Goal: Task Accomplishment & Management: Use online tool/utility

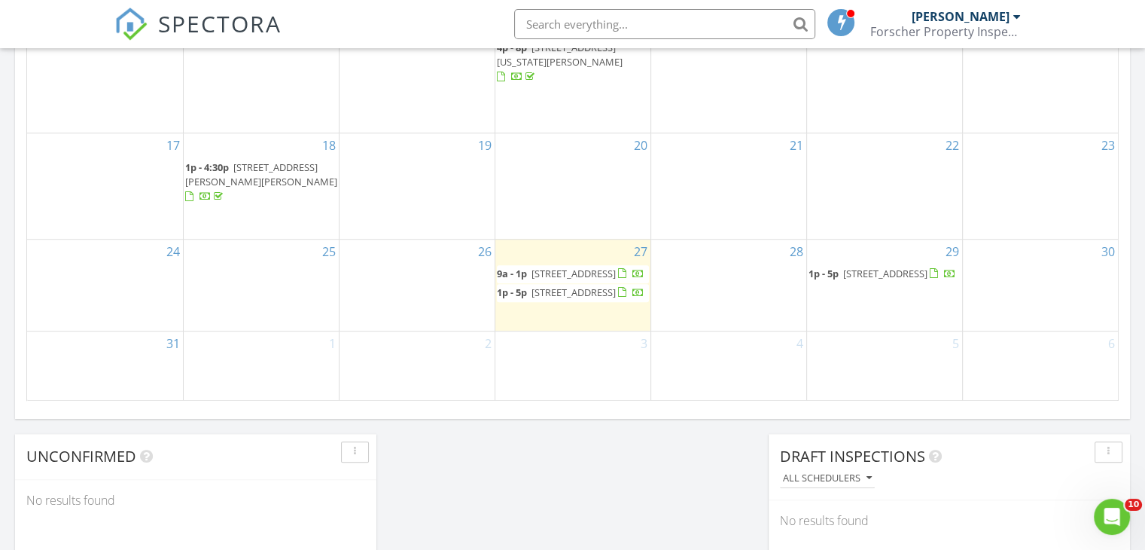
scroll to position [1110, 0]
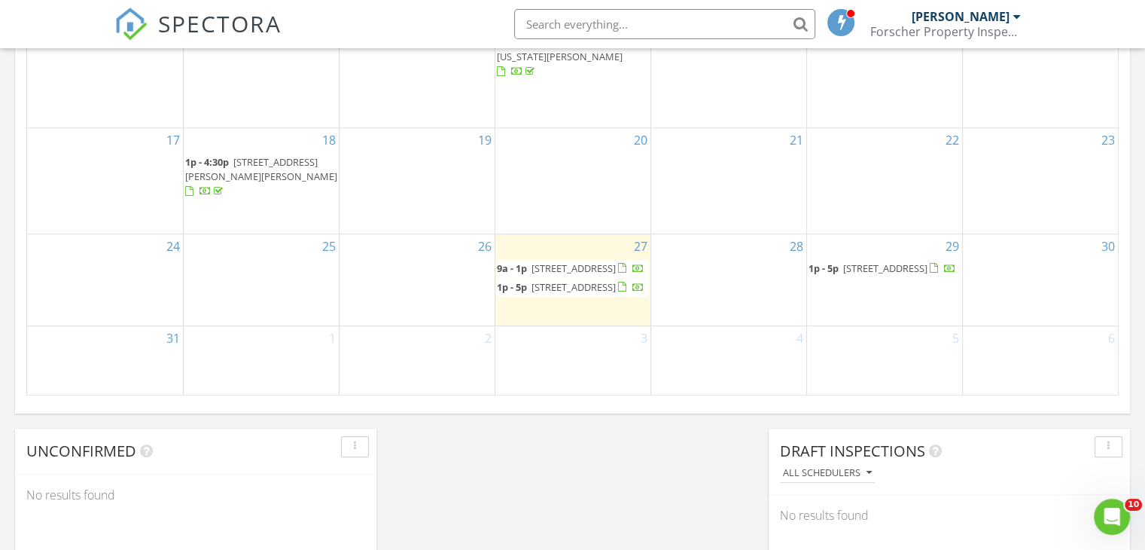
click at [618, 281] on div at bounding box center [631, 288] width 26 height 14
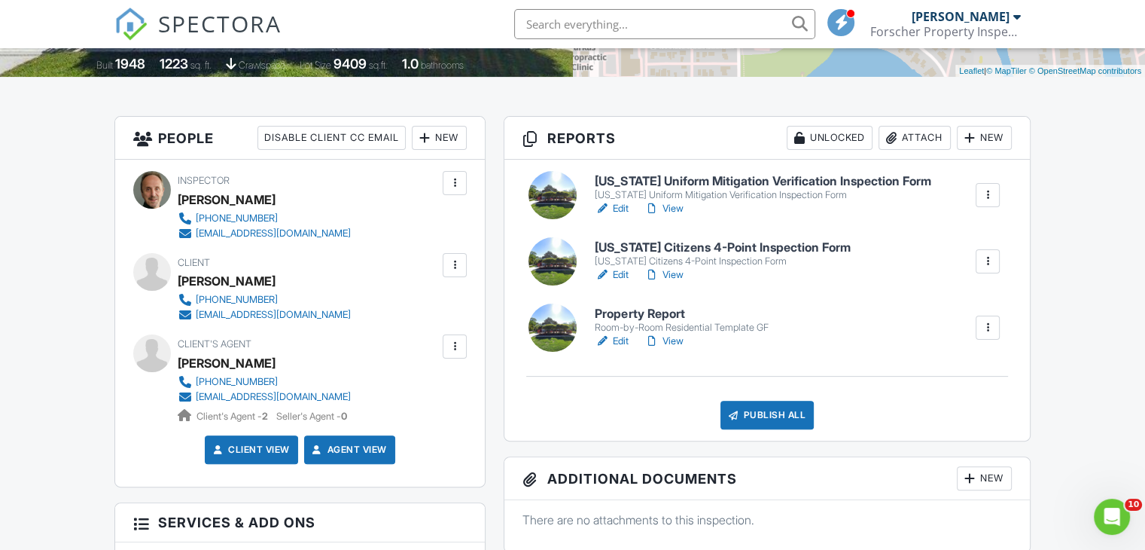
scroll to position [416, 0]
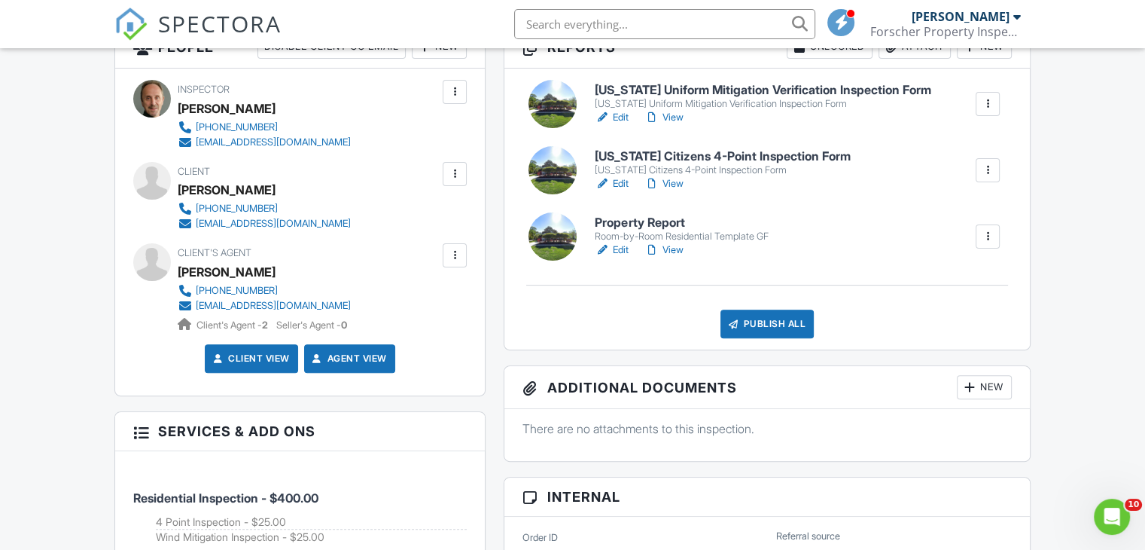
click at [697, 162] on h6 "[US_STATE] Citizens 4-Point Inspection Form" at bounding box center [722, 157] width 255 height 14
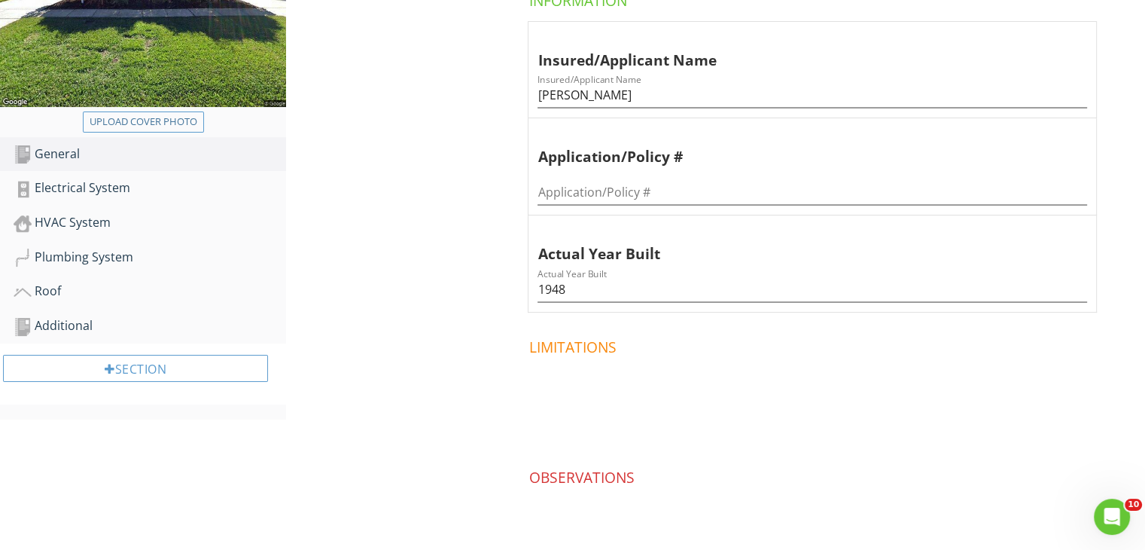
scroll to position [332, 0]
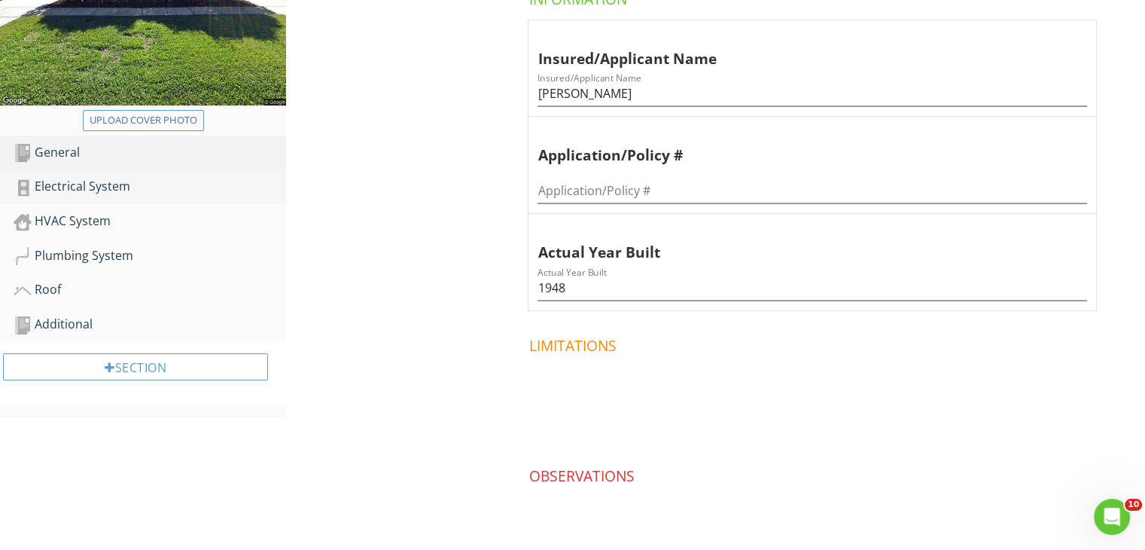
click at [108, 192] on div "Electrical System" at bounding box center [150, 187] width 273 height 20
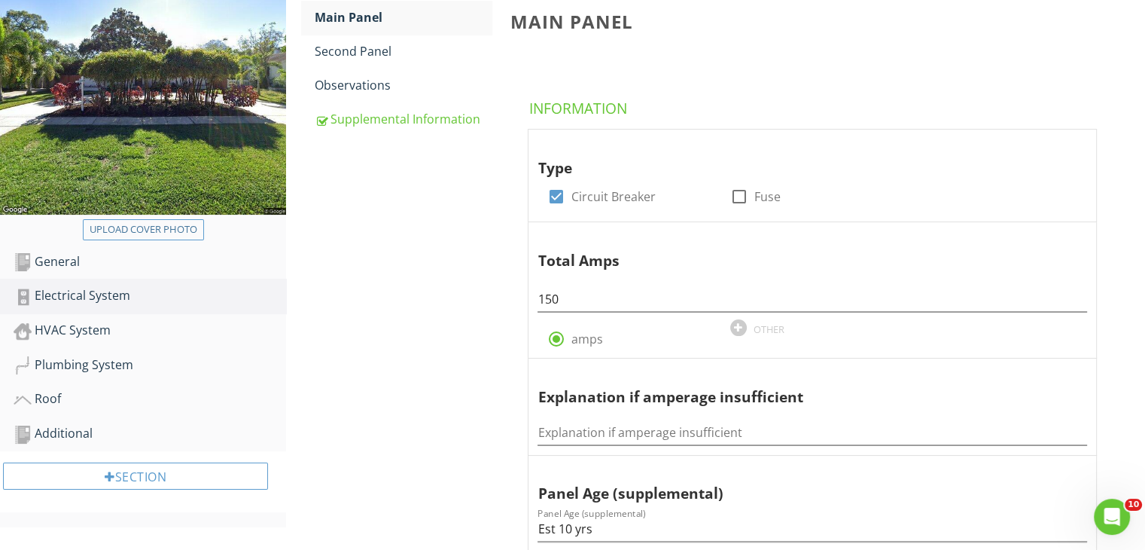
scroll to position [231, 0]
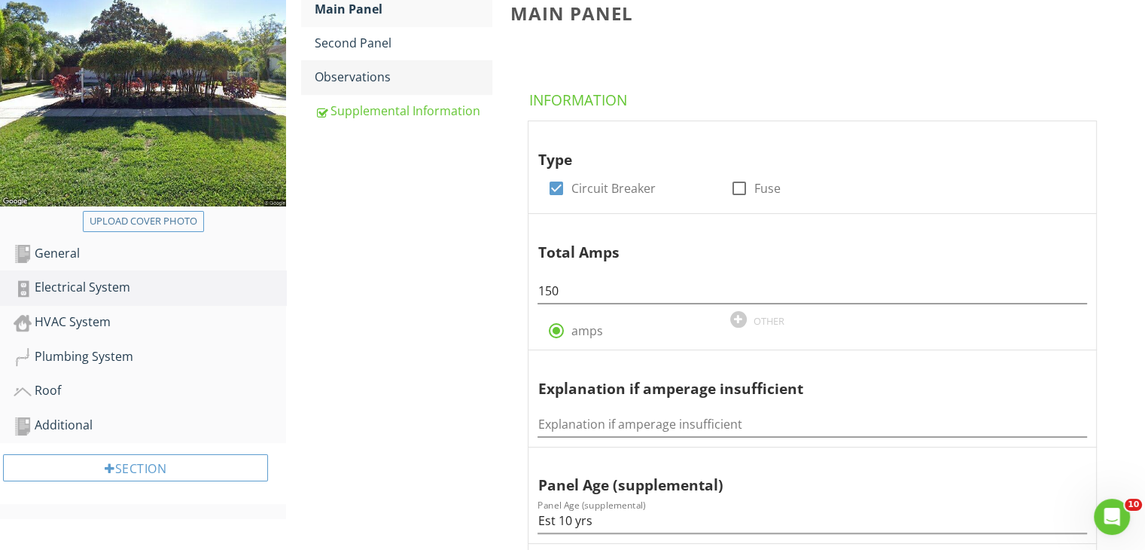
click at [368, 79] on div "Observations" at bounding box center [403, 77] width 177 height 18
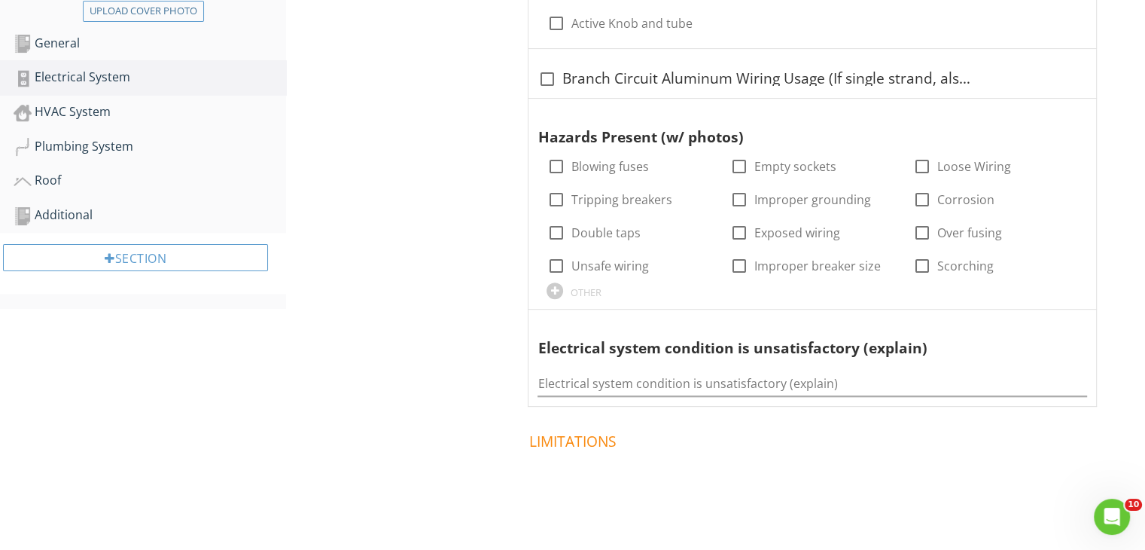
scroll to position [440, 0]
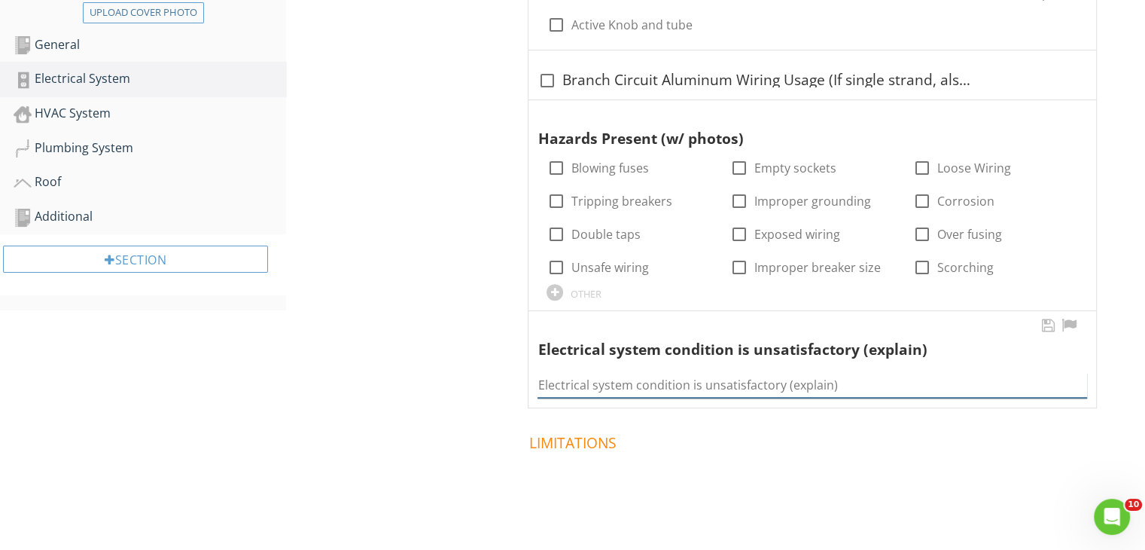
click at [681, 396] on div "Electrical system condition is unsatisfactory (explain)" at bounding box center [813, 385] width 550 height 25
click at [667, 383] on input "The GFCI in the kitchen did not trip." at bounding box center [813, 385] width 550 height 25
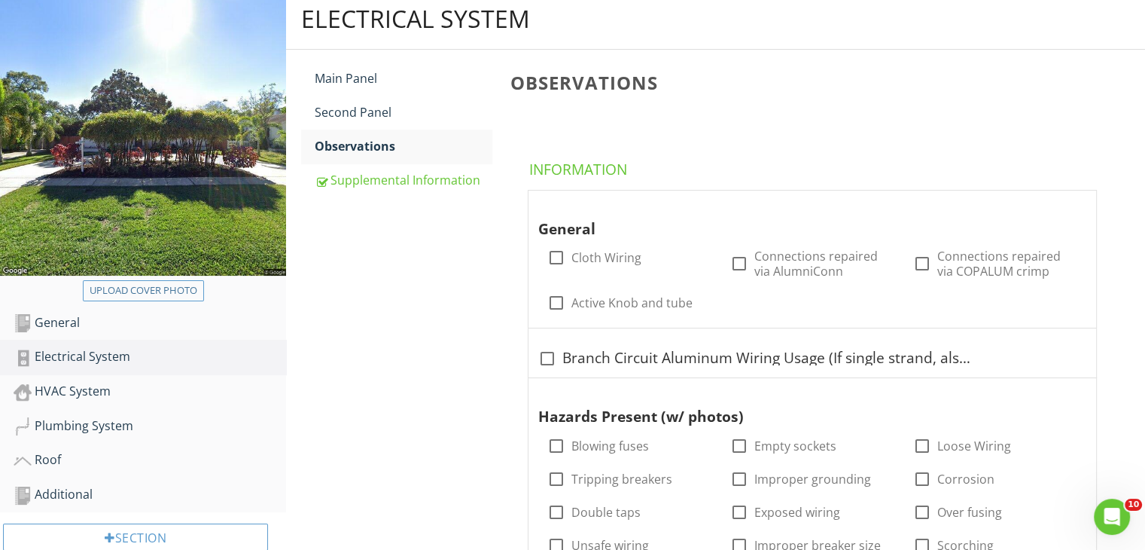
scroll to position [0, 0]
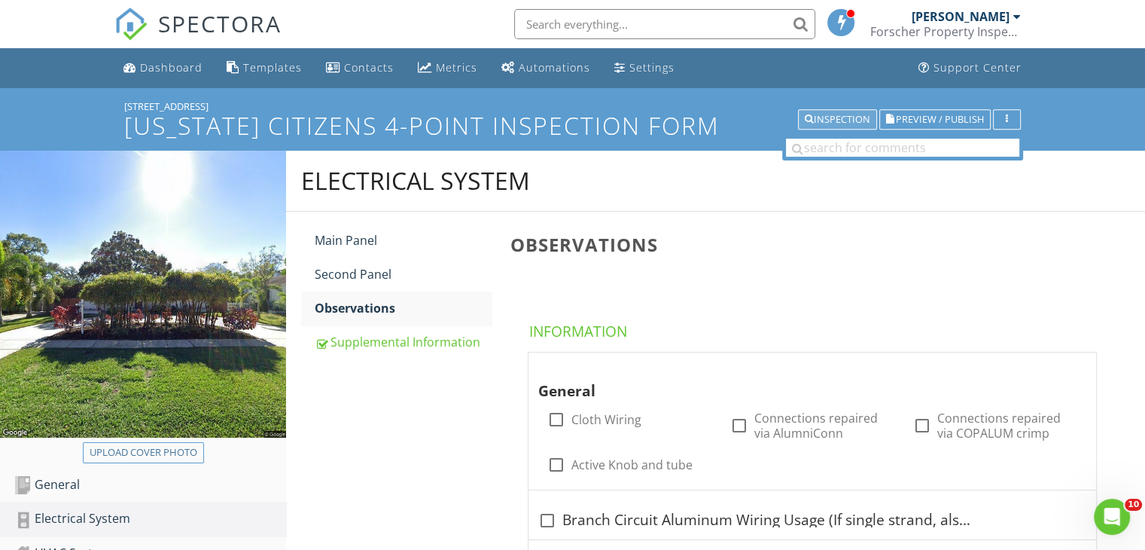
type input "The GFCI in the kitchen and hallway bathroom did not trip."
click at [847, 120] on div "Inspection" at bounding box center [838, 119] width 66 height 11
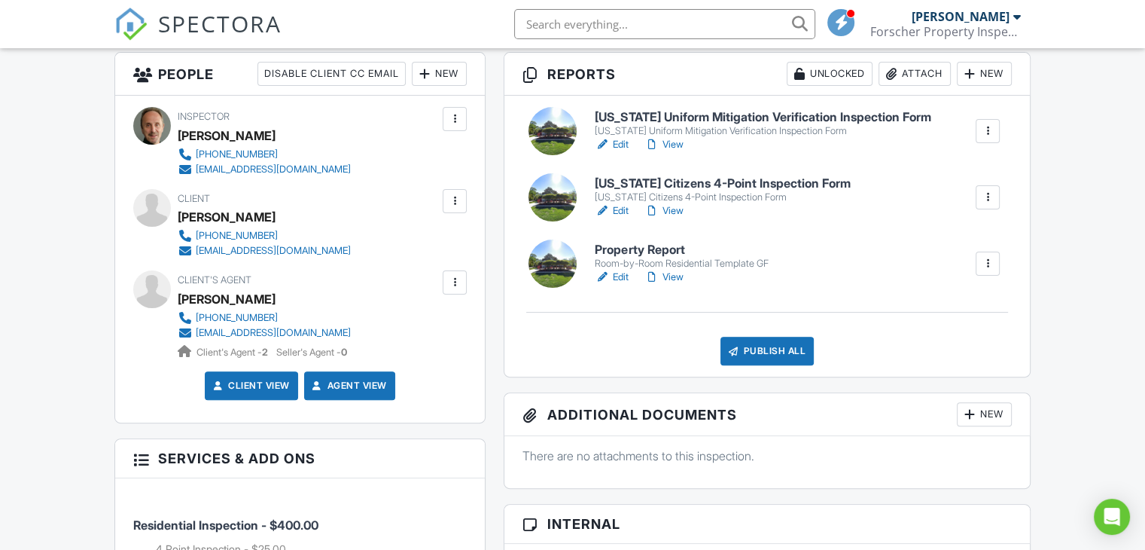
click at [660, 271] on link "View" at bounding box center [663, 277] width 39 height 15
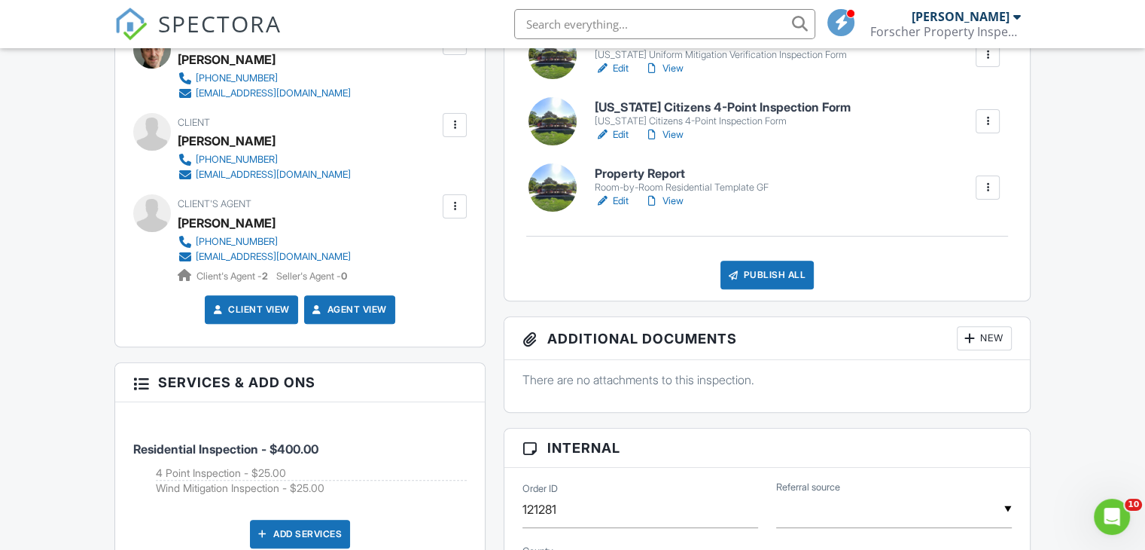
scroll to position [462, 0]
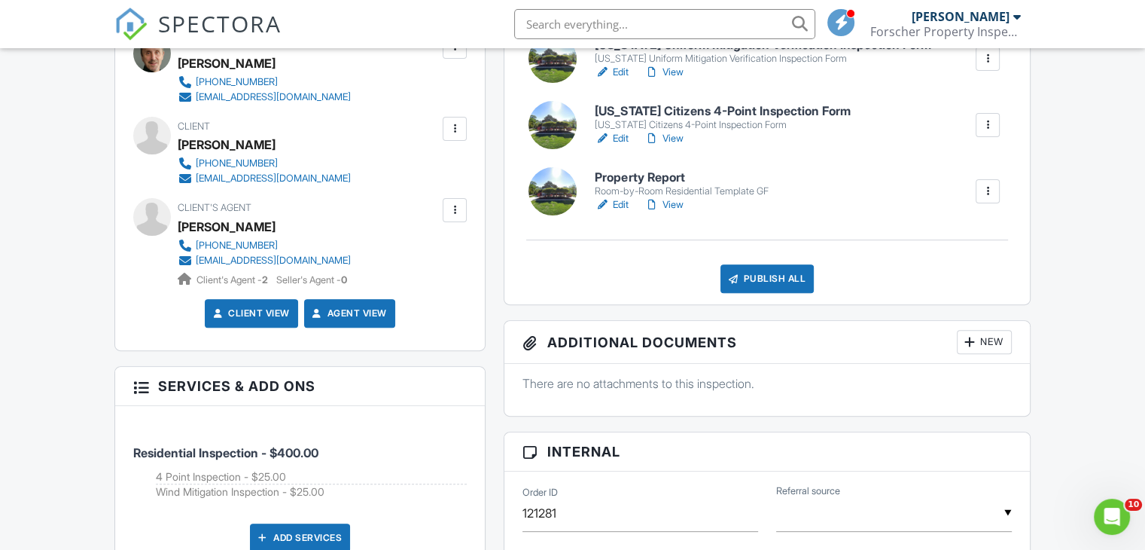
click at [644, 171] on h6 "Property Report" at bounding box center [681, 178] width 173 height 14
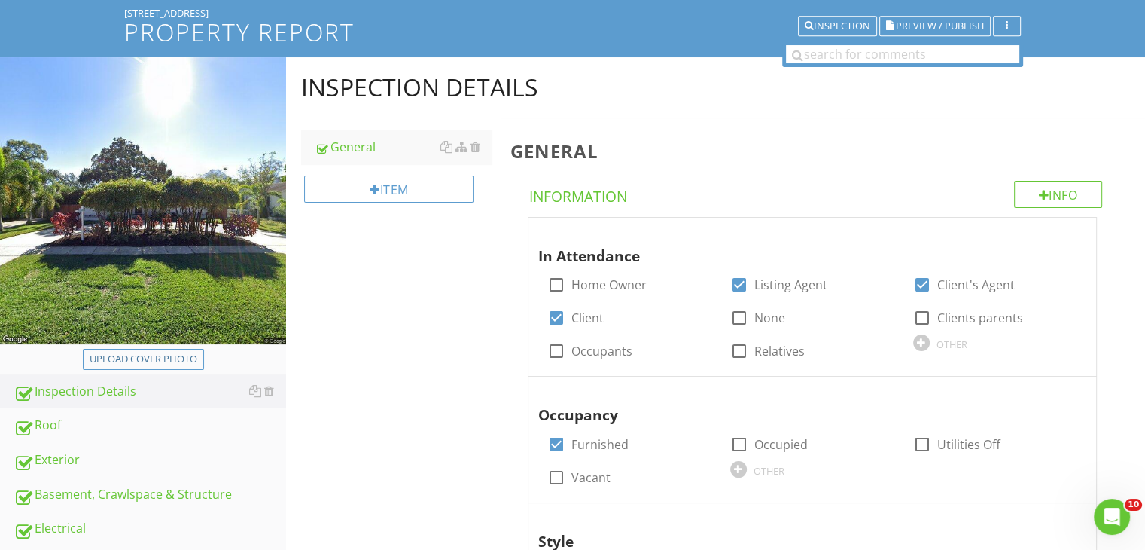
scroll to position [86, 0]
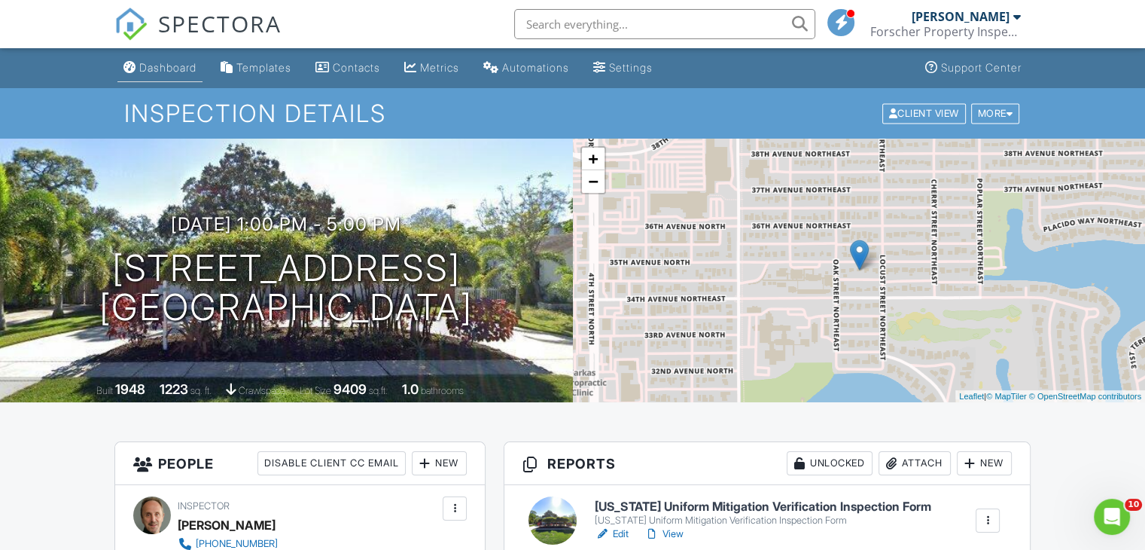
click at [163, 69] on div "Dashboard" at bounding box center [167, 67] width 57 height 13
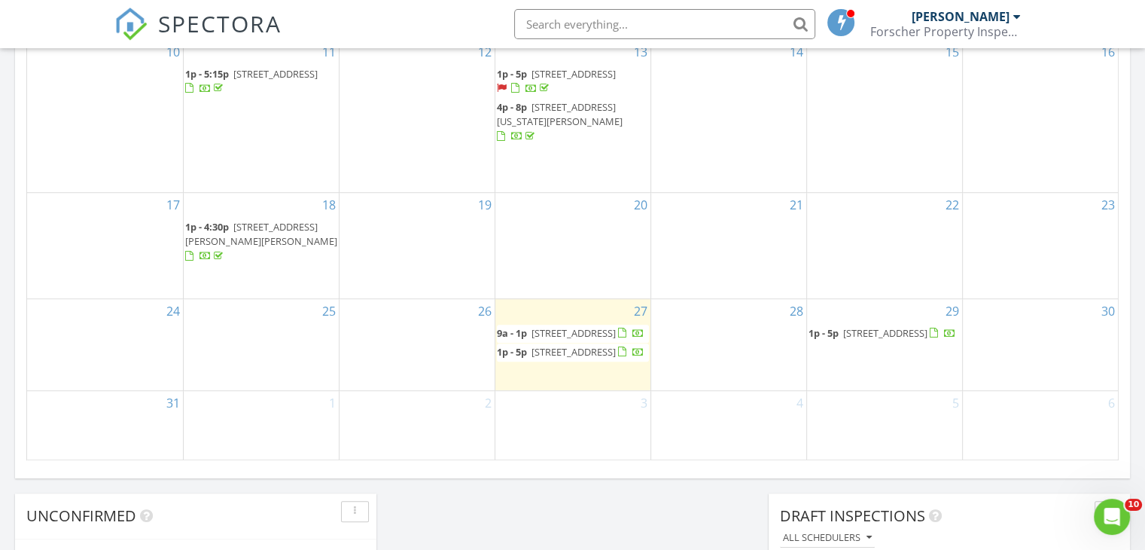
scroll to position [1055, 0]
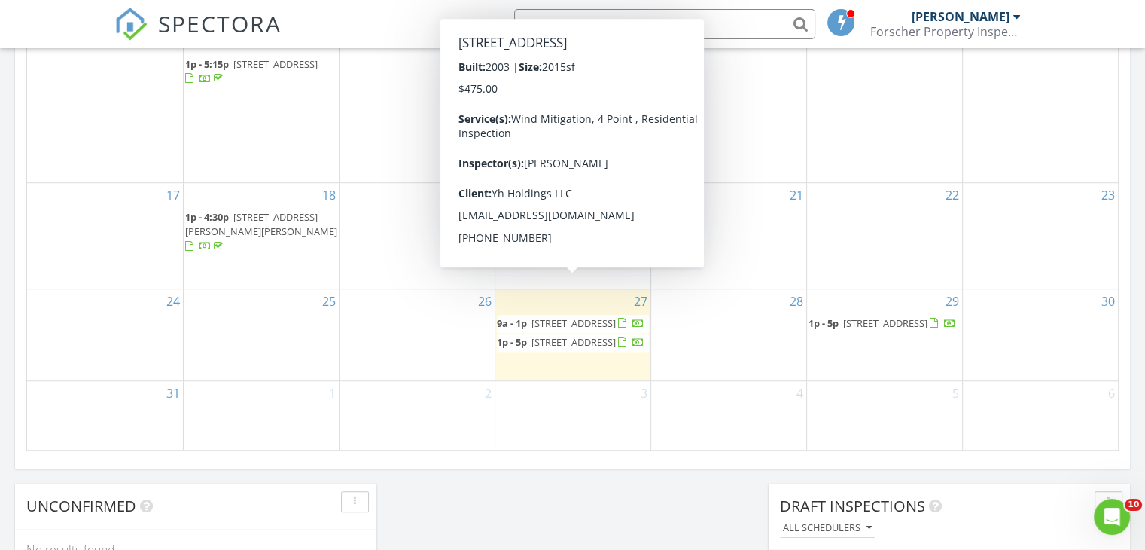
click at [534, 316] on span "13637 Linden Dr, Spring Hill 34609" at bounding box center [574, 323] width 84 height 14
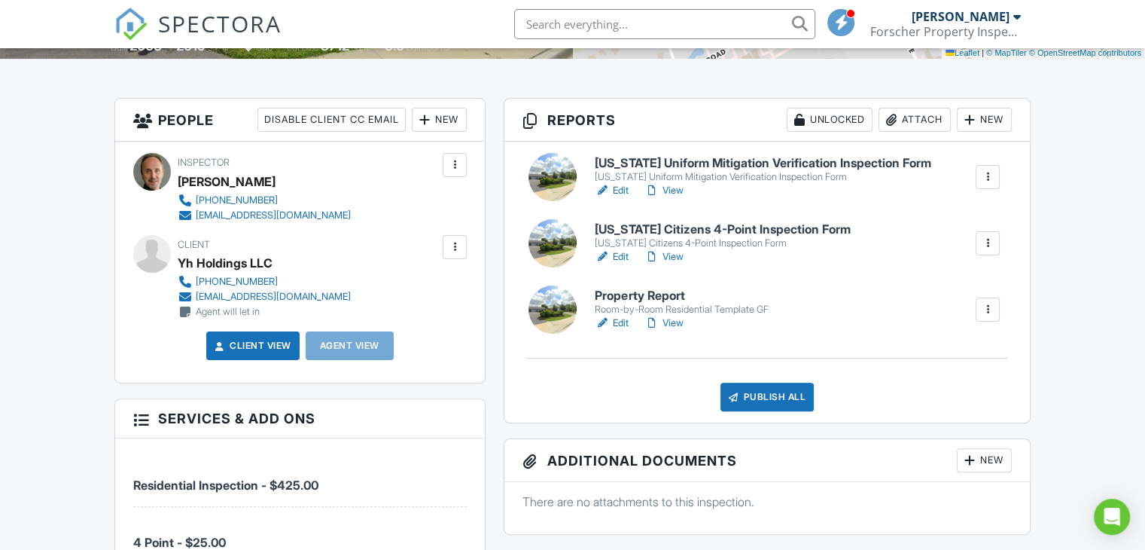
scroll to position [357, 0]
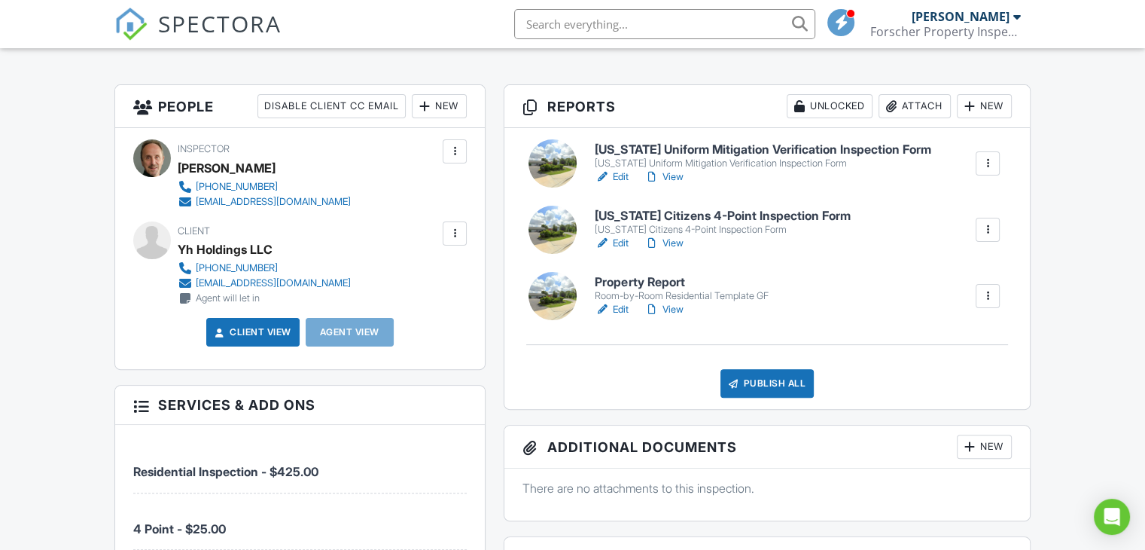
drag, startPoint x: 1156, startPoint y: 93, endPoint x: 1156, endPoint y: 175, distance: 82.1
click at [650, 279] on h6 "Property Report" at bounding box center [681, 283] width 173 height 14
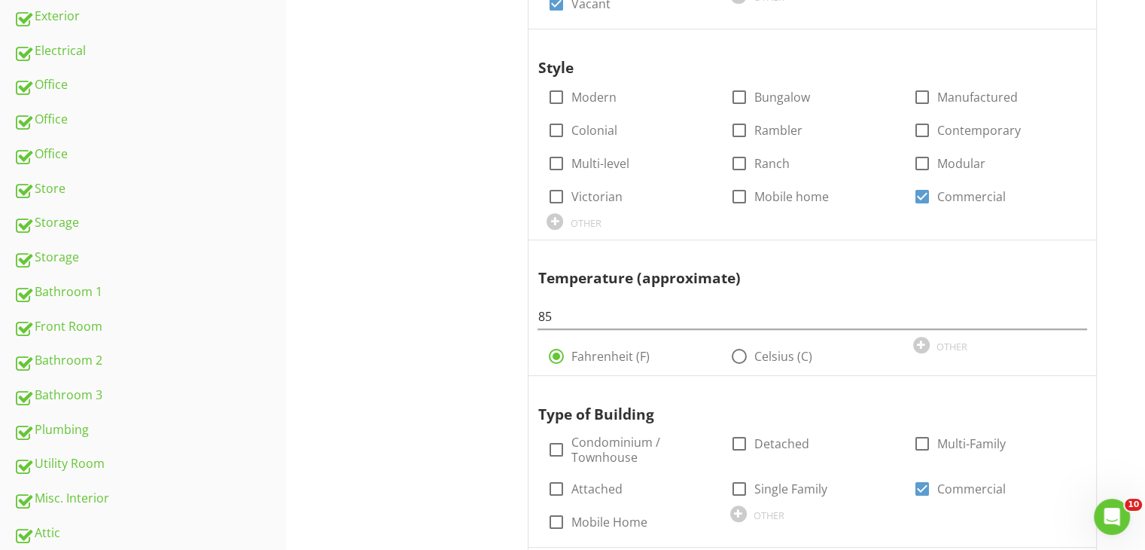
scroll to position [597, 0]
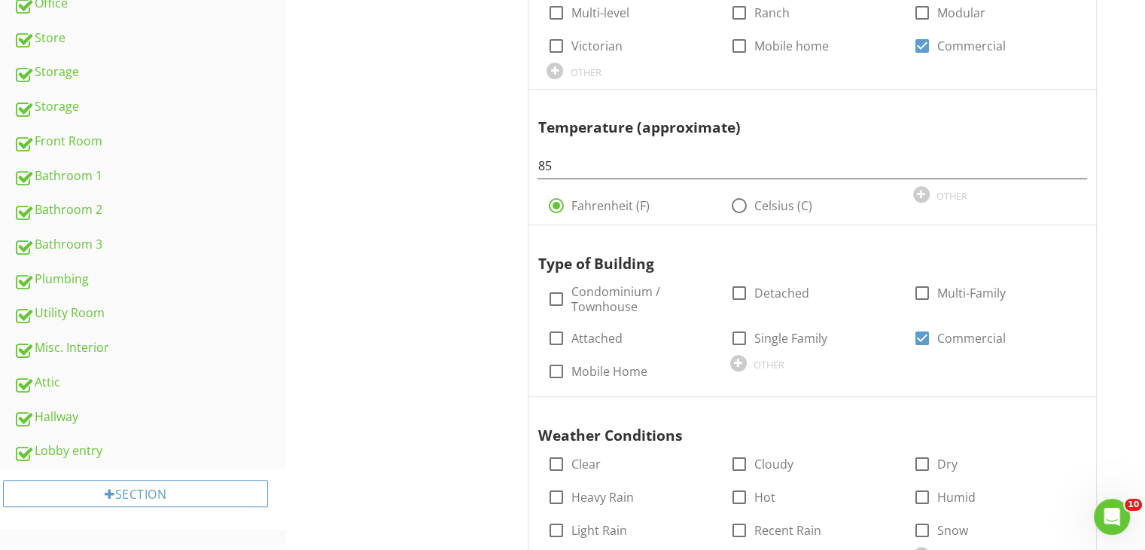
scroll to position [748, 0]
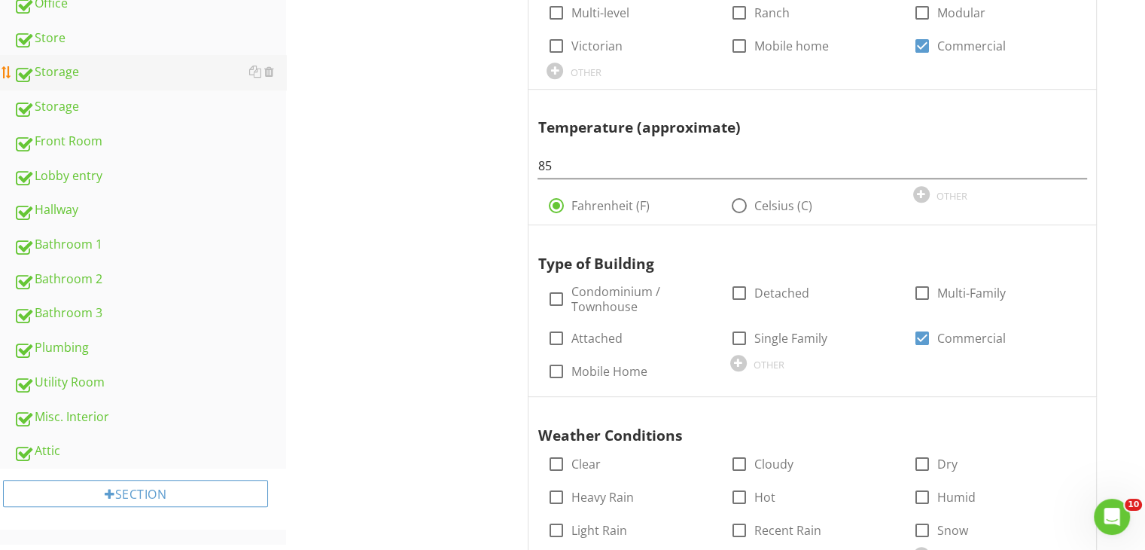
click at [72, 71] on div "Storage" at bounding box center [150, 73] width 273 height 20
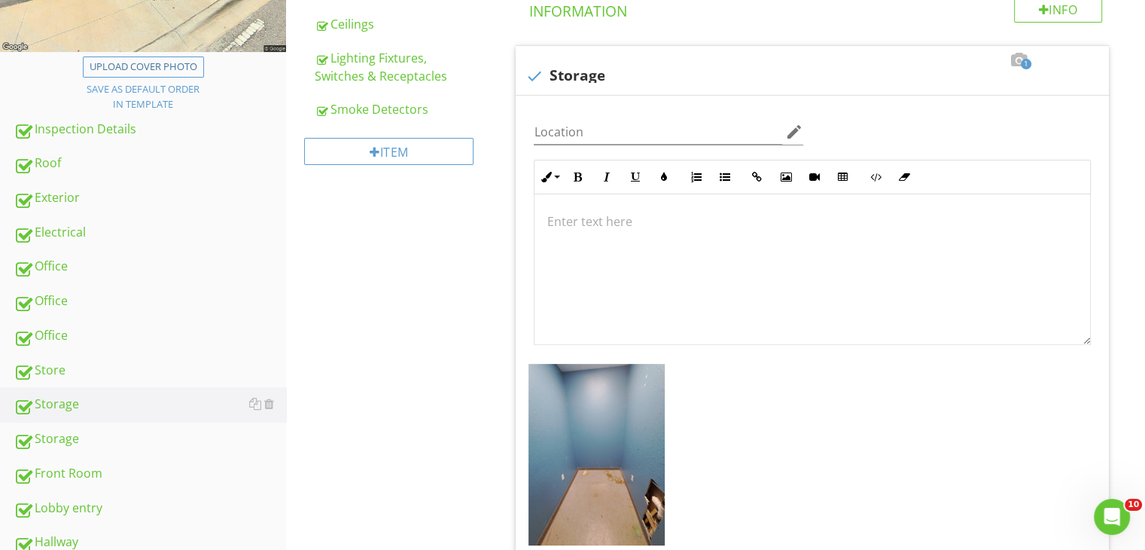
scroll to position [389, 0]
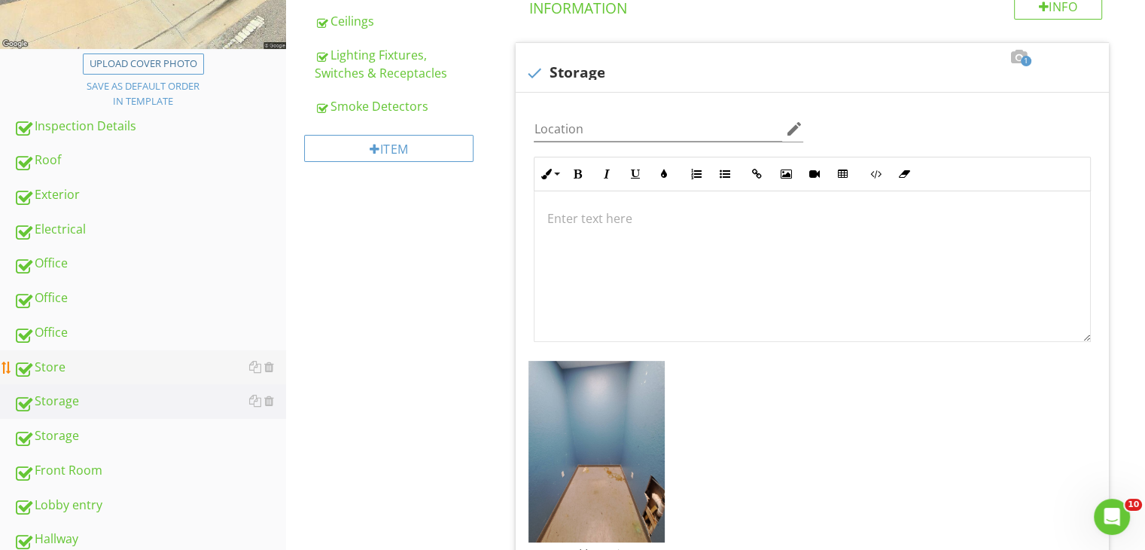
click at [45, 362] on div "Store" at bounding box center [150, 368] width 273 height 20
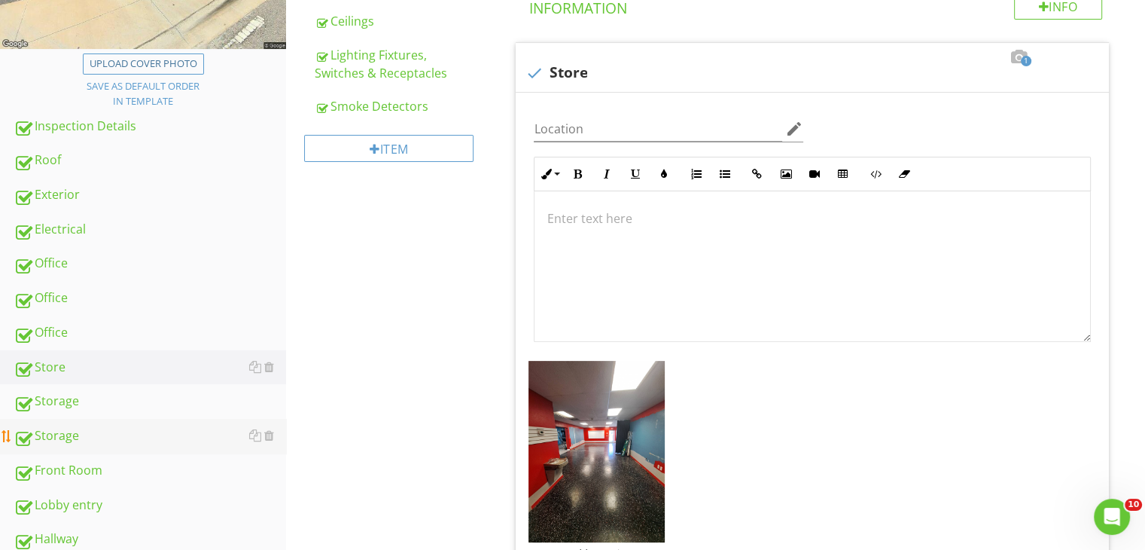
click at [52, 431] on div "Storage" at bounding box center [150, 436] width 273 height 20
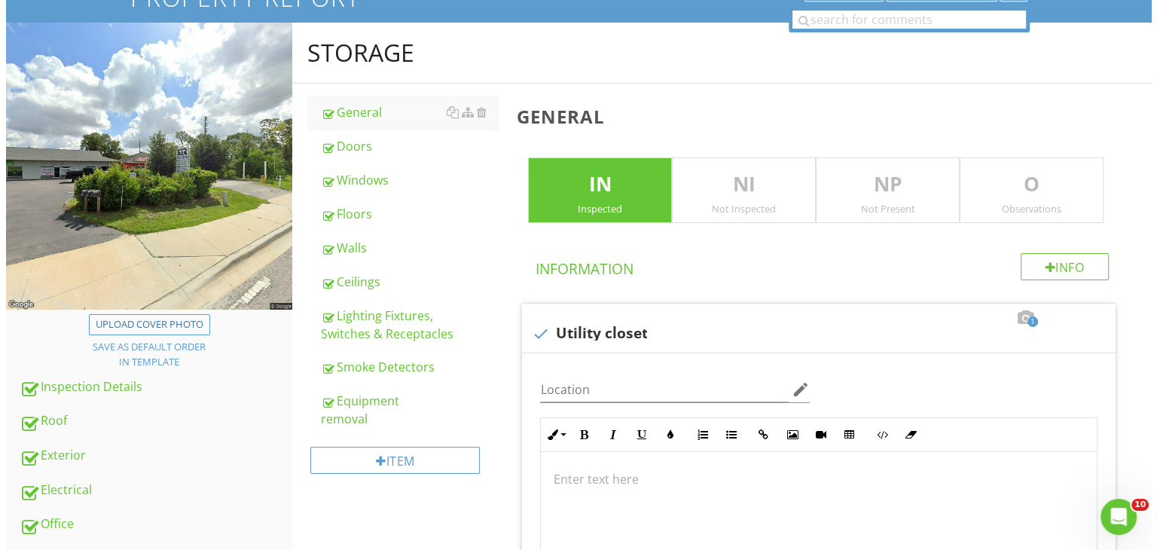
scroll to position [124, 0]
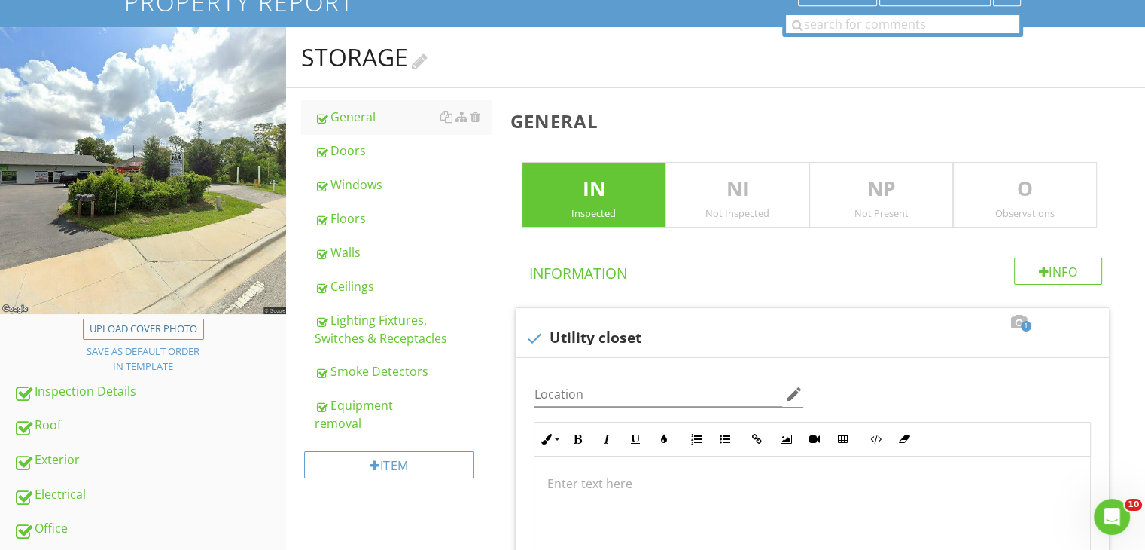
click at [422, 63] on div at bounding box center [420, 60] width 16 height 20
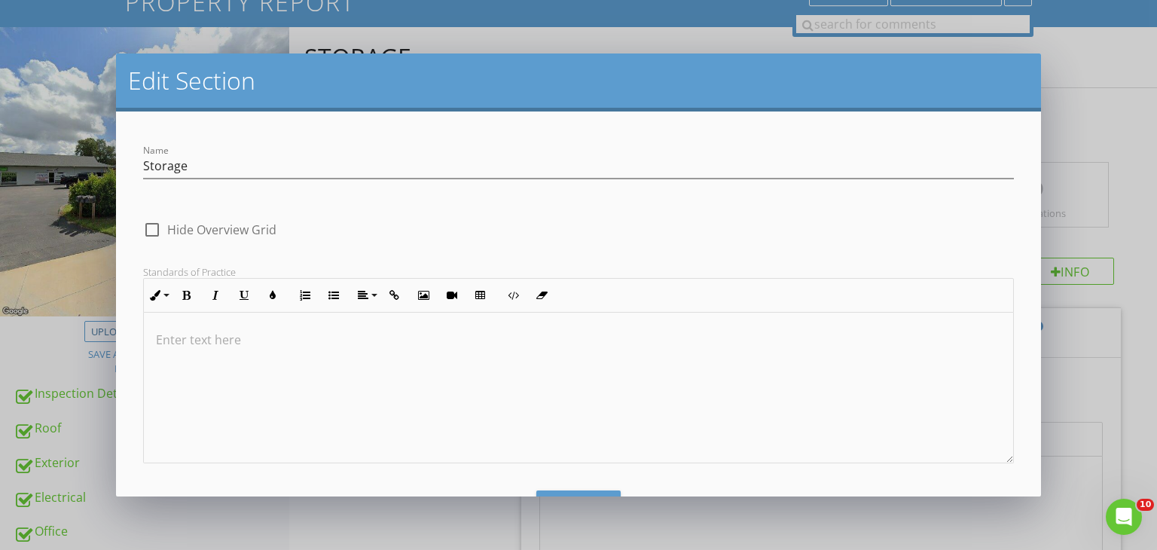
click at [422, 63] on div "Edit Section" at bounding box center [579, 82] width 926 height 58
click at [290, 154] on input "Storage" at bounding box center [578, 166] width 871 height 25
type input "S"
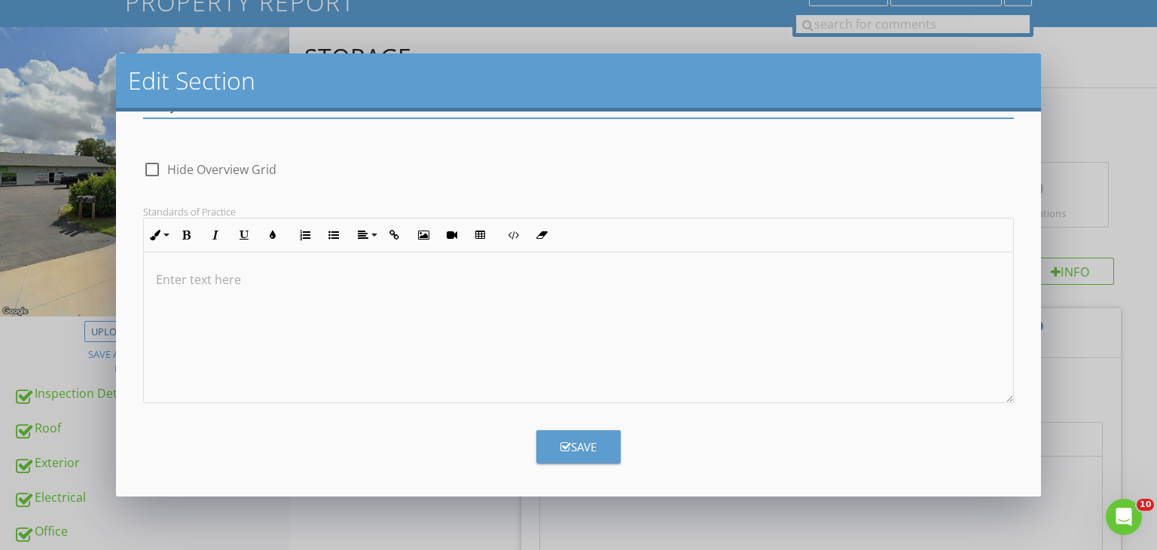
type input "Utility Closet"
click at [593, 447] on button "Save" at bounding box center [578, 446] width 84 height 33
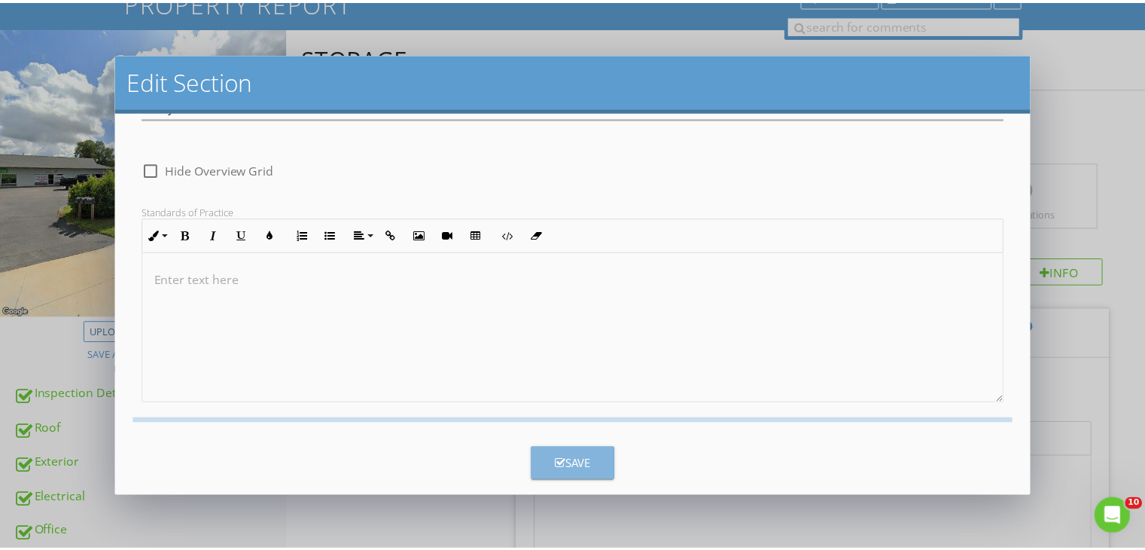
scroll to position [0, 0]
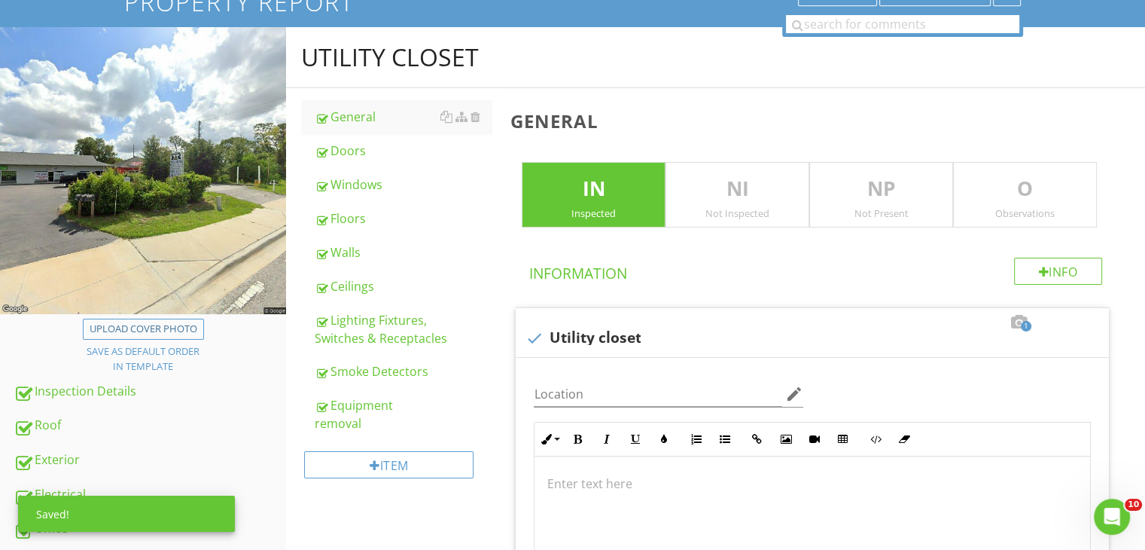
click at [494, 445] on div "General Doors Windows Floors Walls Ceilings Lighting Fixtures, Switches & Recep…" at bounding box center [393, 294] width 215 height 413
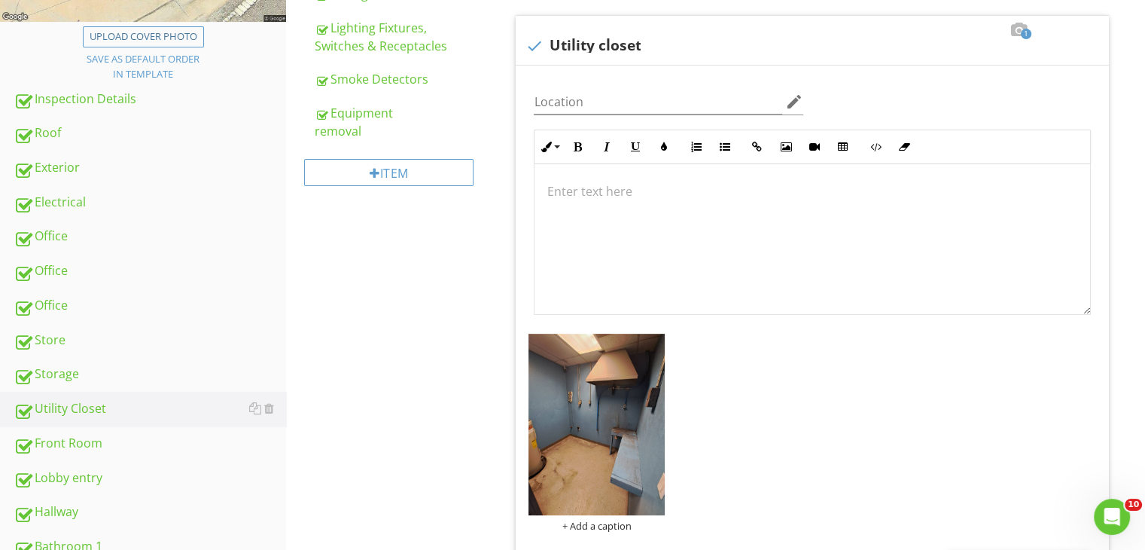
scroll to position [425, 0]
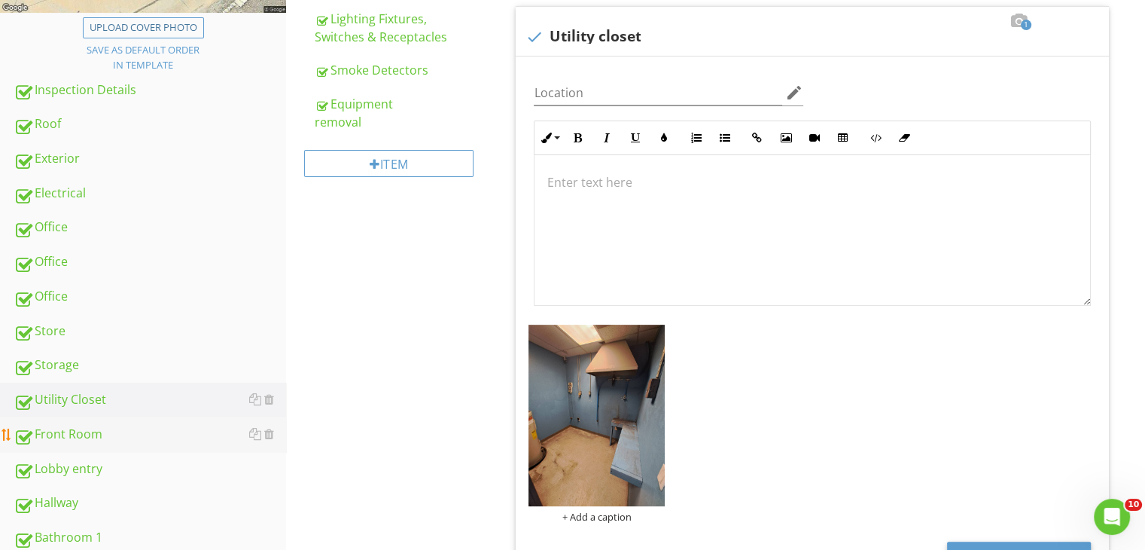
click at [78, 434] on div "Front Room" at bounding box center [150, 435] width 273 height 20
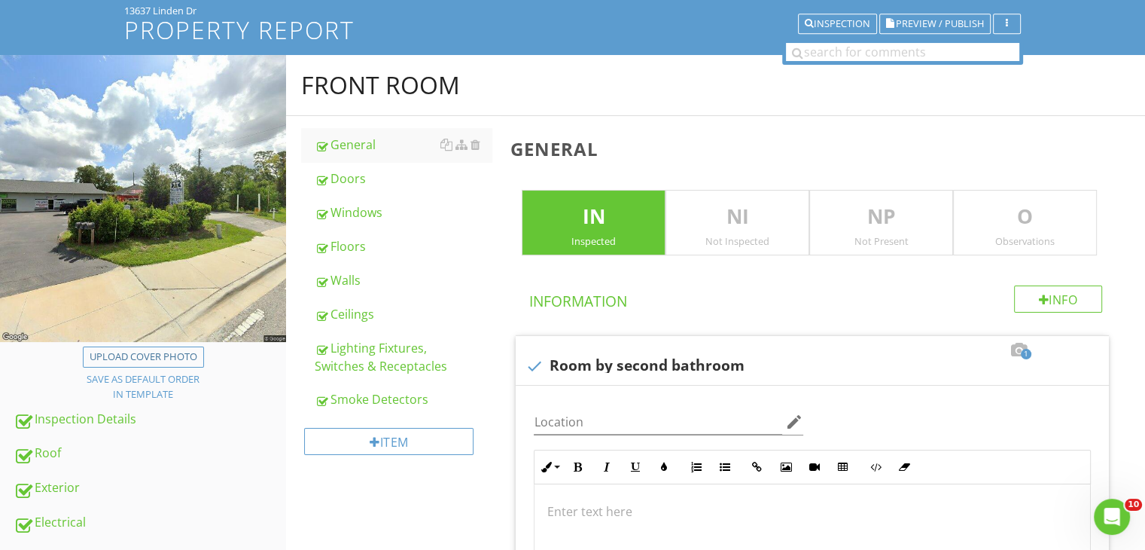
scroll to position [85, 0]
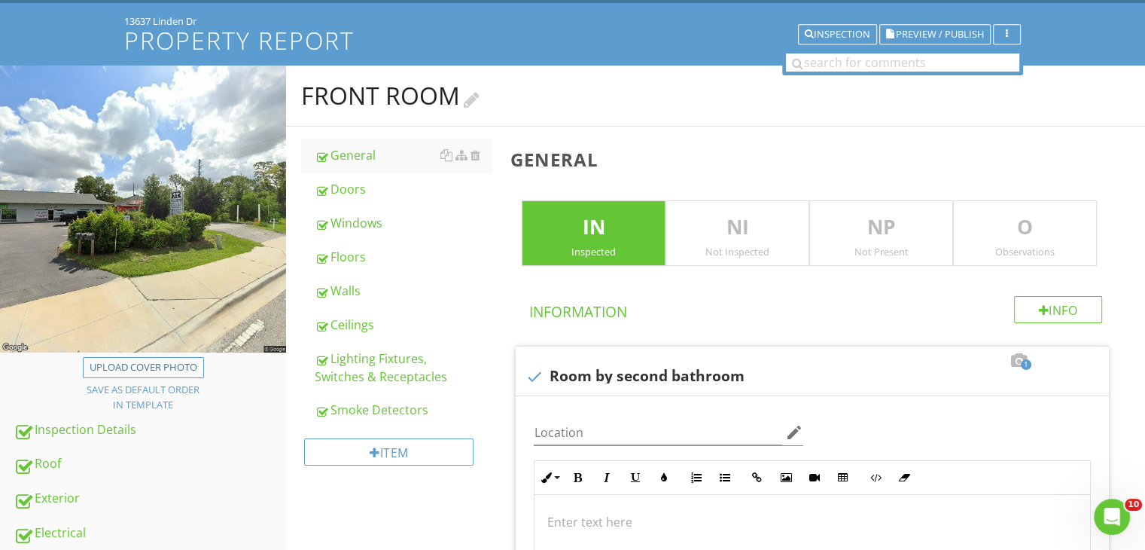
click at [480, 98] on div at bounding box center [472, 98] width 16 height 20
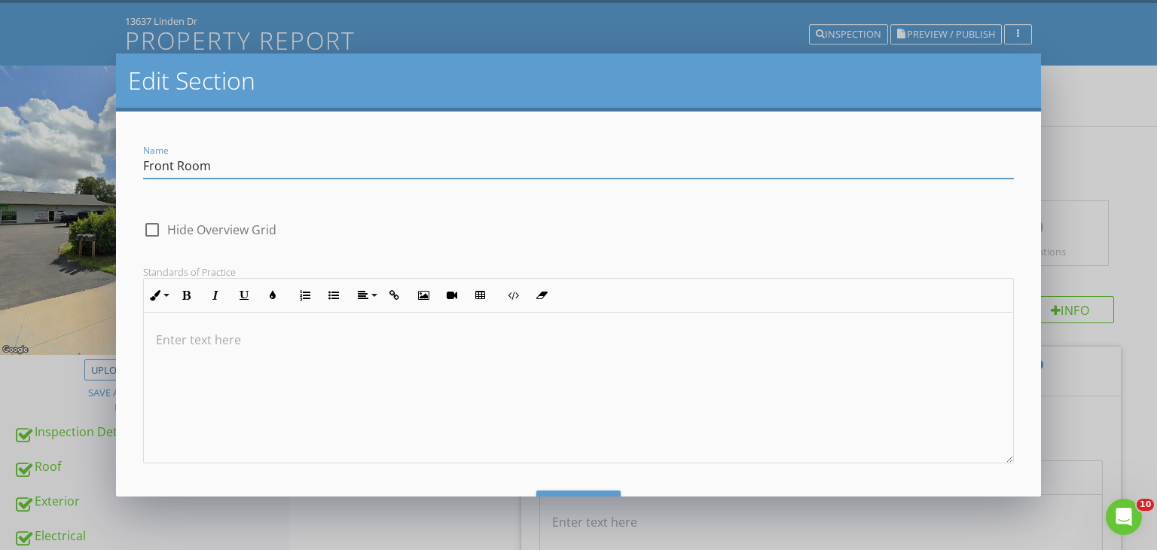
click at [176, 166] on input "Front Room" at bounding box center [578, 166] width 871 height 25
click at [180, 166] on input "Room" at bounding box center [578, 166] width 871 height 25
type input "Room By Second Bathroom"
click at [566, 492] on button "Save" at bounding box center [578, 506] width 84 height 33
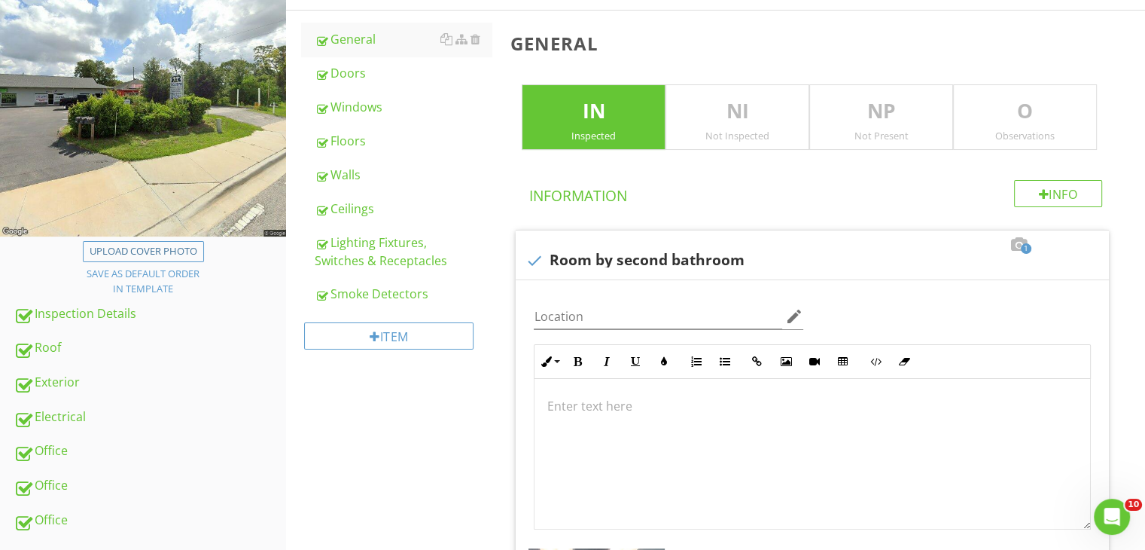
scroll to position [195, 0]
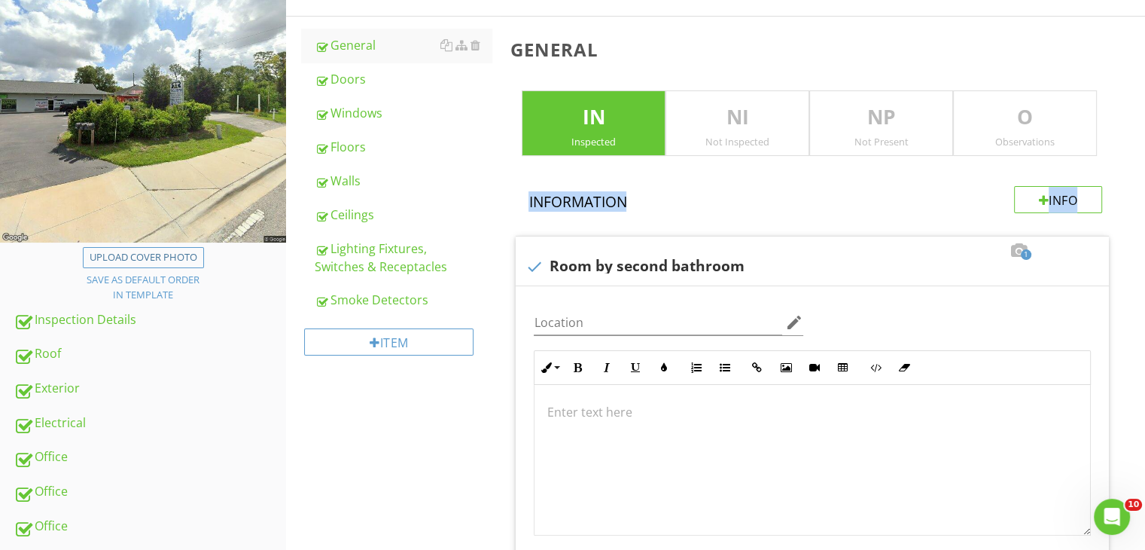
drag, startPoint x: 1136, startPoint y: 201, endPoint x: 1144, endPoint y: 96, distance: 105.0
click at [1144, 96] on div "General IN Inspected NI Not Inspected NP Not Present O Observations Info Inform…" at bounding box center [823, 439] width 645 height 844
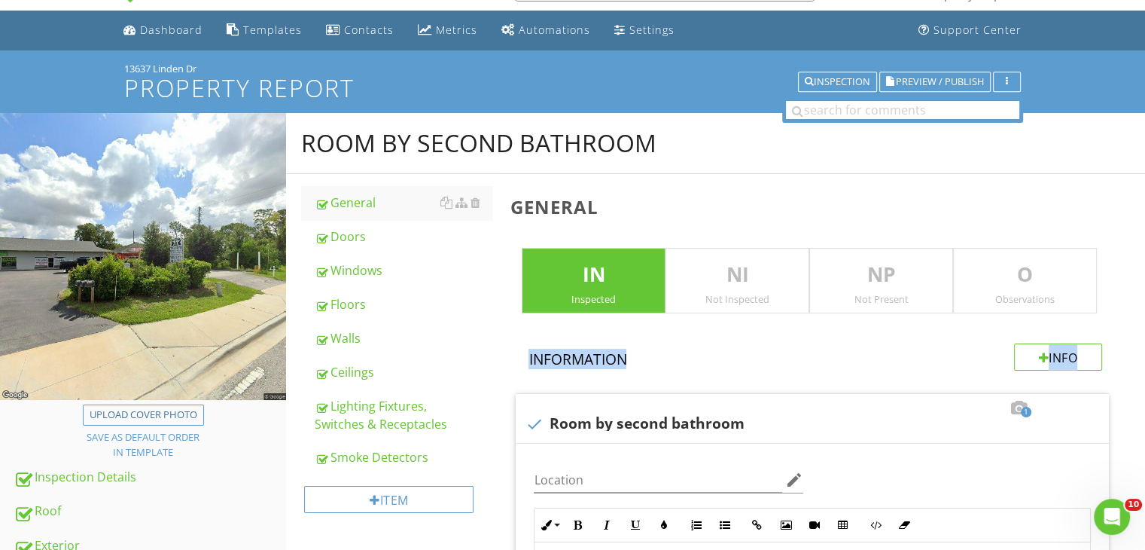
scroll to position [30, 0]
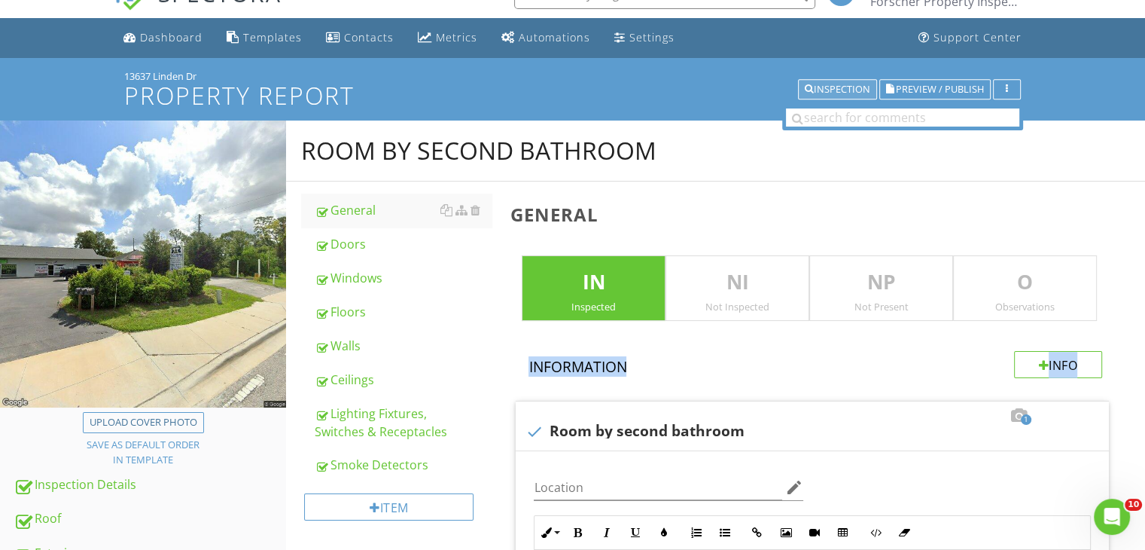
click at [841, 86] on div "Inspection" at bounding box center [838, 89] width 66 height 11
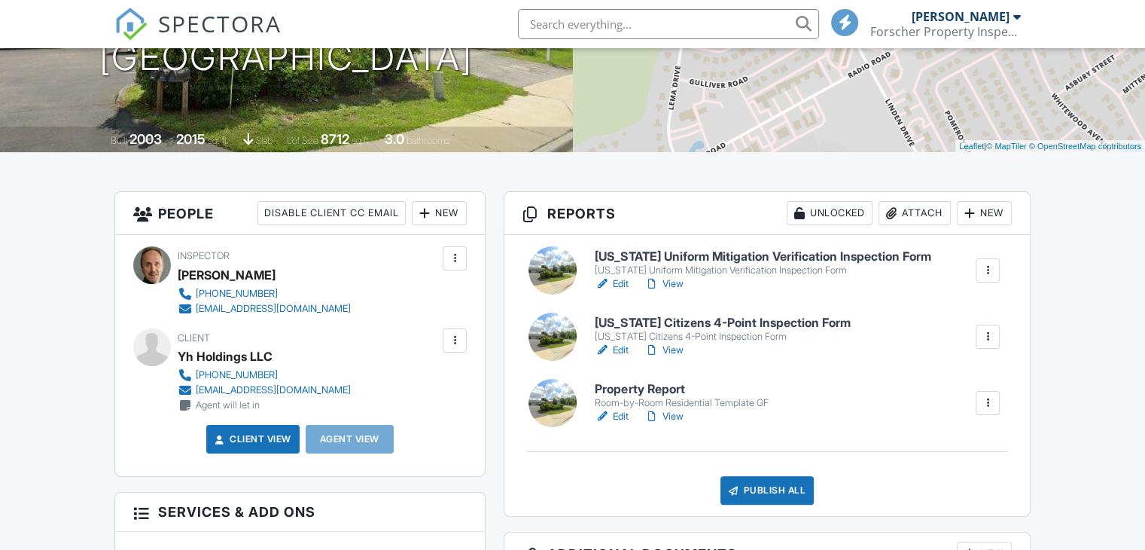
scroll to position [377, 0]
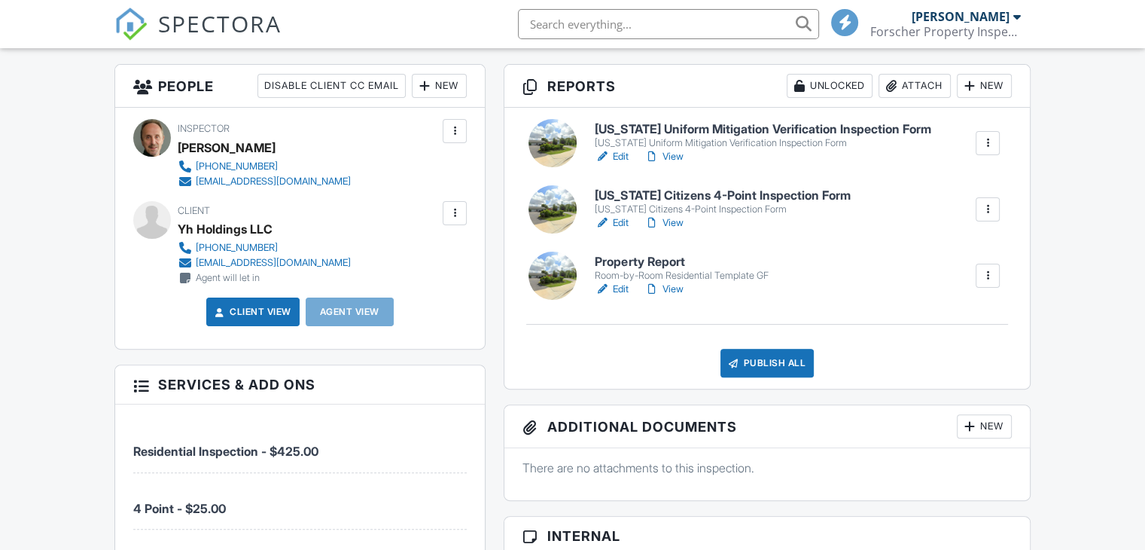
drag, startPoint x: 1148, startPoint y: 55, endPoint x: 1156, endPoint y: 142, distance: 87.7
click at [671, 285] on link "View" at bounding box center [663, 289] width 39 height 15
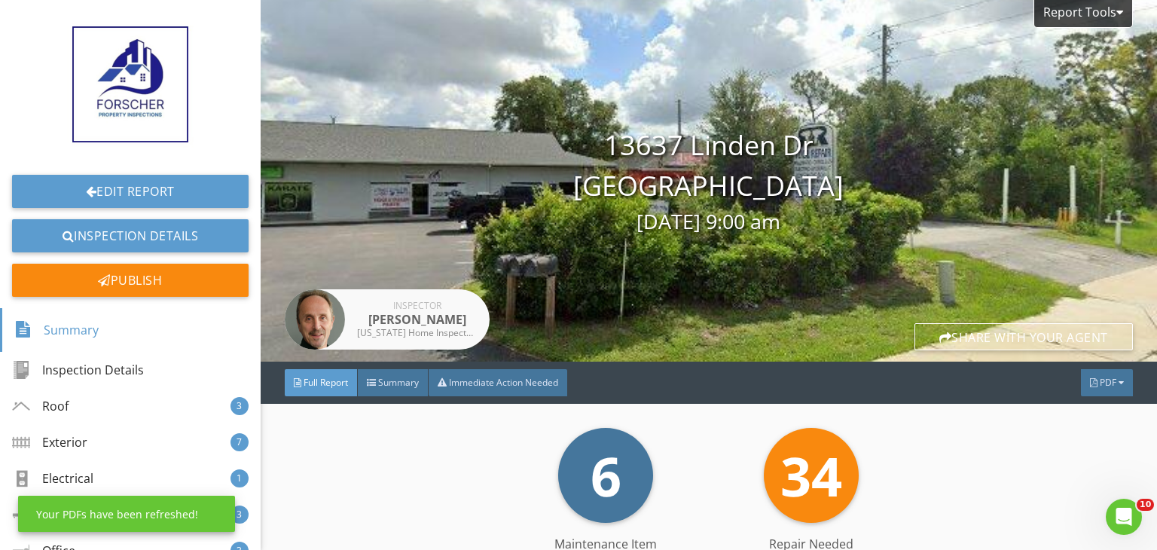
click at [709, 447] on div "34 Repair Needed" at bounding box center [812, 475] width 206 height 95
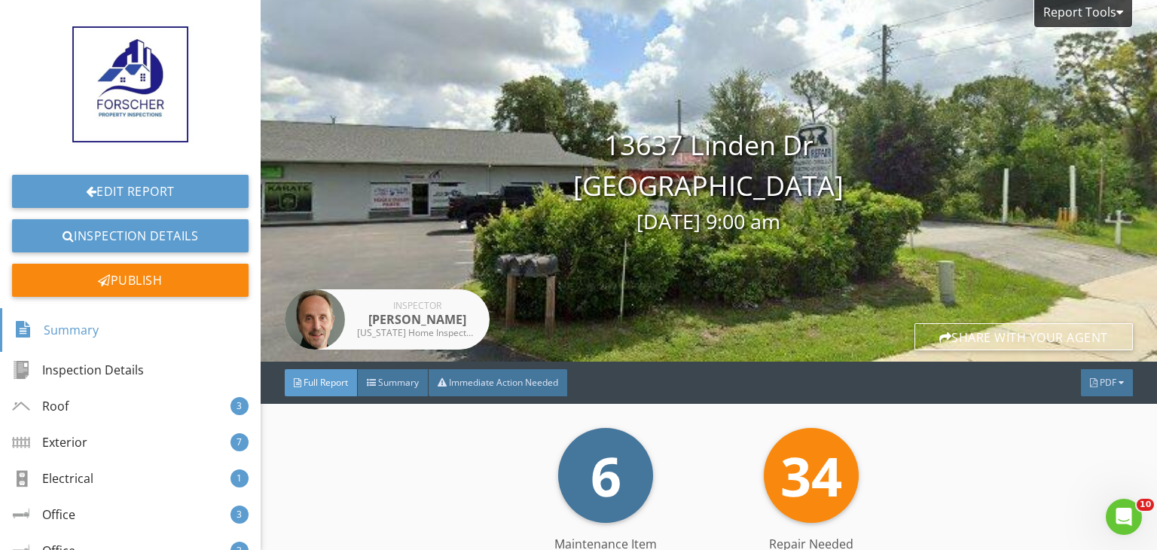
scroll to position [470, 0]
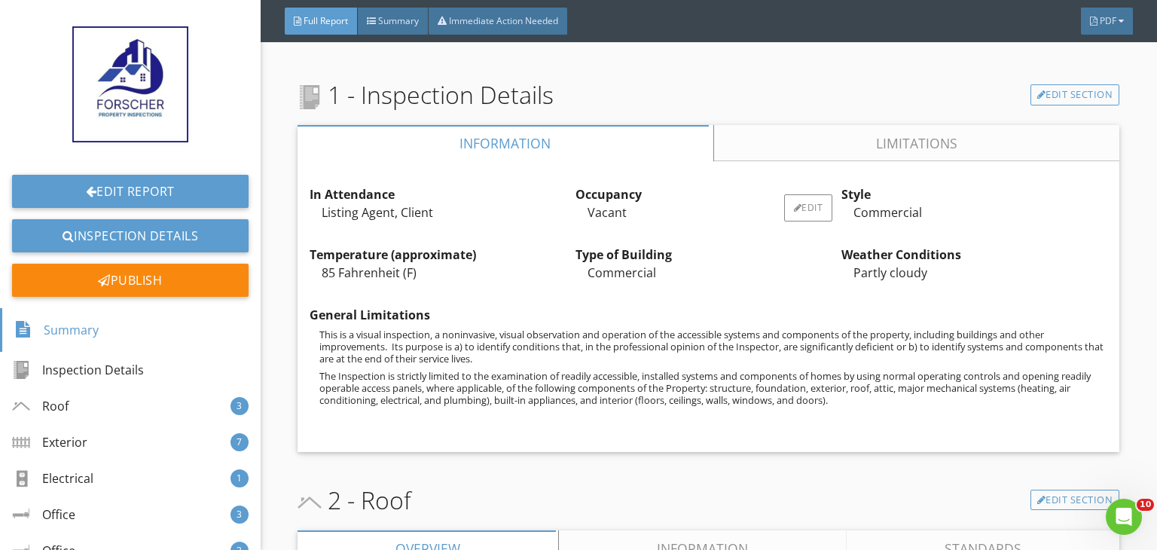
click at [679, 210] on div "Vacant" at bounding box center [708, 212] width 266 height 18
click at [693, 311] on div "General Limitations" at bounding box center [709, 315] width 798 height 18
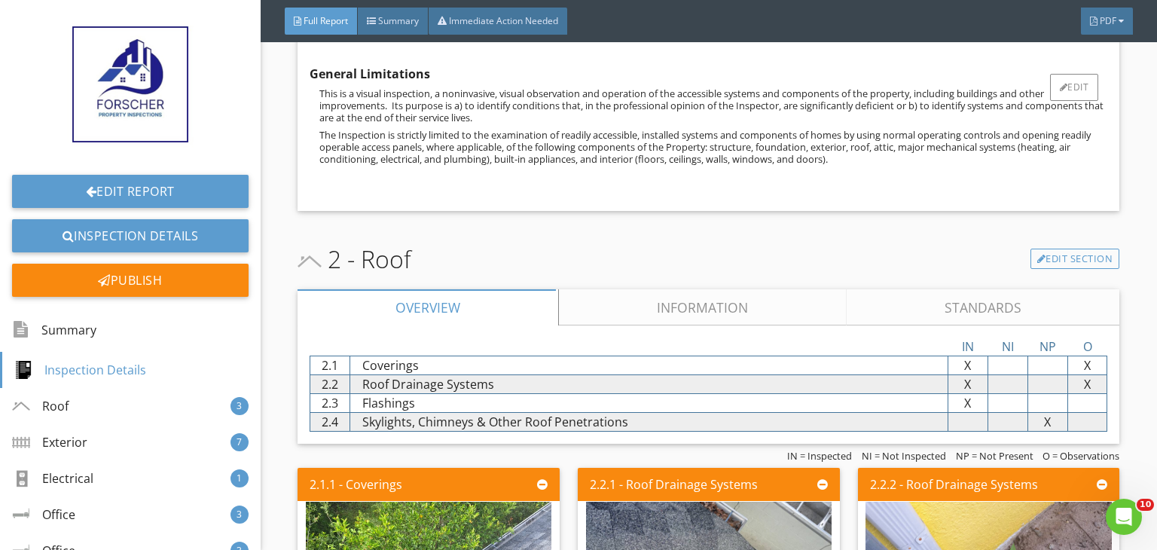
click at [693, 311] on link "Information" at bounding box center [703, 307] width 288 height 36
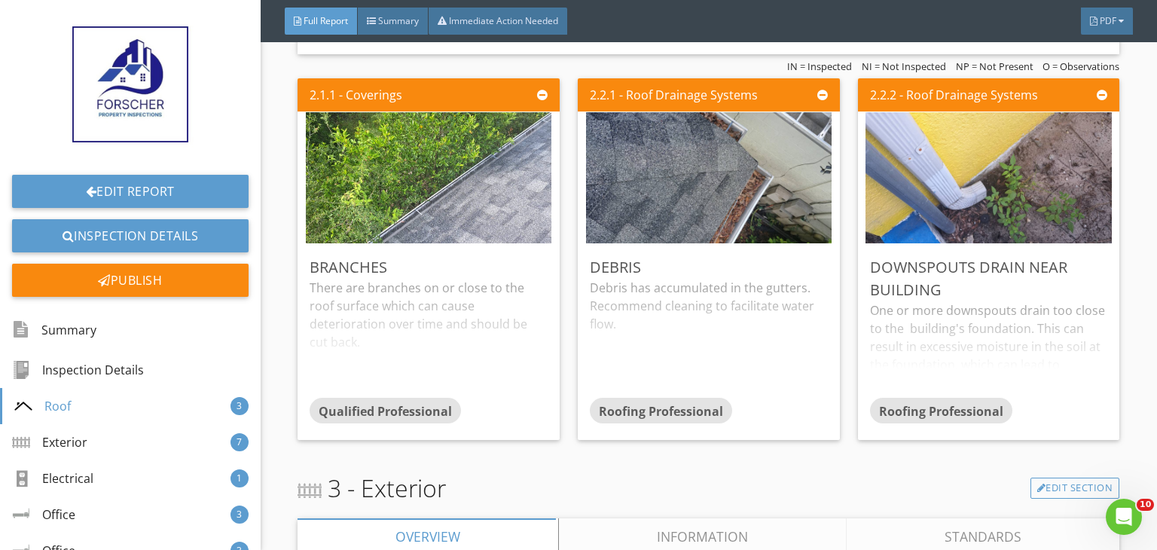
scroll to position [1464, 0]
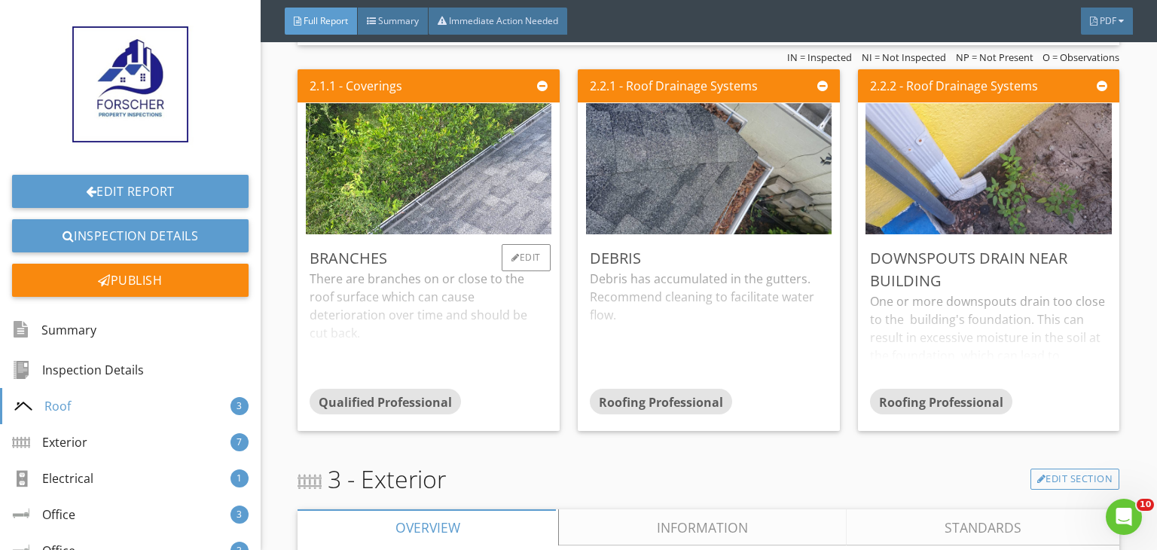
click at [535, 389] on div "Qualified Professional" at bounding box center [429, 404] width 238 height 30
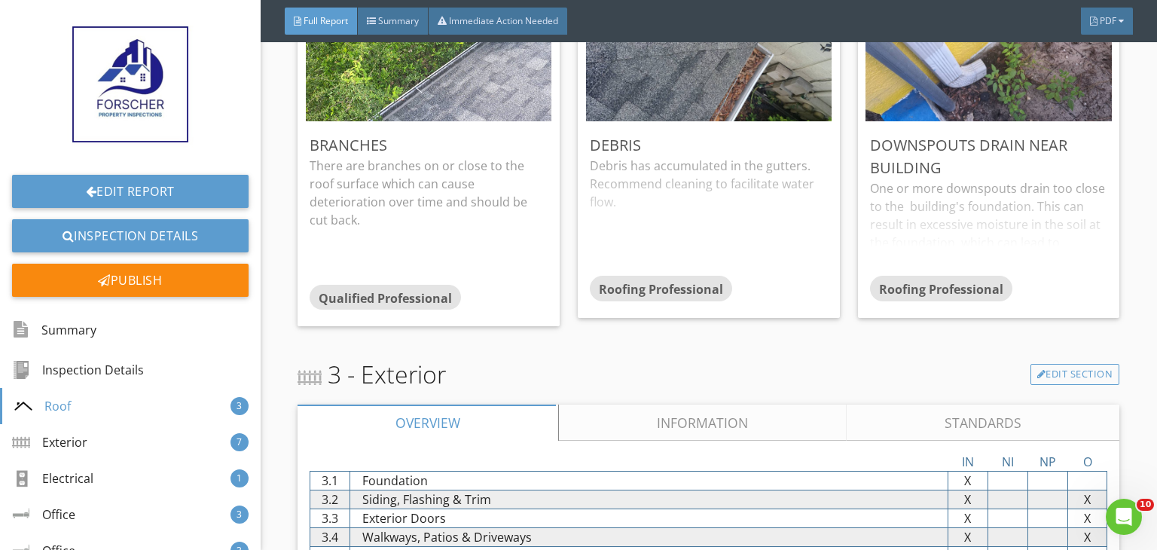
scroll to position [1585, 0]
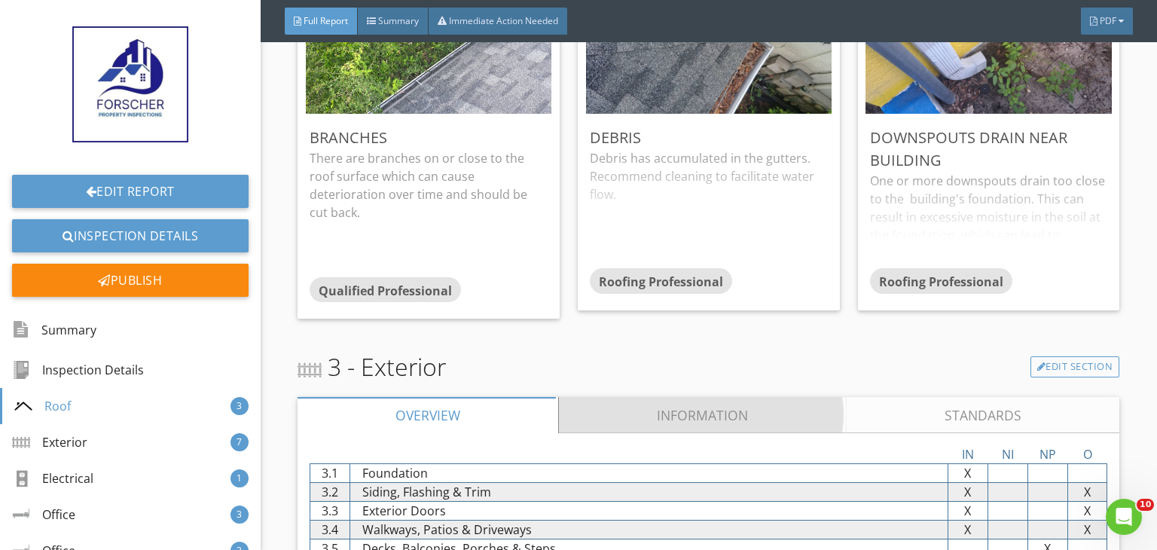
click at [687, 407] on link "Information" at bounding box center [703, 415] width 288 height 36
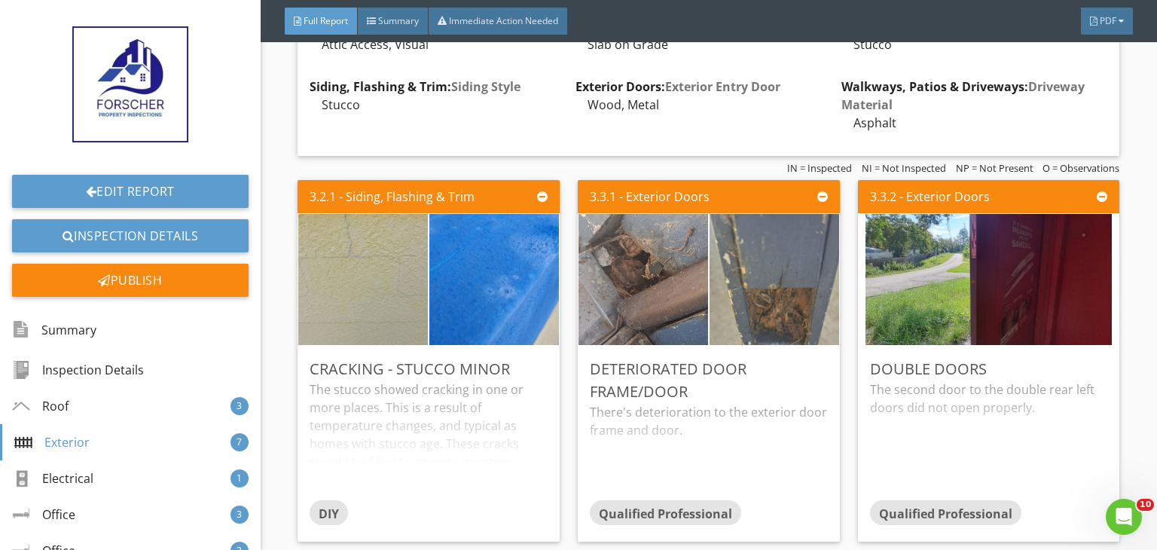
scroll to position [2036, 0]
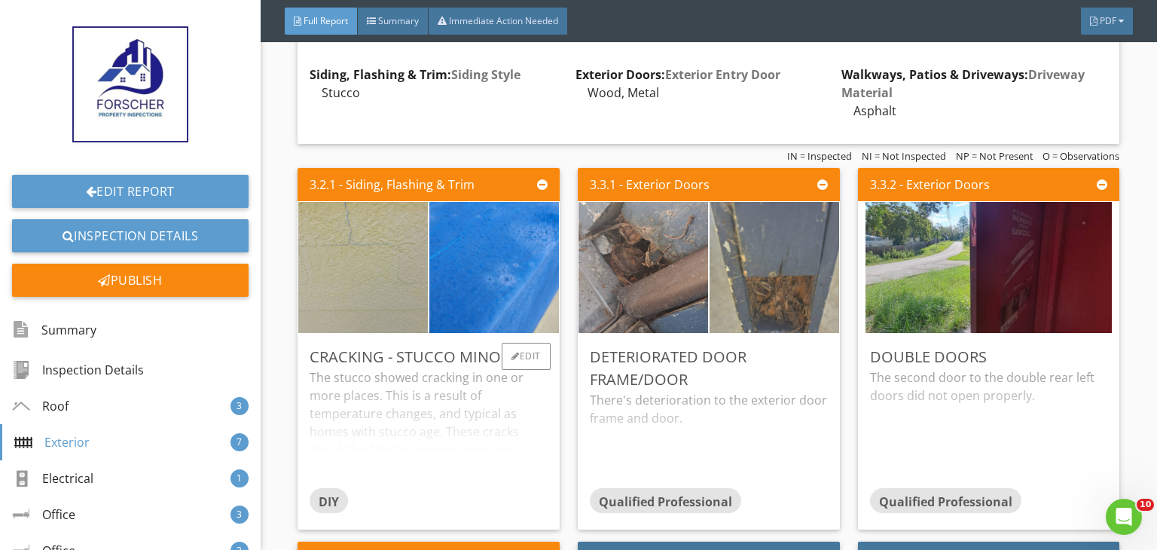
click at [527, 488] on div "DIY" at bounding box center [429, 503] width 238 height 30
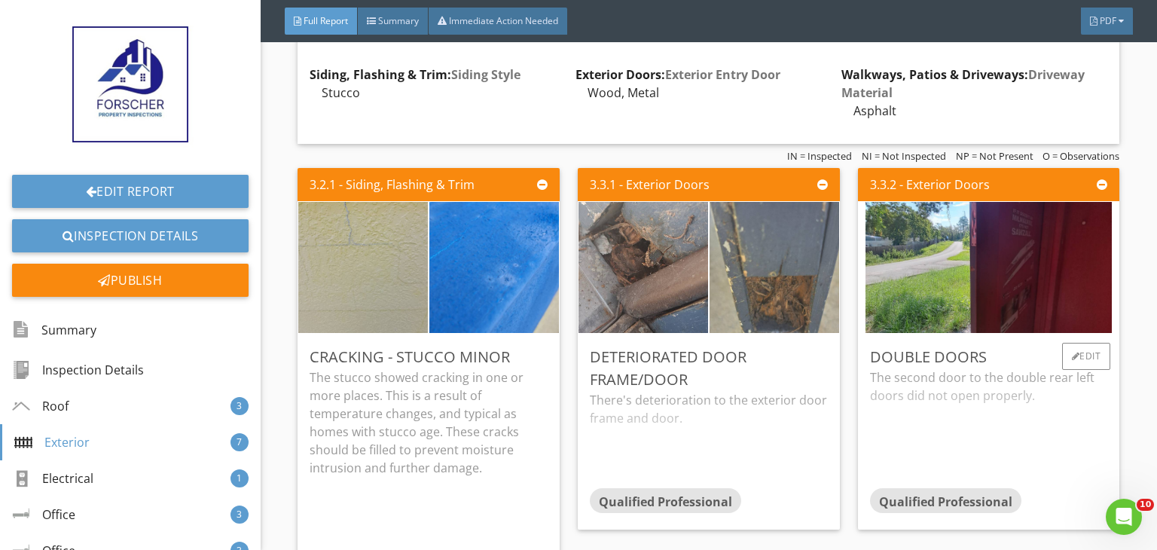
click at [921, 429] on div "The second door to the double rear left doors did not open properly." at bounding box center [989, 427] width 238 height 119
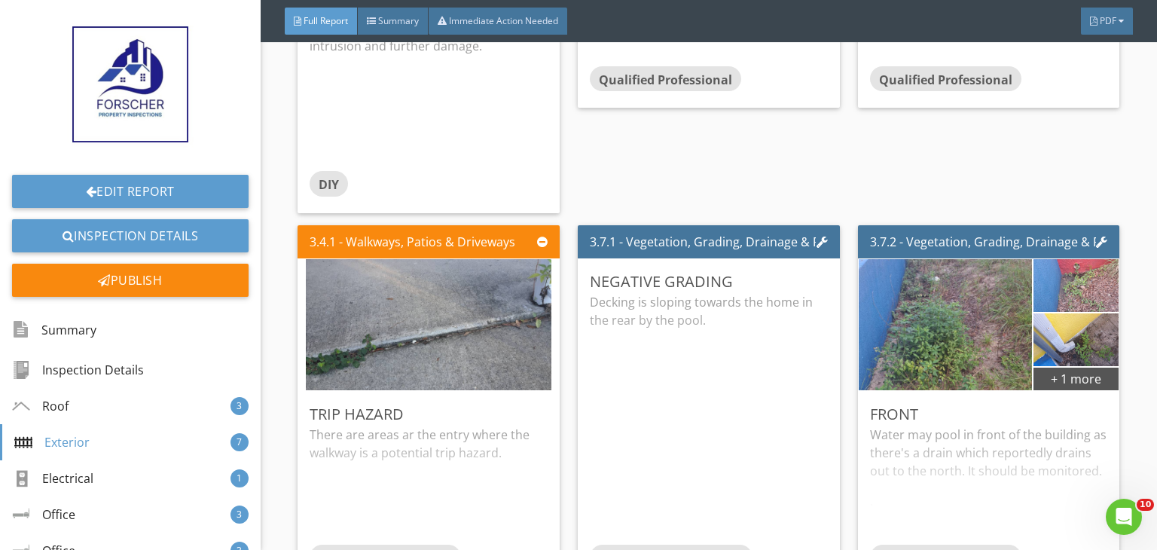
scroll to position [2488, 0]
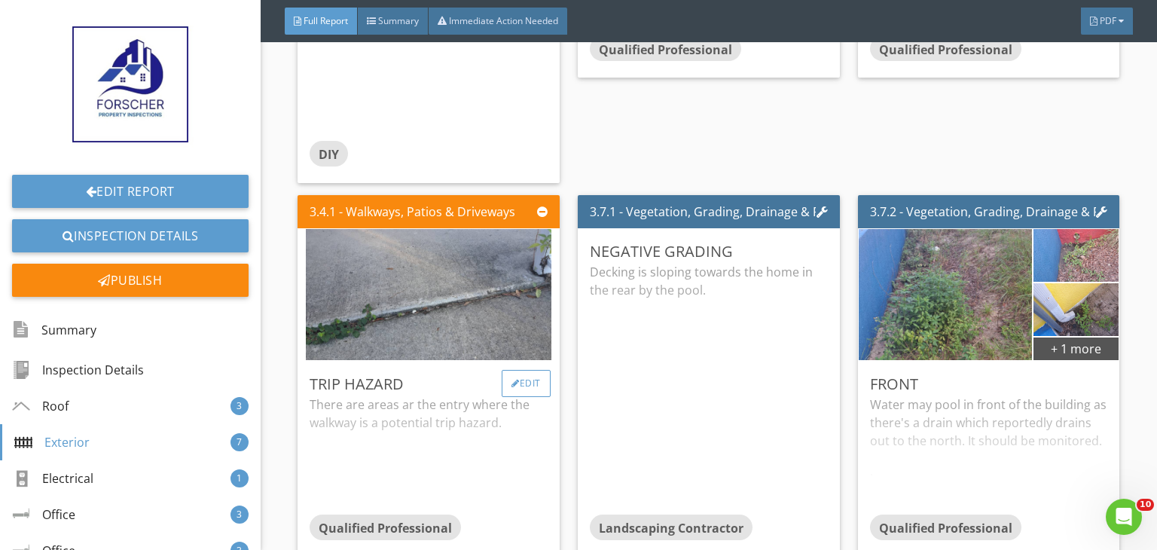
click at [514, 377] on div "Edit" at bounding box center [526, 383] width 49 height 27
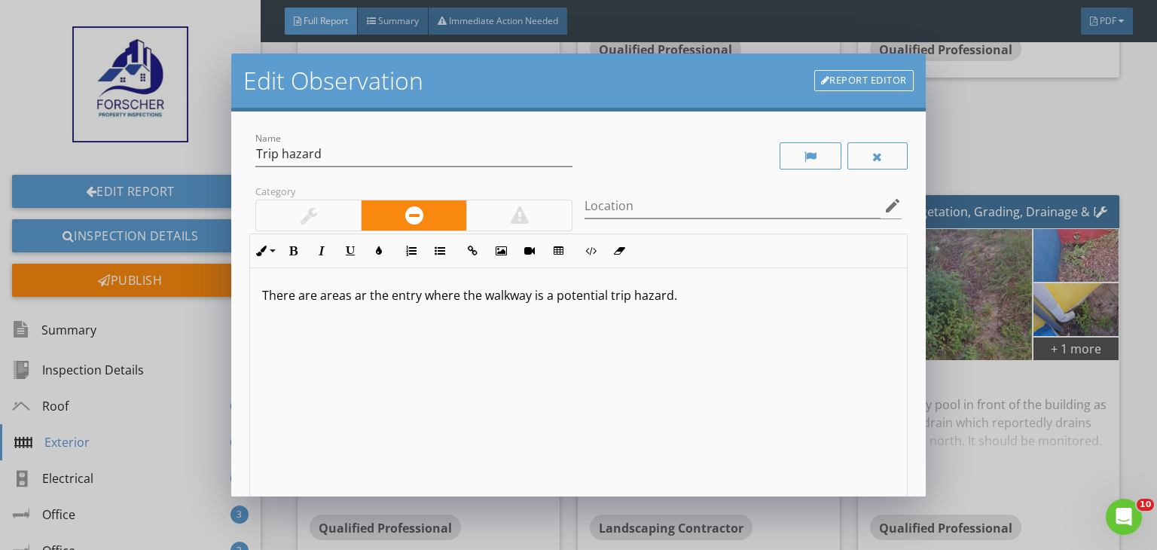
click at [365, 297] on p "There are areas ar the entry where the walkway is a potential trip hazard." at bounding box center [578, 295] width 633 height 18
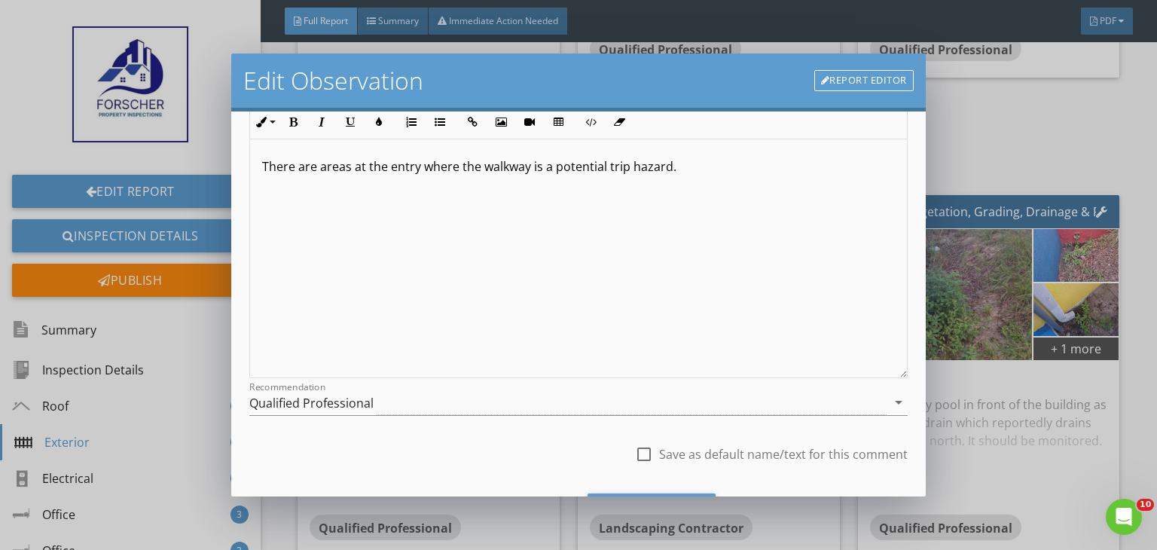
scroll to position [151, 0]
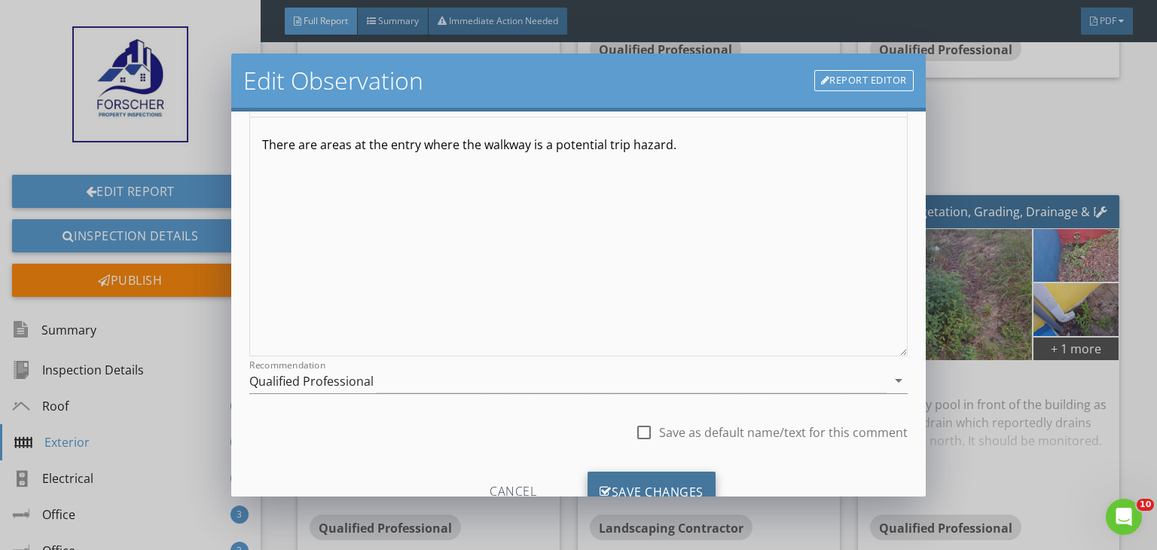
click at [660, 482] on div "Save Changes" at bounding box center [651, 491] width 128 height 41
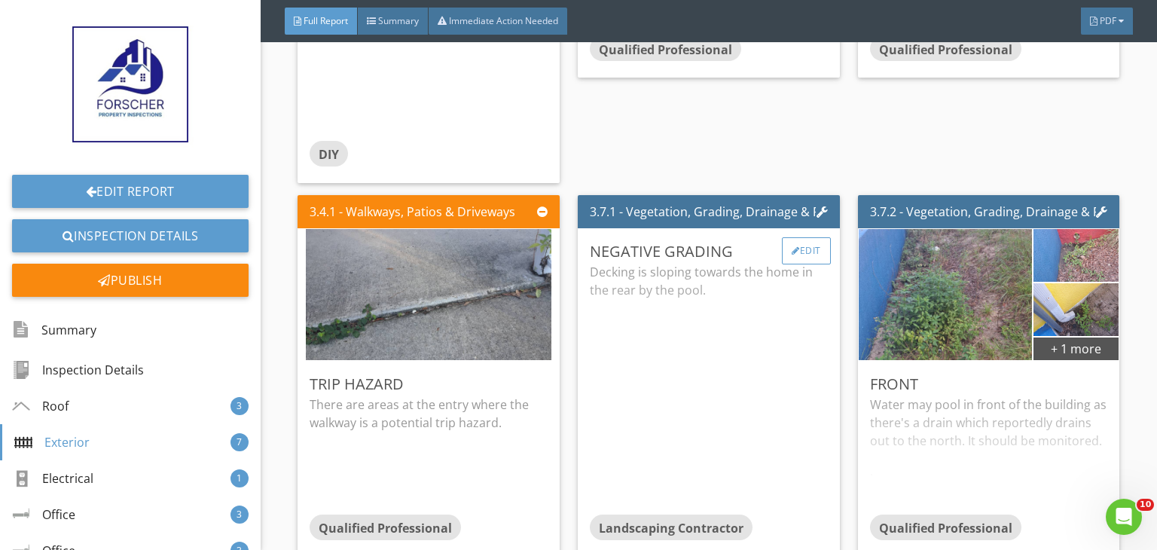
click at [792, 246] on div at bounding box center [796, 250] width 8 height 9
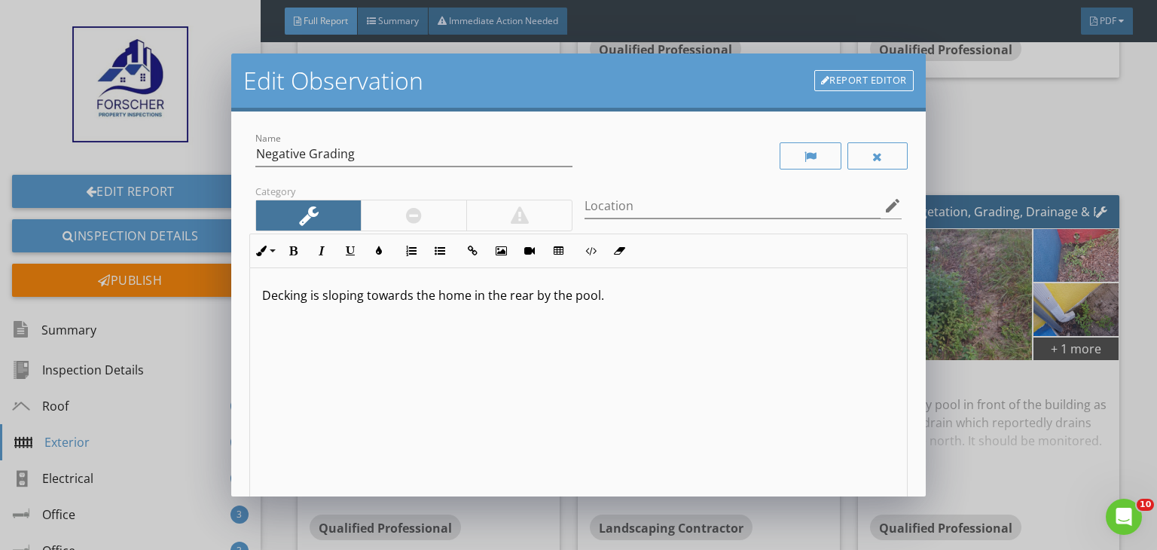
drag, startPoint x: 615, startPoint y: 296, endPoint x: 271, endPoint y: 291, distance: 344.2
click at [271, 291] on p "Decking is sloping towards the home in the rear by the pool." at bounding box center [578, 295] width 633 height 18
click at [394, 139] on div "Name Negative Grading" at bounding box center [413, 157] width 317 height 49
click at [386, 151] on input "Negative Grading" at bounding box center [413, 154] width 317 height 25
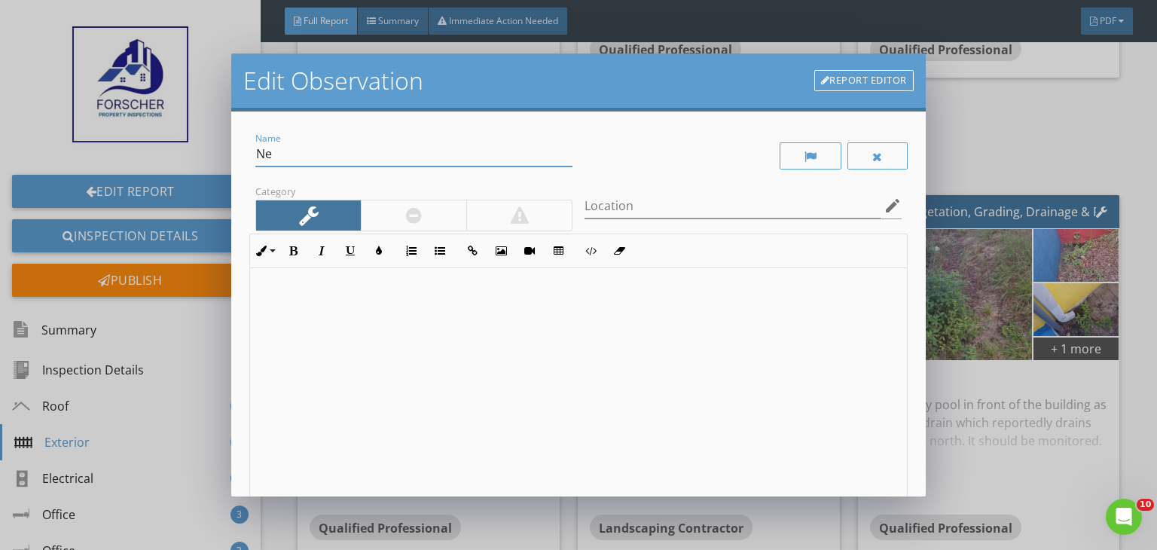
type input "N"
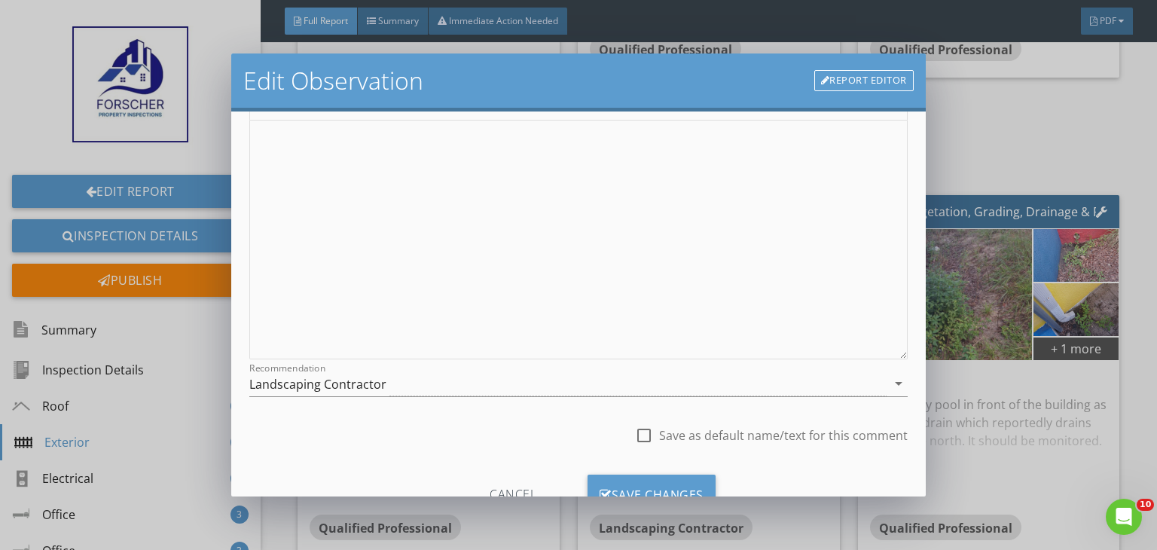
scroll to position [160, 0]
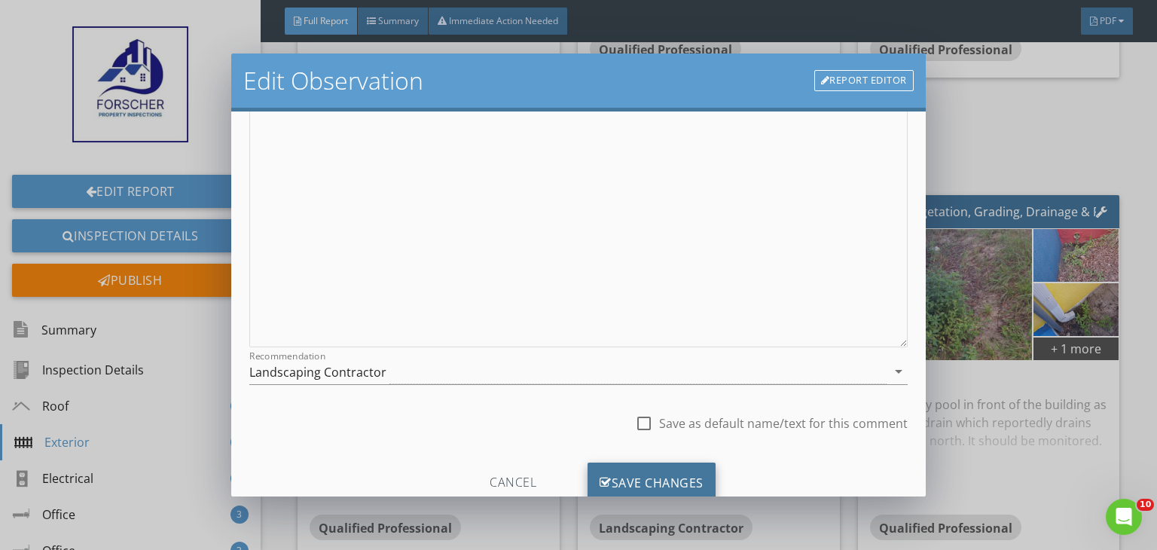
click at [670, 472] on div "Save Changes" at bounding box center [651, 482] width 128 height 41
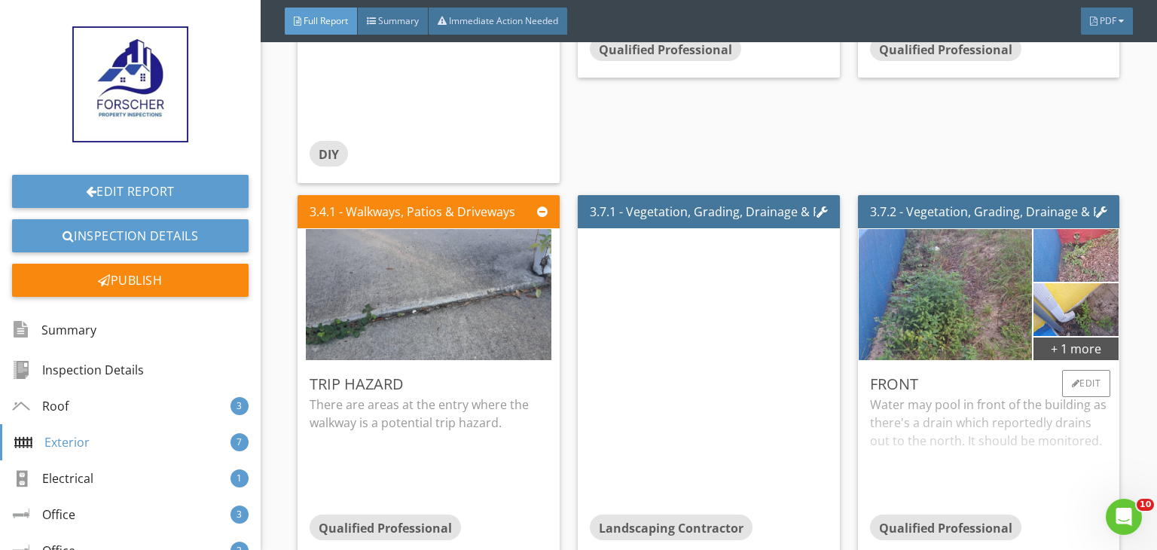
click at [979, 465] on div "Water may pool in front of the building as there's a drain which reportedly dra…" at bounding box center [989, 454] width 238 height 119
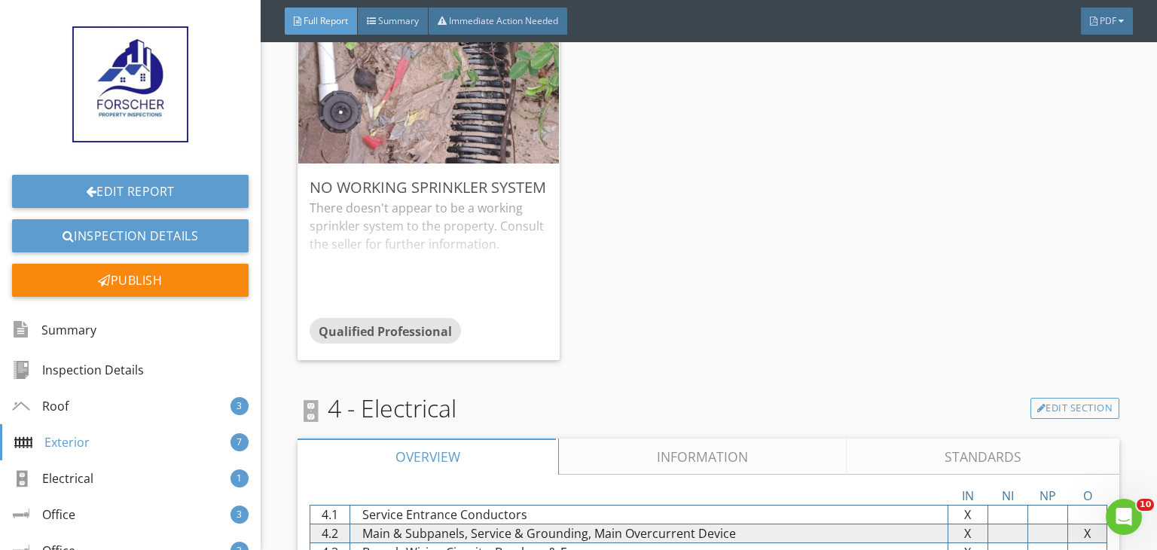
scroll to position [3095, 0]
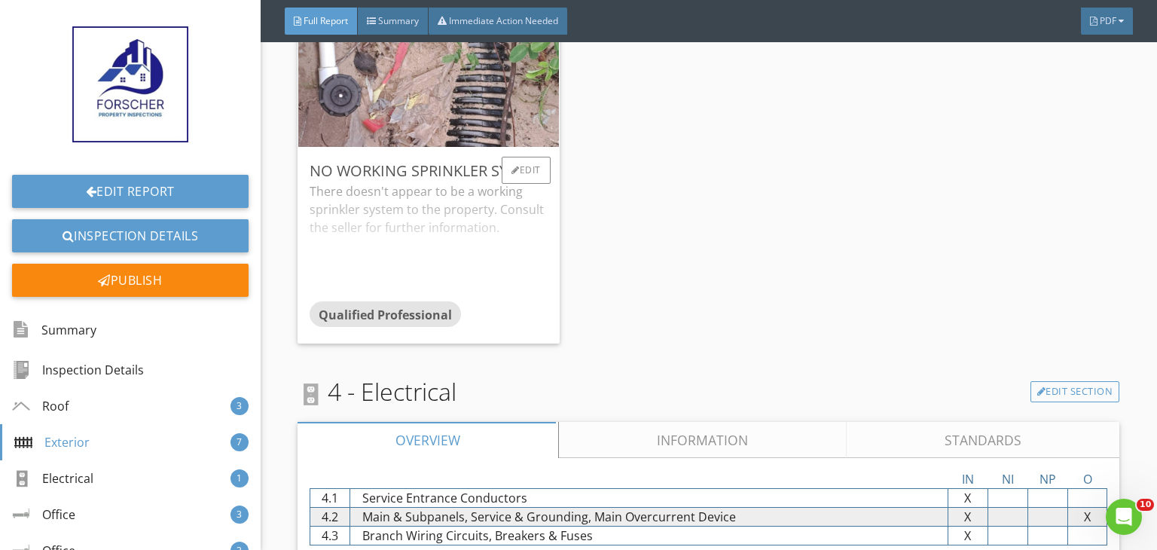
click at [516, 289] on div "There doesn't a ppear to be a working sprinkler system to the property. Consult…" at bounding box center [429, 241] width 238 height 119
click at [654, 458] on link "Information" at bounding box center [703, 440] width 288 height 36
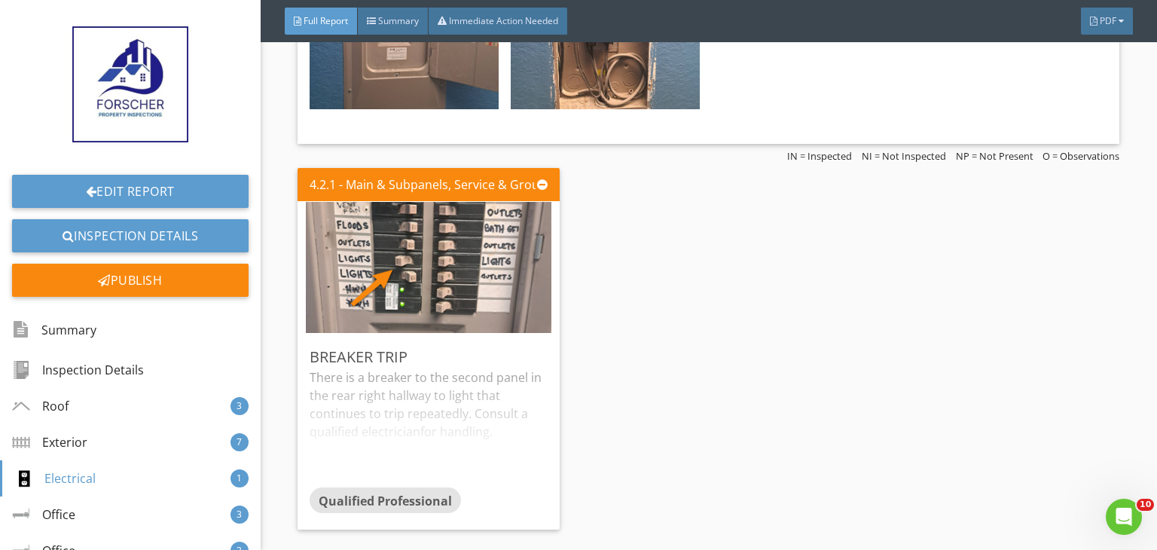
scroll to position [4632, 0]
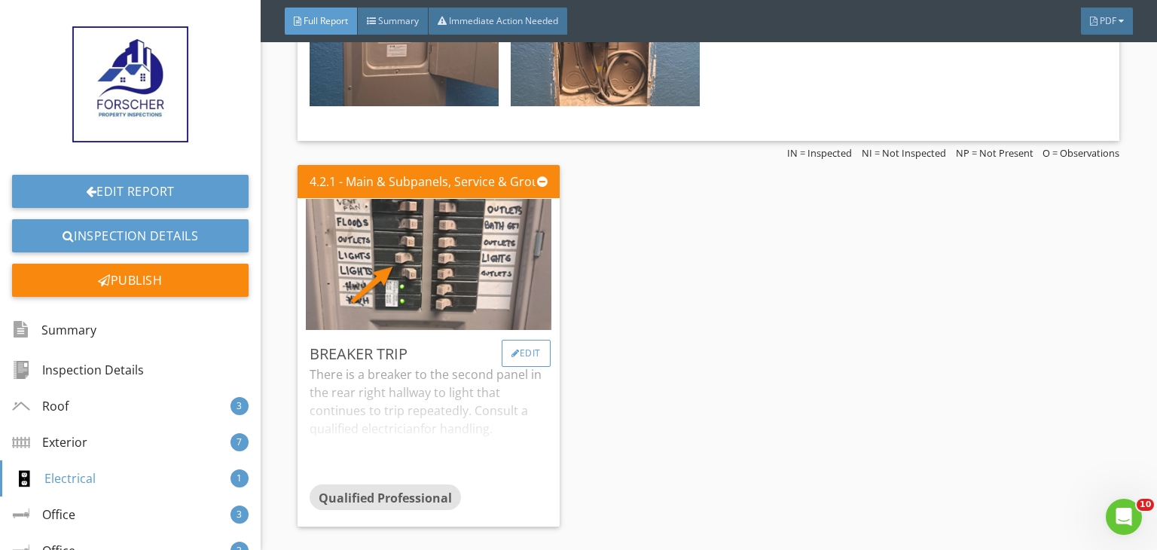
click at [511, 351] on div at bounding box center [515, 353] width 8 height 9
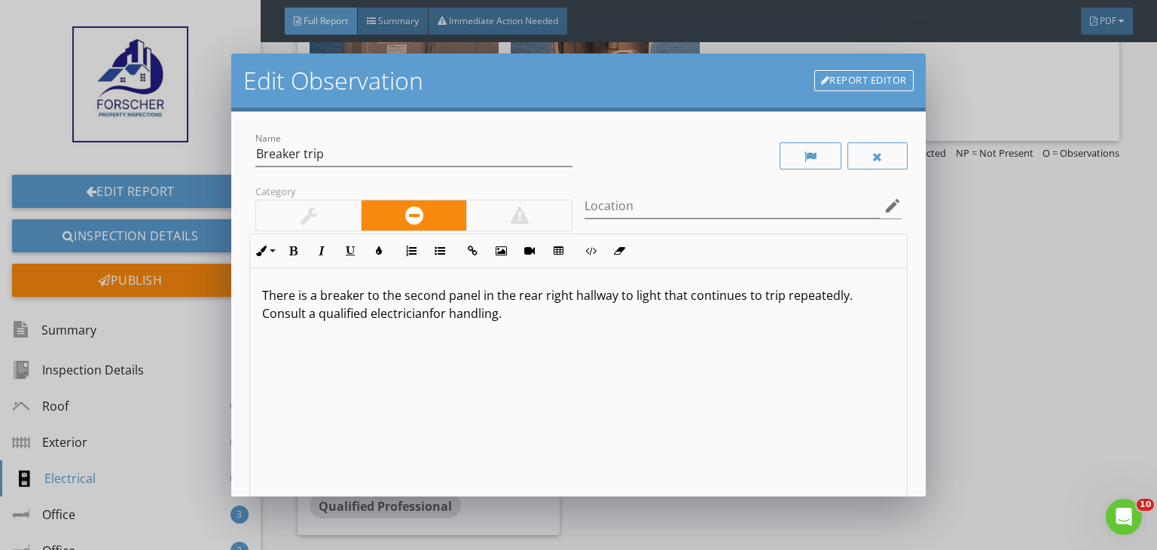
click at [630, 294] on p "There is a breaker to the second panel in the rear right hallway to light that …" at bounding box center [578, 304] width 633 height 36
click at [654, 298] on p "There is a breaker to the second panel in the rear right hallway to light that …" at bounding box center [578, 304] width 633 height 36
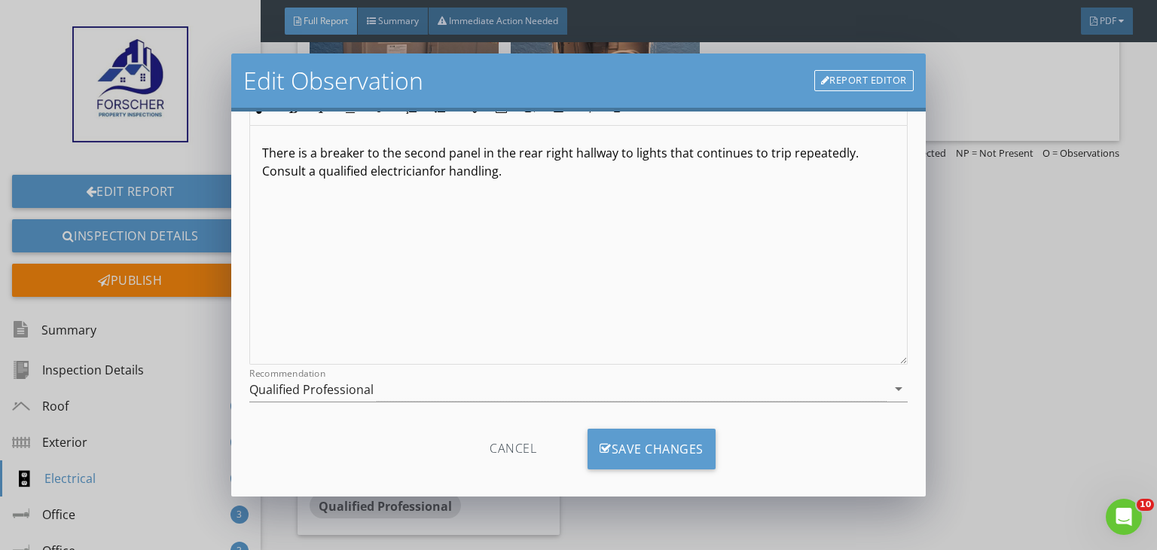
scroll to position [157, 0]
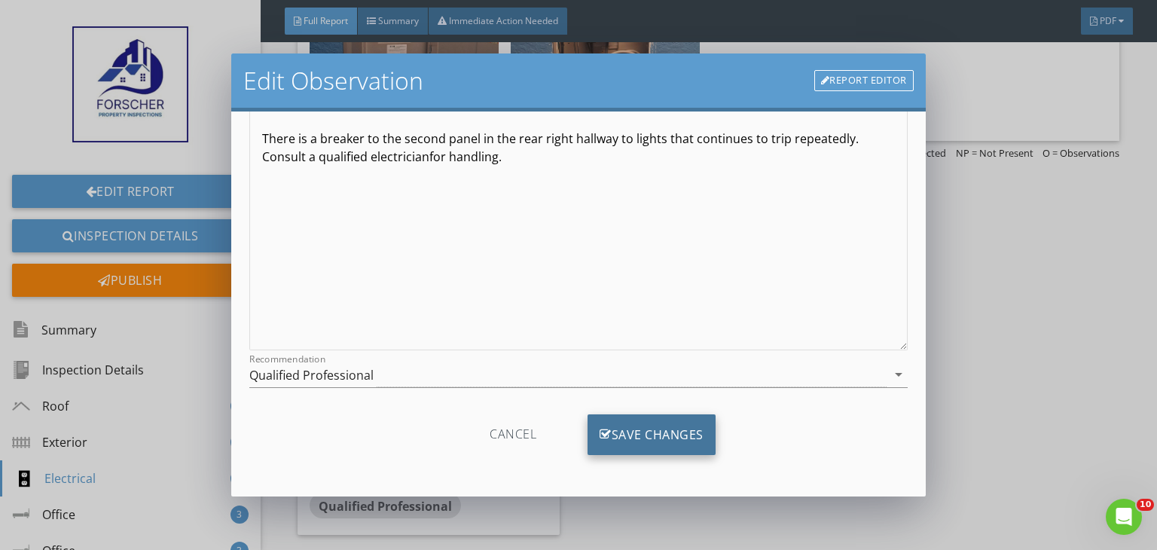
click at [638, 443] on div "Save Changes" at bounding box center [651, 434] width 128 height 41
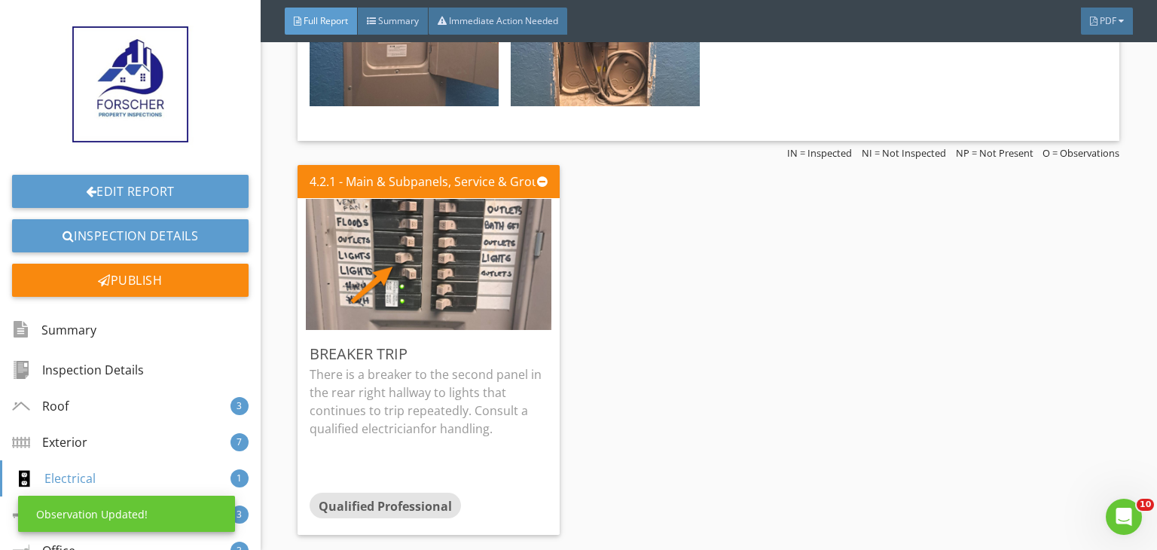
click at [638, 443] on div "4.2.1 - Main & Subpanels, Service & Grounding, Main Overcurrent Device Breaker …" at bounding box center [708, 350] width 822 height 382
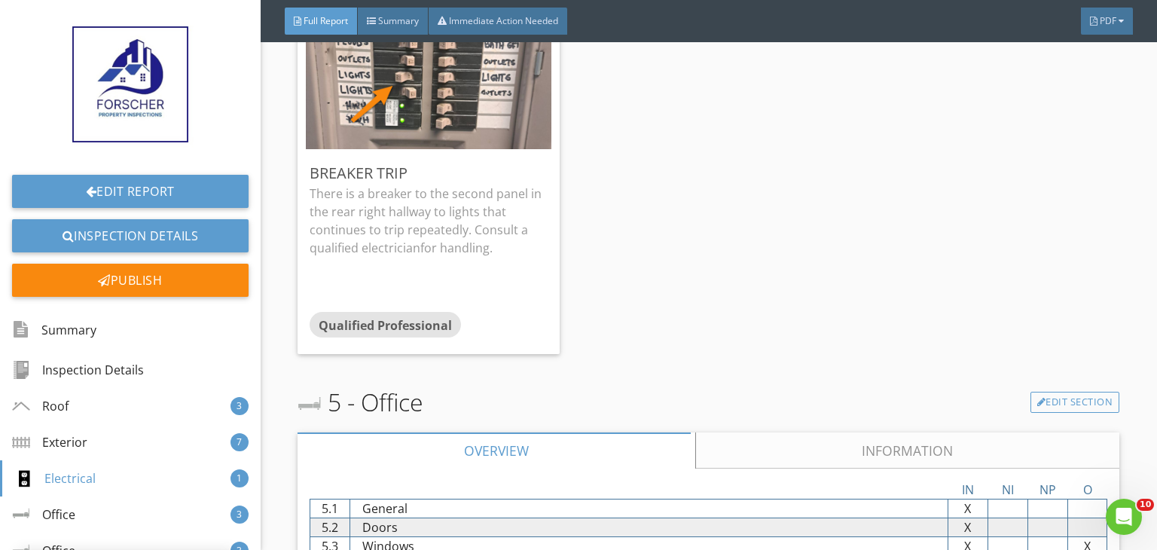
scroll to position [4843, 0]
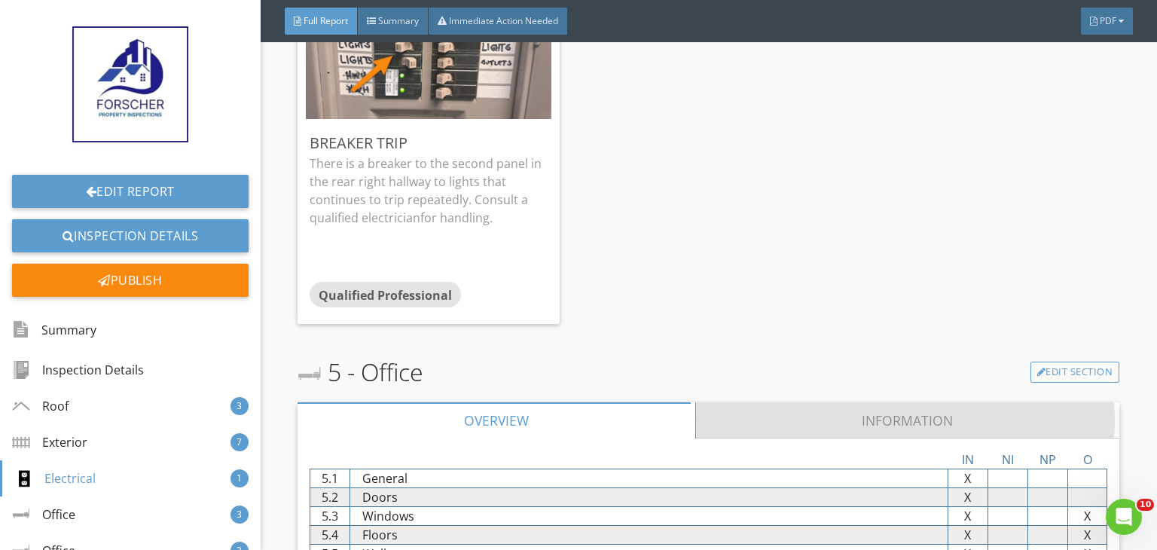
click at [718, 414] on link "Information" at bounding box center [908, 420] width 424 height 36
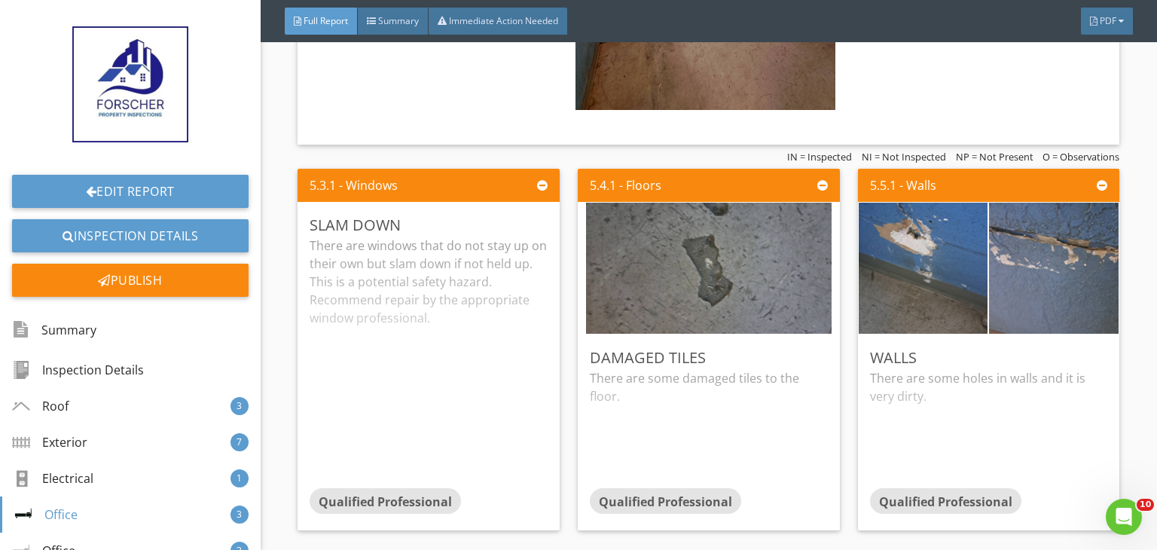
scroll to position [5596, 0]
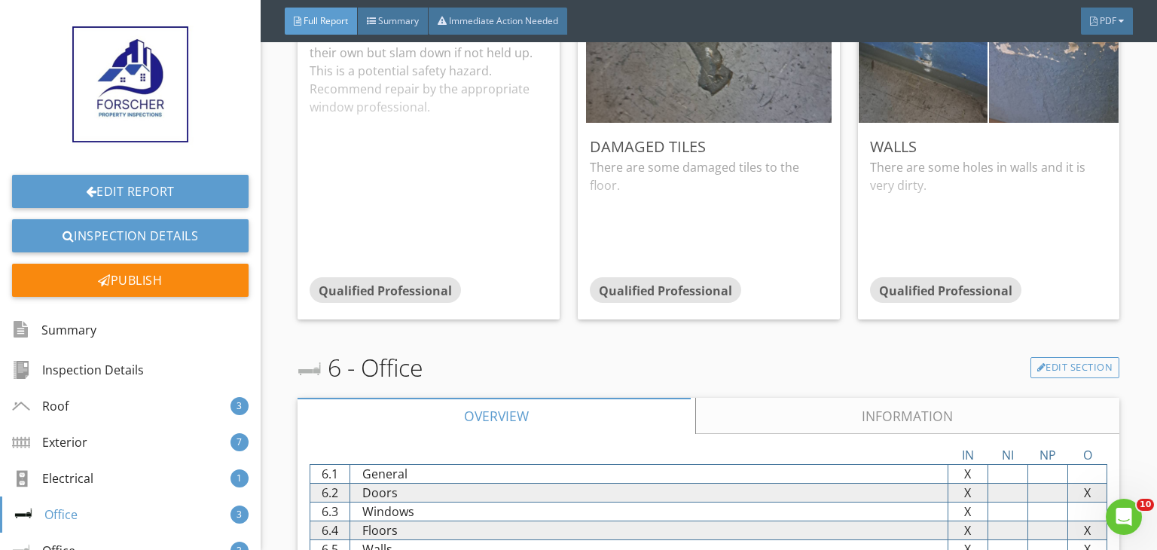
click at [718, 414] on link "Information" at bounding box center [908, 416] width 424 height 36
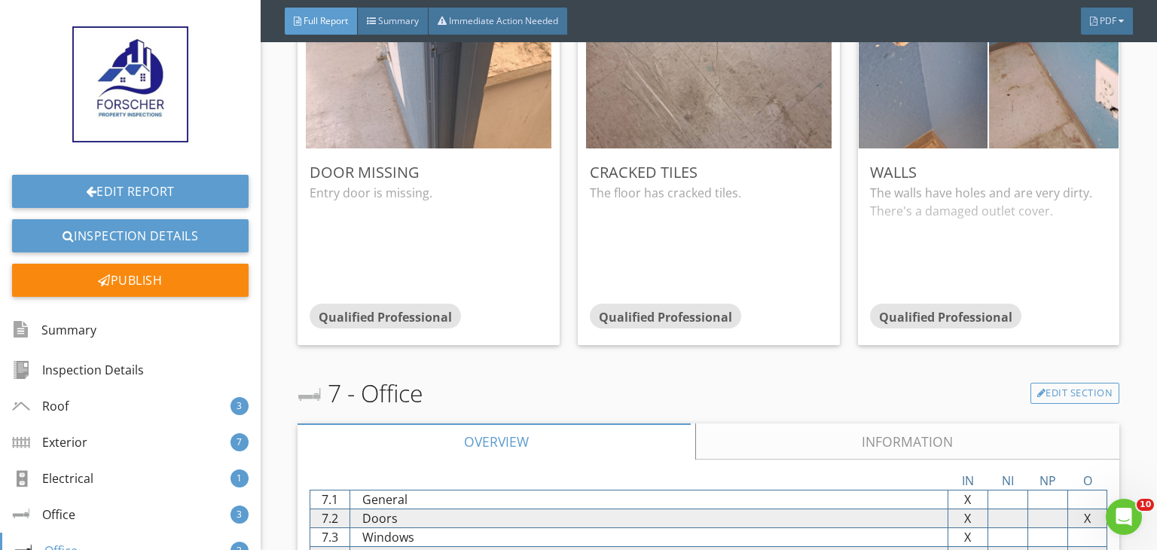
scroll to position [6710, 0]
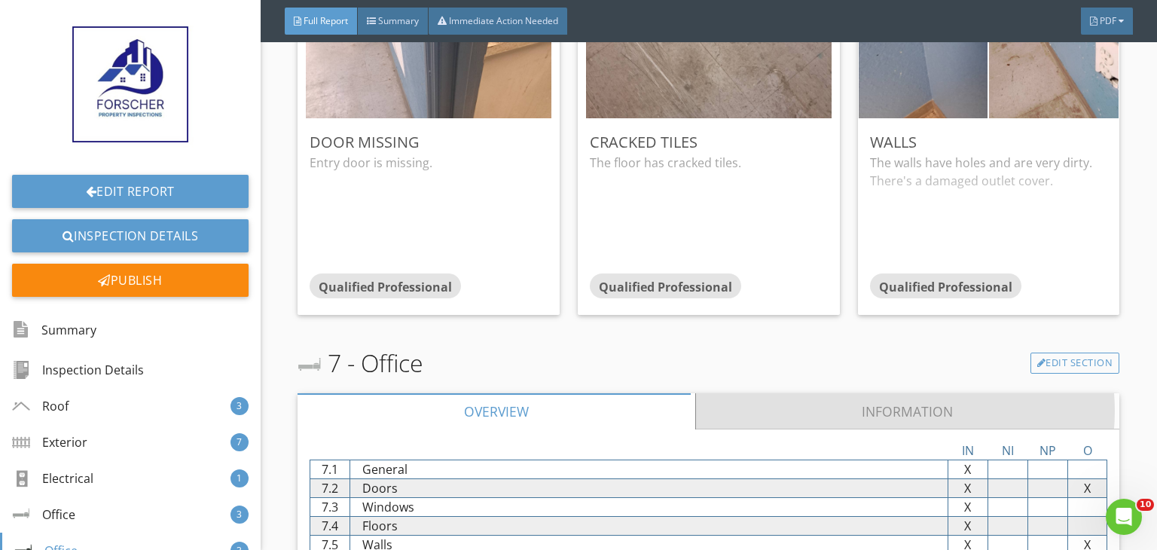
click at [718, 414] on link "Information" at bounding box center [908, 411] width 424 height 36
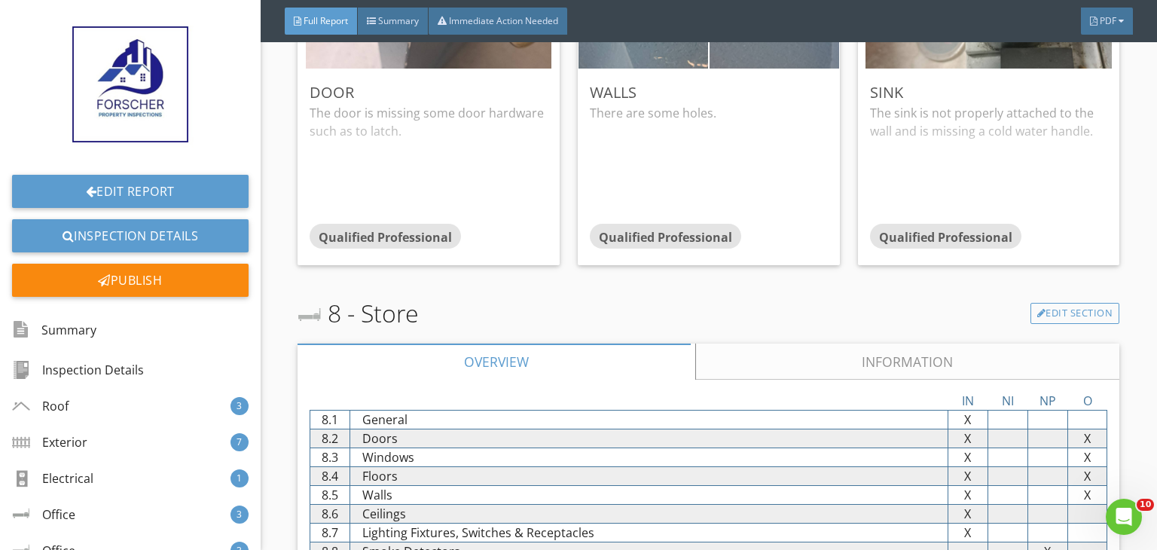
scroll to position [7704, 0]
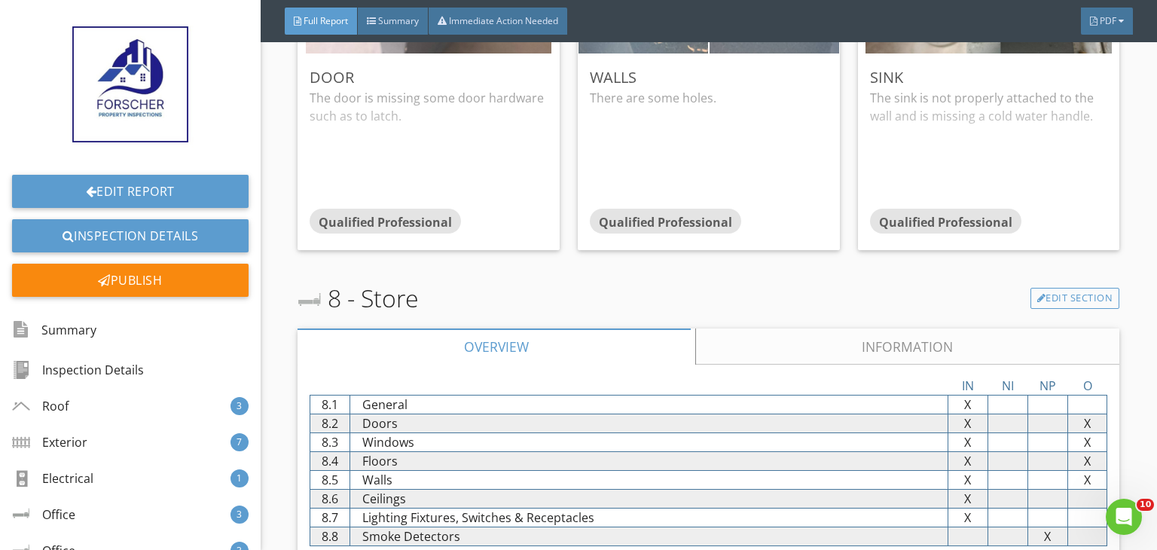
click at [746, 340] on link "Information" at bounding box center [908, 346] width 424 height 36
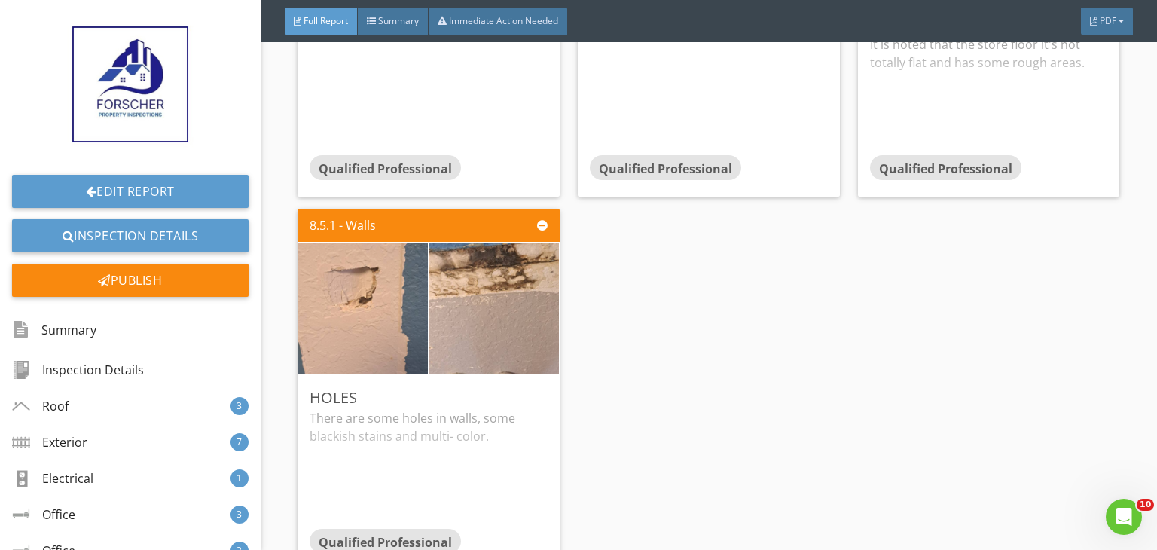
scroll to position [8698, 0]
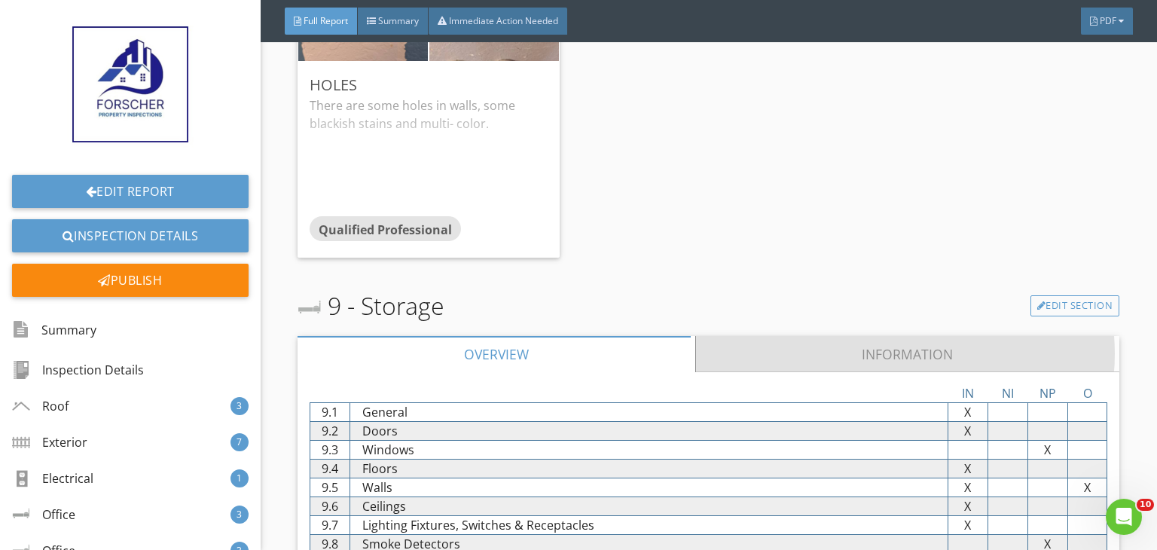
click at [746, 340] on link "Information" at bounding box center [908, 354] width 424 height 36
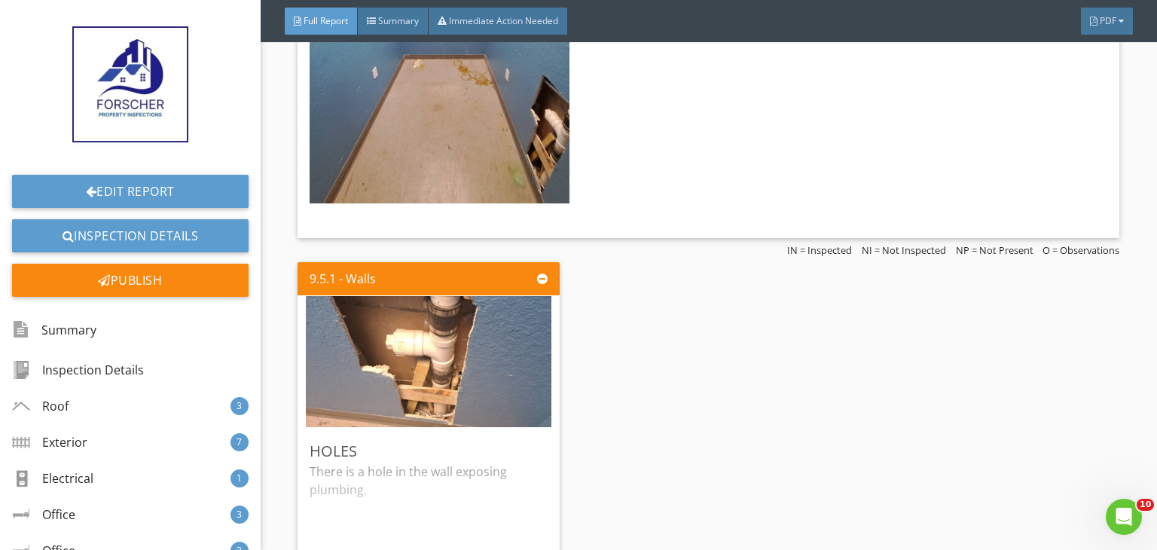
scroll to position [9572, 0]
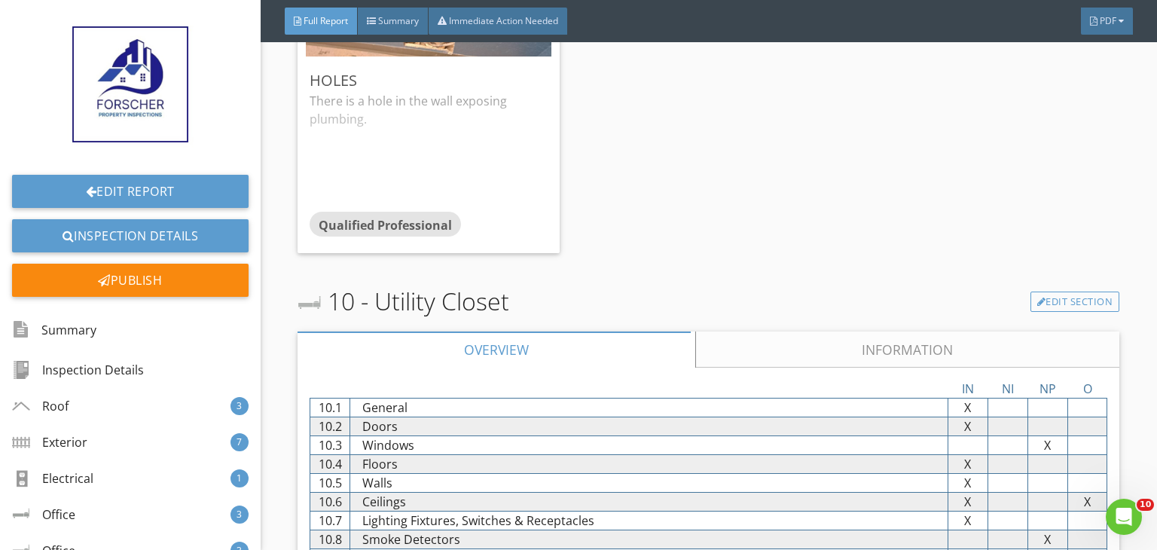
click at [746, 340] on link "Information" at bounding box center [908, 349] width 424 height 36
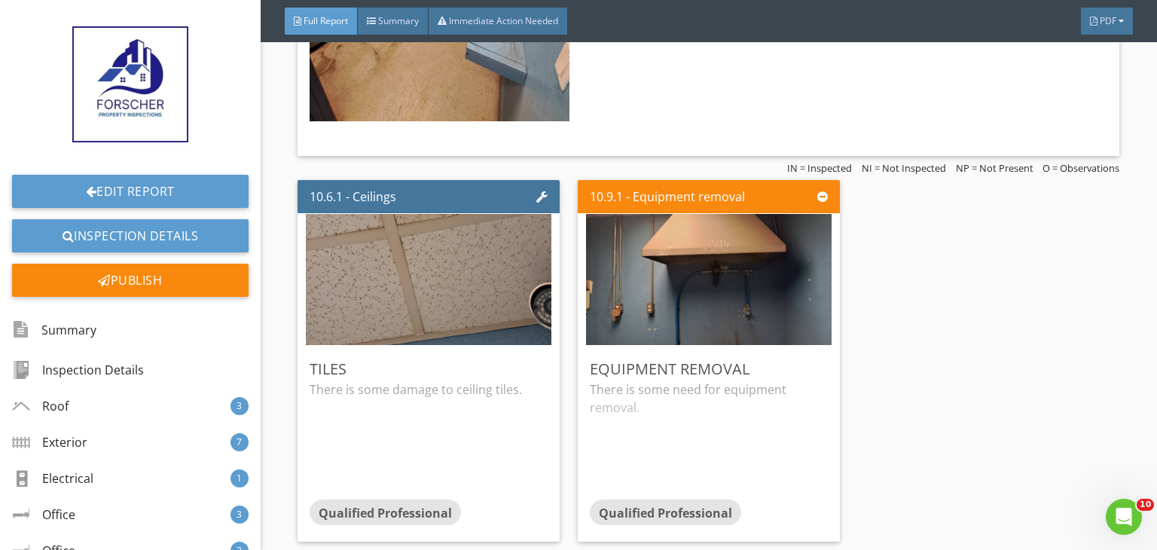
scroll to position [10596, 0]
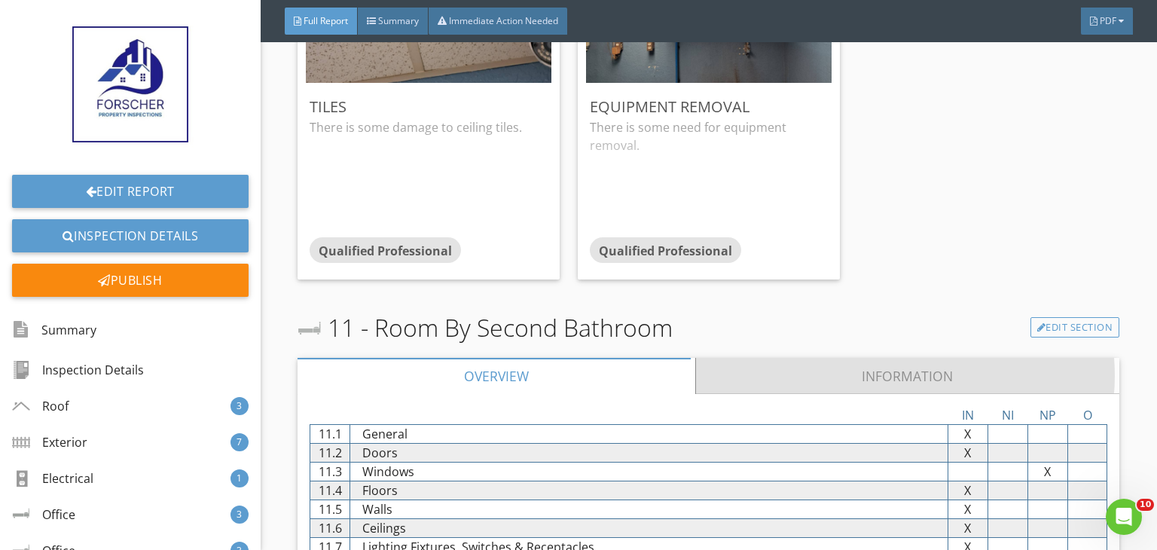
click at [746, 358] on link "Information" at bounding box center [908, 376] width 424 height 36
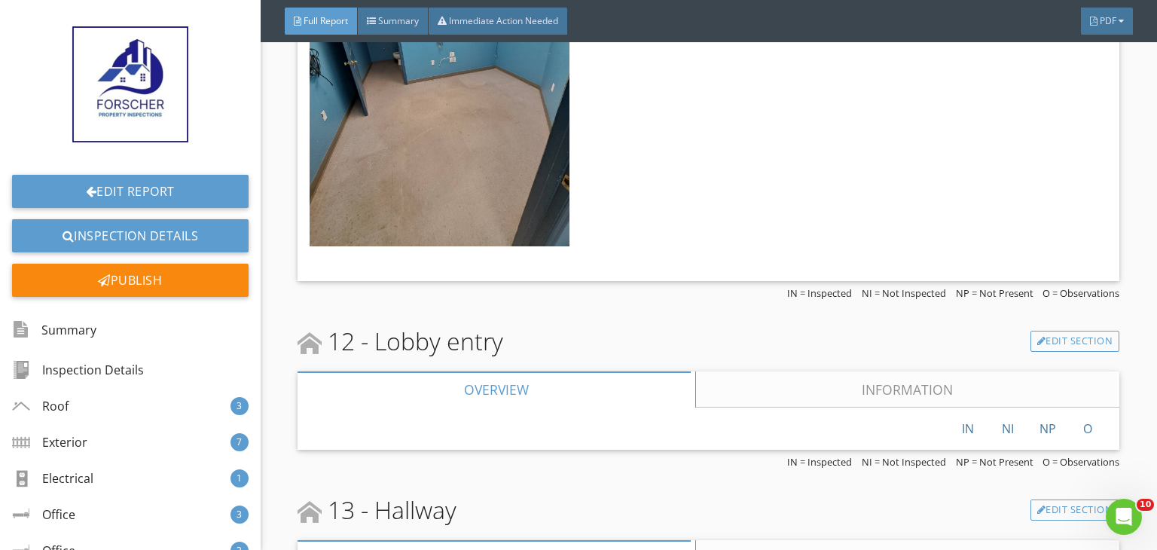
scroll to position [11410, 0]
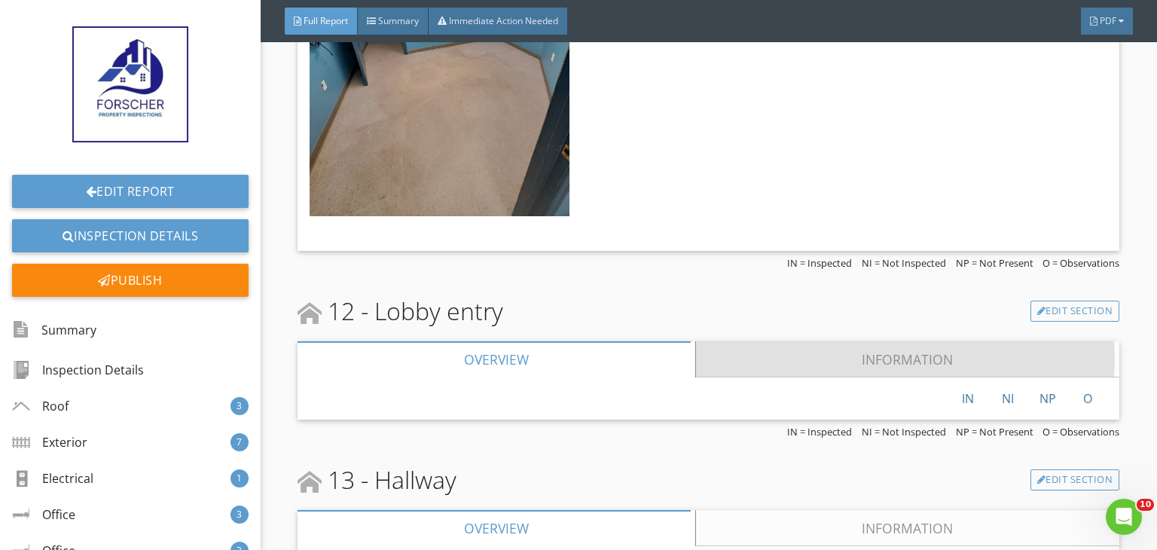
click at [746, 341] on link "Information" at bounding box center [908, 359] width 424 height 36
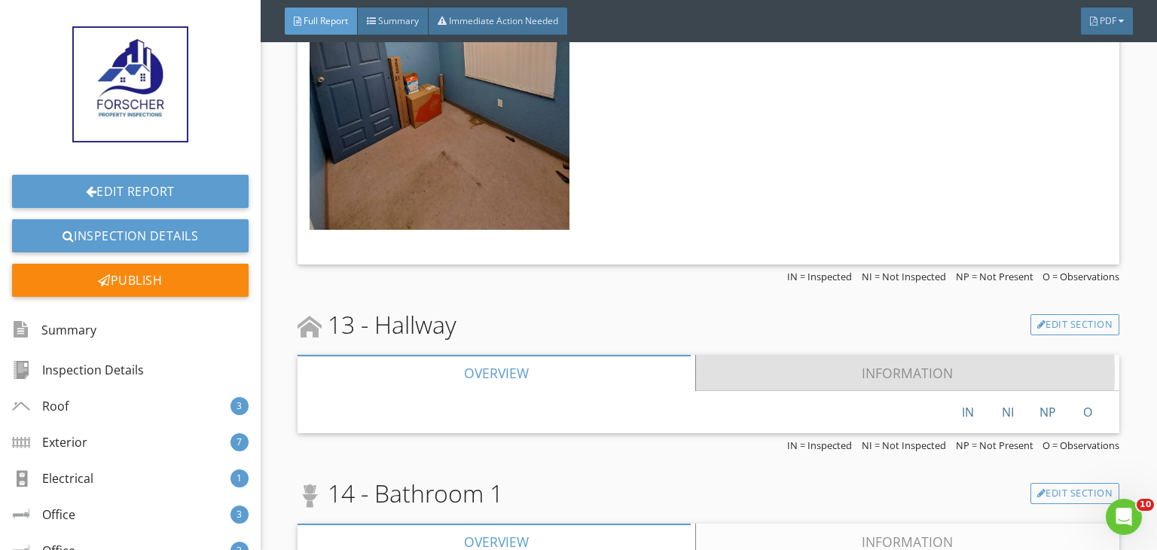
click at [746, 355] on link "Information" at bounding box center [908, 373] width 424 height 36
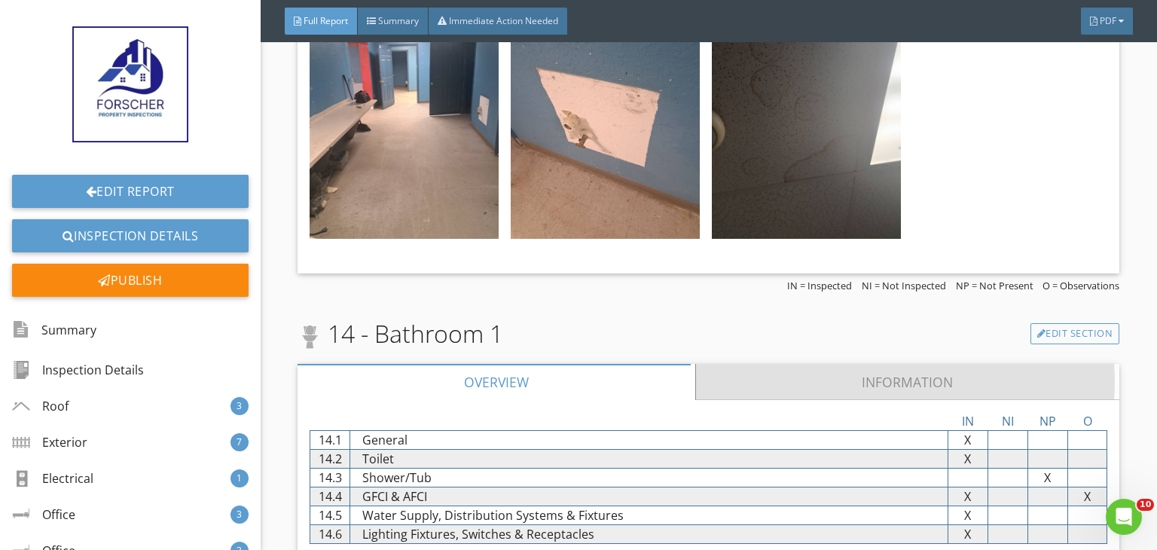
click at [746, 364] on link "Information" at bounding box center [908, 382] width 424 height 36
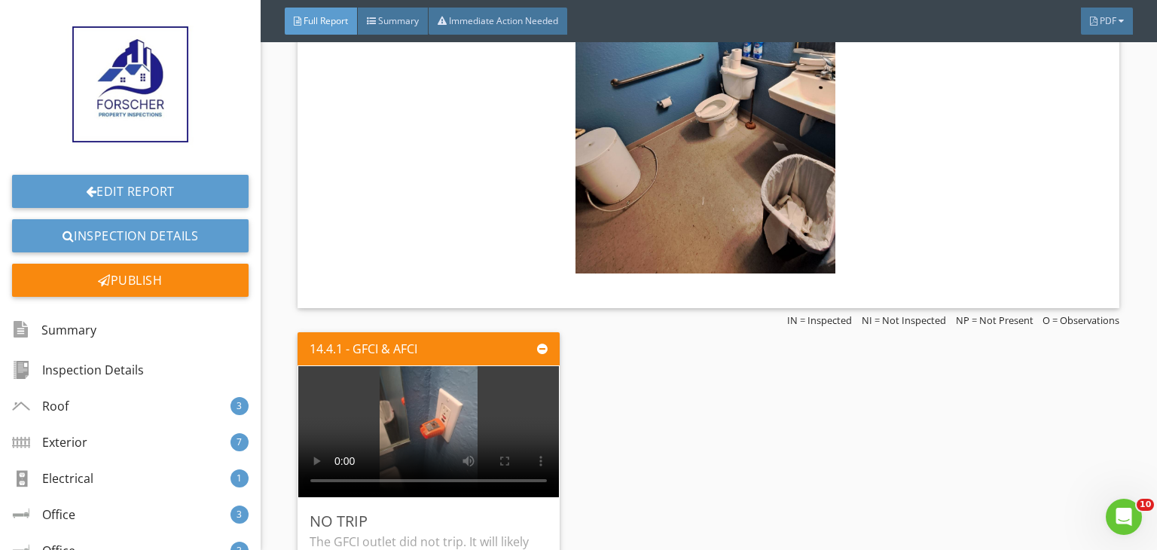
scroll to position [12946, 0]
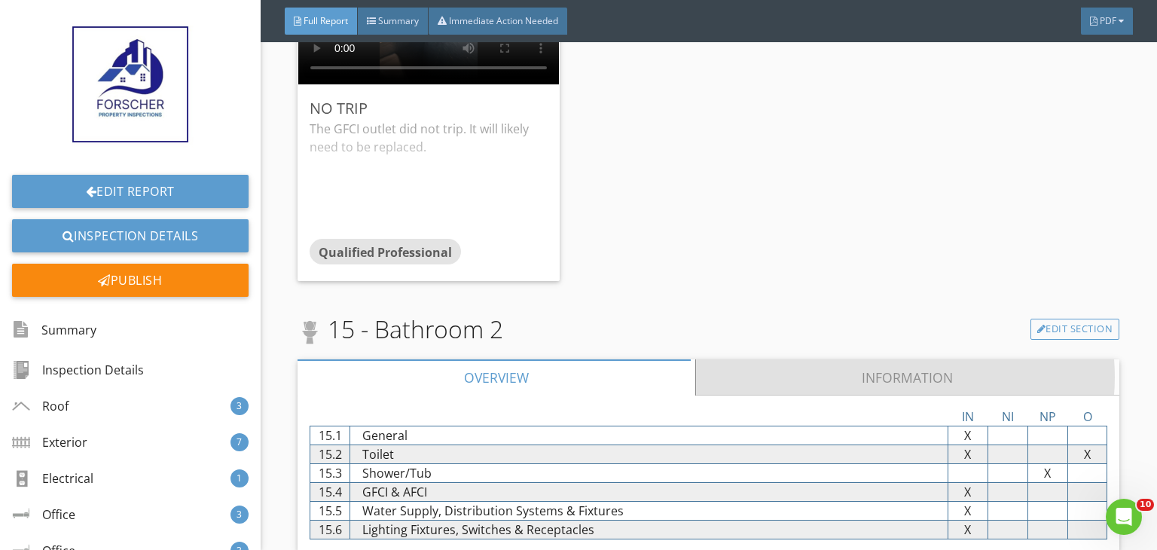
click at [746, 359] on link "Information" at bounding box center [908, 377] width 424 height 36
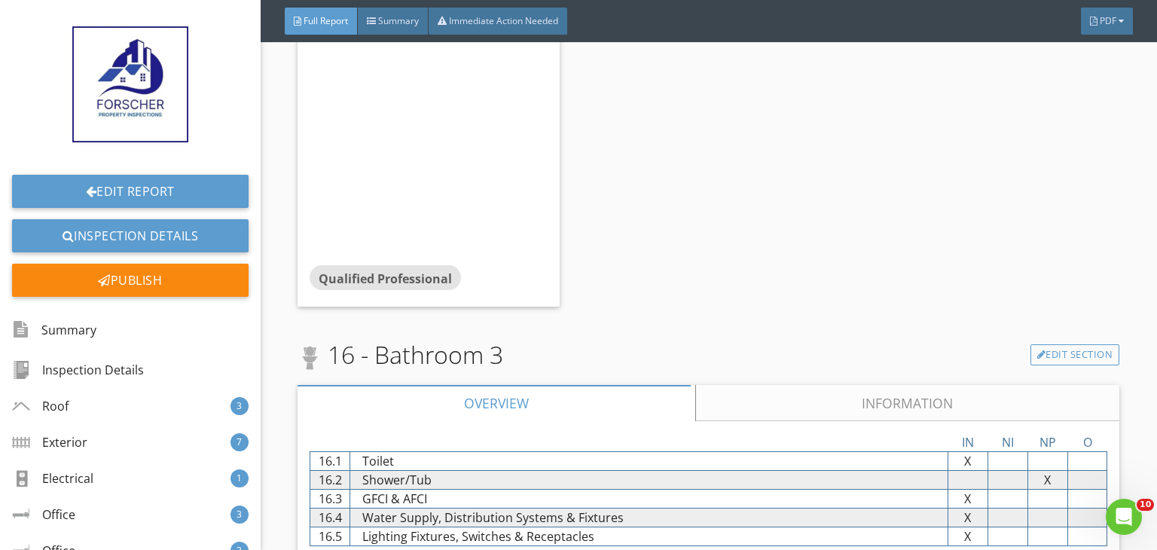
click at [746, 385] on link "Information" at bounding box center [908, 403] width 424 height 36
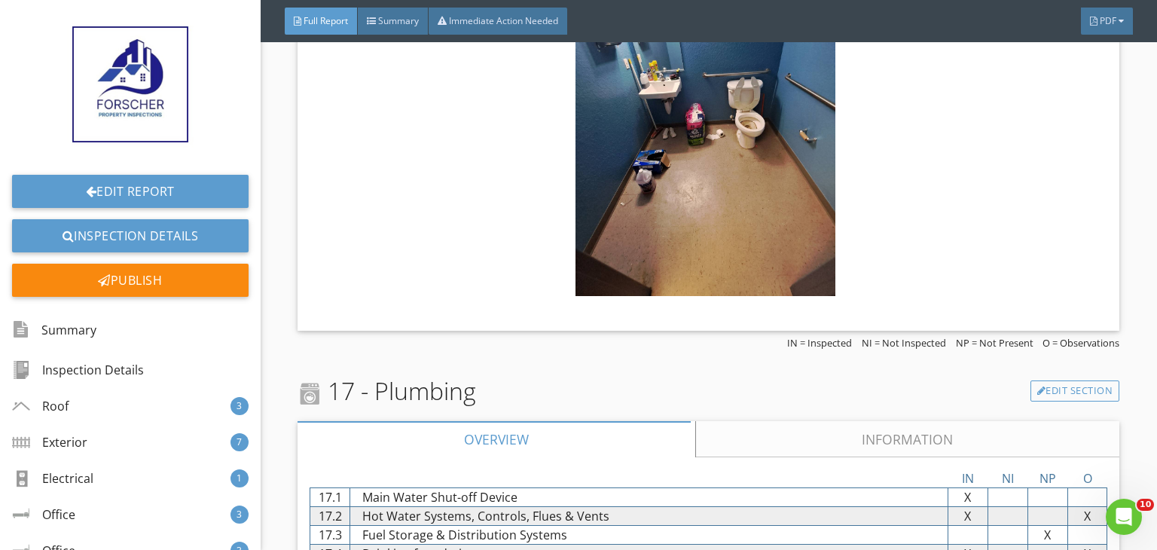
scroll to position [14844, 0]
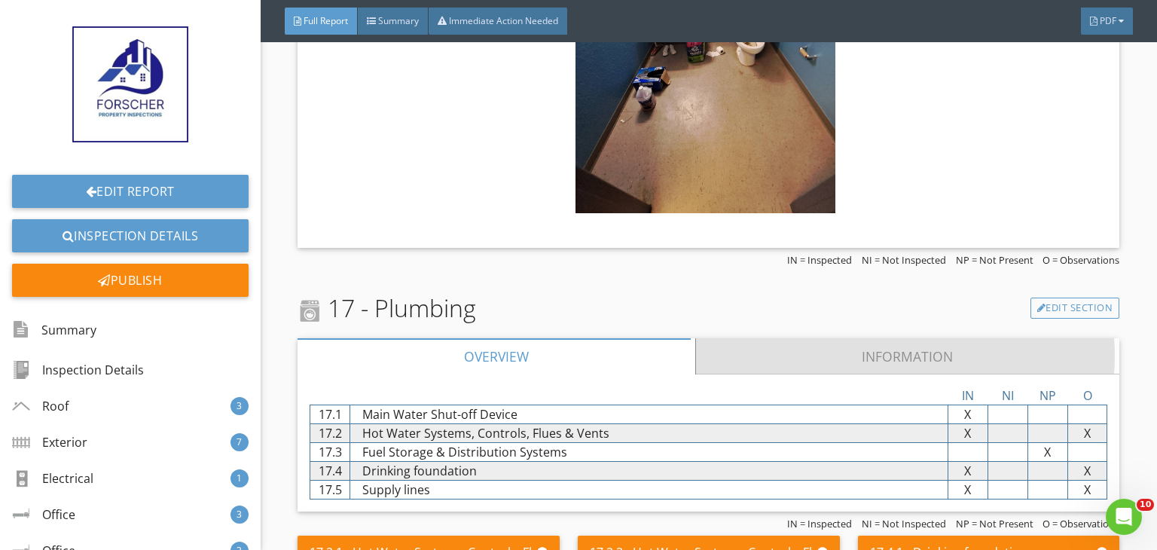
click at [744, 338] on link "Information" at bounding box center [908, 356] width 424 height 36
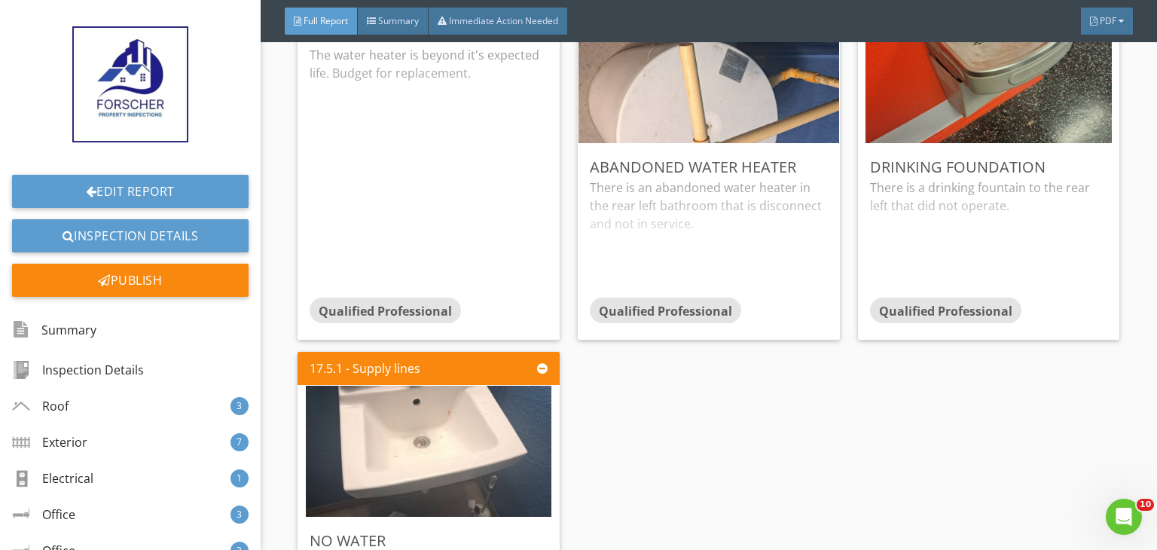
scroll to position [16199, 0]
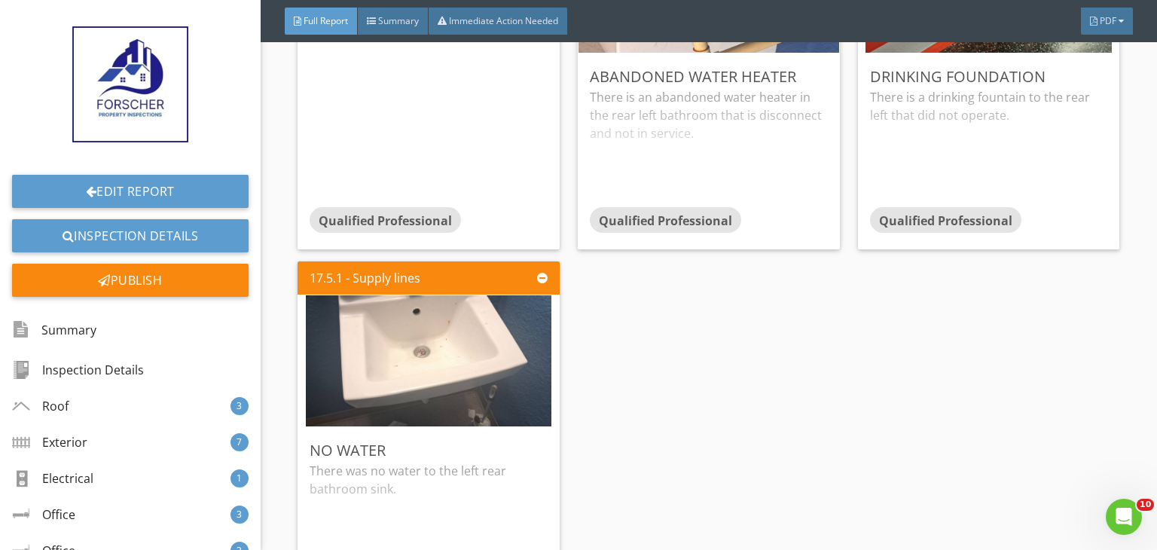
click at [668, 141] on div "There is an abandoned water heater in the rear left bathroom that is disconnect…" at bounding box center [709, 147] width 238 height 119
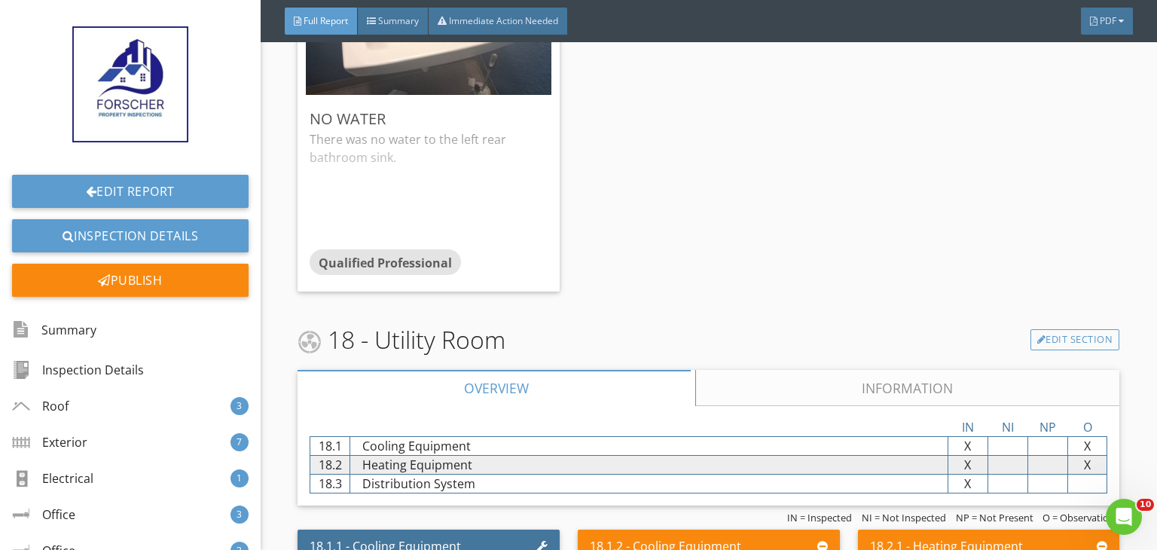
scroll to position [16621, 0]
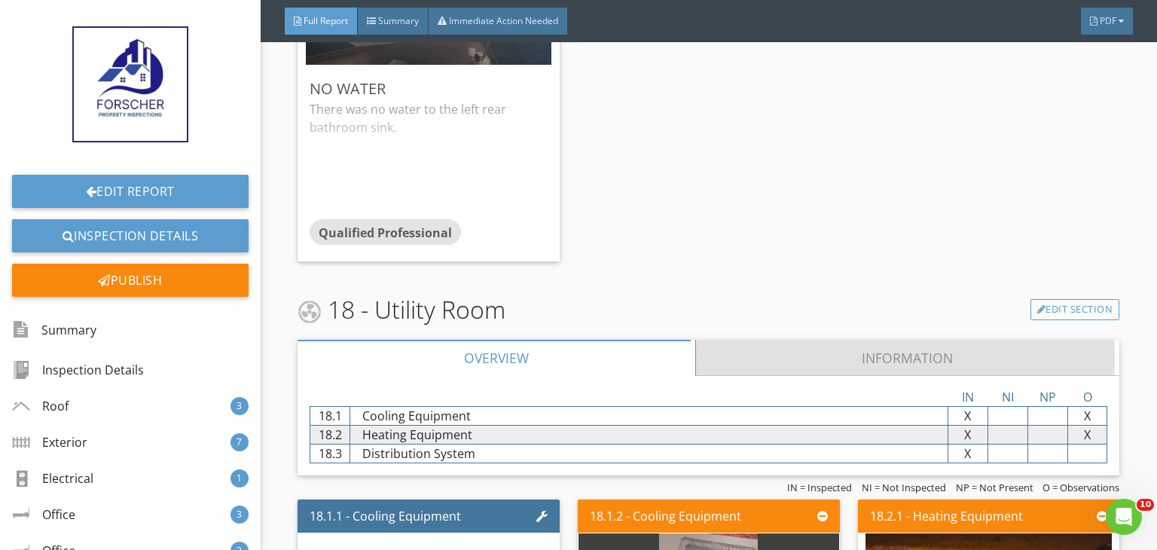
click at [753, 340] on link "Information" at bounding box center [908, 358] width 424 height 36
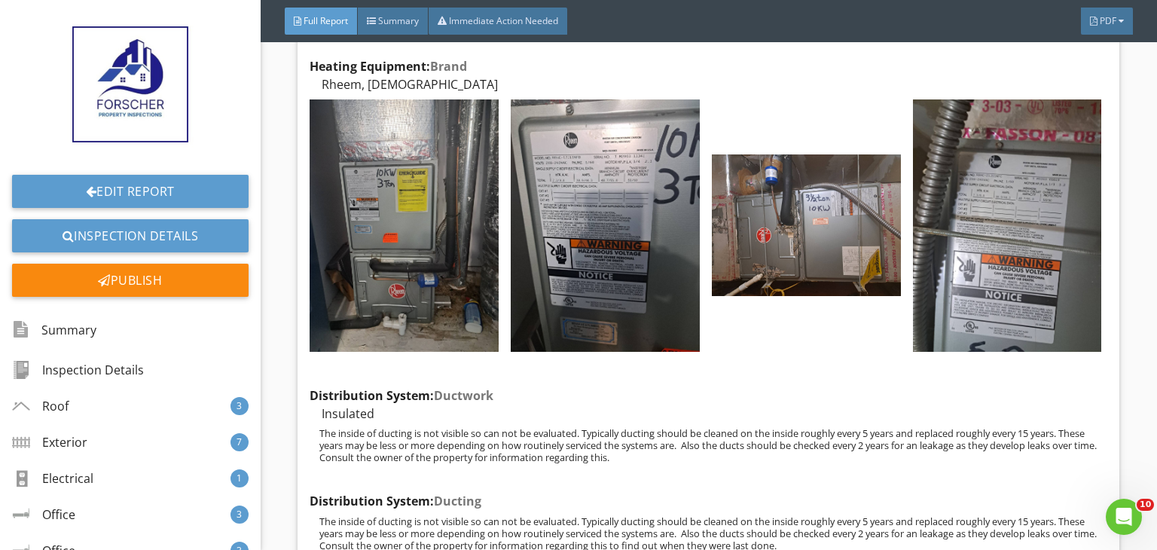
scroll to position [17525, 0]
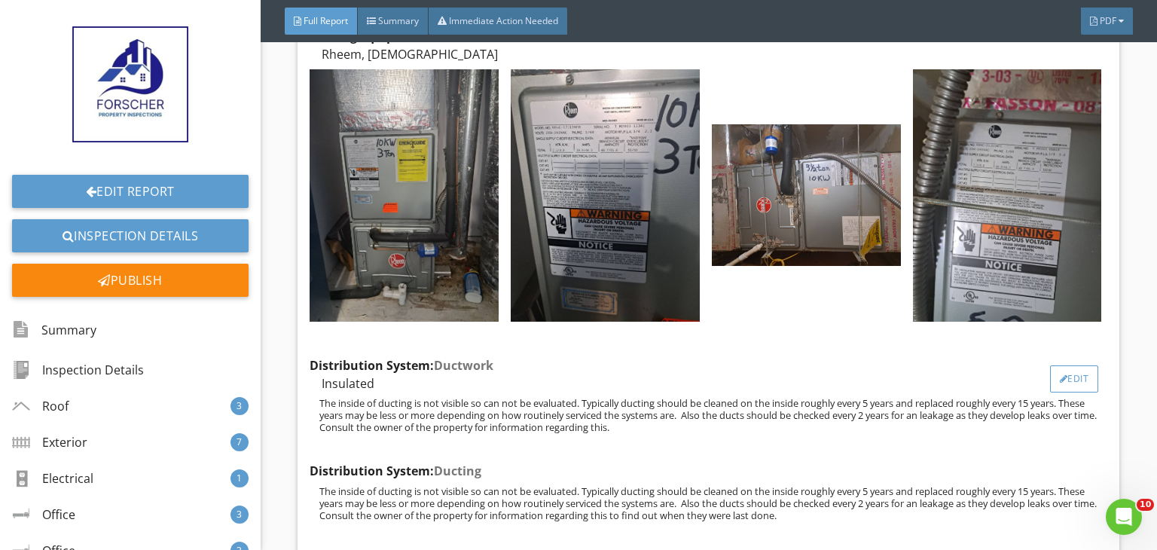
click at [1054, 365] on div "Edit" at bounding box center [1074, 378] width 49 height 27
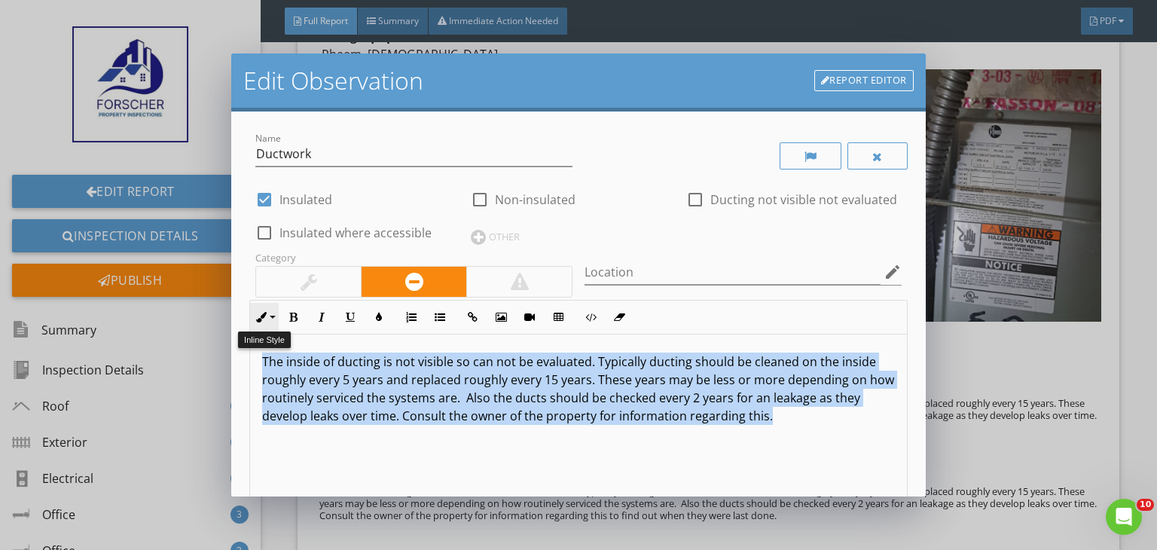
drag, startPoint x: 813, startPoint y: 421, endPoint x: 257, endPoint y: 311, distance: 567.3
click at [257, 311] on div "Inline Style XLarge Large Normal Small Light Small/Light Bold Italic Underline …" at bounding box center [578, 436] width 658 height 273
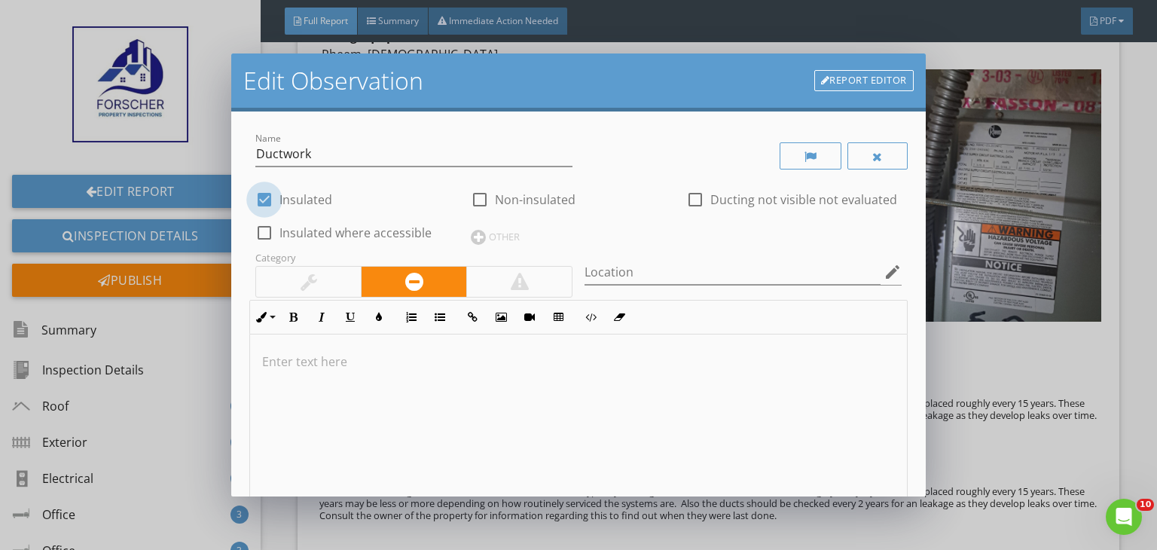
click at [267, 191] on div at bounding box center [265, 200] width 26 height 26
checkbox input "false"
drag, startPoint x: 313, startPoint y: 158, endPoint x: 175, endPoint y: 164, distance: 138.0
click at [175, 164] on div "Edit Observation Report Editor Name Ductwork check_box_outline_blank Insulated …" at bounding box center [578, 275] width 1157 height 550
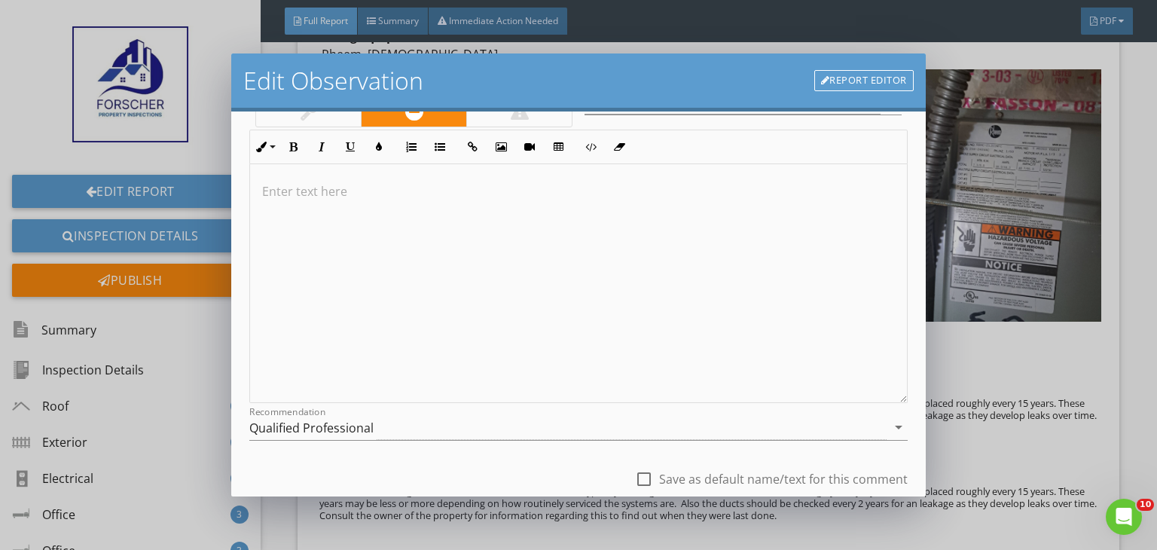
scroll to position [268, 0]
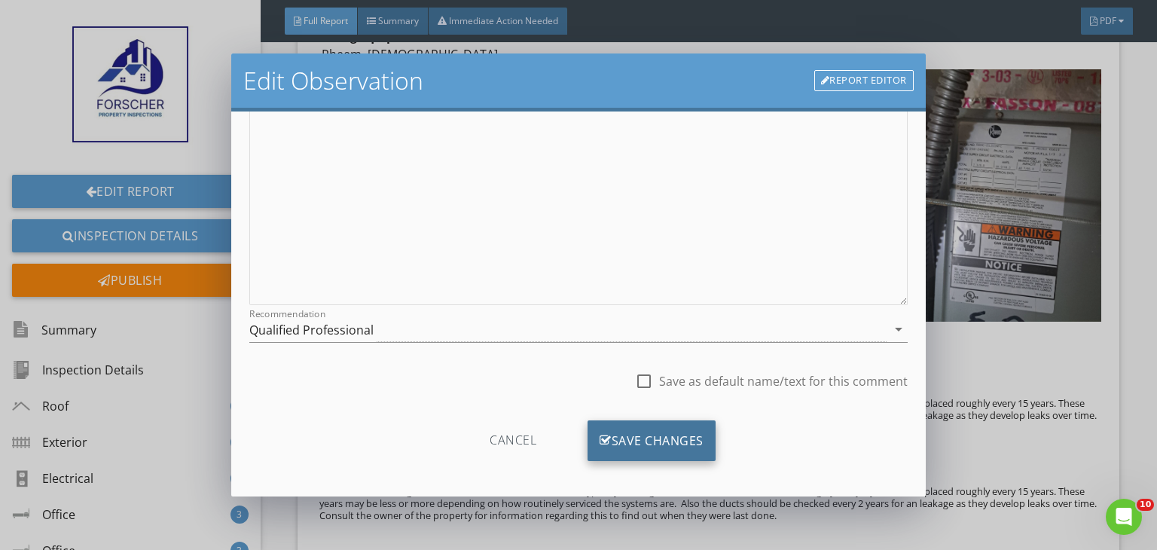
click at [665, 439] on div "Save Changes" at bounding box center [651, 440] width 128 height 41
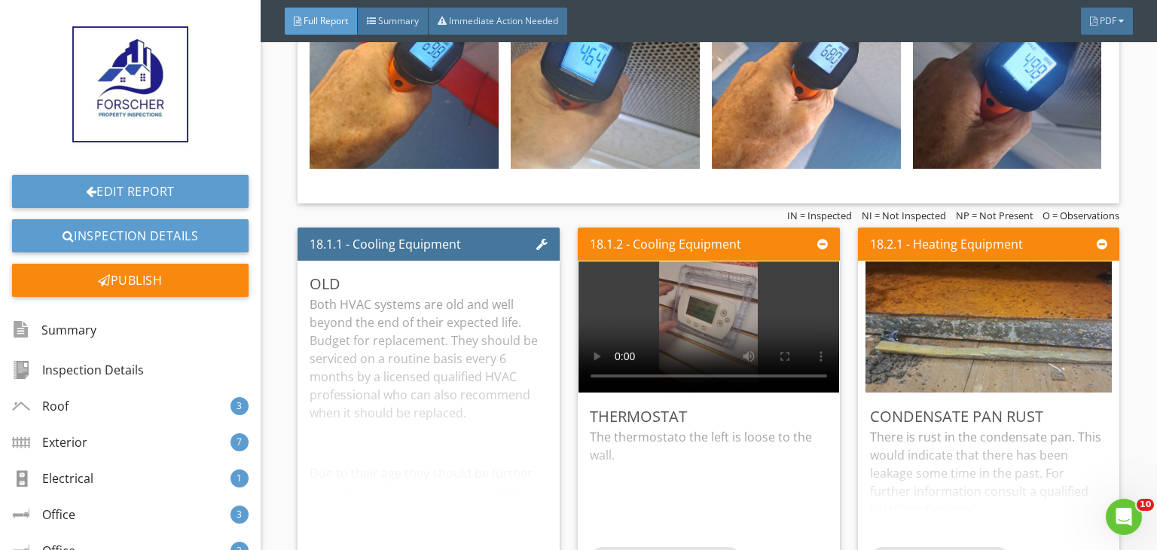
scroll to position [18127, 0]
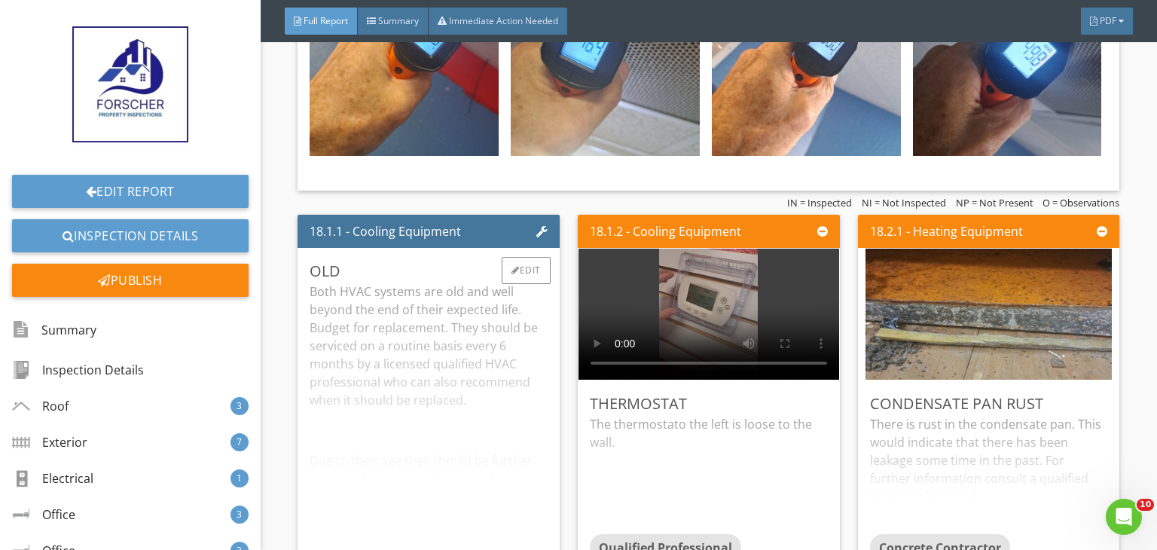
click at [501, 451] on div "Both HVAC systems are old and well beyond the end of their expected life. Budge…" at bounding box center [429, 423] width 238 height 282
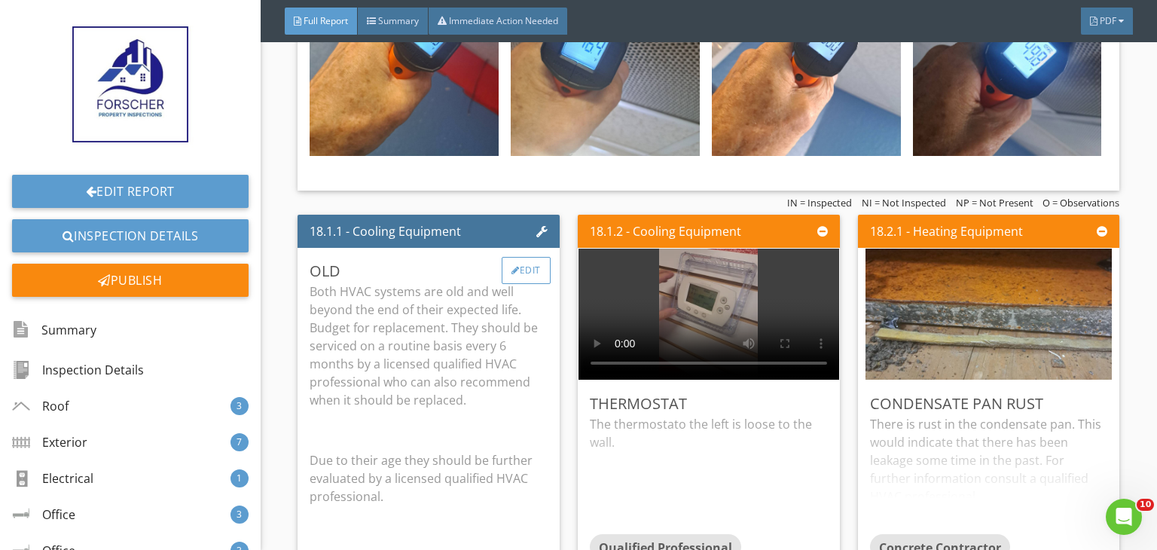
click at [524, 257] on div "Edit" at bounding box center [526, 270] width 49 height 27
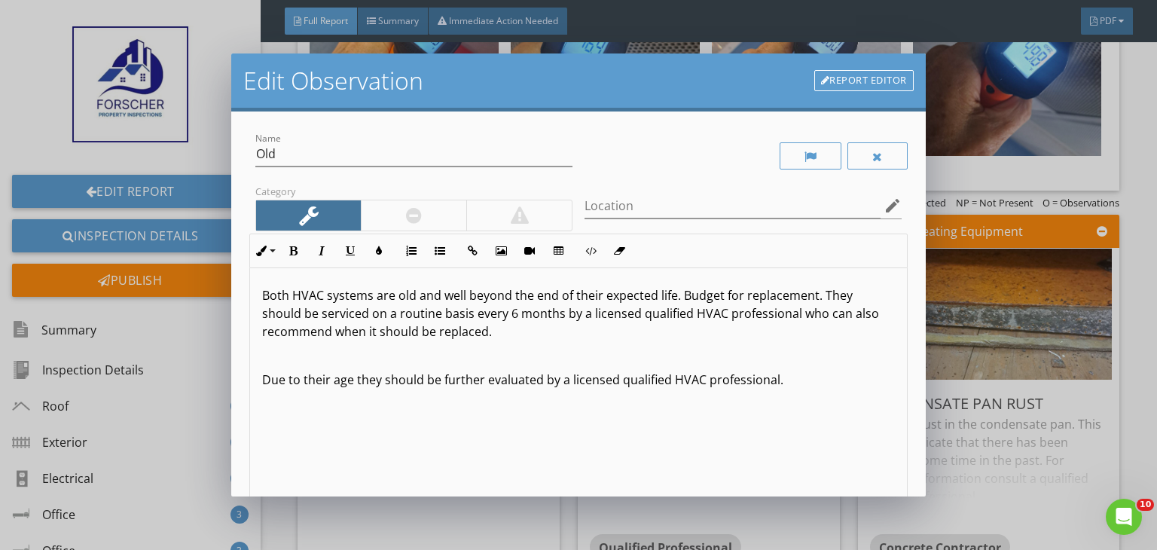
click at [395, 356] on p at bounding box center [578, 355] width 633 height 18
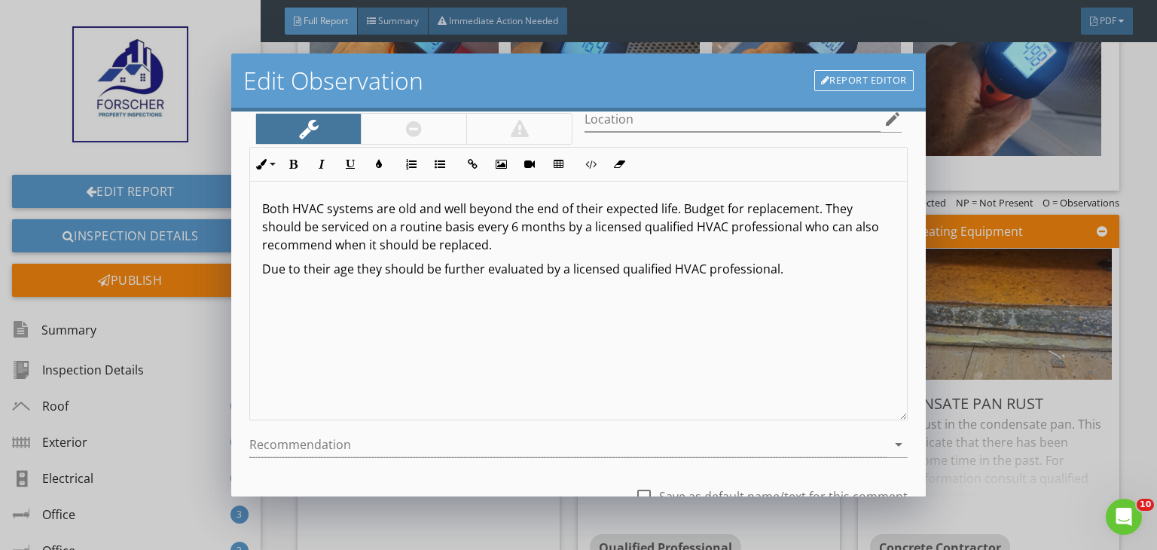
scroll to position [208, 0]
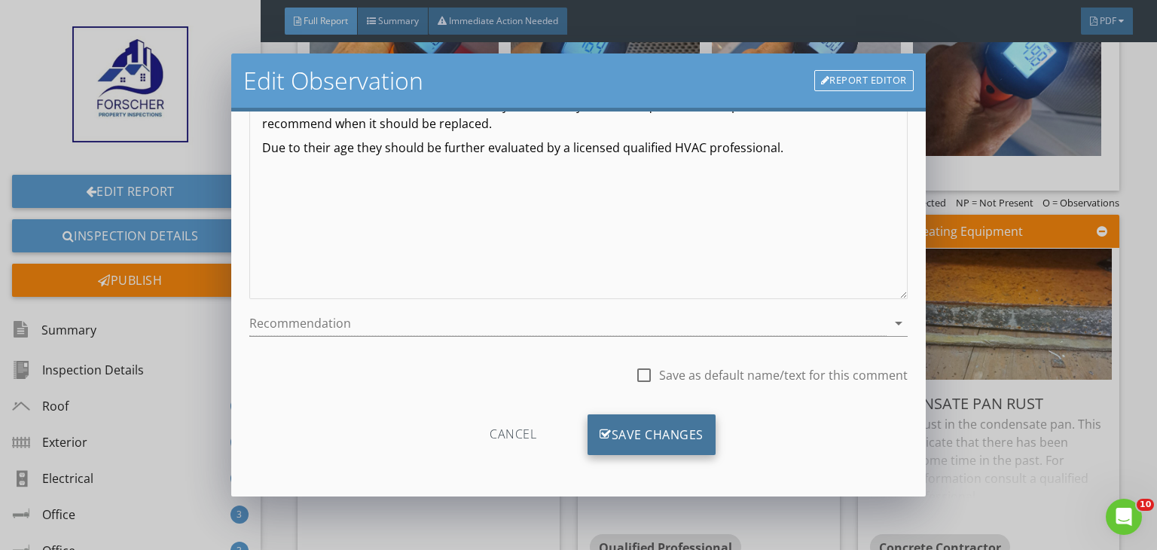
click at [679, 427] on div "Save Changes" at bounding box center [651, 434] width 128 height 41
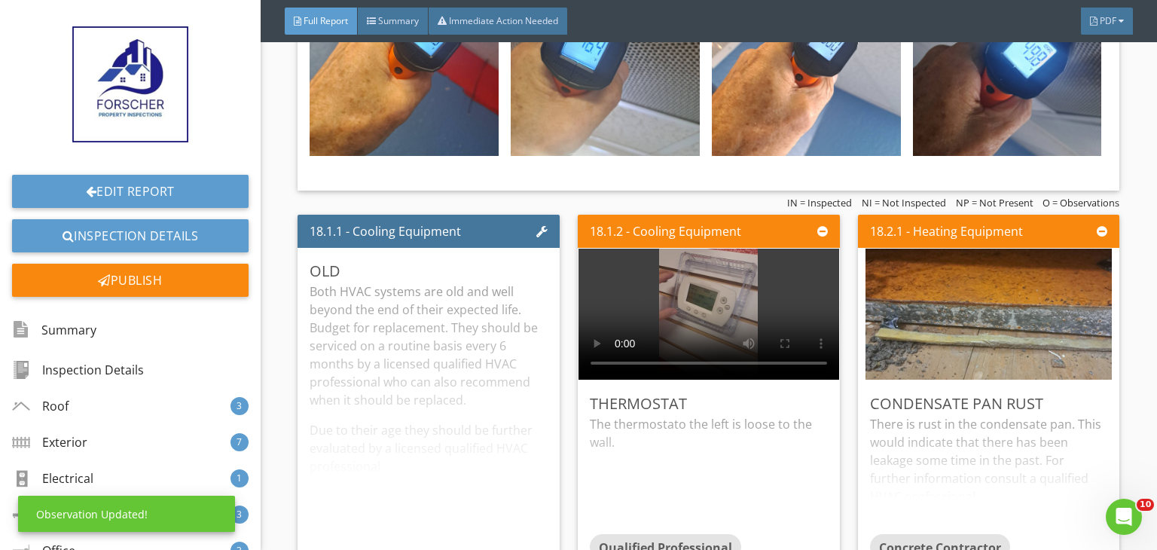
click at [679, 427] on div "The thermostat o the left is loose to the wall." at bounding box center [709, 474] width 238 height 119
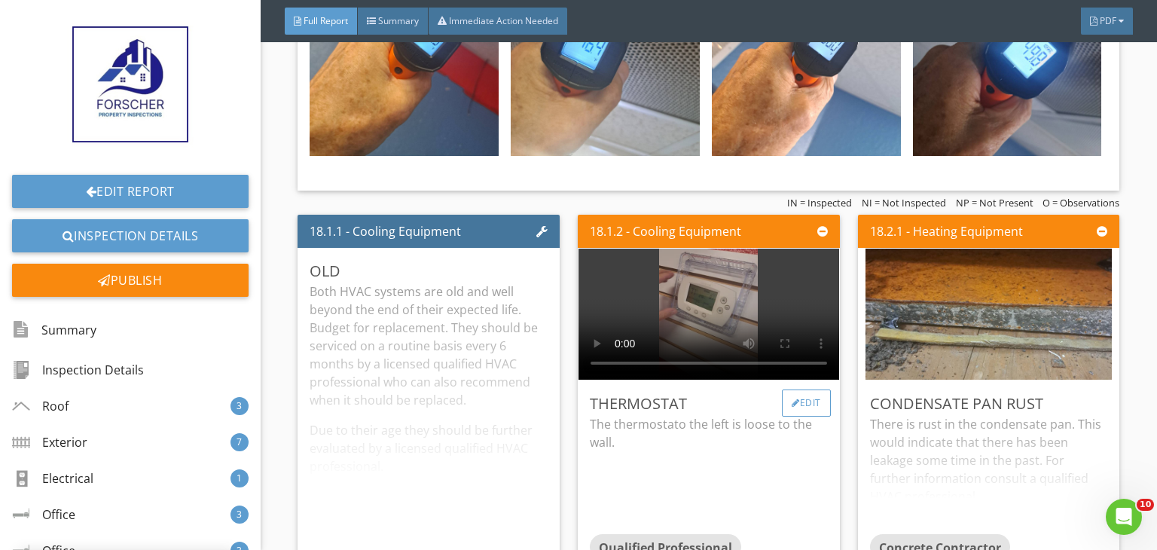
click at [782, 389] on div "Edit" at bounding box center [806, 402] width 49 height 27
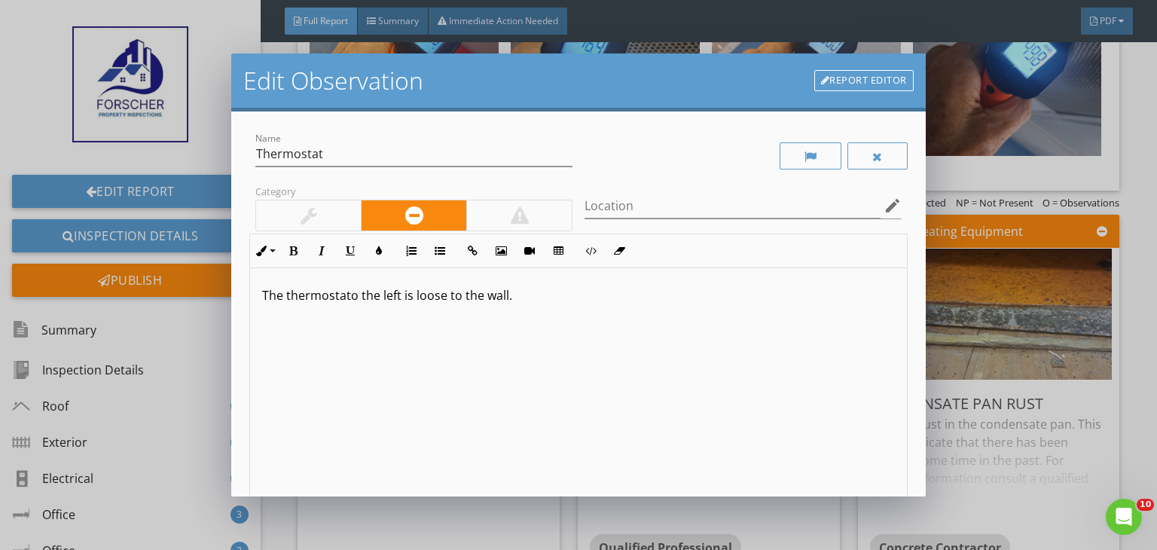
click at [346, 296] on p "The thermostat o the left is loose to the wall." at bounding box center [578, 295] width 633 height 18
click at [352, 296] on span "o the left is loose to the wall." at bounding box center [431, 295] width 161 height 17
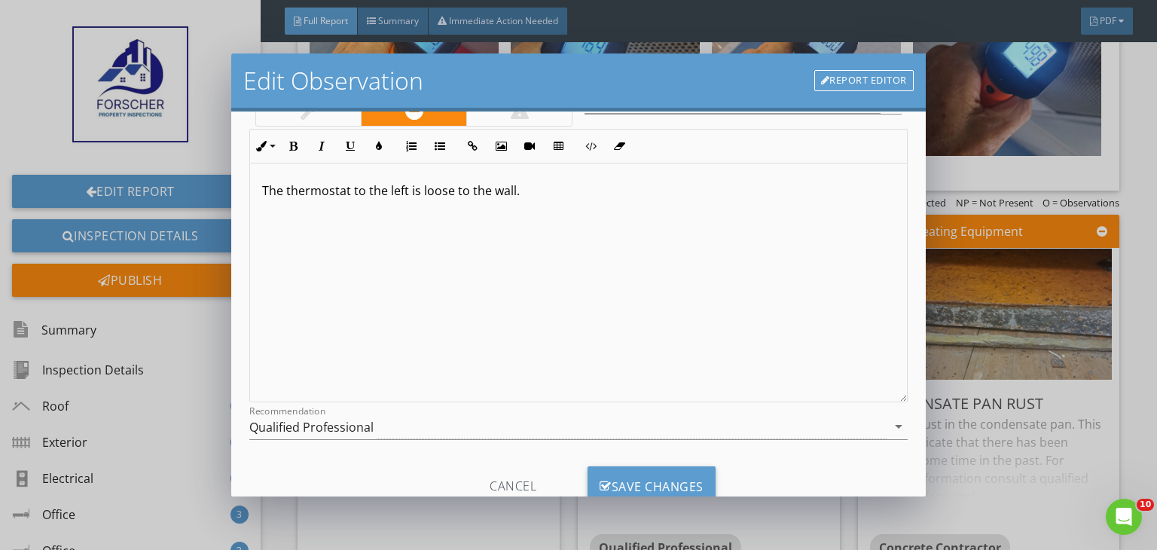
scroll to position [120, 0]
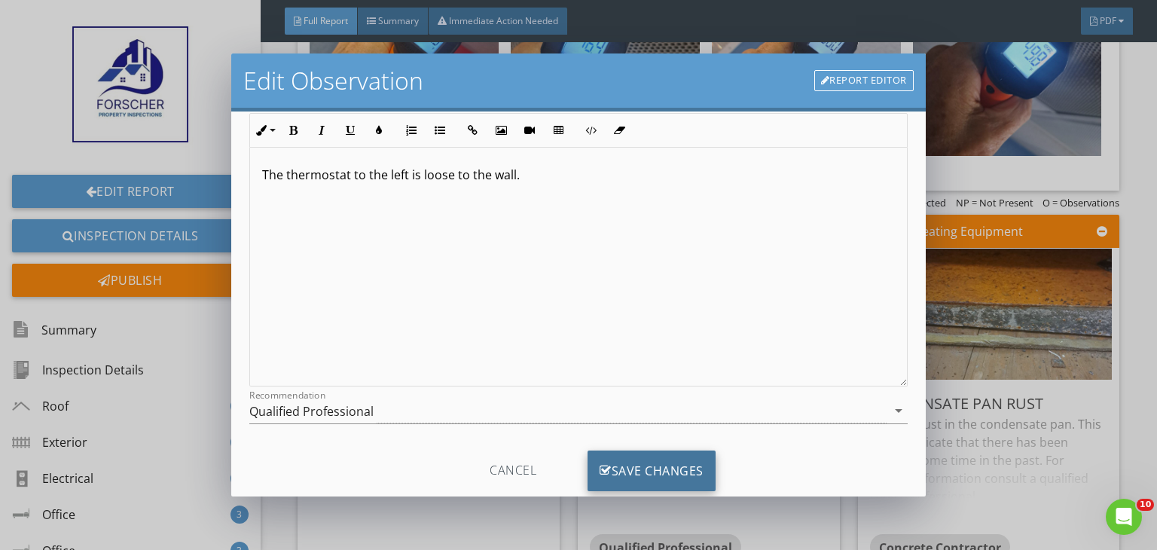
click at [633, 456] on div "Save Changes" at bounding box center [651, 470] width 128 height 41
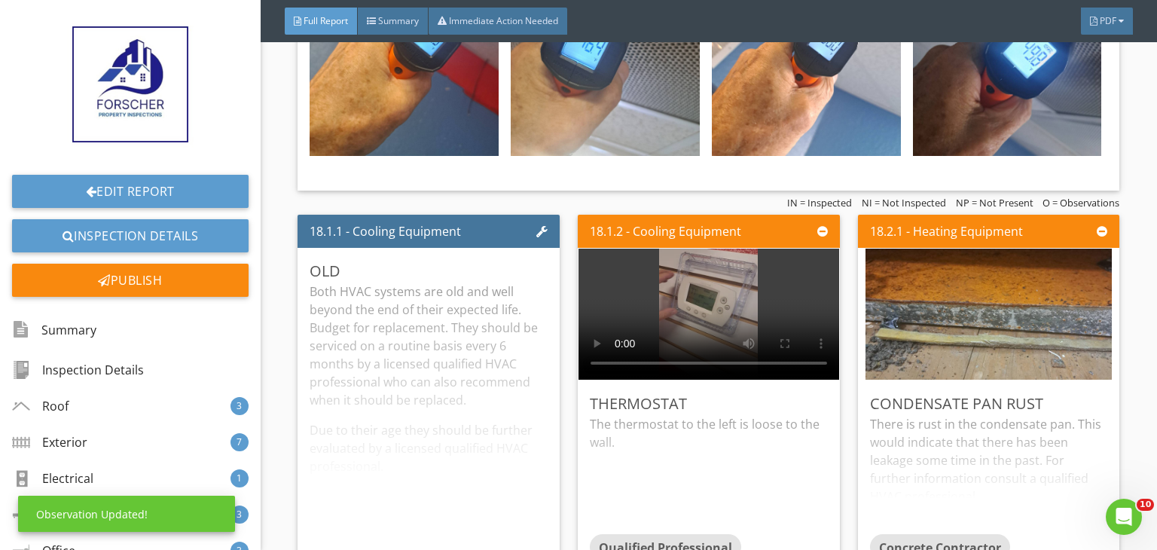
scroll to position [0, 0]
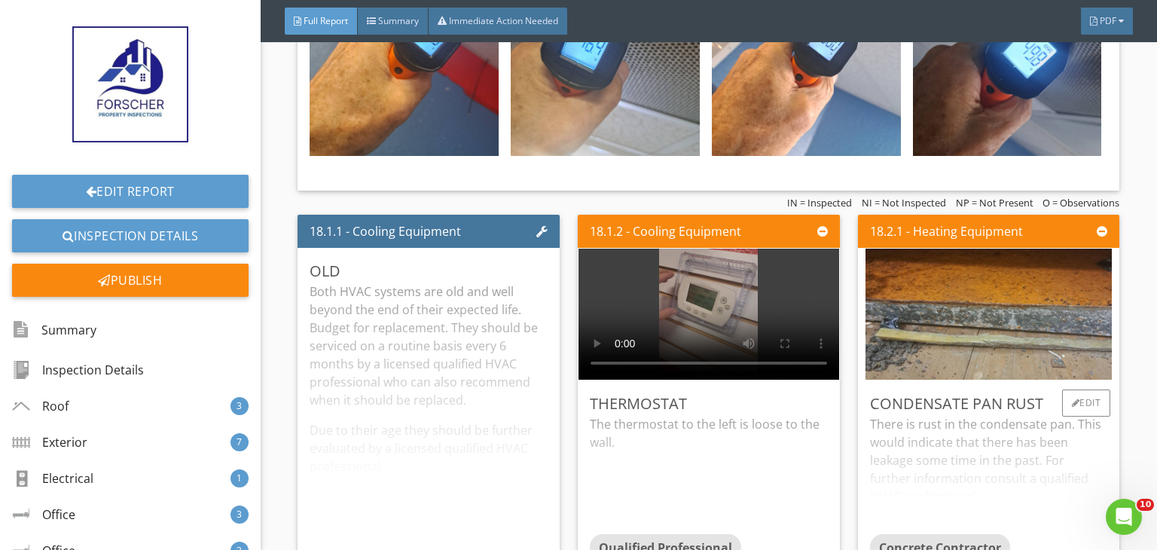
click at [932, 435] on div "There is rust in the condensate pan. This would indicate that there has been le…" at bounding box center [989, 474] width 238 height 119
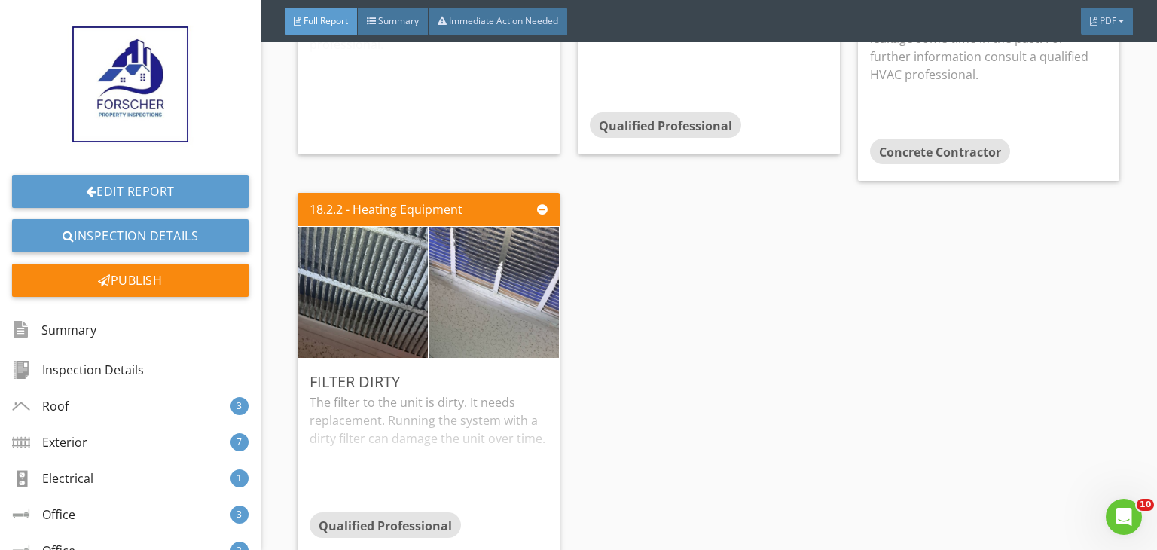
scroll to position [18579, 0]
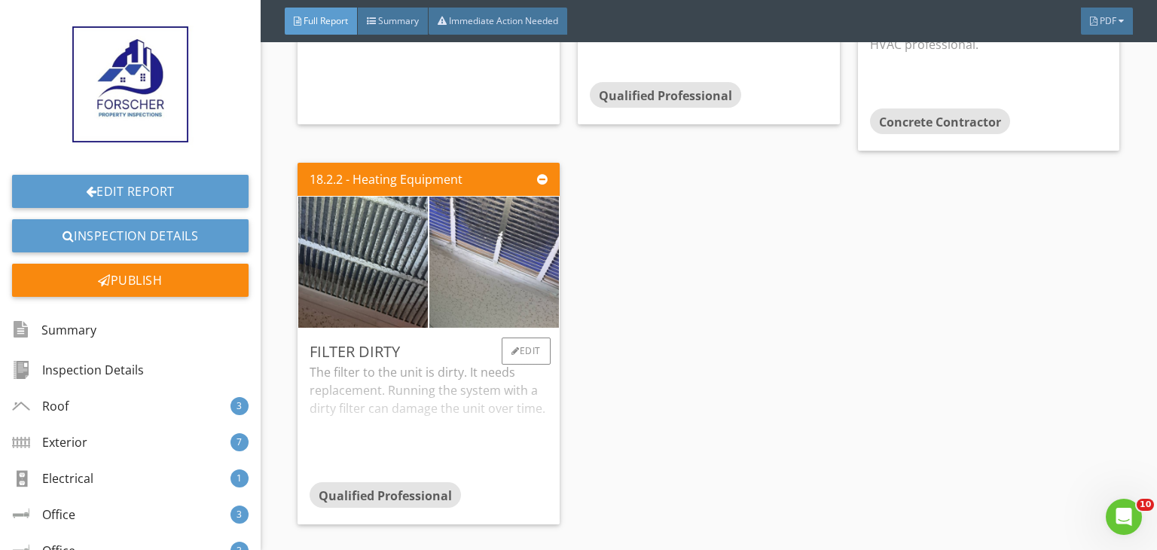
click at [497, 482] on div "Qualified Professional" at bounding box center [429, 497] width 238 height 30
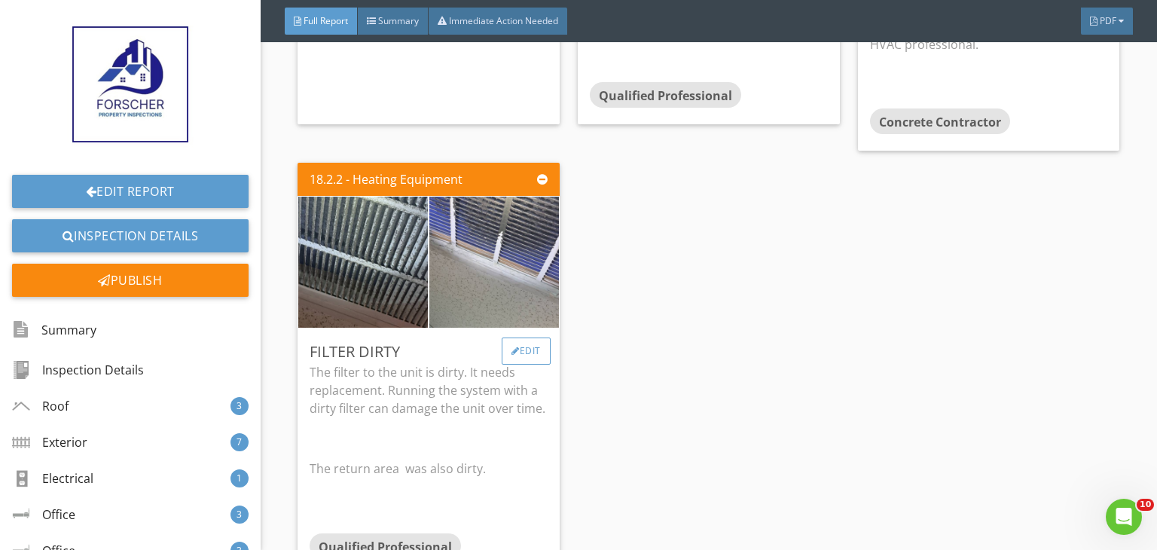
click at [518, 337] on div "Edit" at bounding box center [526, 350] width 49 height 27
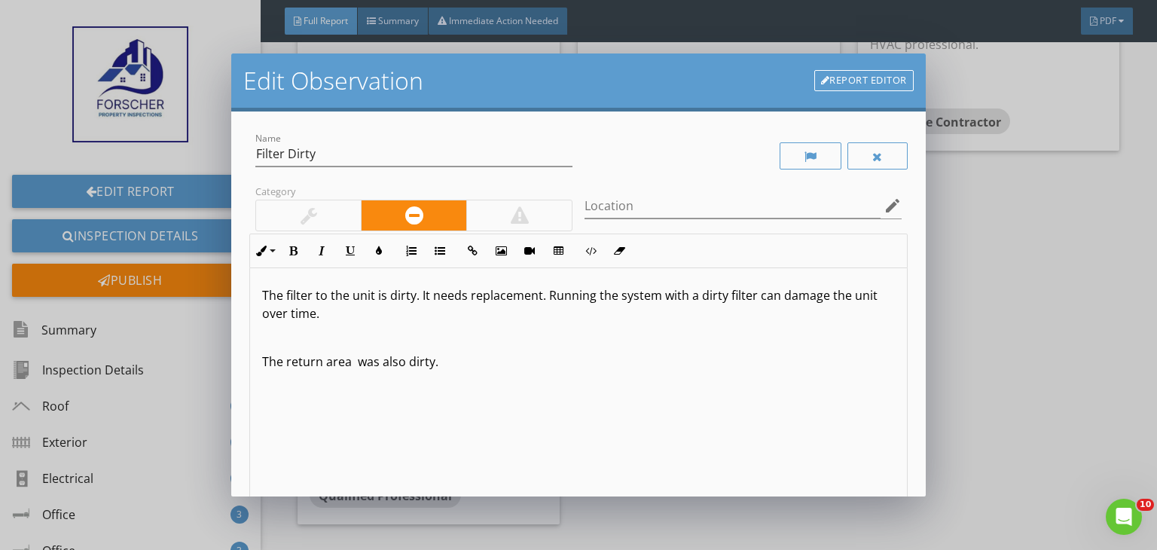
click at [355, 334] on p at bounding box center [578, 337] width 633 height 18
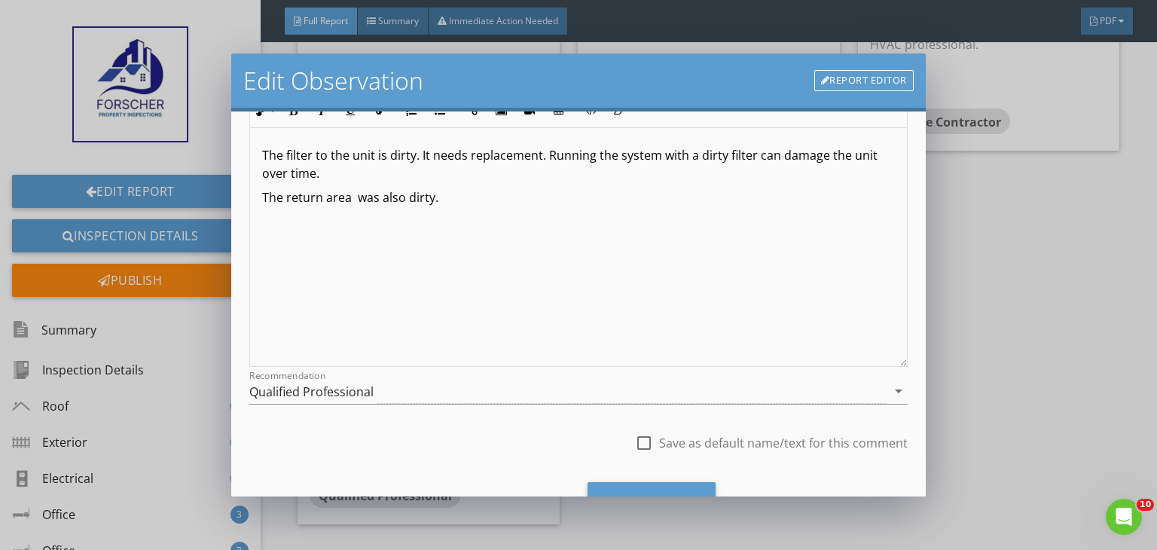
scroll to position [143, 0]
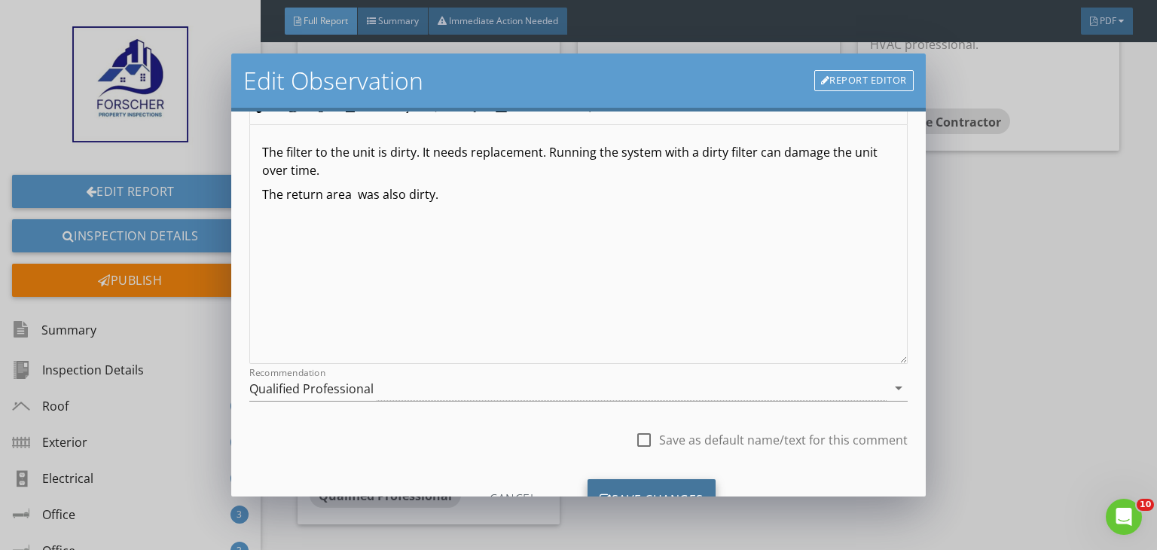
click at [654, 485] on div "Save Changes" at bounding box center [651, 499] width 128 height 41
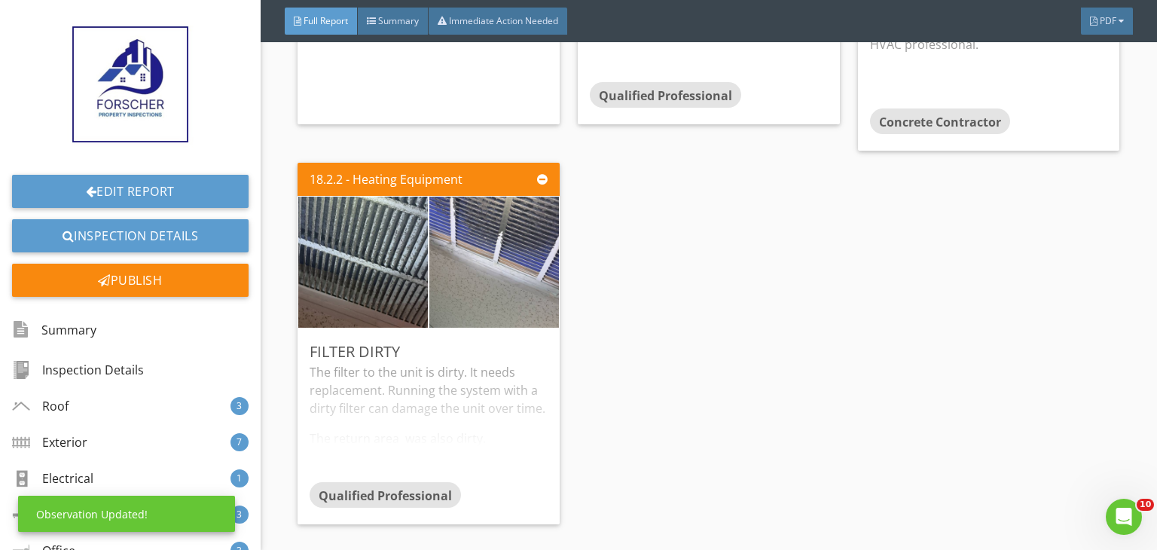
scroll to position [29, 0]
click at [648, 443] on div "18.1.1 - Cooling Equipment Old Both HVAC systems are old and well beyond the en…" at bounding box center [708, 143] width 822 height 773
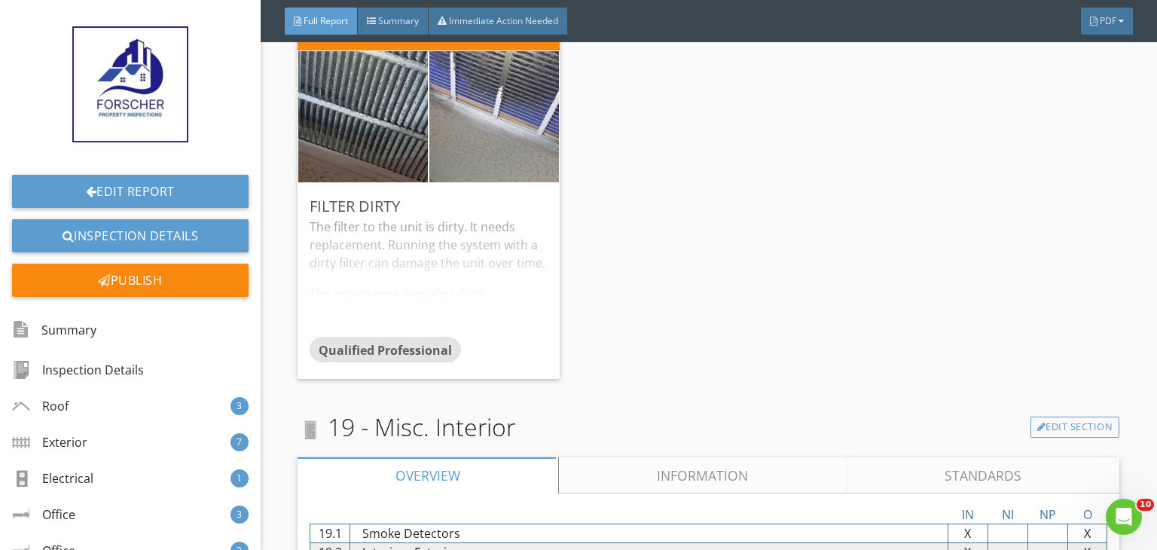
scroll to position [18730, 0]
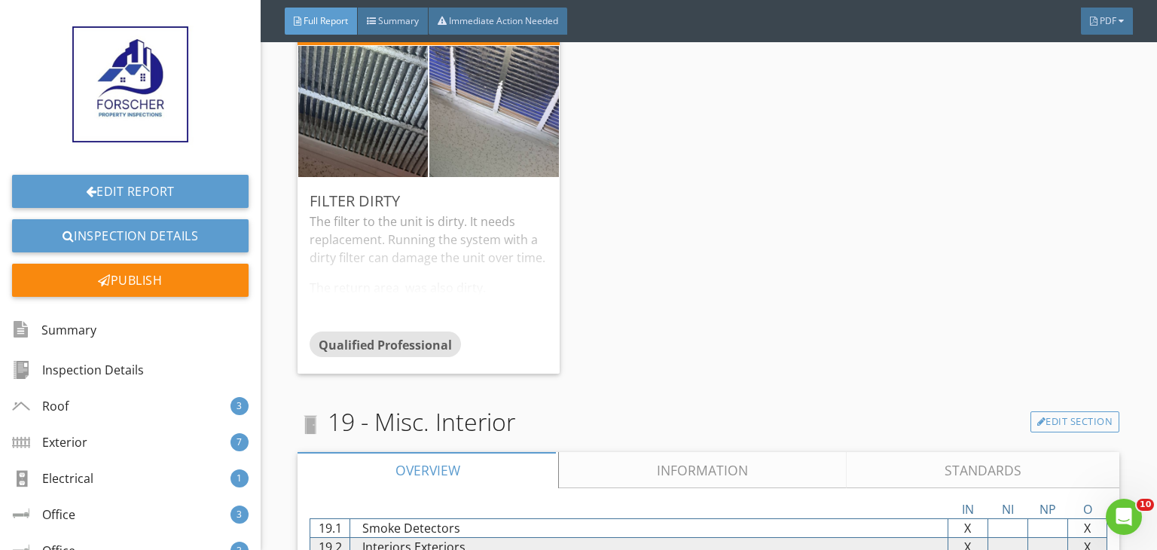
click at [642, 452] on link "Information" at bounding box center [703, 470] width 288 height 36
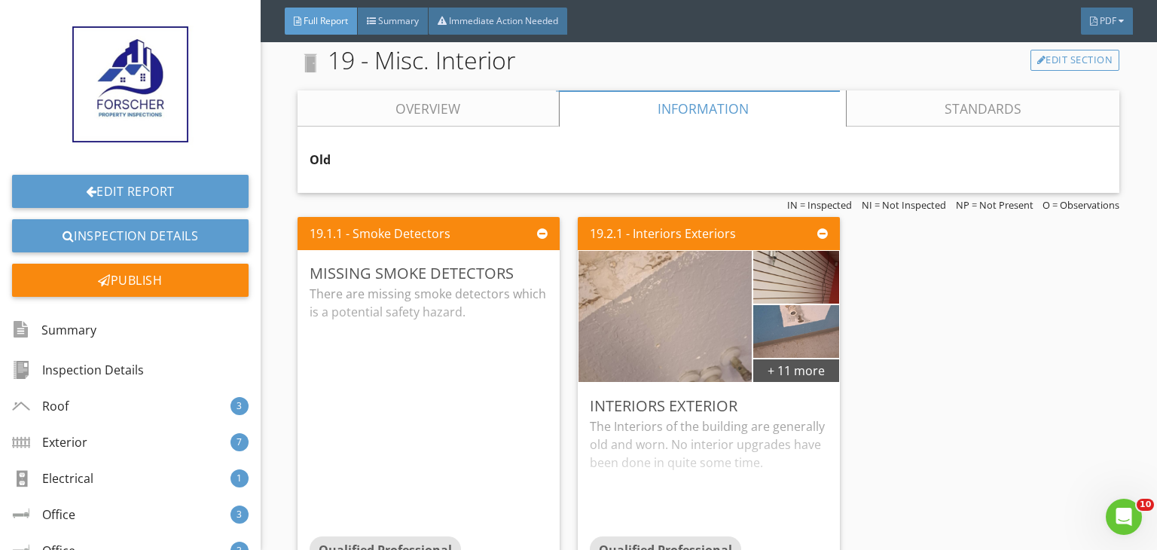
scroll to position [19122, 0]
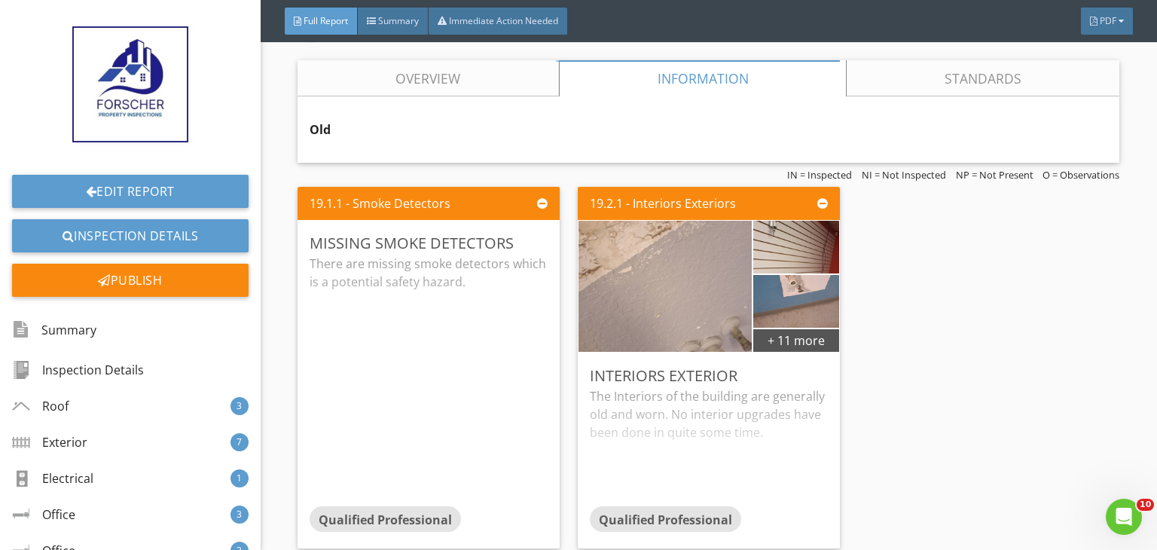
click at [642, 395] on div "The Interiors of the building are generally old and worn. No interior upgrades …" at bounding box center [709, 446] width 238 height 119
click at [800, 361] on div "Edit" at bounding box center [806, 374] width 49 height 27
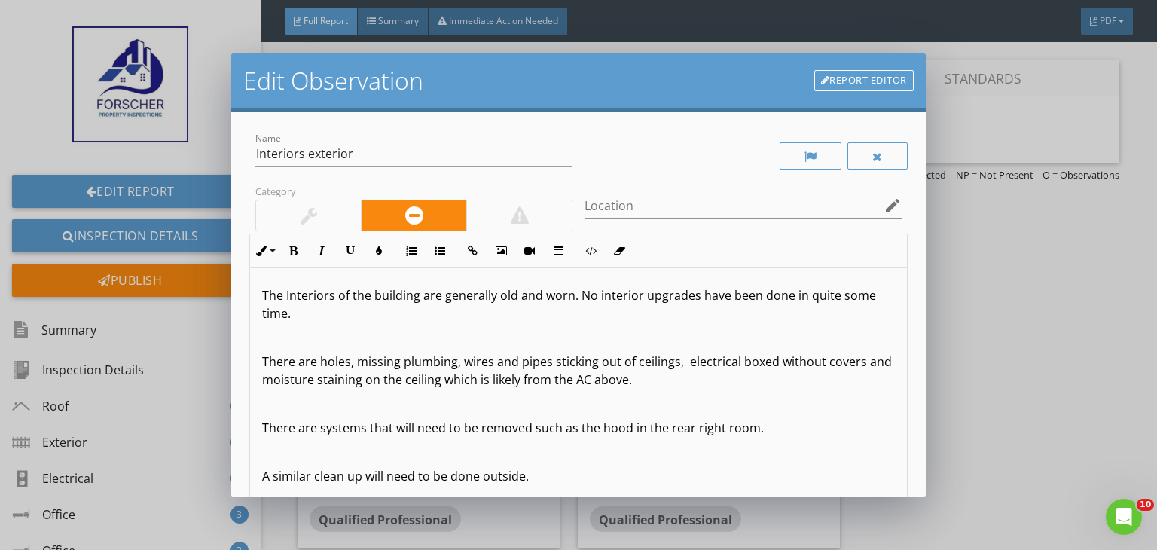
click at [413, 337] on p at bounding box center [578, 337] width 633 height 18
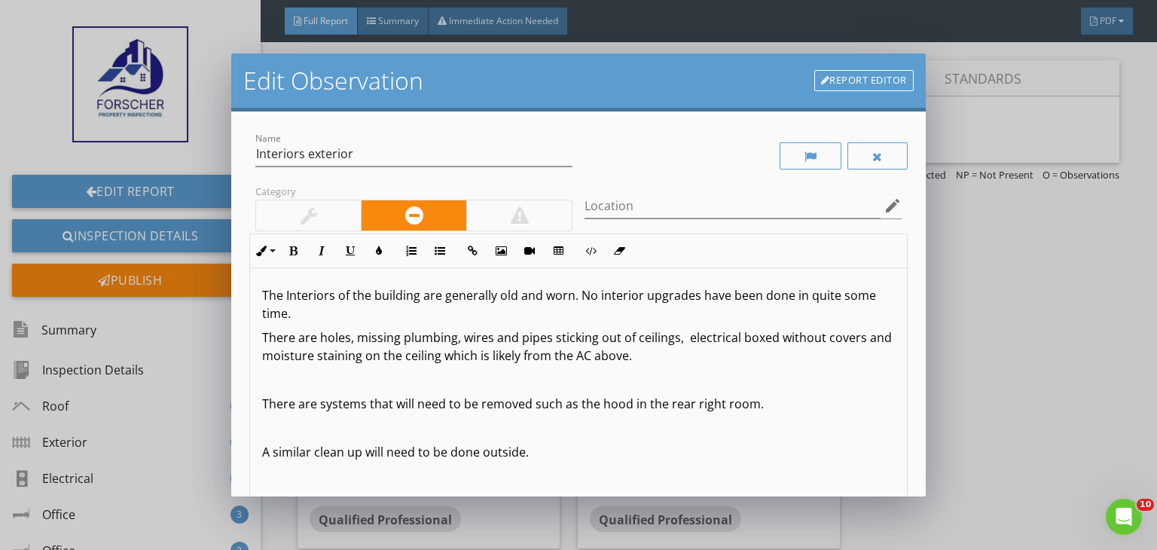
click at [383, 371] on p at bounding box center [578, 380] width 633 height 18
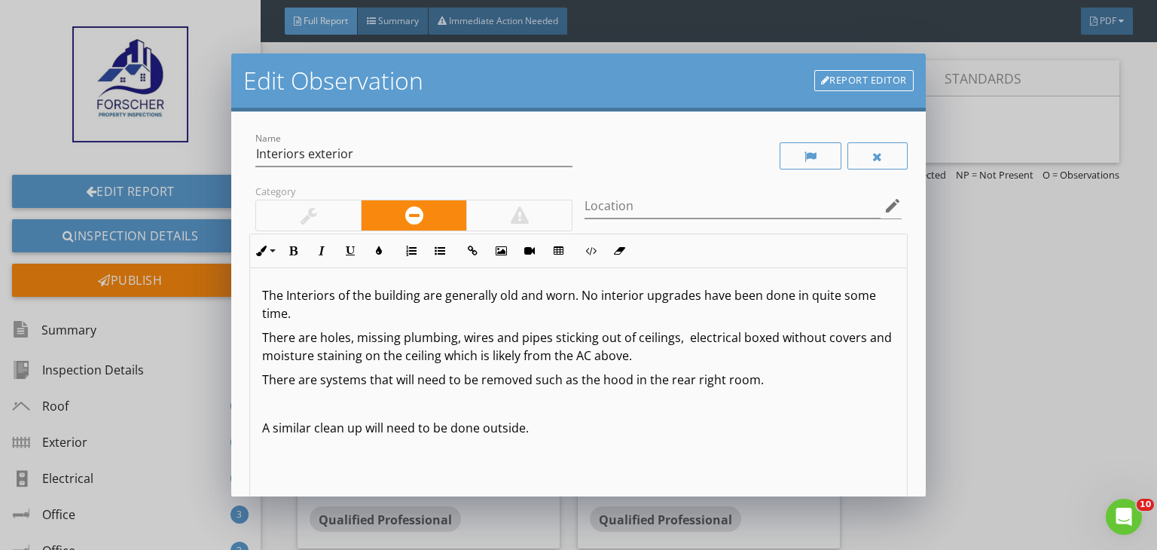
click at [350, 412] on div "The Interiors of the building are generally old and worn. No interior upgrades …" at bounding box center [578, 387] width 657 height 239
click at [336, 389] on div "The Interiors of the building are generally old and worn. No interior upgrades …" at bounding box center [578, 387] width 657 height 239
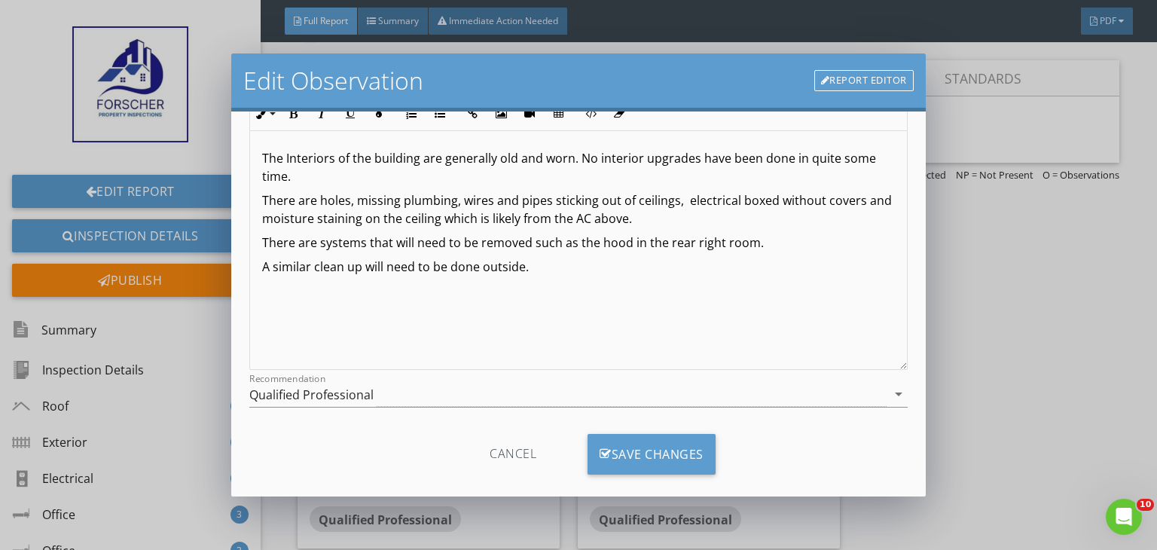
scroll to position [157, 0]
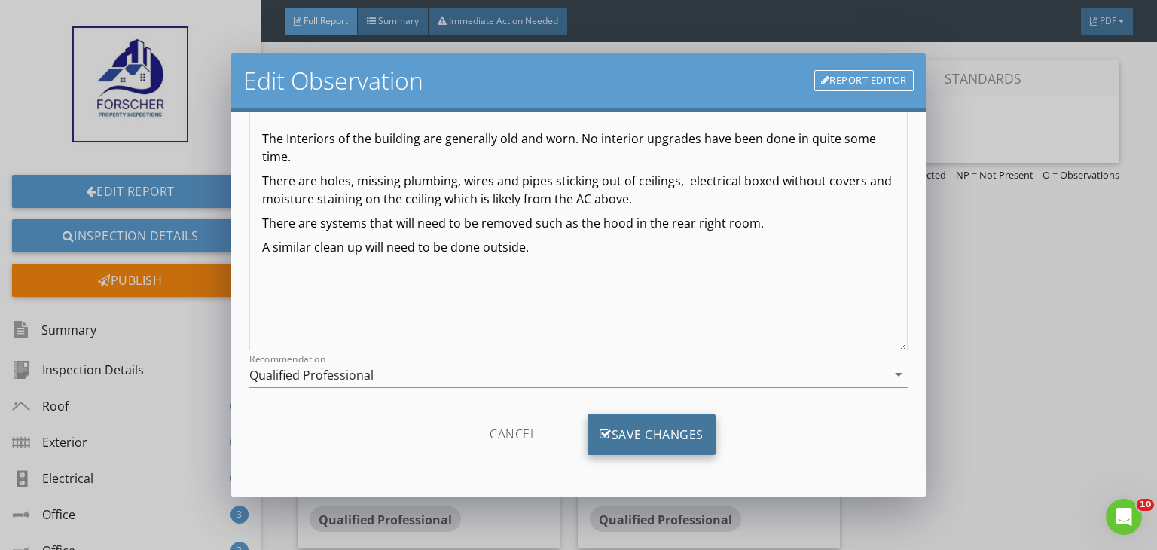
click at [644, 442] on div "Save Changes" at bounding box center [651, 434] width 128 height 41
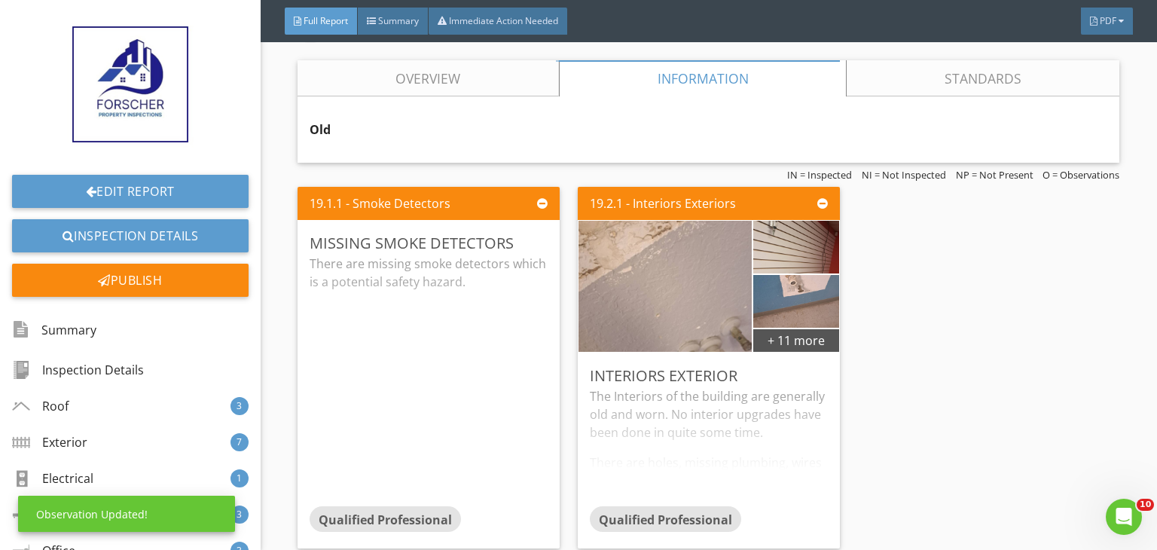
scroll to position [0, 0]
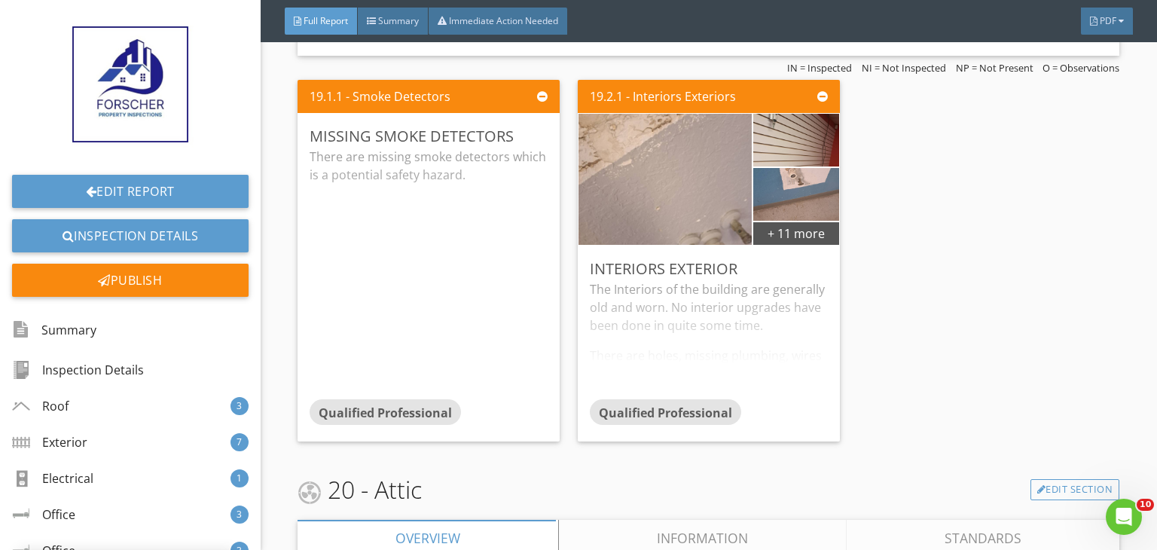
scroll to position [19332, 0]
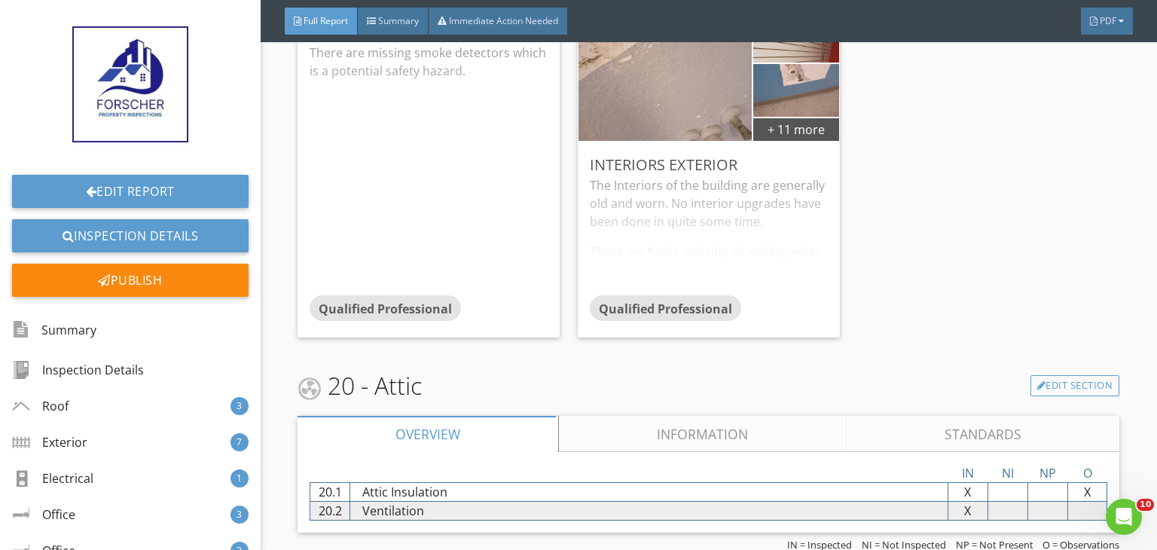
click at [647, 416] on link "Information" at bounding box center [703, 434] width 288 height 36
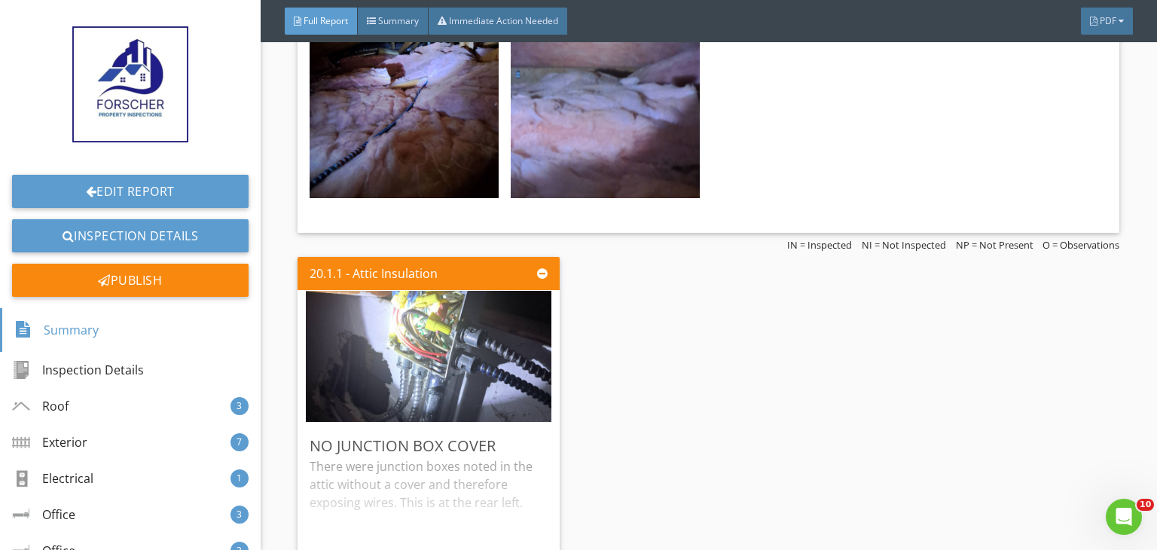
scroll to position [20009, 0]
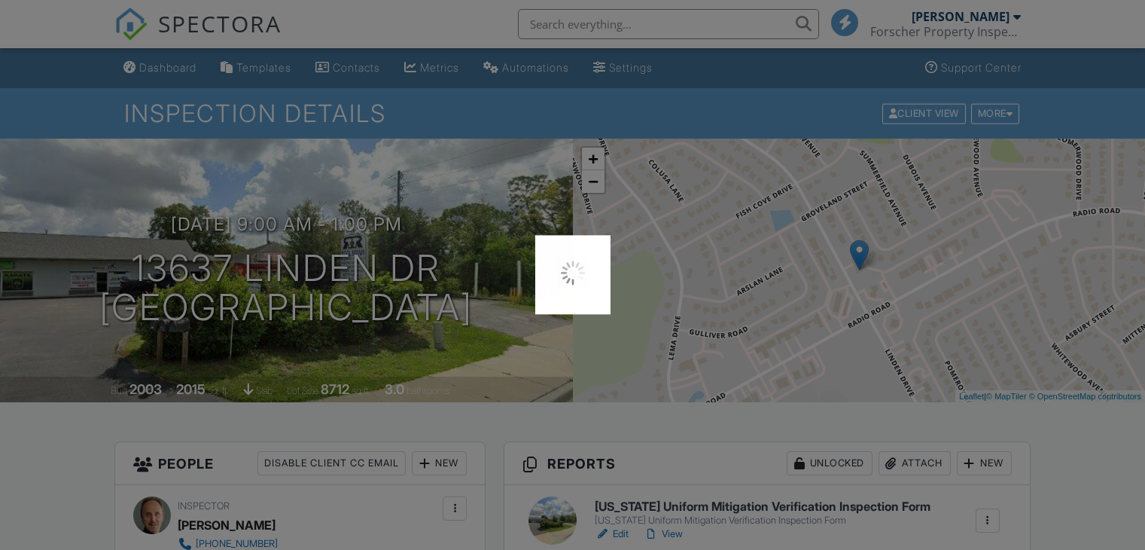
scroll to position [377, 0]
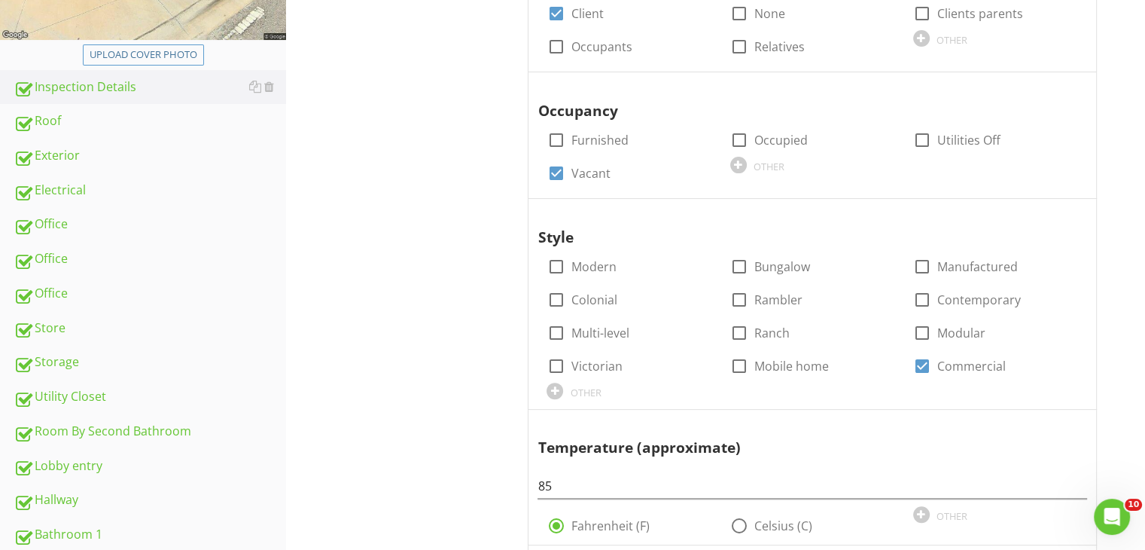
scroll to position [464, 0]
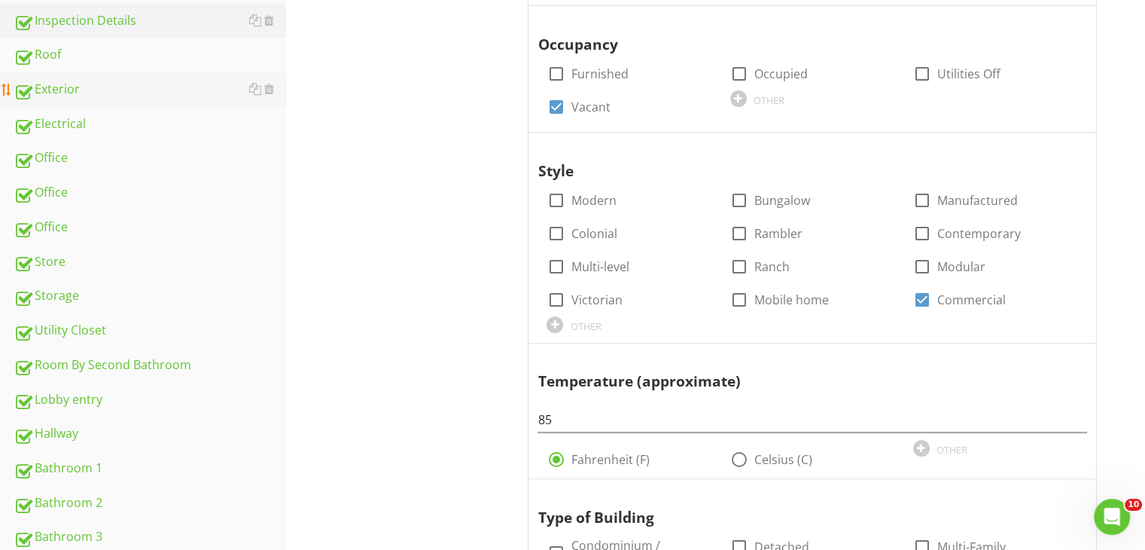
click at [78, 85] on div "Exterior" at bounding box center [150, 90] width 273 height 20
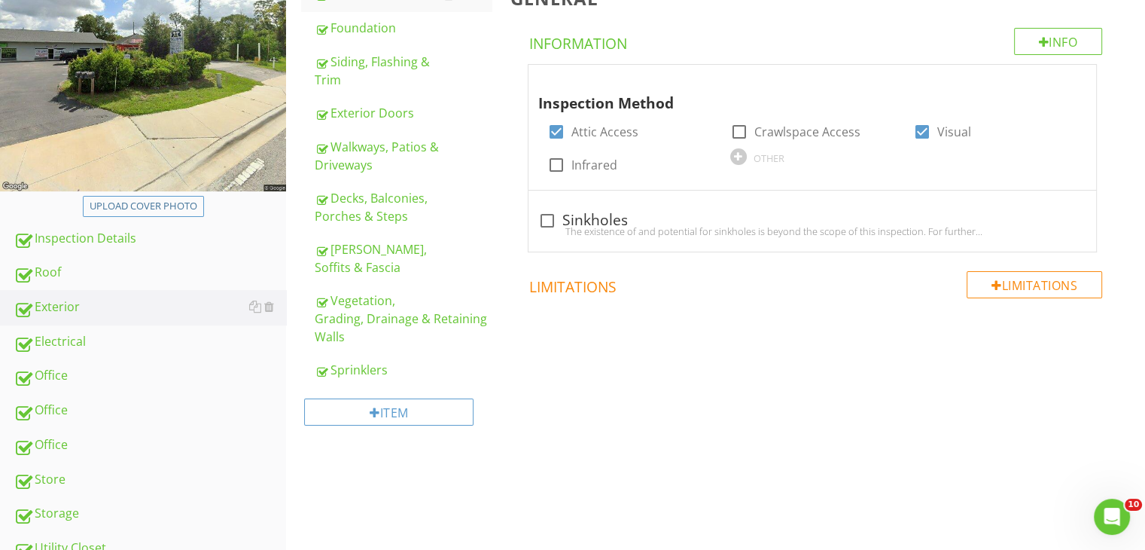
scroll to position [239, 0]
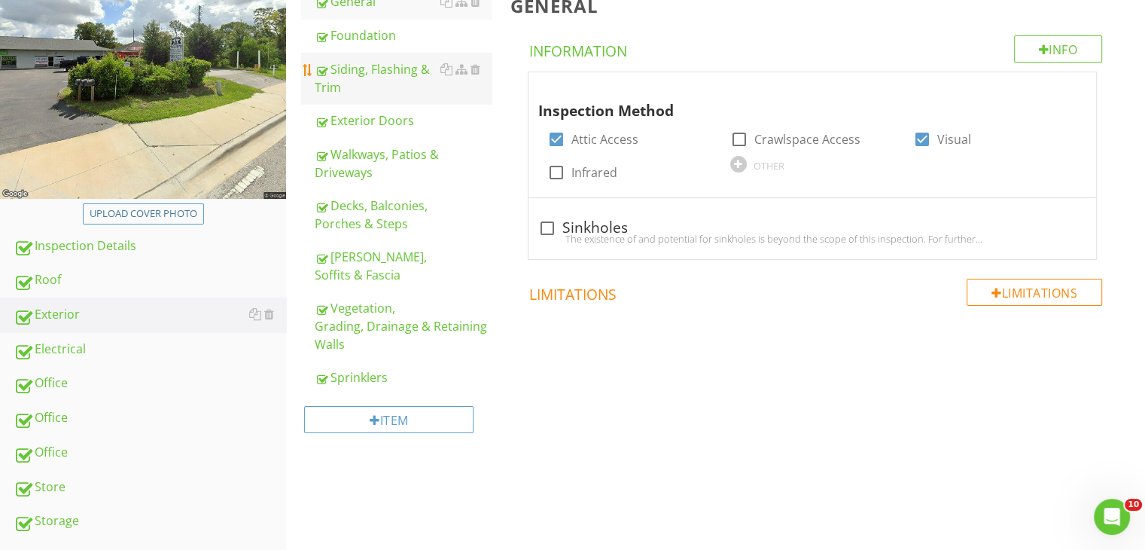
click at [368, 81] on div "Siding, Flashing & Trim" at bounding box center [403, 78] width 177 height 36
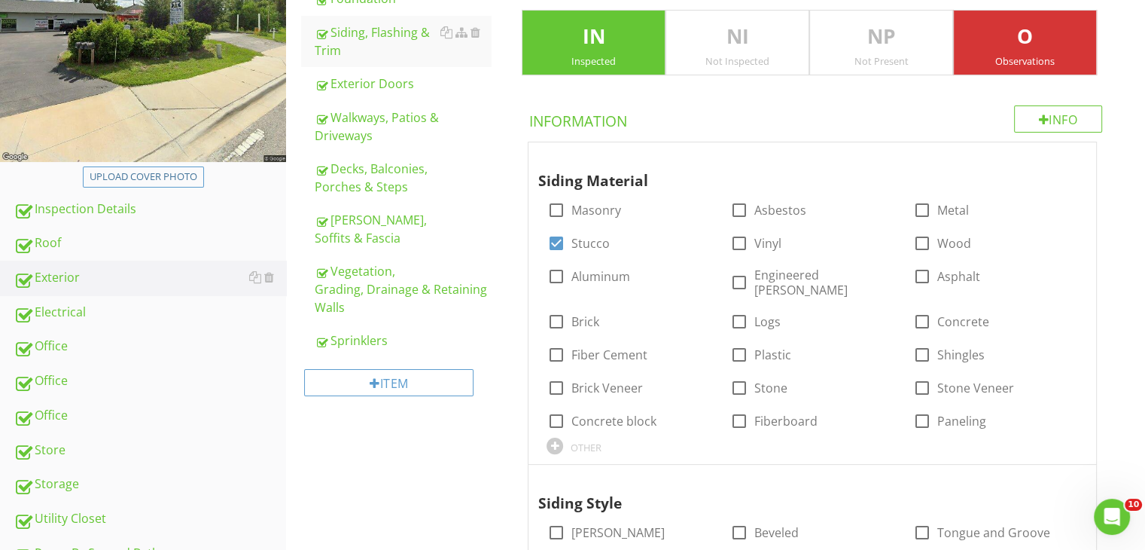
scroll to position [255, 0]
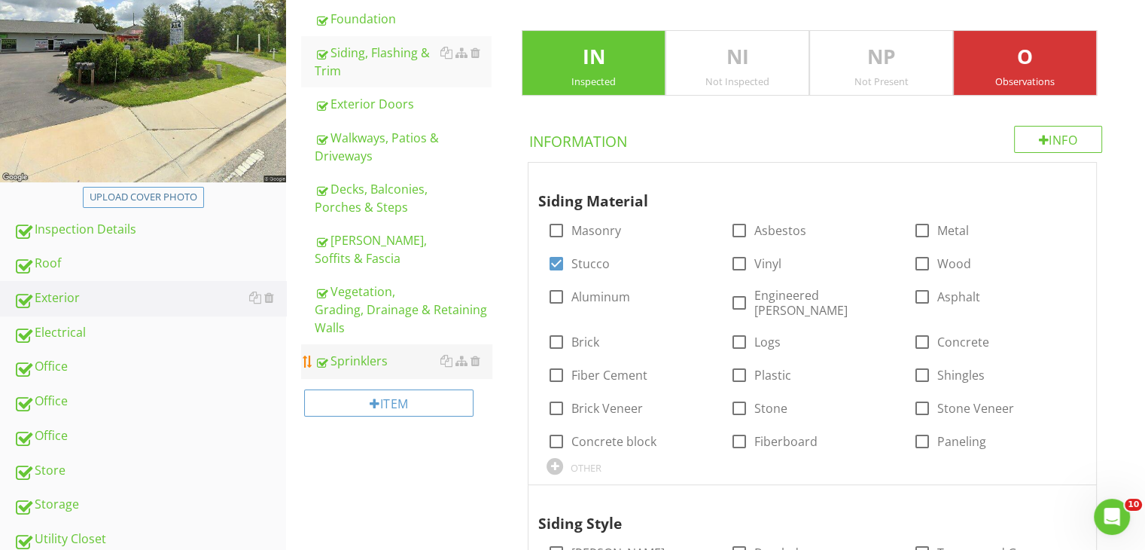
click at [370, 355] on div "Sprinklers" at bounding box center [403, 361] width 177 height 18
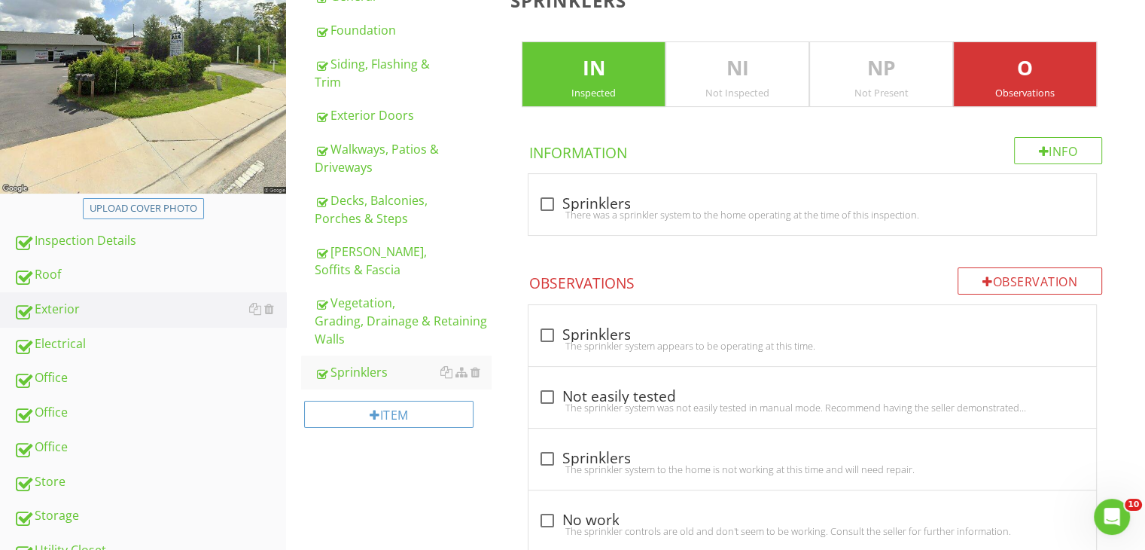
scroll to position [185, 0]
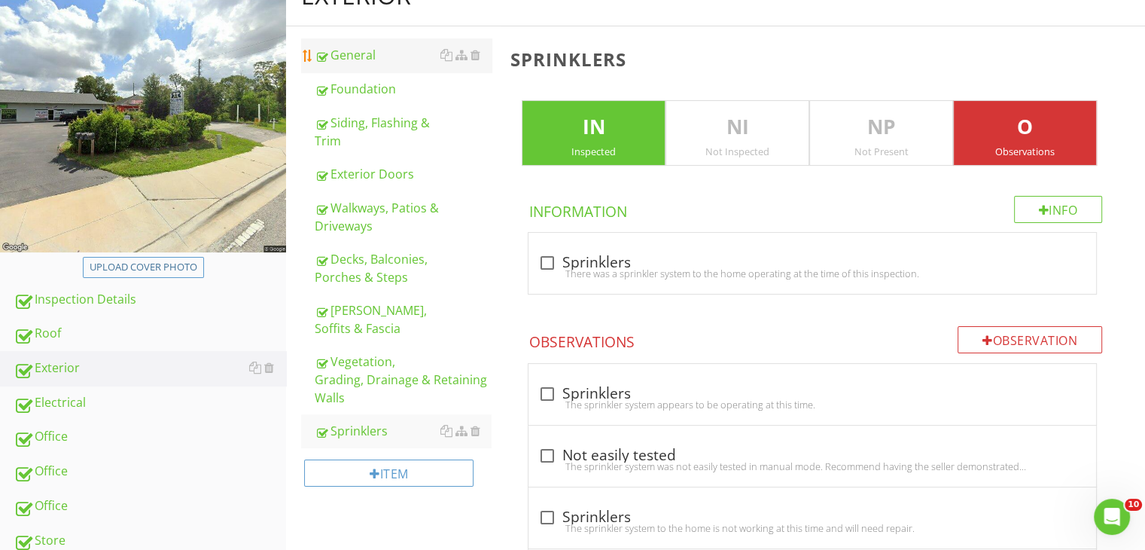
click at [367, 59] on div "General" at bounding box center [403, 55] width 177 height 18
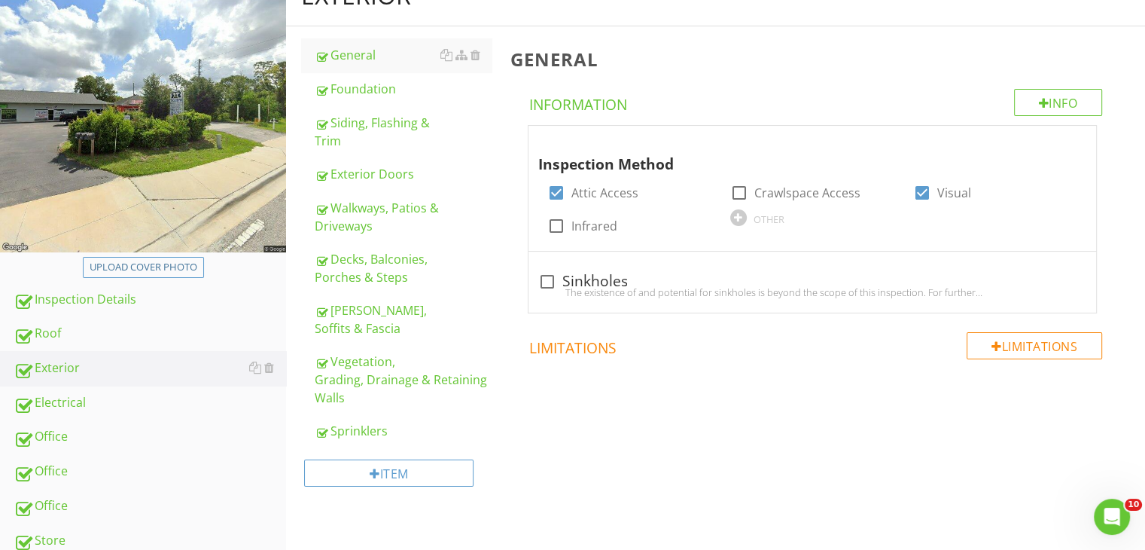
click at [581, 412] on span at bounding box center [816, 406] width 612 height 75
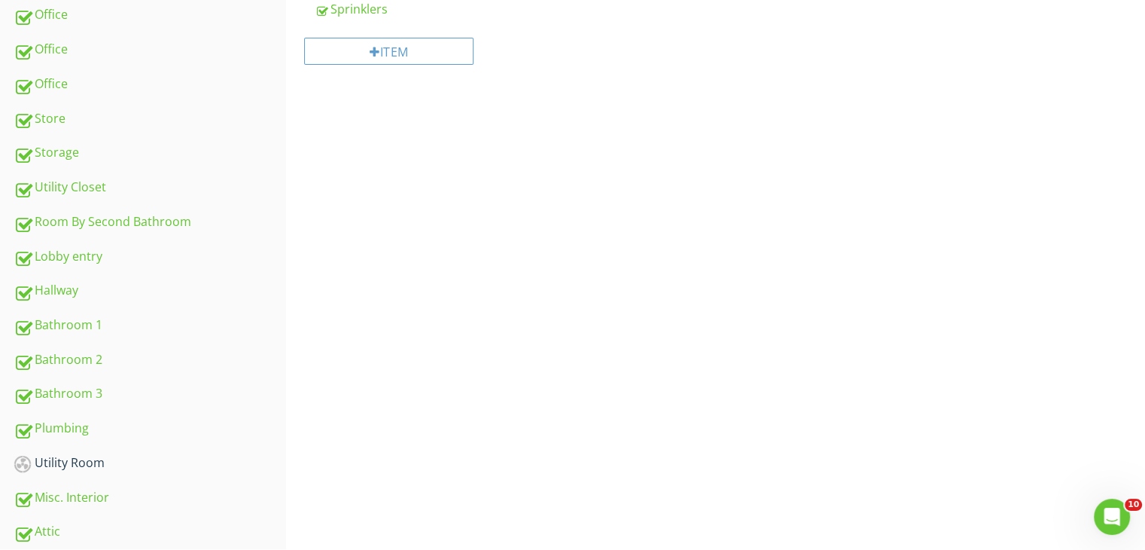
scroll to position [637, 0]
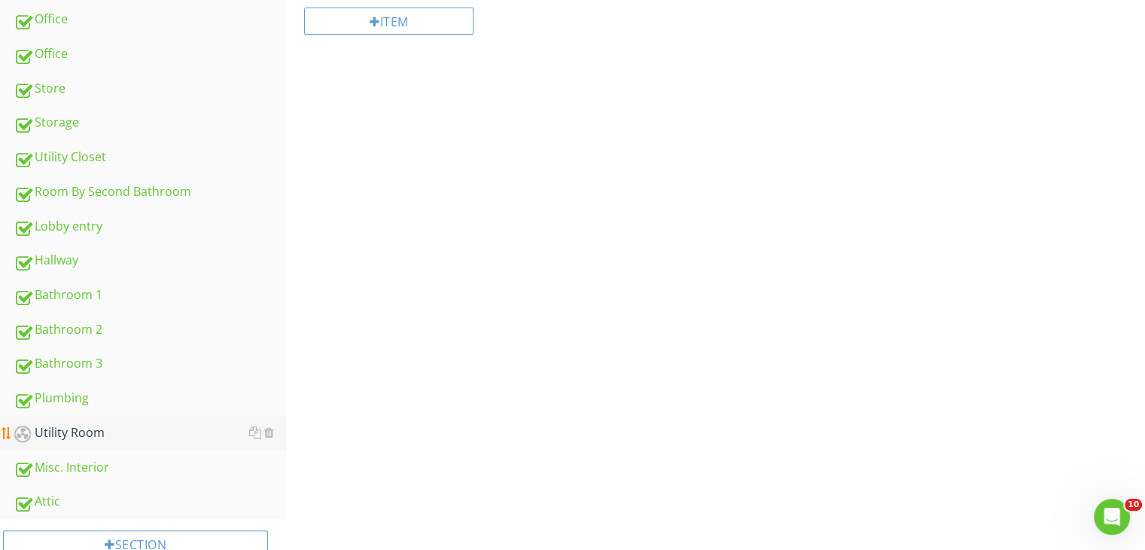
click at [72, 425] on div "Utility Room" at bounding box center [150, 433] width 273 height 20
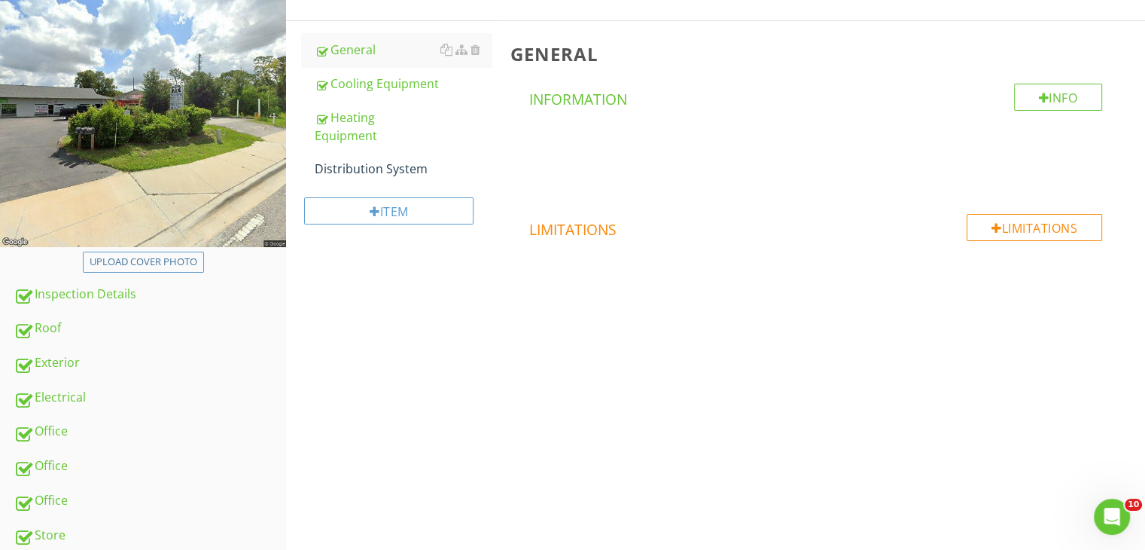
scroll to position [180, 0]
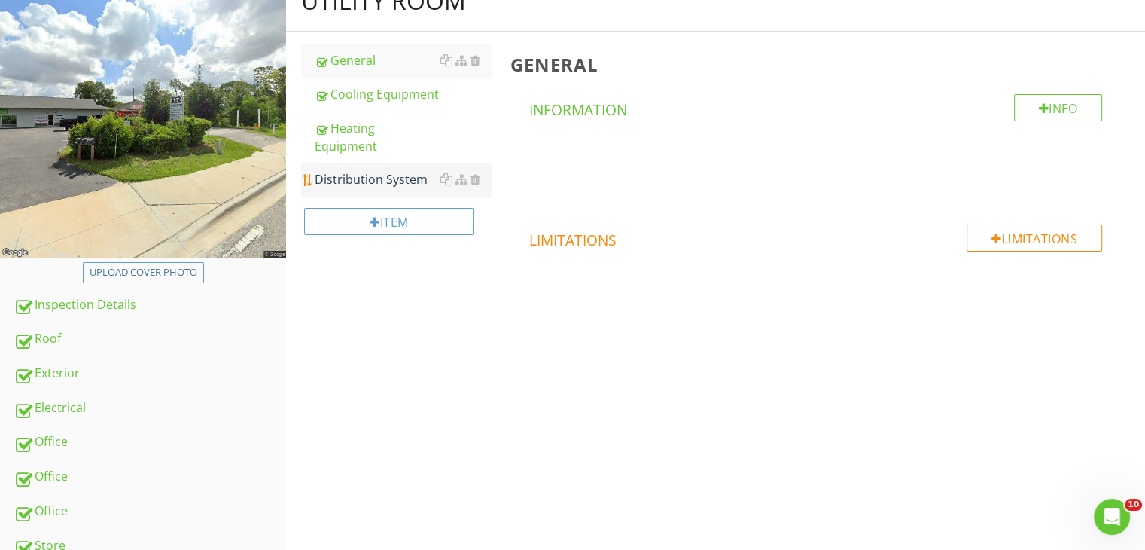
click at [408, 170] on div "Distribution System" at bounding box center [403, 179] width 177 height 18
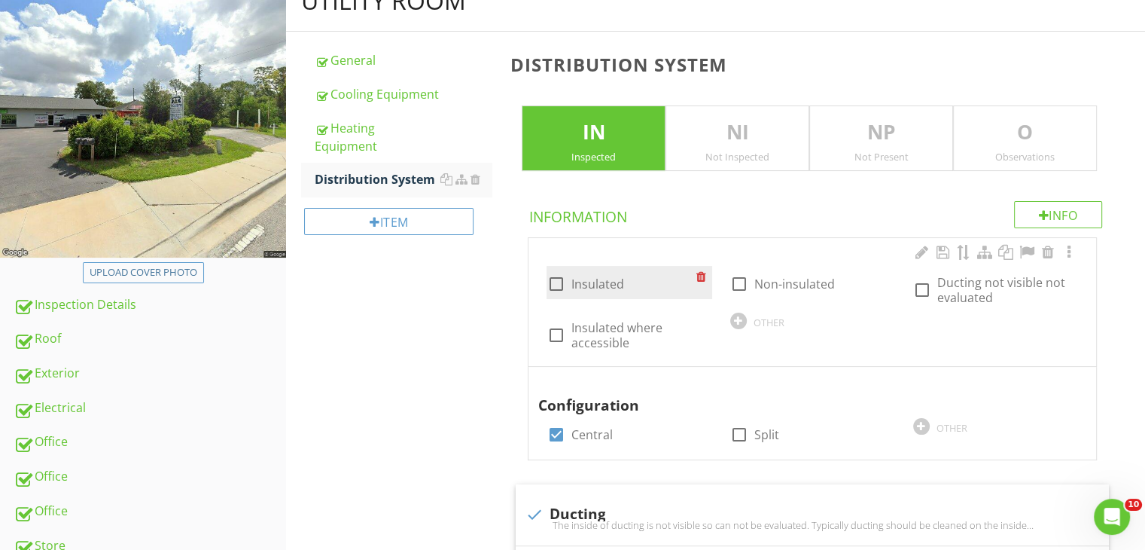
click at [557, 283] on div at bounding box center [556, 284] width 26 height 26
checkbox input "true"
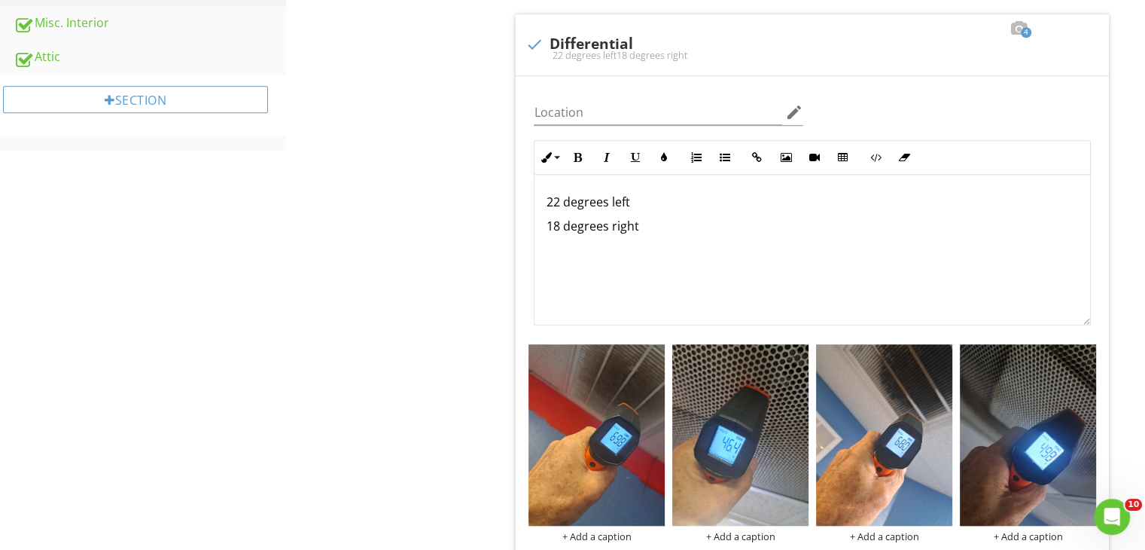
scroll to position [1087, 0]
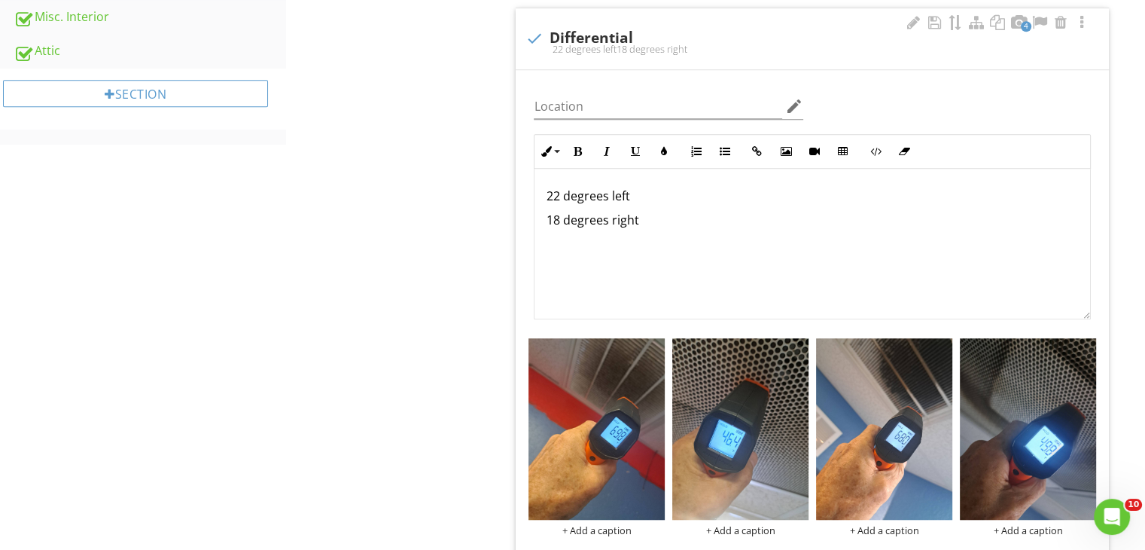
click at [560, 194] on p "22 degrees left" at bounding box center [813, 196] width 532 height 18
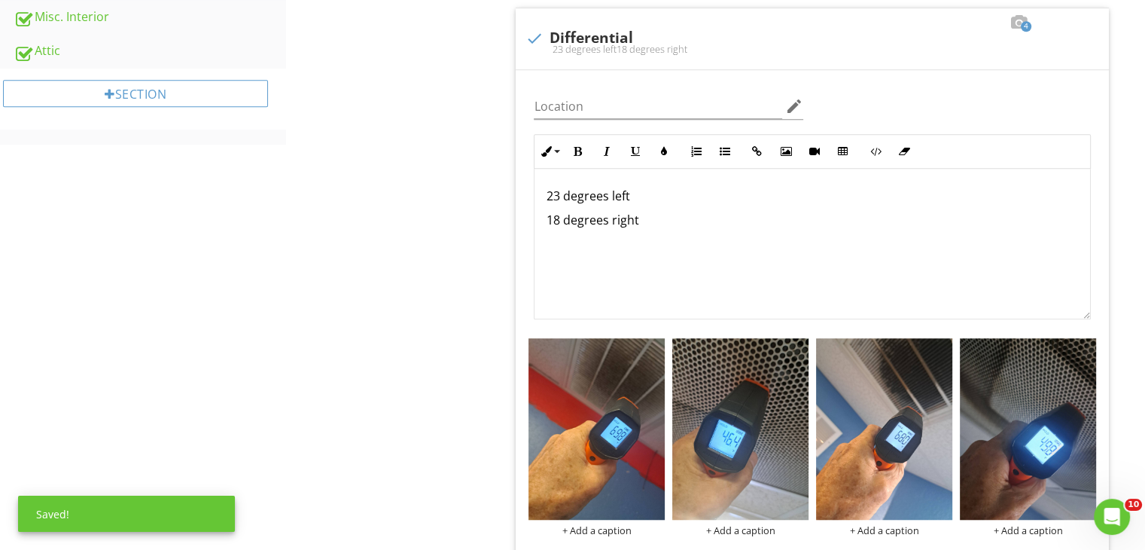
scroll to position [1218, 0]
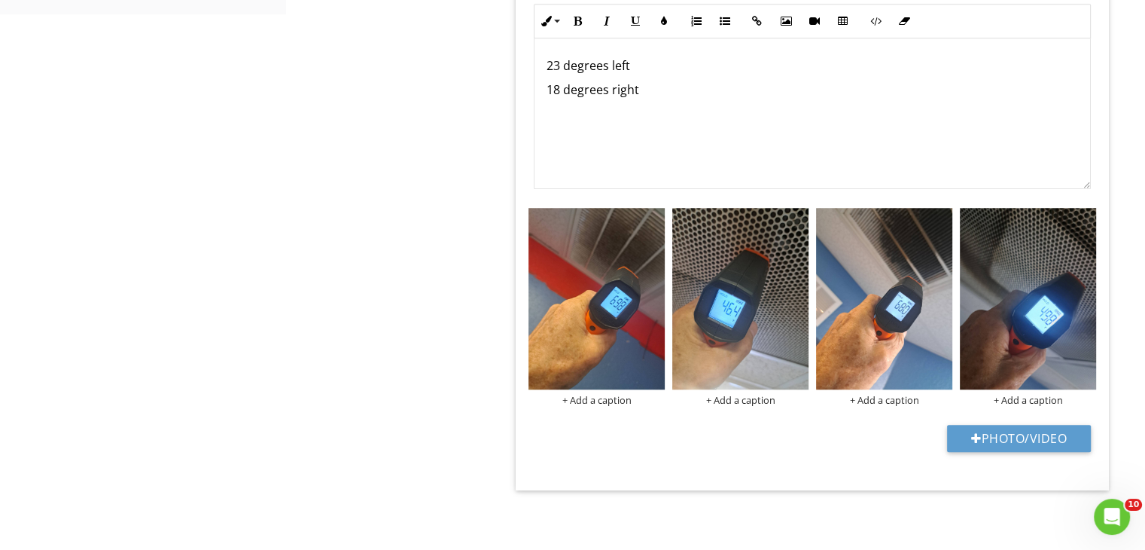
drag, startPoint x: 1142, startPoint y: 453, endPoint x: 1142, endPoint y: 439, distance: 13.6
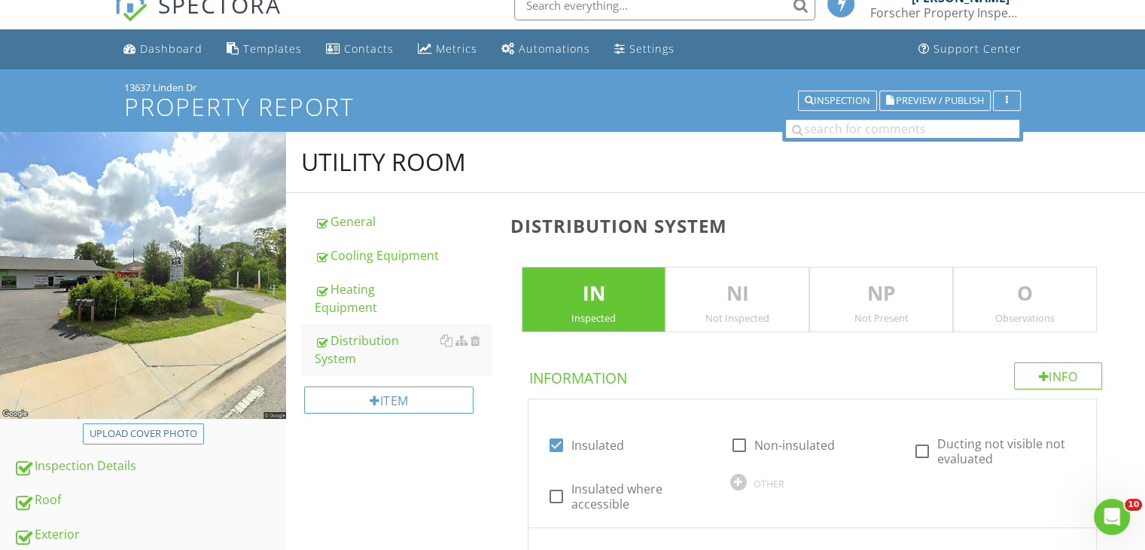
scroll to position [0, 0]
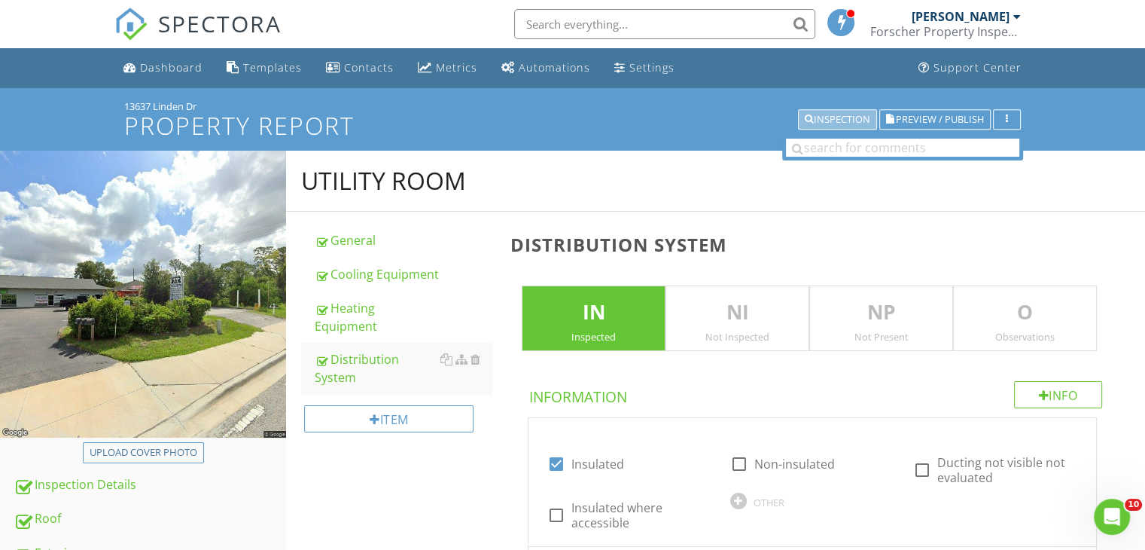
click at [853, 115] on div "Inspection" at bounding box center [838, 119] width 66 height 11
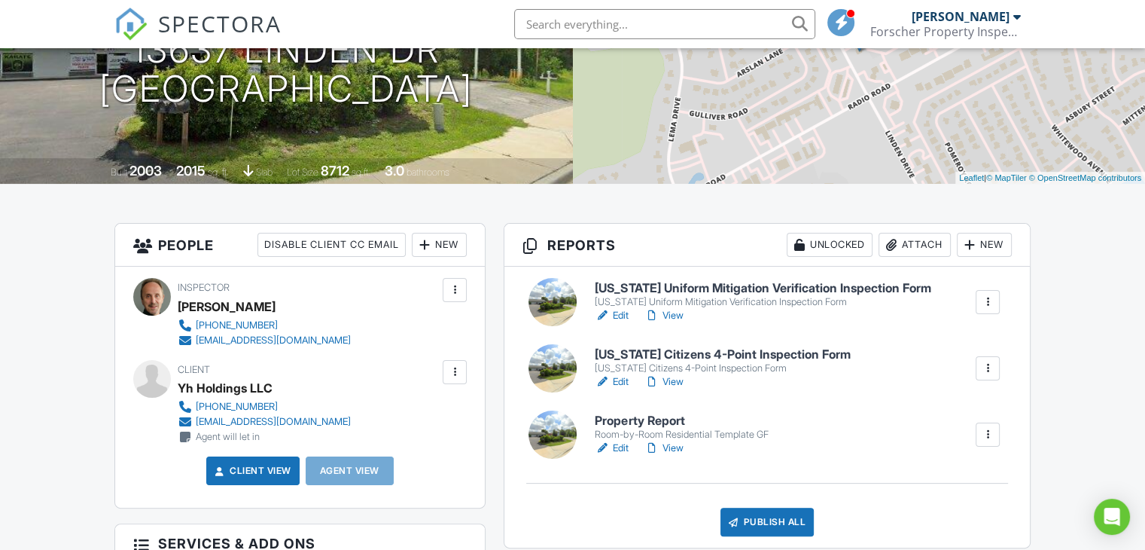
click at [672, 380] on link "View" at bounding box center [663, 381] width 39 height 15
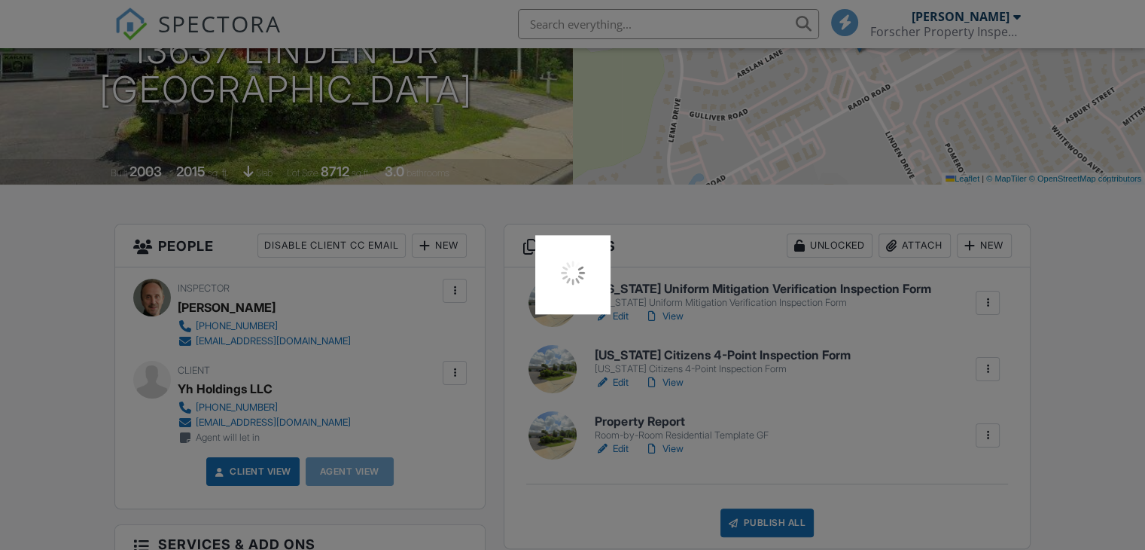
scroll to position [218, 0]
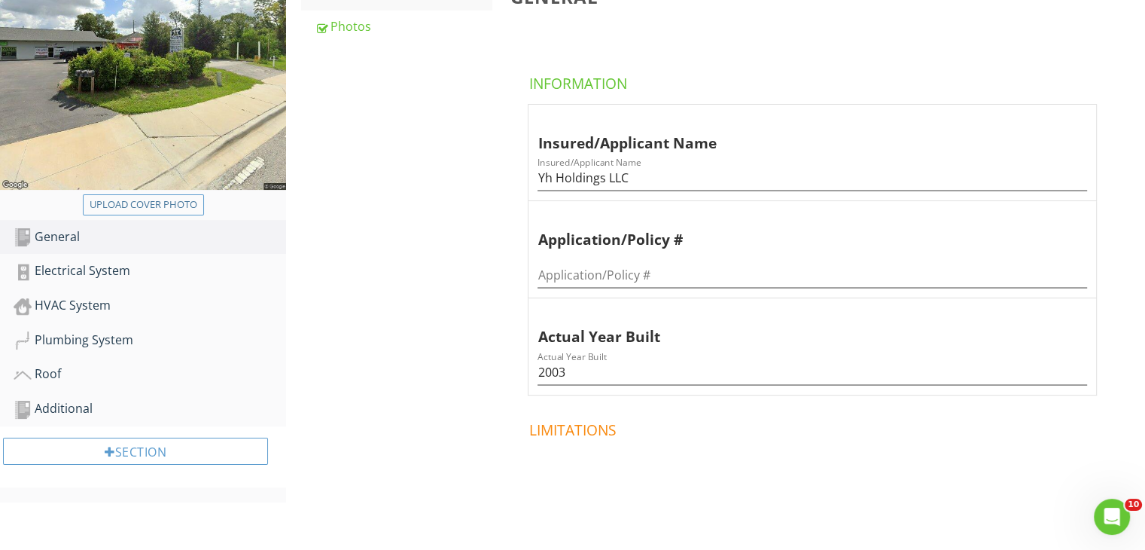
scroll to position [260, 0]
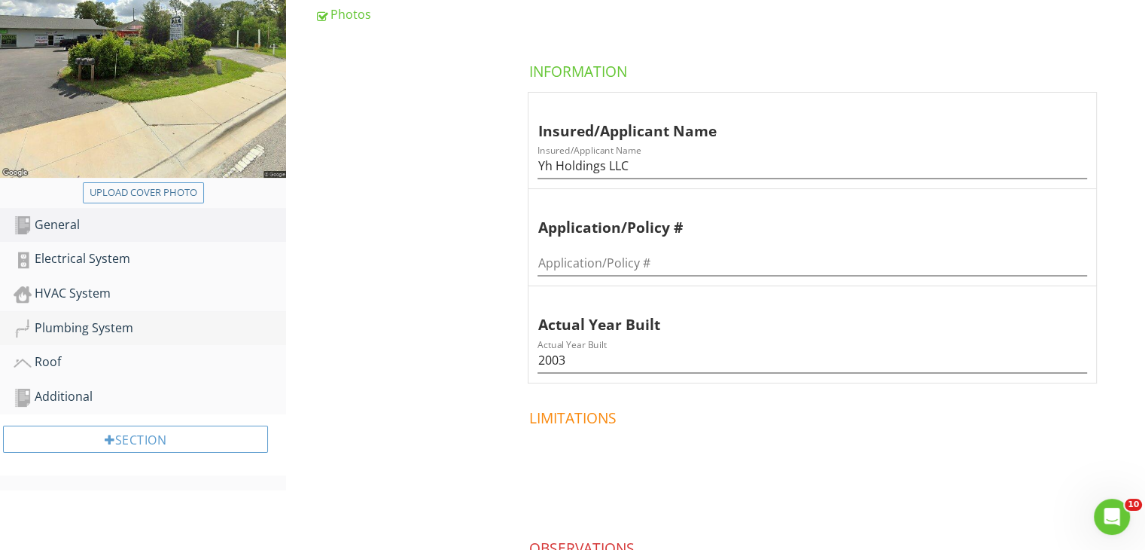
click at [92, 322] on div "Plumbing System" at bounding box center [150, 329] width 273 height 20
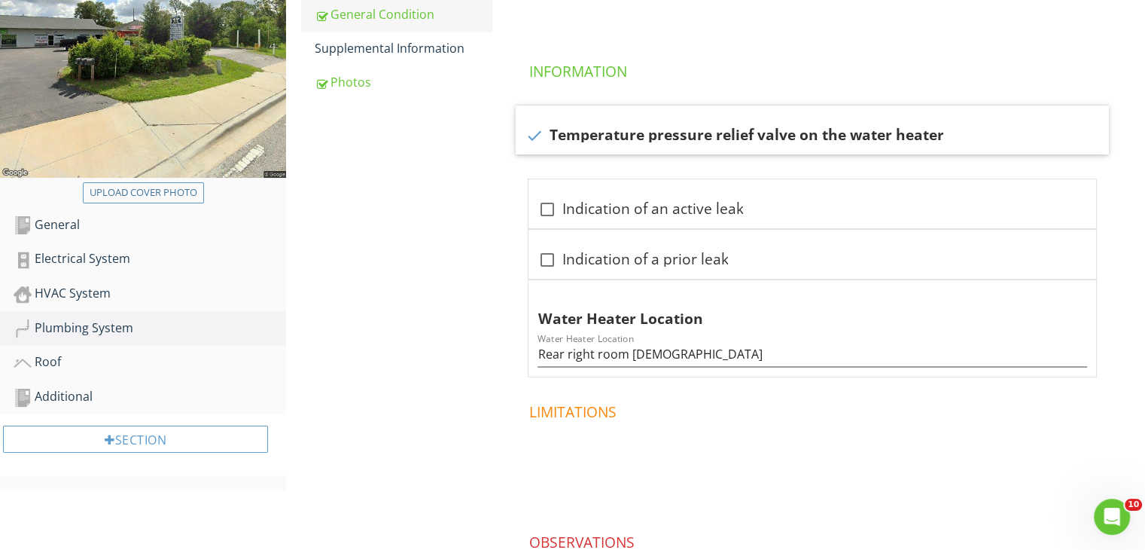
click at [416, 17] on div "General Condition" at bounding box center [403, 14] width 177 height 18
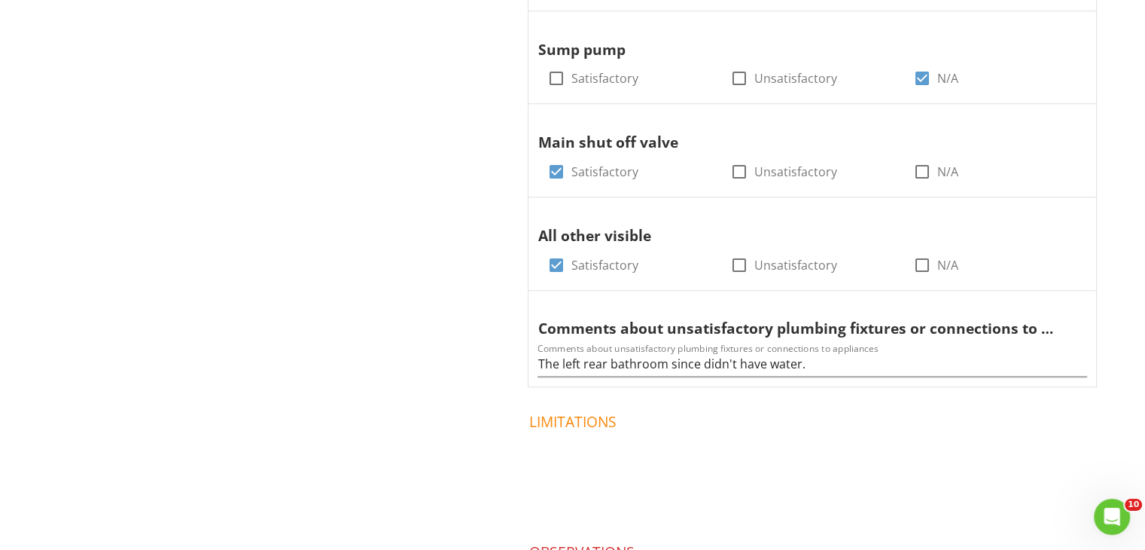
scroll to position [995, 0]
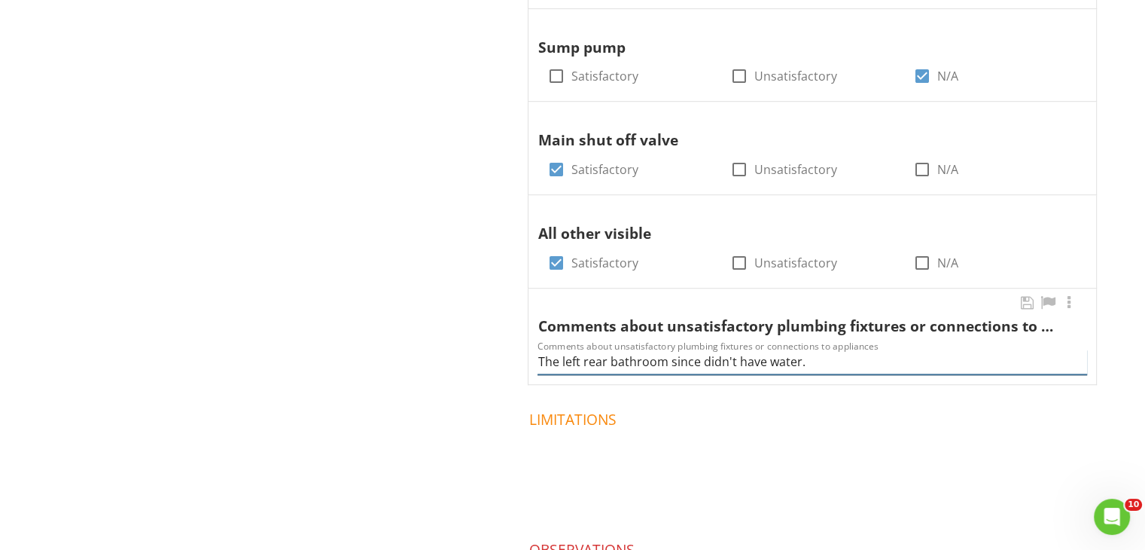
click at [698, 364] on input "The left rear bathroom since didn't have water." at bounding box center [813, 361] width 550 height 25
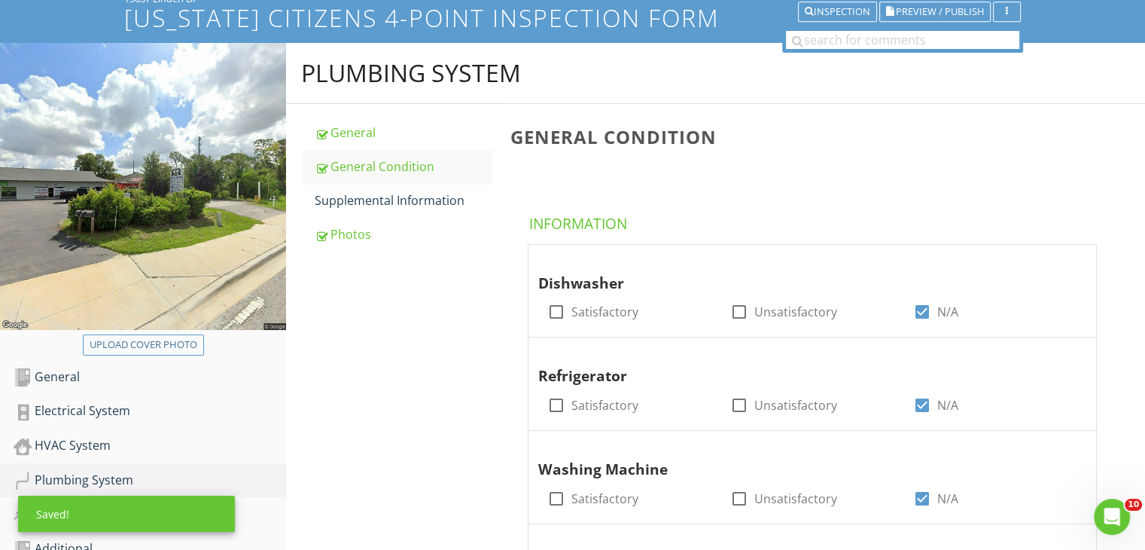
scroll to position [93, 0]
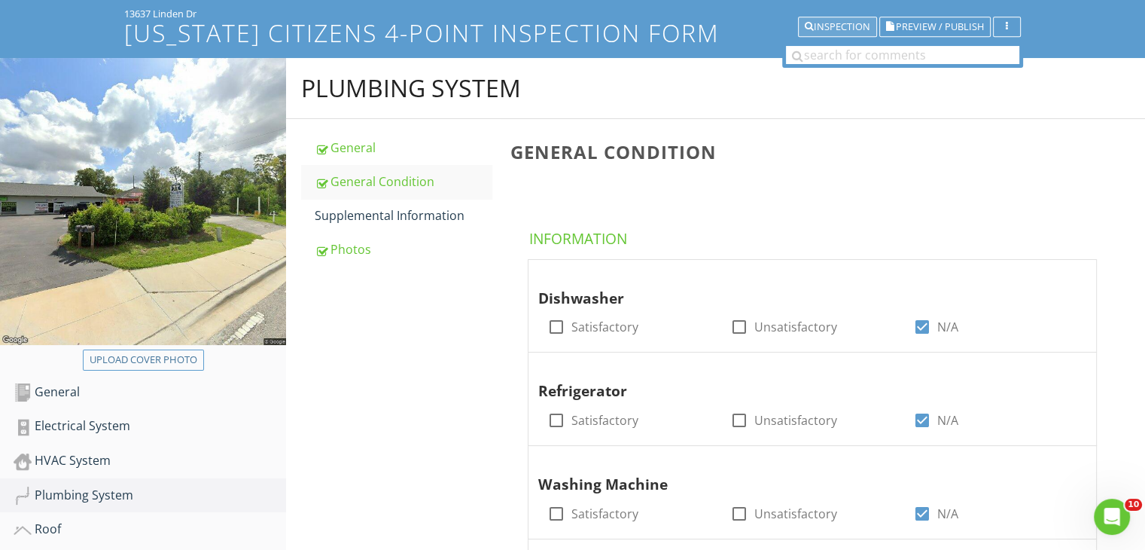
type input "The left rear bathroom sink didn't have water."
click at [834, 31] on div "Inspection" at bounding box center [838, 27] width 66 height 11
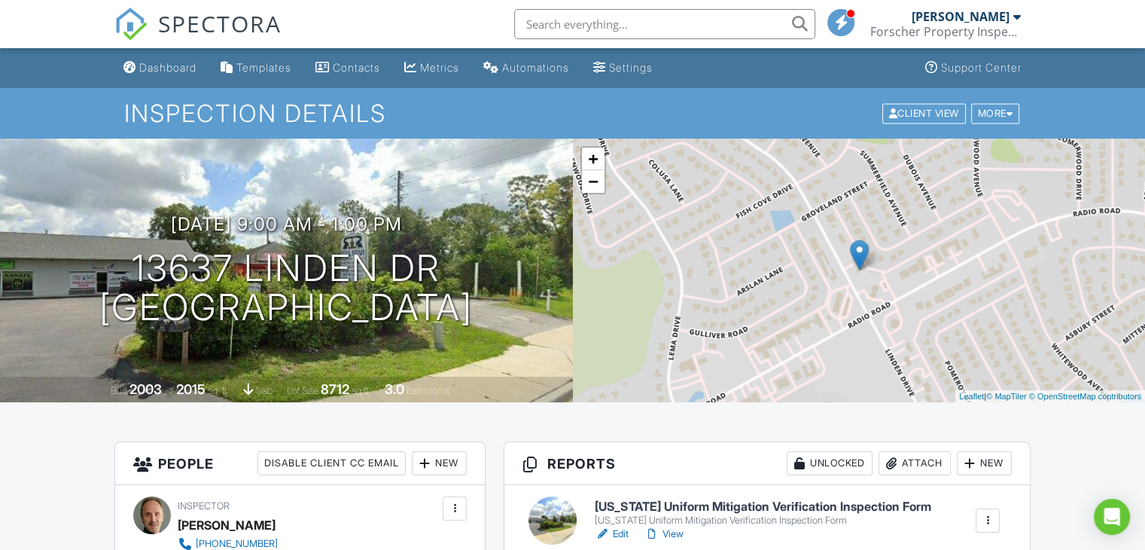
click at [673, 529] on link "View" at bounding box center [663, 533] width 39 height 15
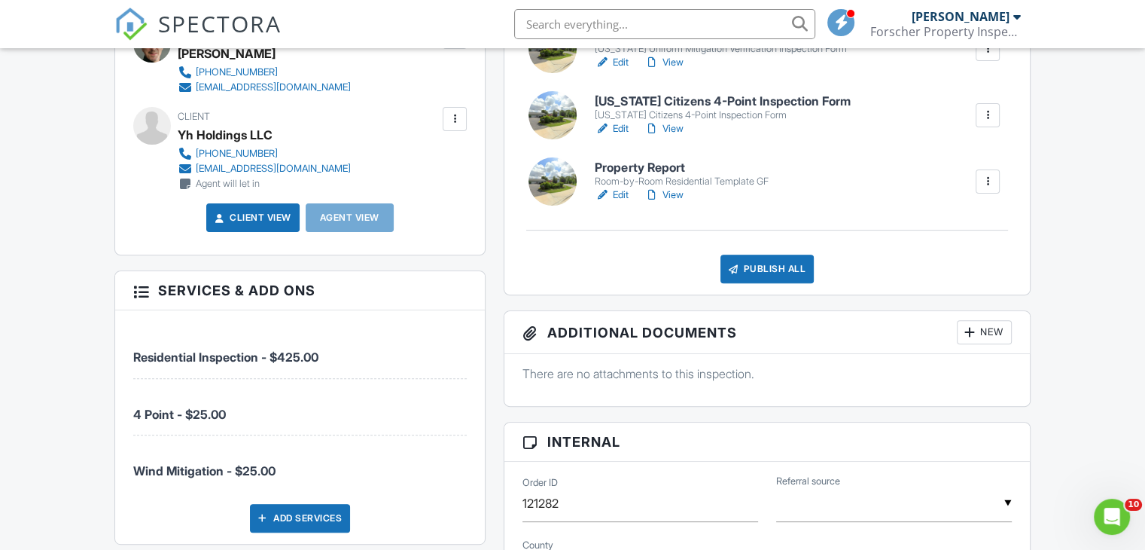
click at [782, 269] on div "Publish All" at bounding box center [768, 269] width 94 height 29
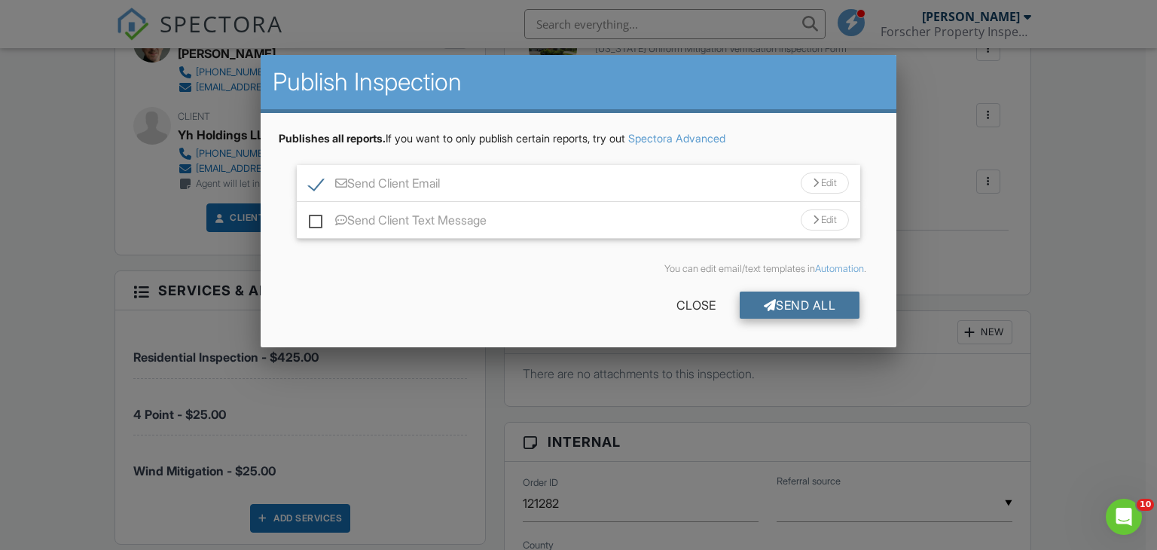
click at [786, 307] on div "Send All" at bounding box center [800, 304] width 120 height 27
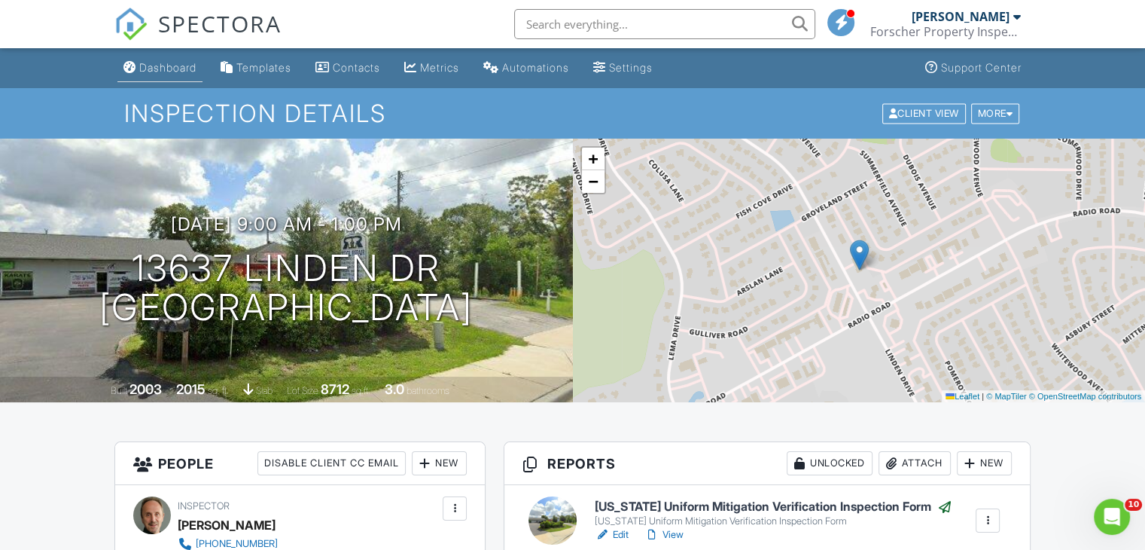
click at [182, 67] on div "Dashboard" at bounding box center [167, 67] width 57 height 13
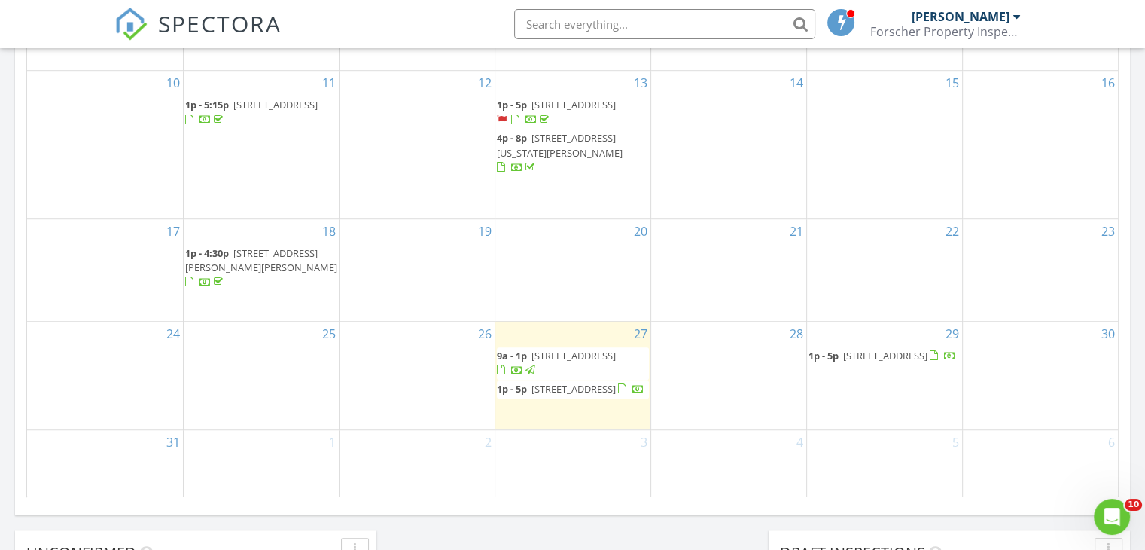
scroll to position [1013, 0]
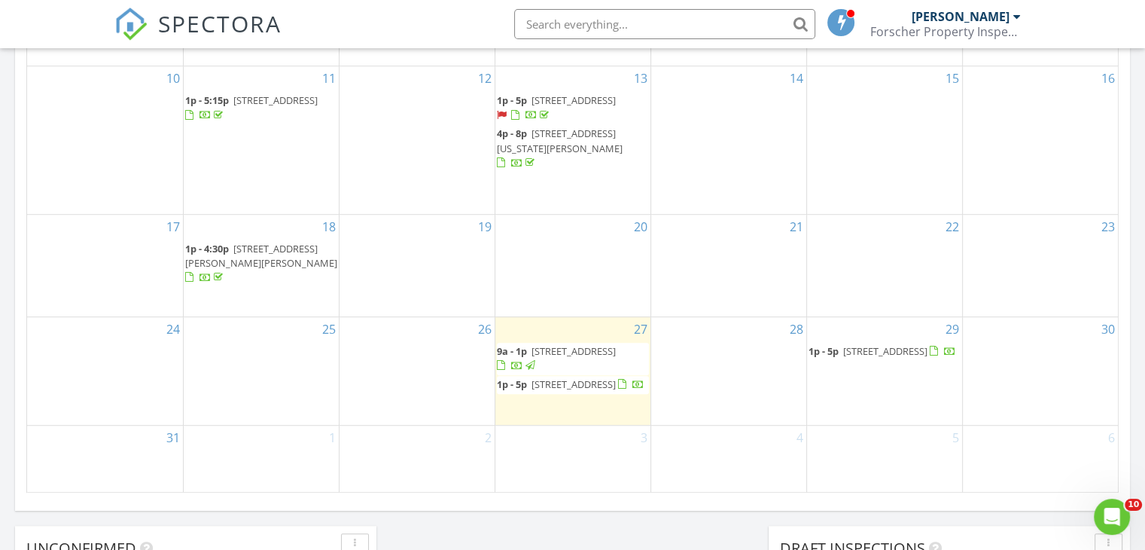
click at [568, 377] on span "[STREET_ADDRESS]" at bounding box center [574, 384] width 84 height 14
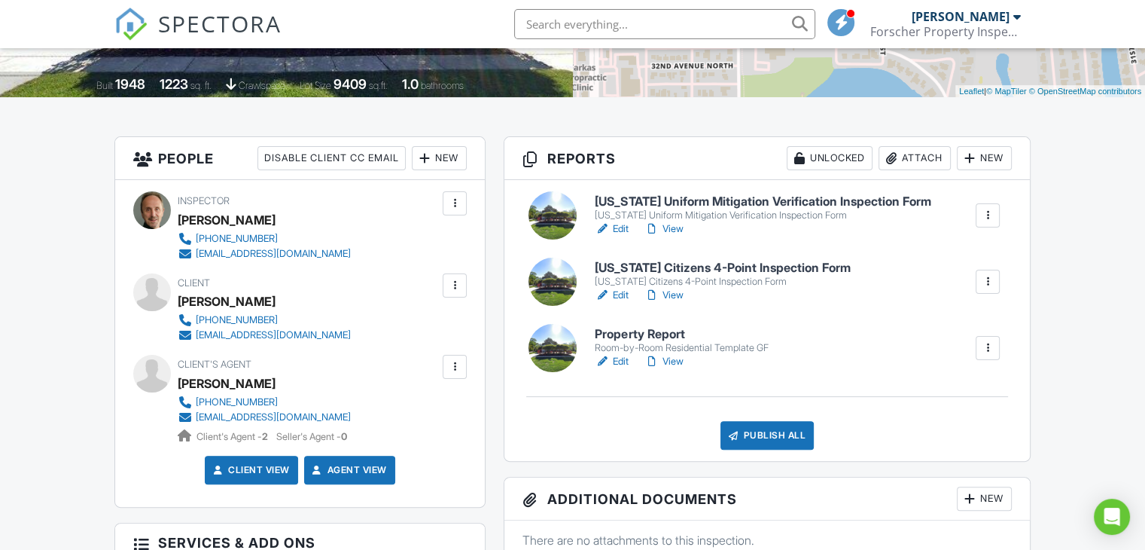
click at [672, 359] on link "View" at bounding box center [663, 361] width 39 height 15
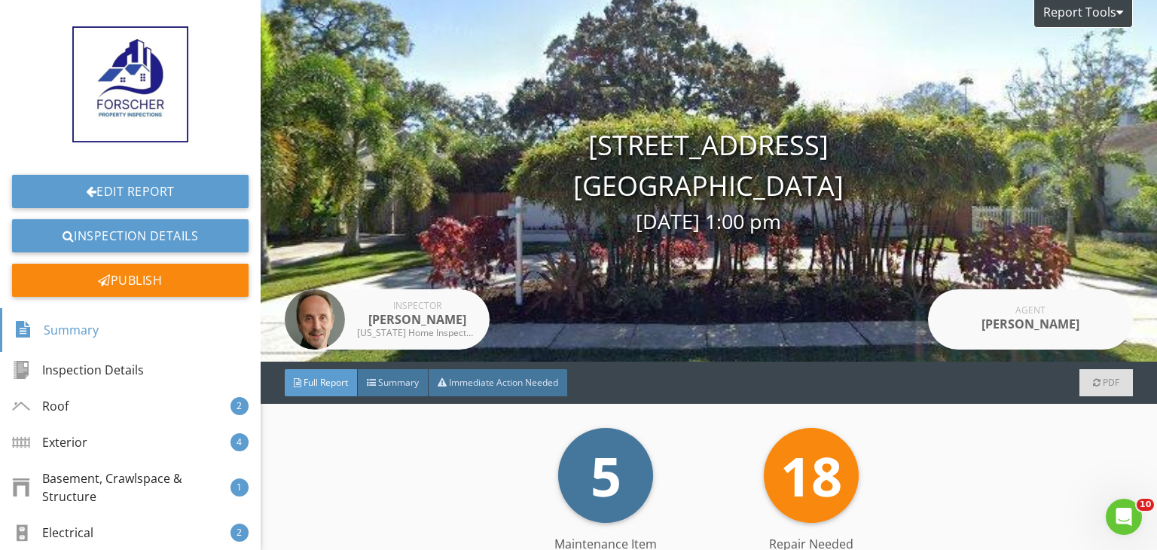
click at [729, 447] on div "18 Repair Needed" at bounding box center [812, 475] width 206 height 95
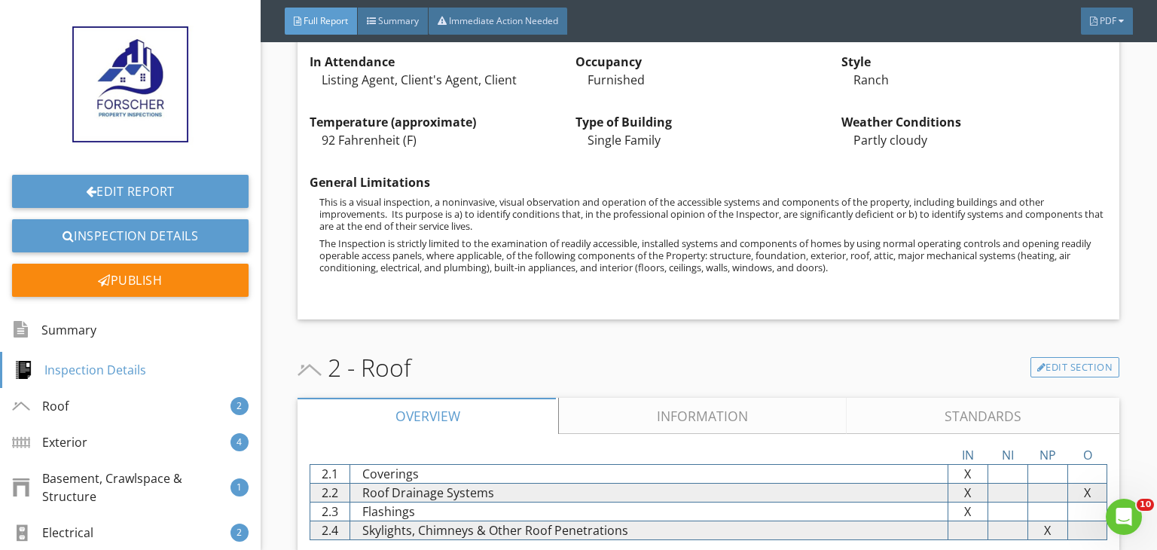
scroll to position [633, 0]
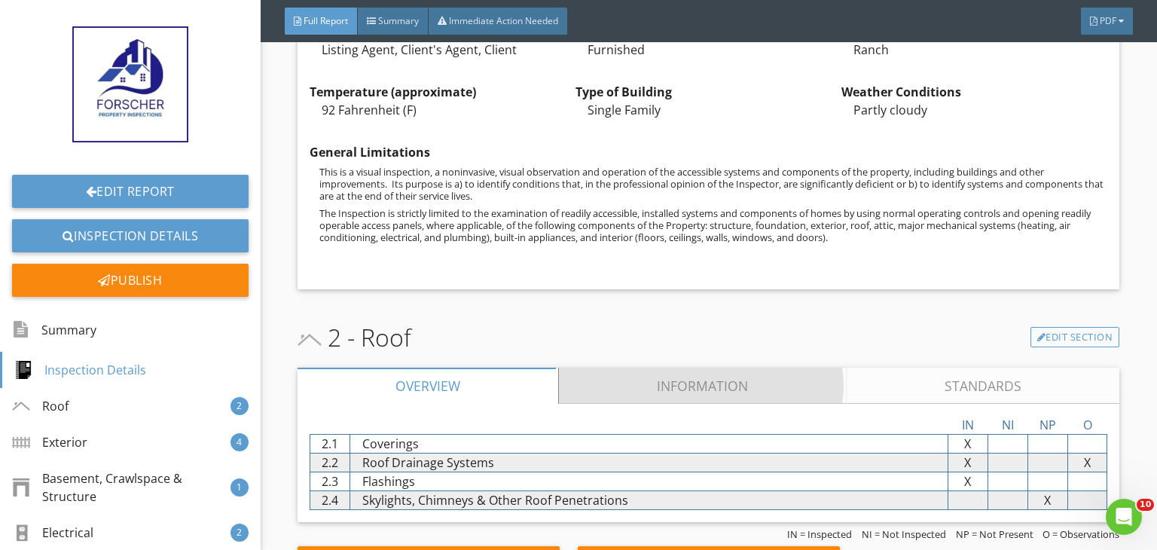
click at [706, 389] on link "Information" at bounding box center [703, 386] width 288 height 36
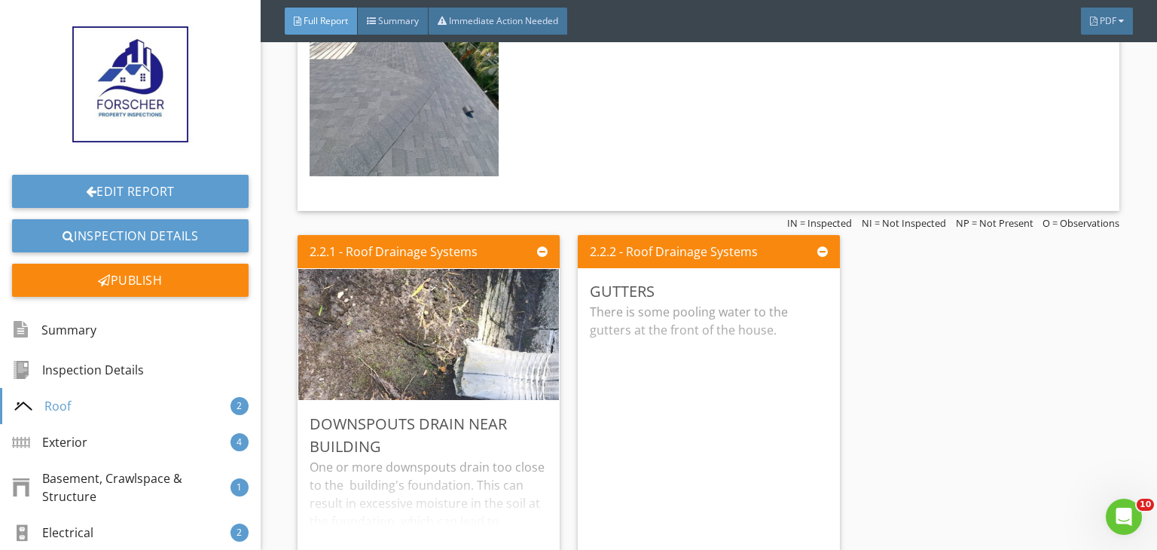
scroll to position [1597, 0]
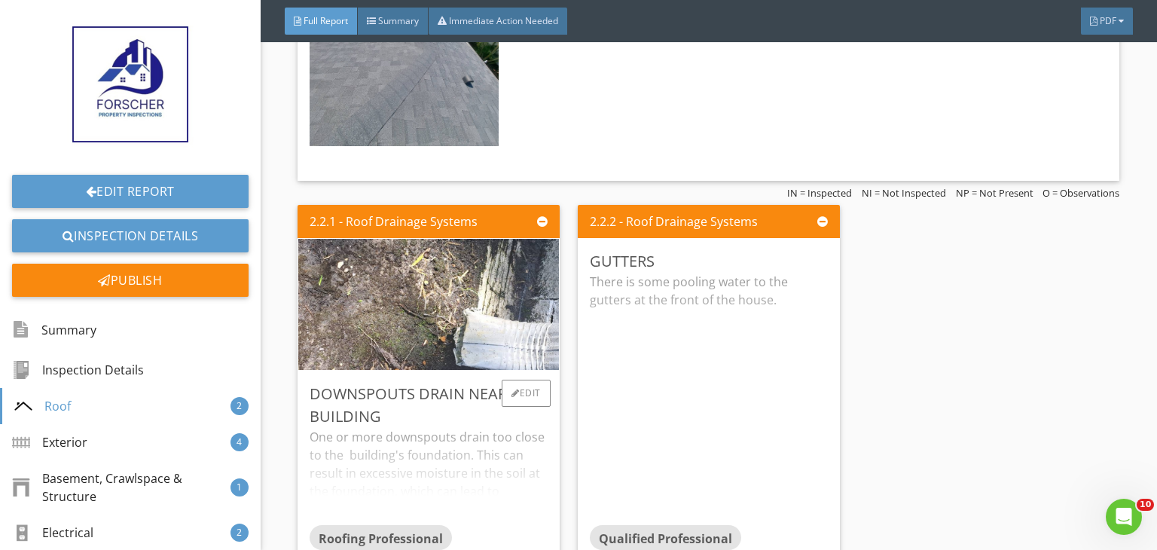
click at [515, 525] on div "Roofing Professional" at bounding box center [429, 540] width 238 height 30
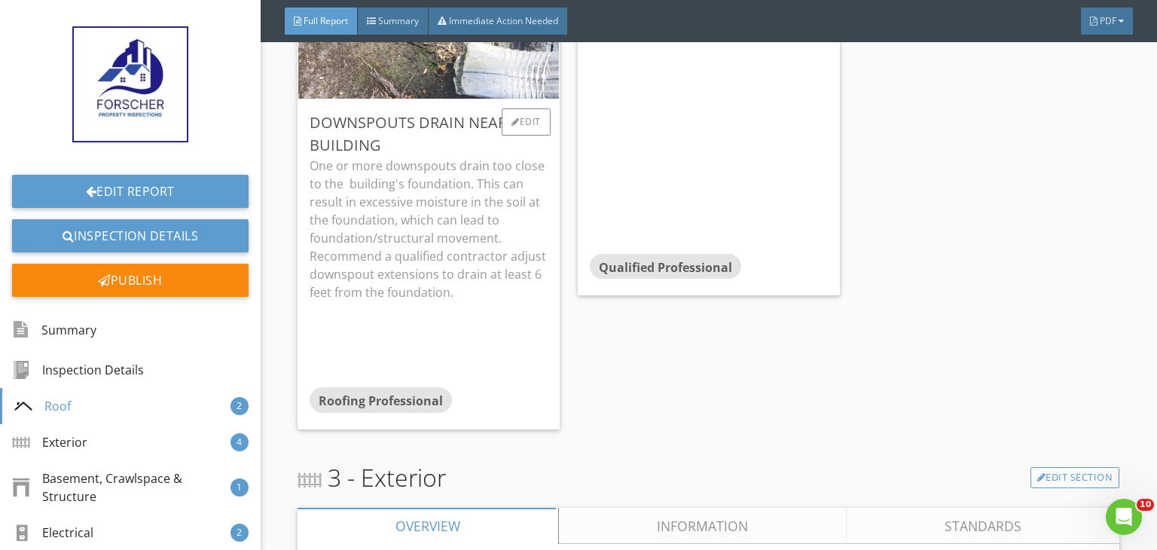
scroll to position [1898, 0]
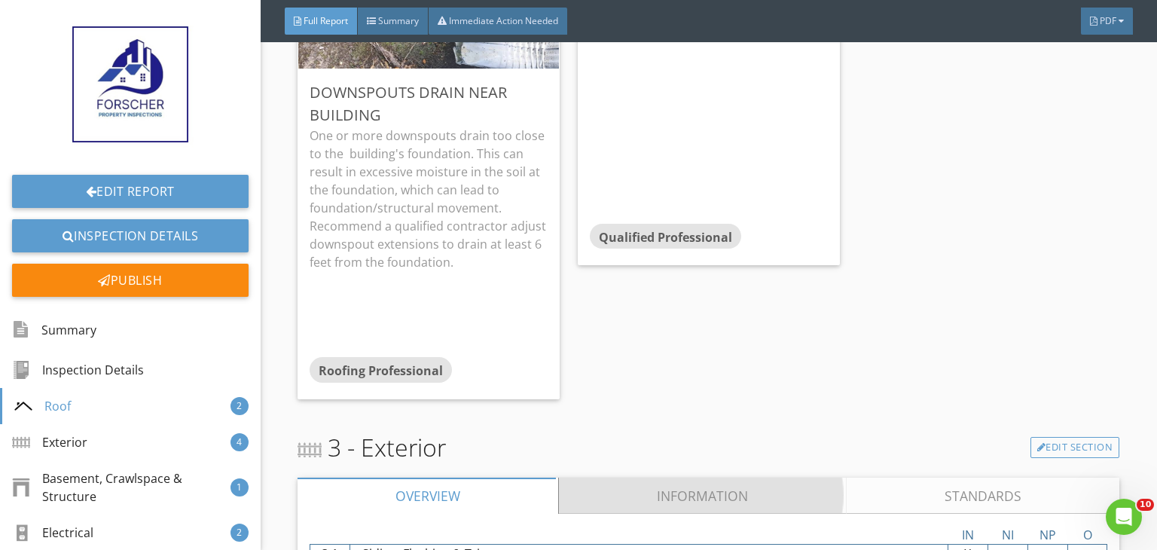
click at [608, 504] on link "Information" at bounding box center [703, 495] width 288 height 36
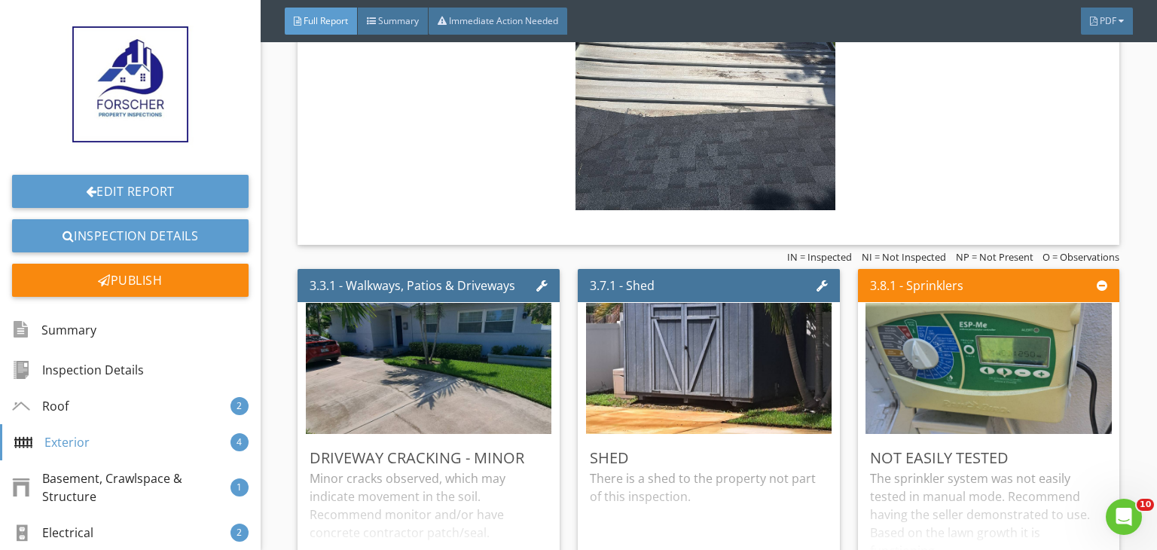
scroll to position [2802, 0]
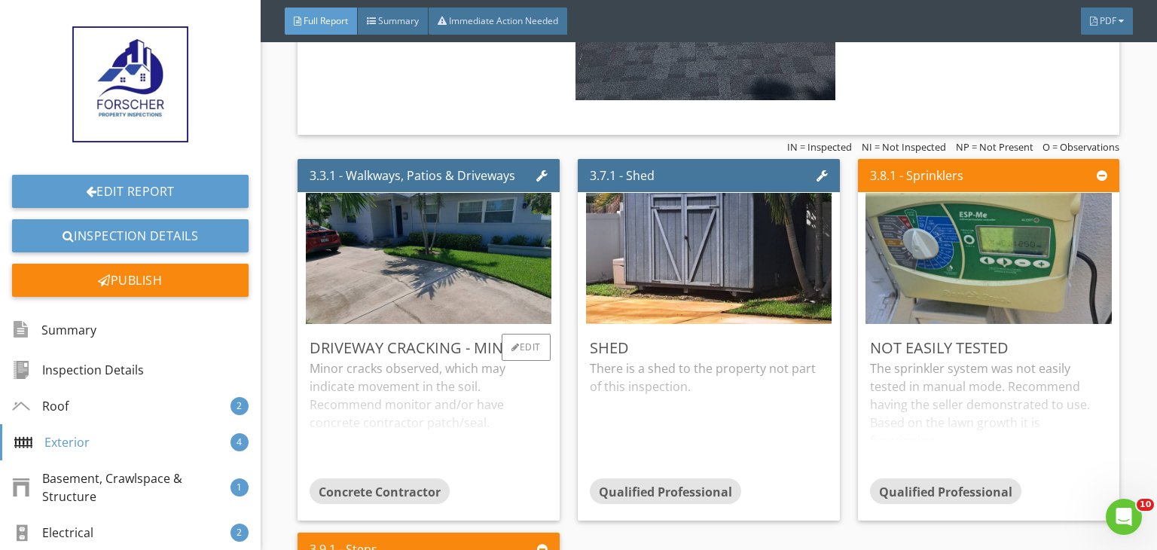
click at [532, 397] on div "Minor cracks observed, which may indicate movement in the soil. Recommend monit…" at bounding box center [429, 418] width 238 height 119
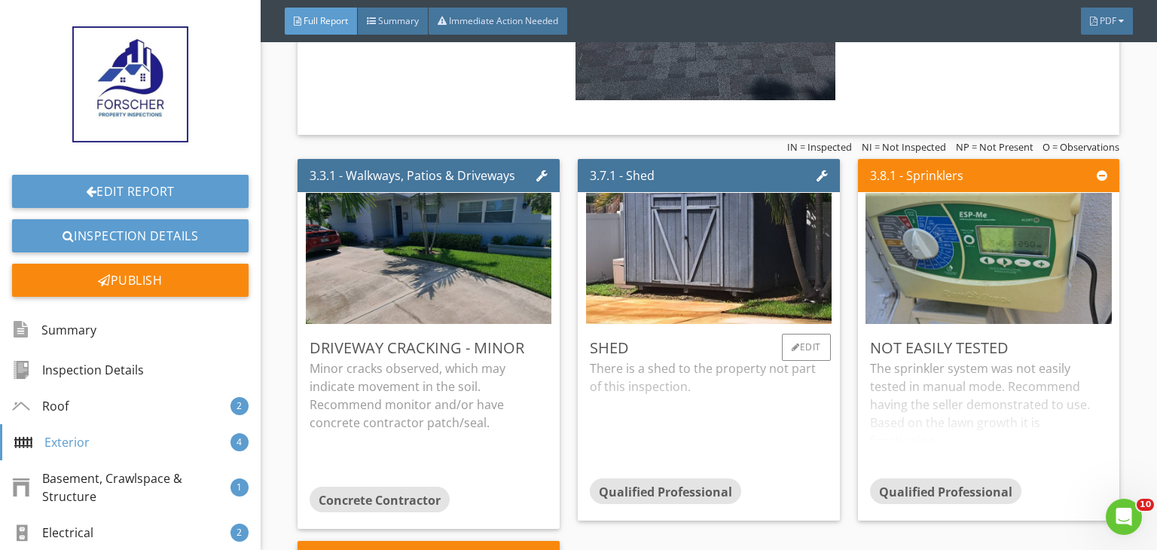
click at [643, 420] on div "There is a shed to the property not part of this inspection." at bounding box center [709, 418] width 238 height 119
click at [886, 443] on div "The sprinkler system was not easily tested in manual mode. Recommend having the…" at bounding box center [989, 418] width 238 height 119
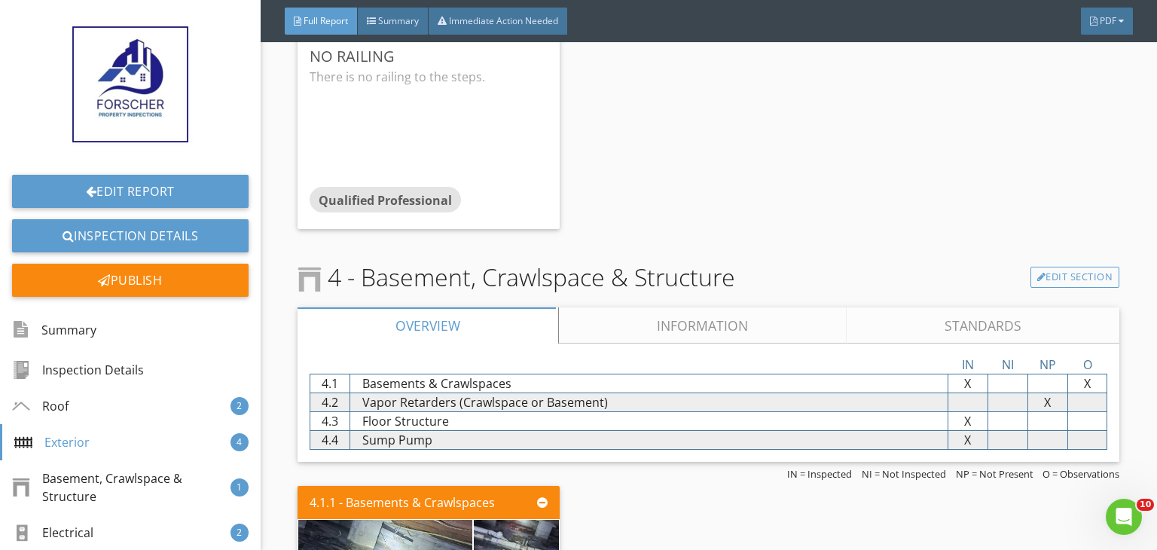
scroll to position [3586, 0]
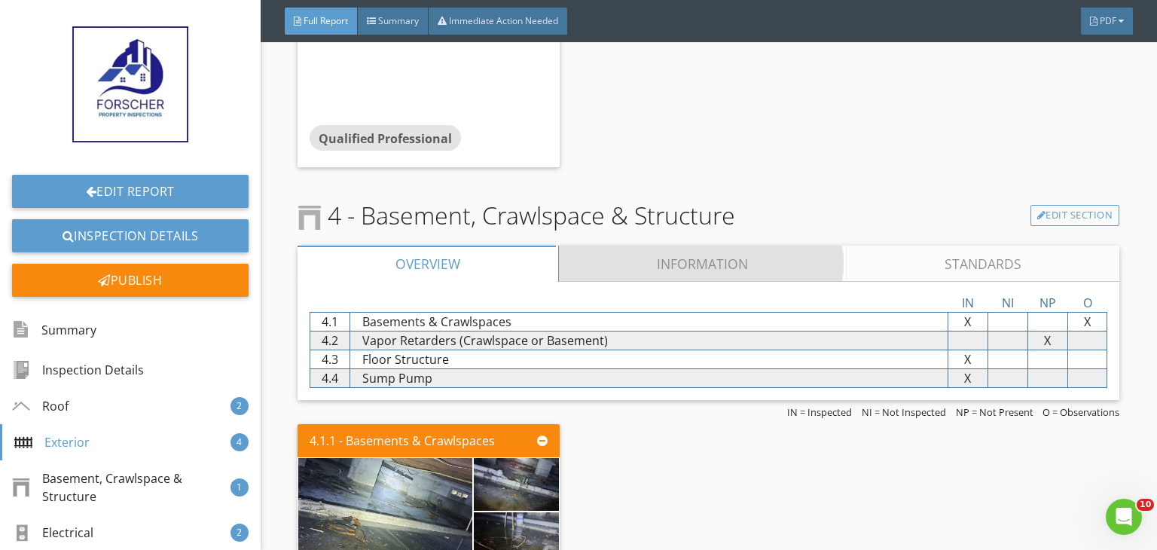
click at [715, 263] on link "Information" at bounding box center [703, 264] width 288 height 36
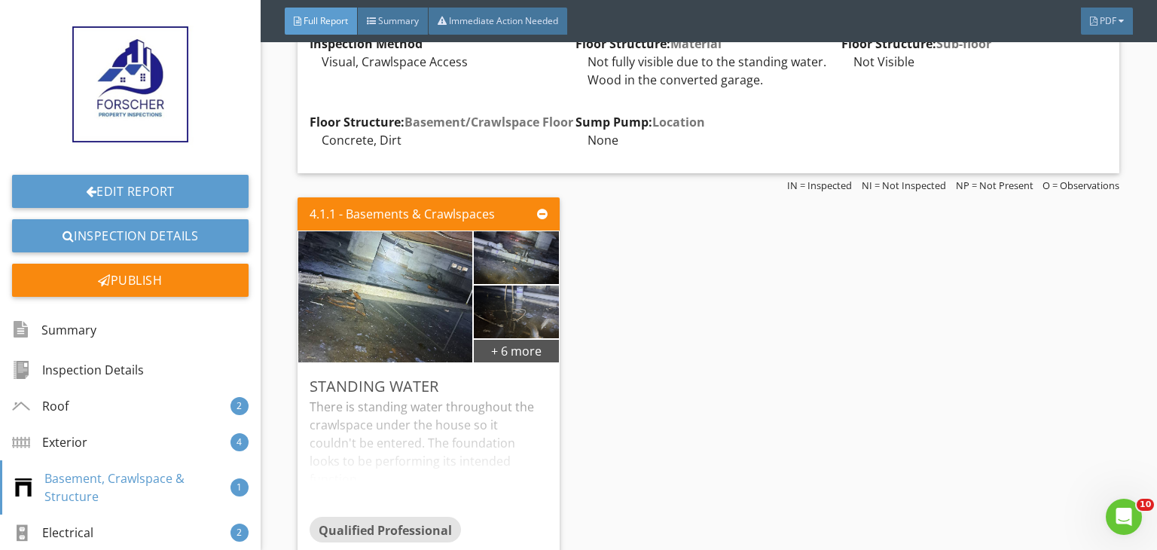
scroll to position [3887, 0]
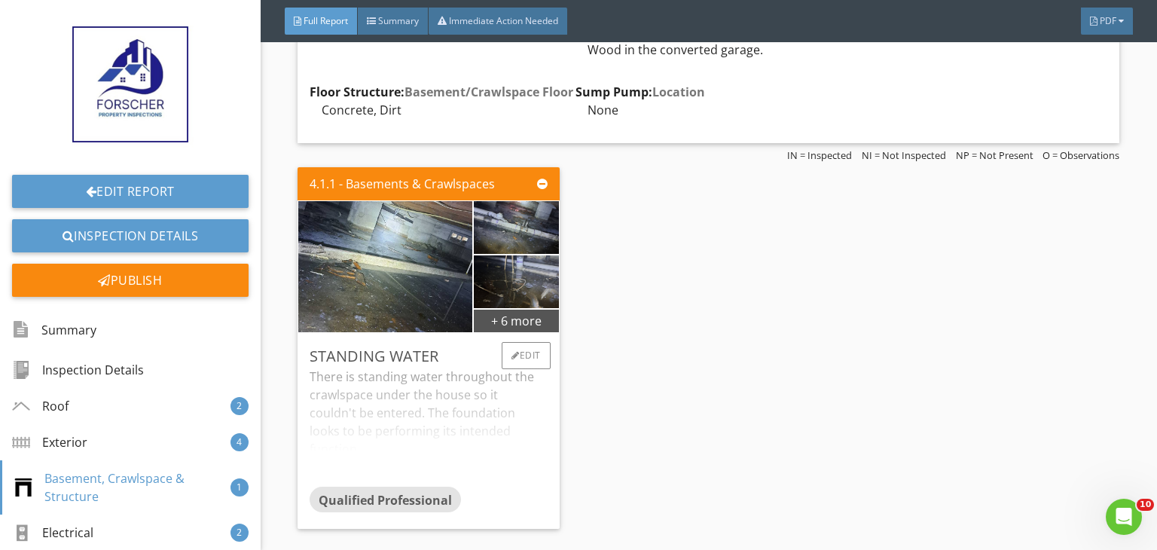
click at [463, 353] on div "Standing water" at bounding box center [429, 356] width 238 height 23
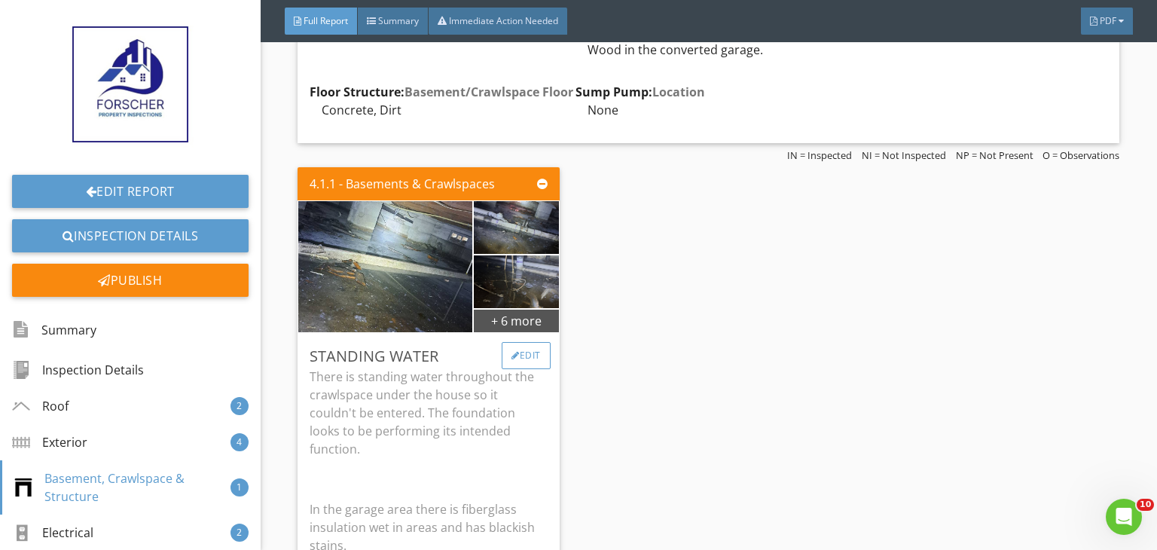
click at [514, 359] on div "Edit" at bounding box center [526, 355] width 49 height 27
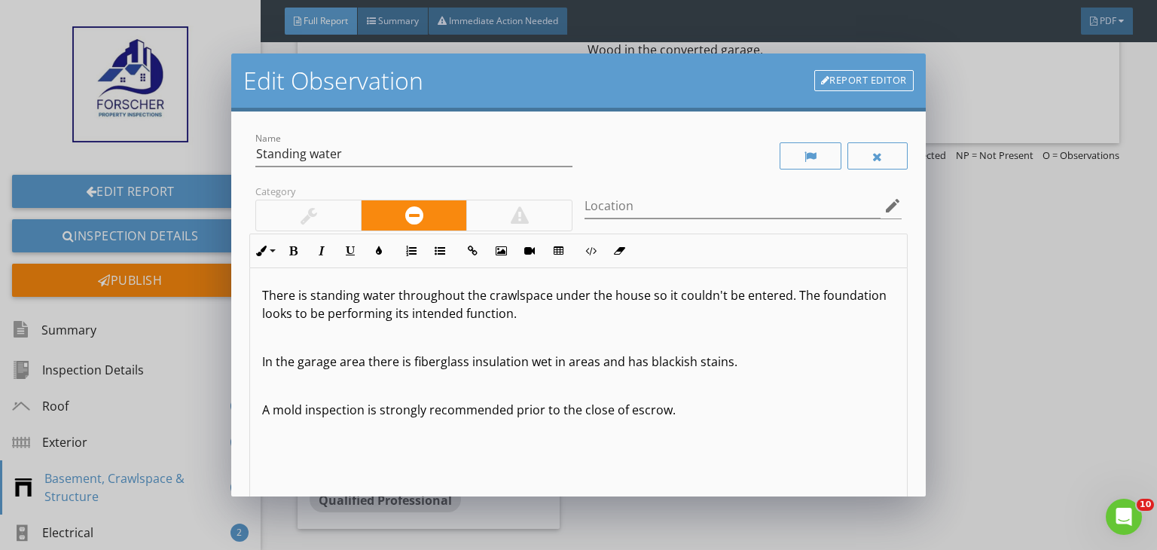
click at [461, 334] on p at bounding box center [578, 337] width 633 height 18
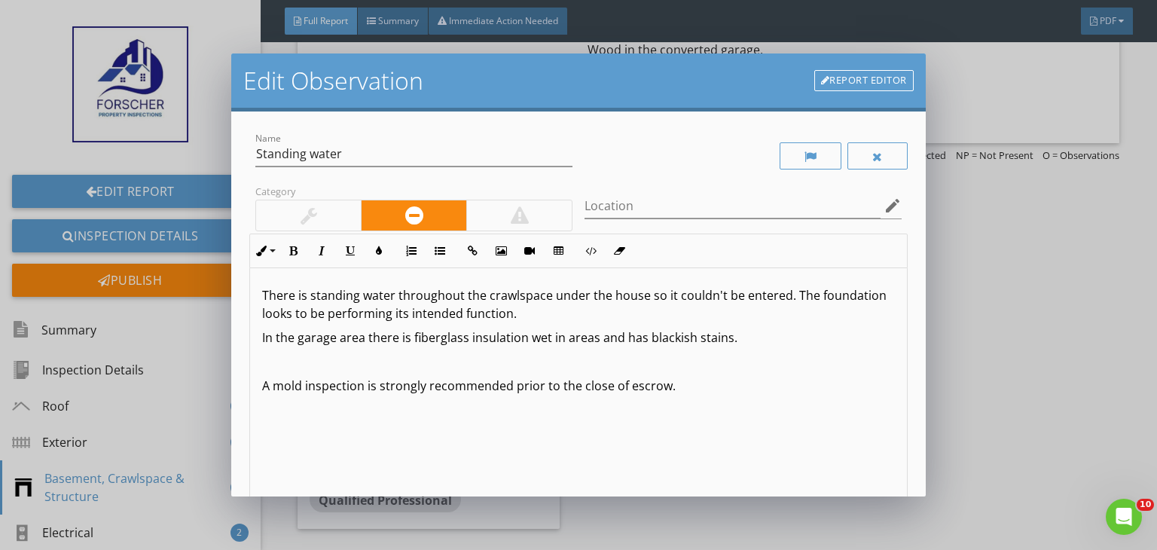
click at [407, 361] on p at bounding box center [578, 361] width 633 height 18
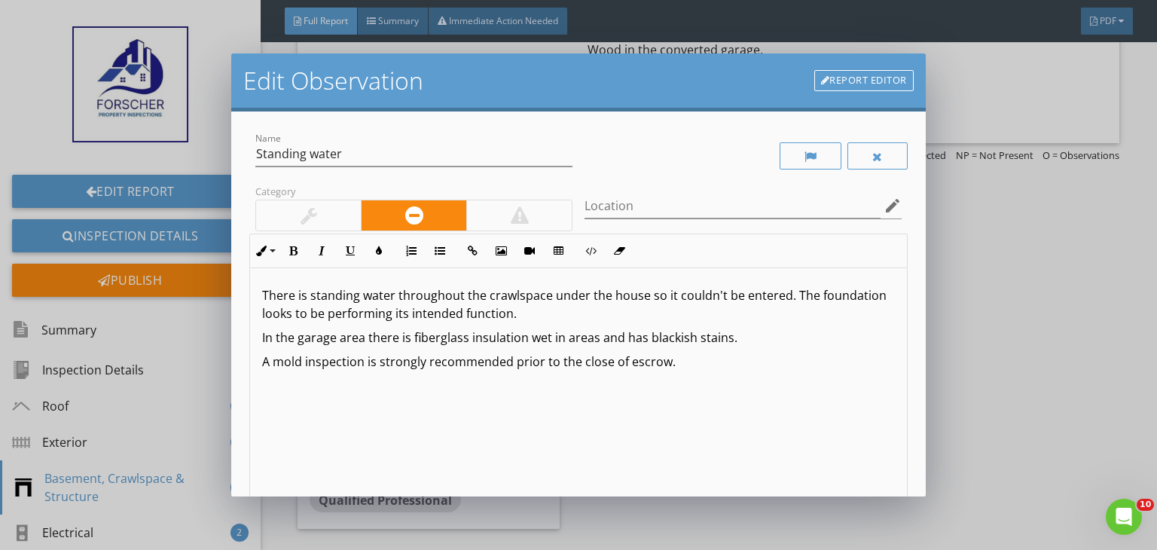
click at [593, 309] on p "There is standing water throughout the crawlspace under the house so it couldn'…" at bounding box center [578, 304] width 633 height 36
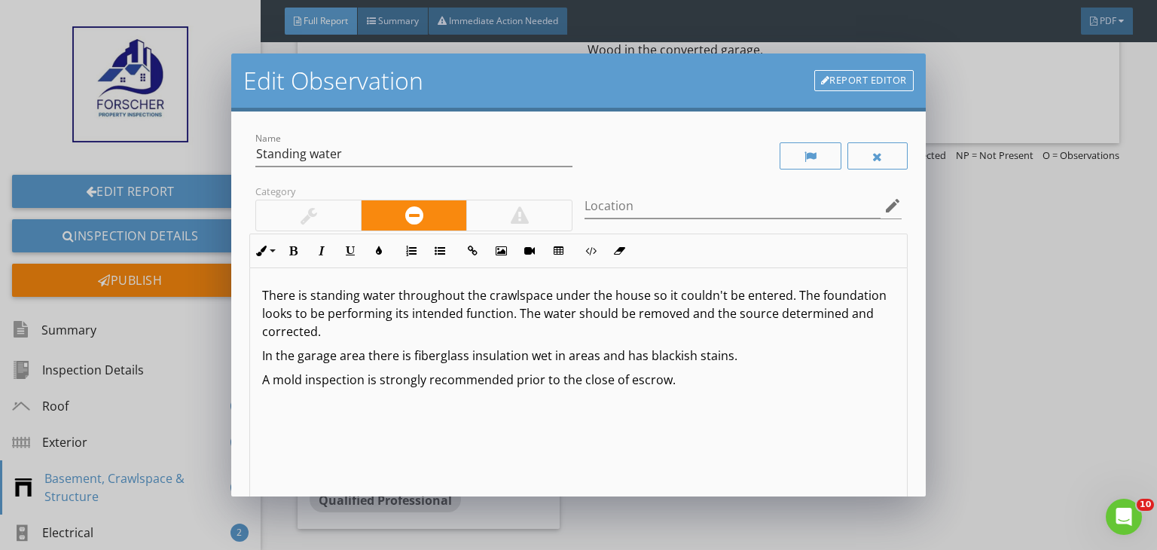
click at [690, 377] on p "A mold inspection is strongly recommended prior to the close of escrow." at bounding box center [578, 380] width 633 height 18
click at [480, 322] on p "There is standing water throughout the crawlspace under the house so it couldn'…" at bounding box center [578, 313] width 633 height 54
click at [712, 383] on p "A mold inspection is strongly recommended prior to the close of escrow. Any" at bounding box center [578, 380] width 633 height 18
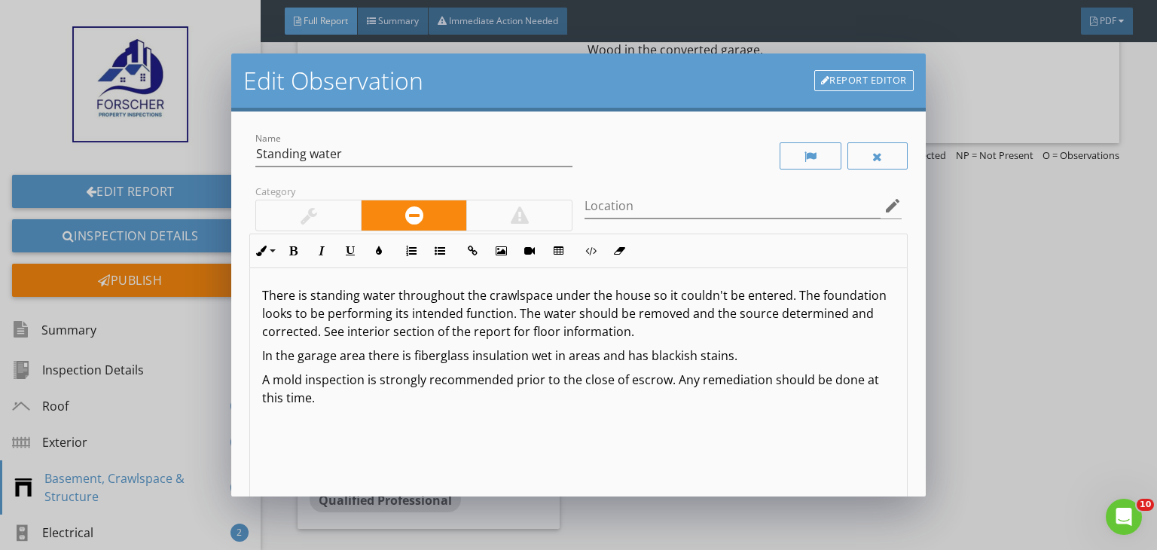
scroll to position [157, 0]
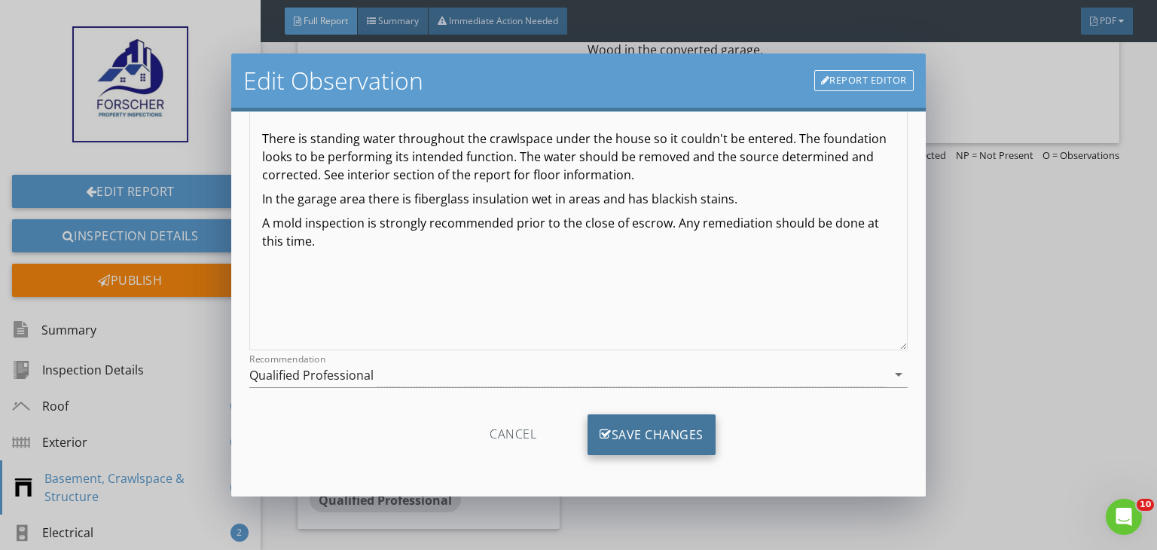
click at [639, 438] on div "Save Changes" at bounding box center [651, 434] width 128 height 41
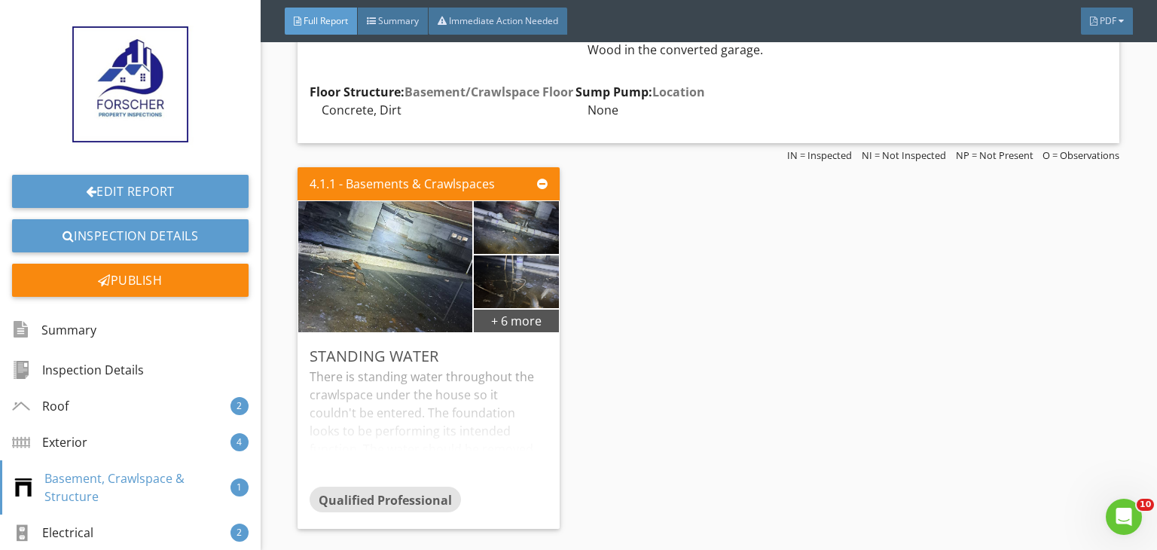
click at [744, 404] on div "4.1.1 - Basements & Crawlspaces + 6 more Standing water There is standing water…" at bounding box center [708, 348] width 822 height 374
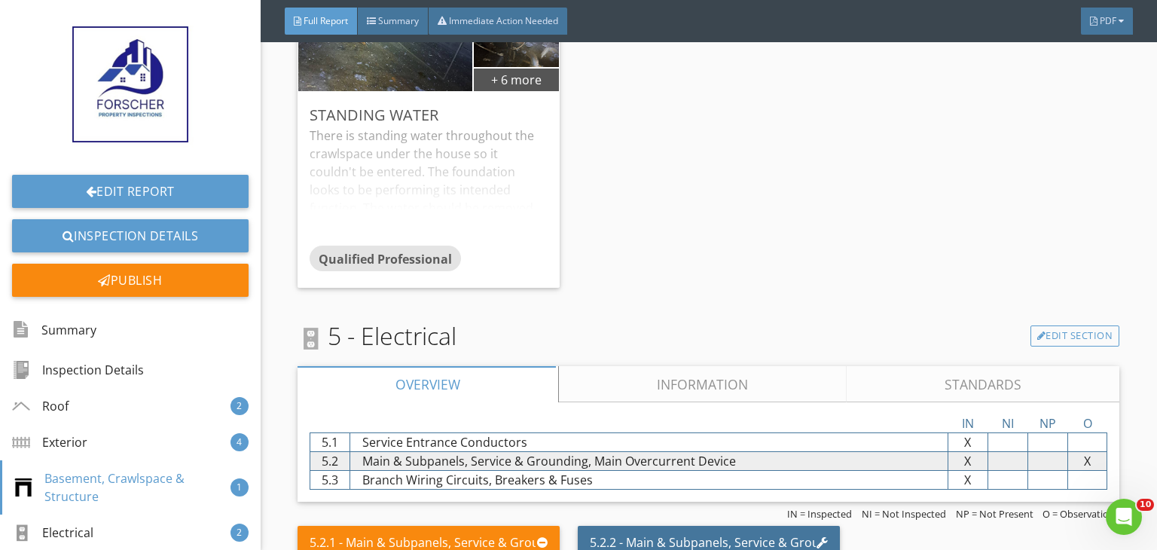
click at [744, 402] on link "Information" at bounding box center [703, 384] width 288 height 36
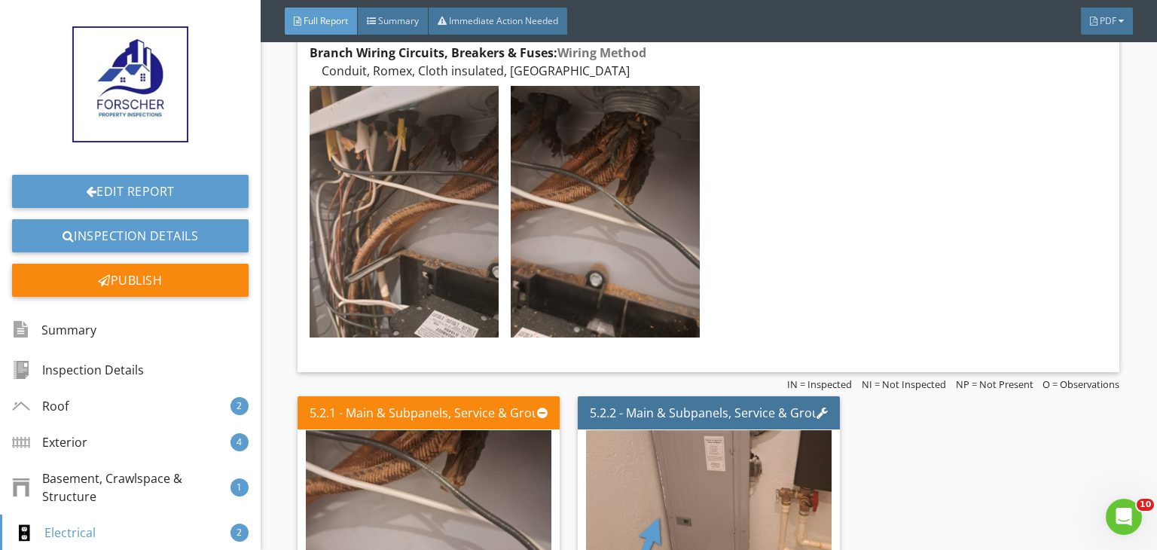
scroll to position [5393, 0]
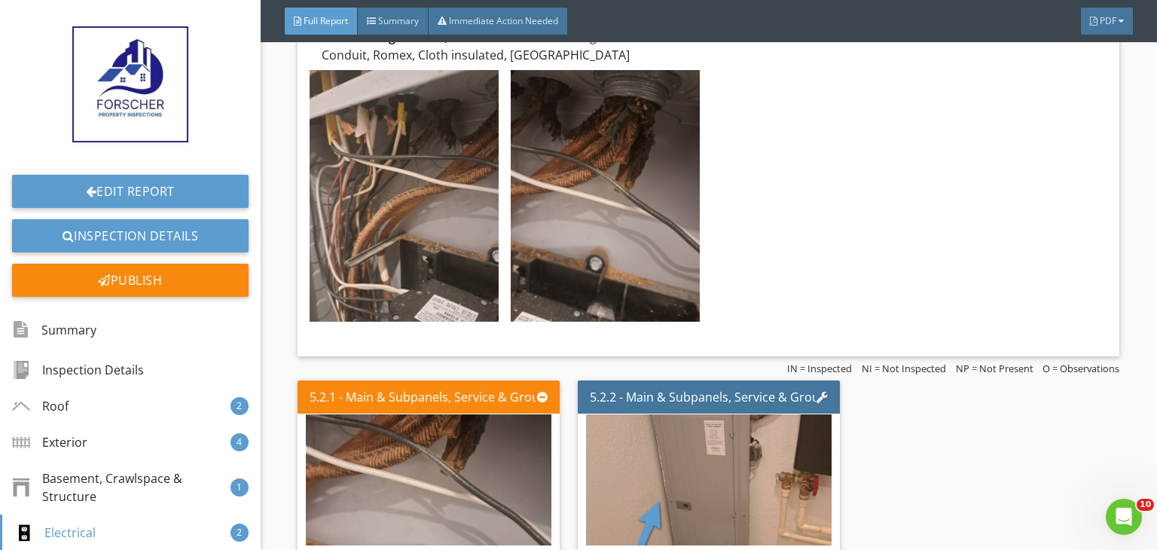
click at [901, 400] on div "5.2.1 - Main & Subpanels, Service & Grounding, Main Overcurrent Device Cloth in…" at bounding box center [708, 561] width 822 height 374
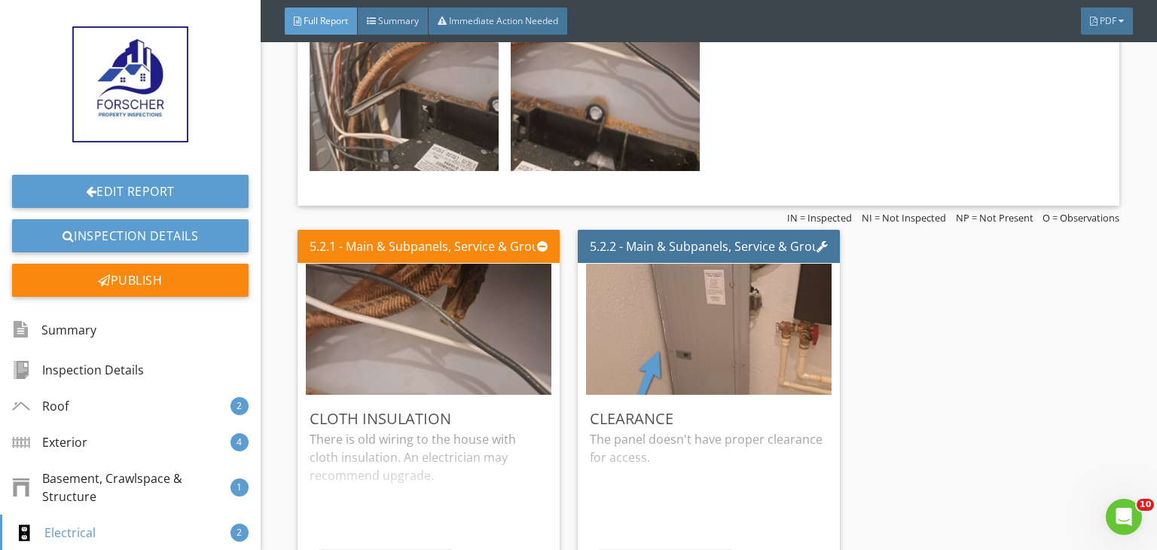
scroll to position [5574, 0]
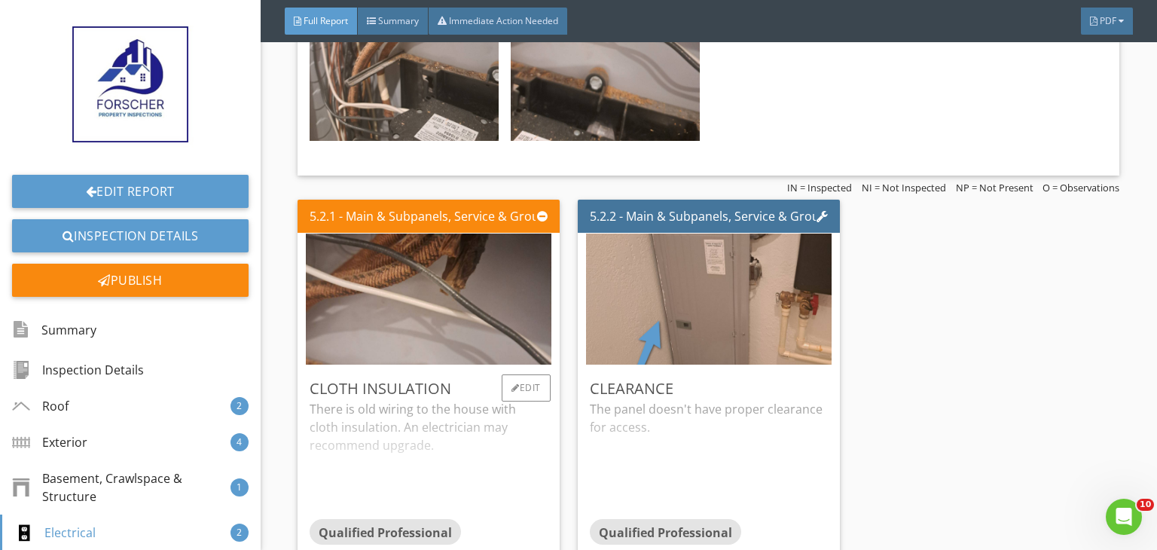
click at [539, 483] on div "There is old wiring to the house with cloth insulation. An electrician may reco…" at bounding box center [429, 459] width 238 height 119
click at [532, 389] on div "Edit" at bounding box center [526, 387] width 49 height 27
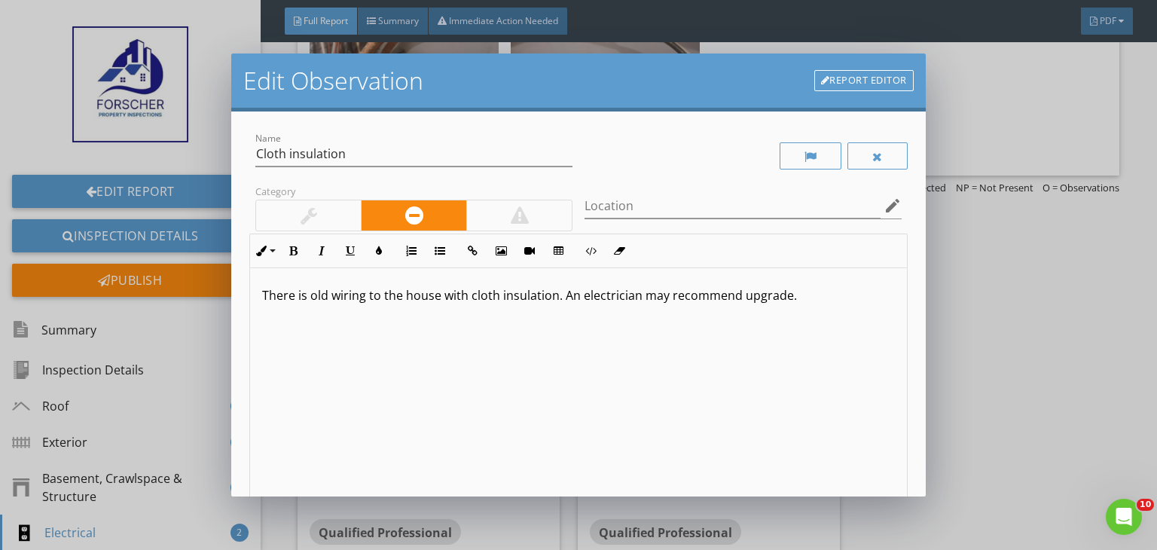
click at [331, 297] on p "There is old wiring to the house with cloth insulation. An electrician may reco…" at bounding box center [578, 295] width 633 height 18
type textarea "<p>There is old insulated wiring to the house with cloth insulation. An electri…"
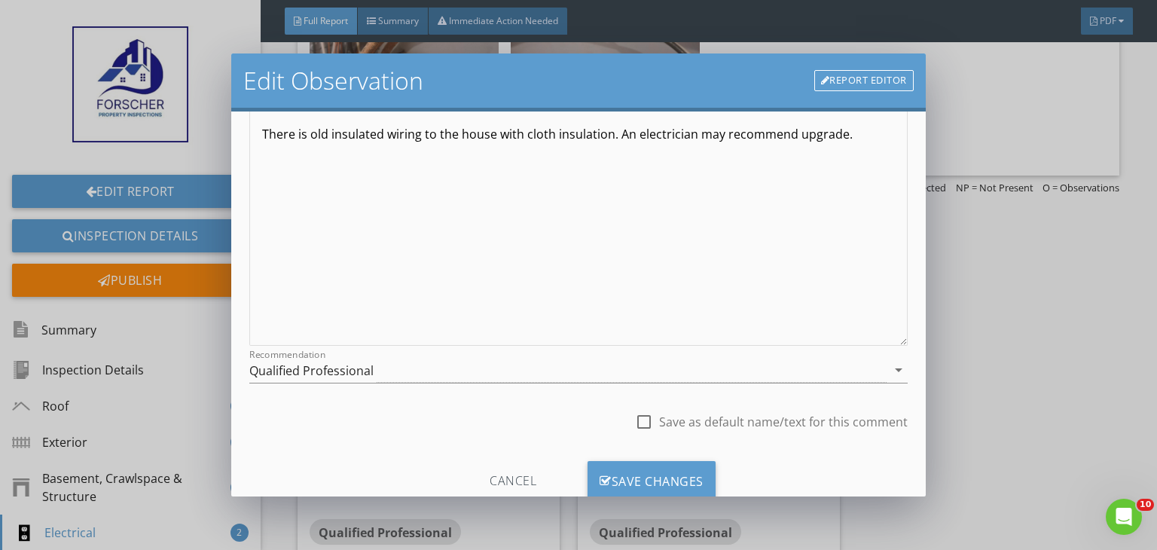
scroll to position [182, 0]
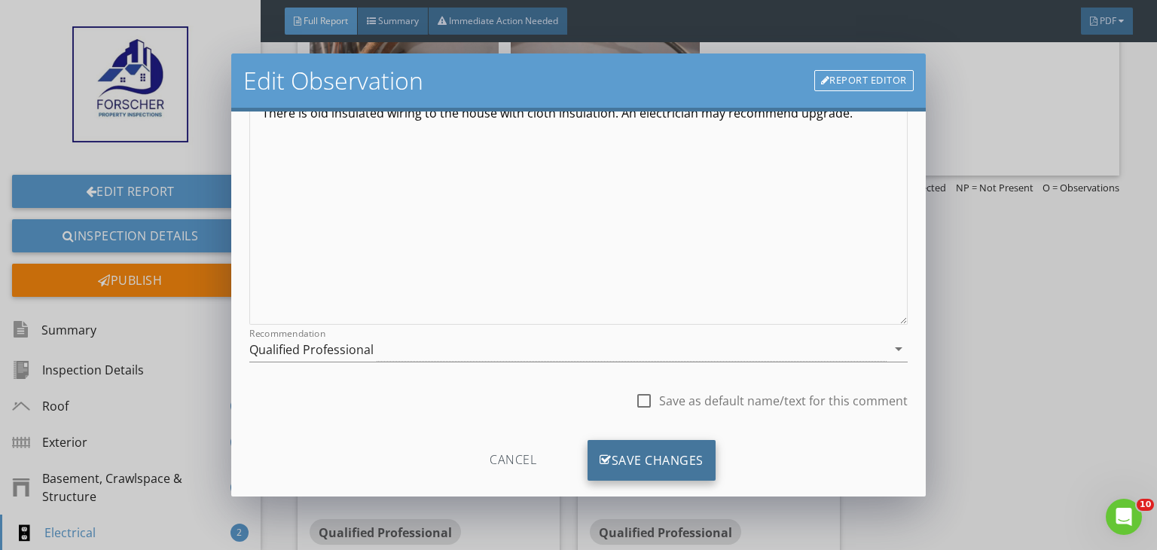
click at [663, 456] on div "Save Changes" at bounding box center [651, 460] width 128 height 41
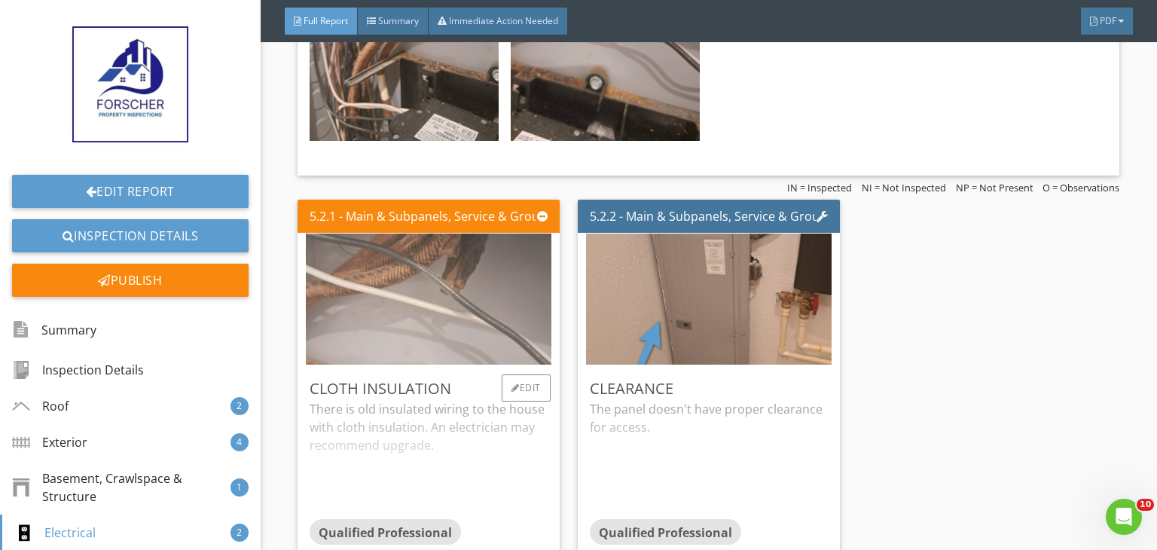
click at [428, 333] on img at bounding box center [429, 299] width 246 height 328
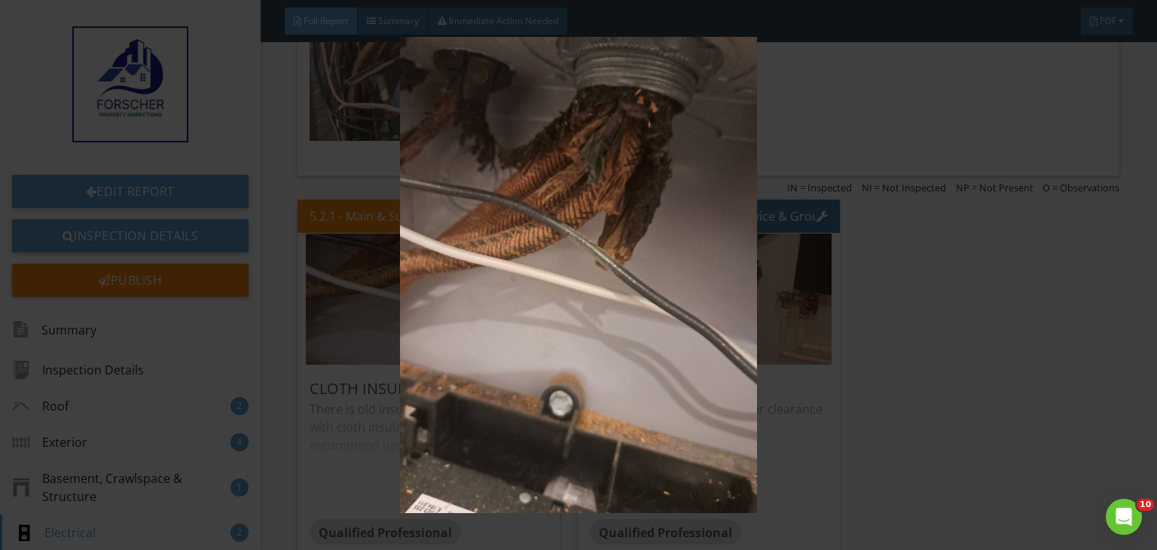
click at [951, 329] on img at bounding box center [578, 275] width 1053 height 477
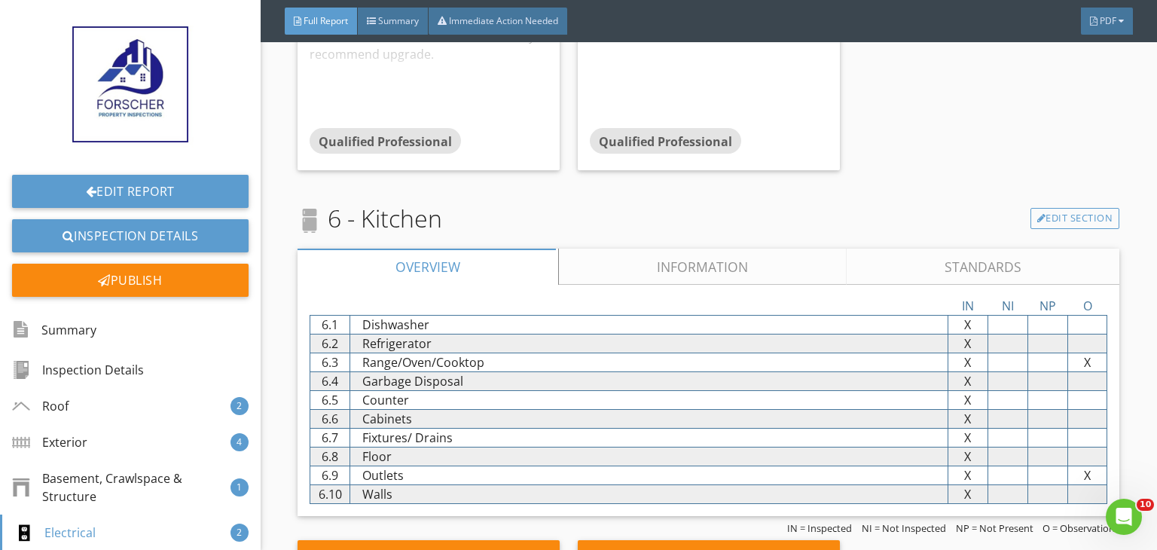
scroll to position [5980, 0]
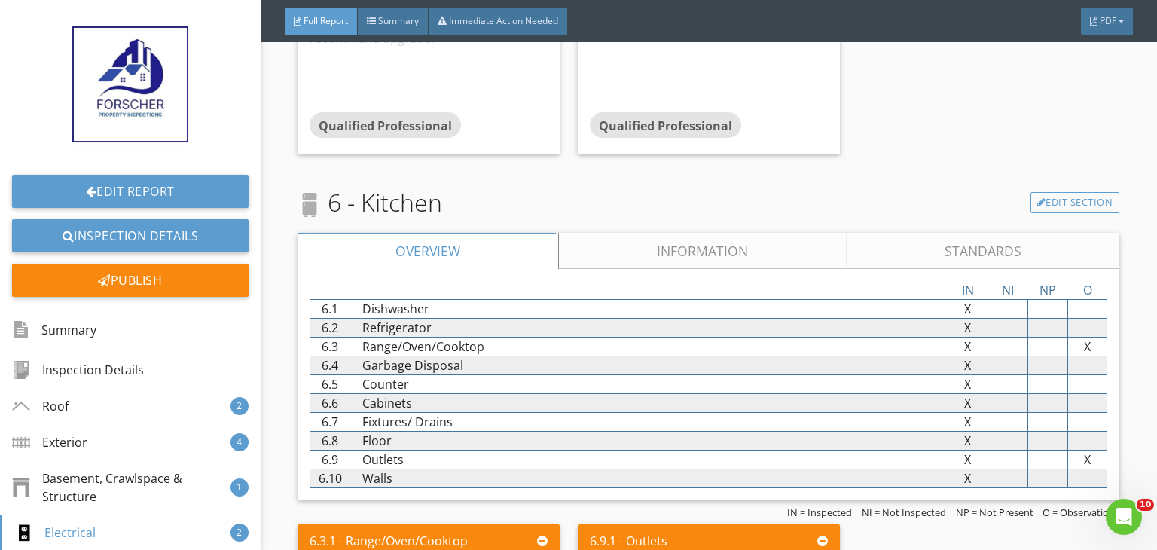
click at [652, 255] on link "Information" at bounding box center [703, 251] width 288 height 36
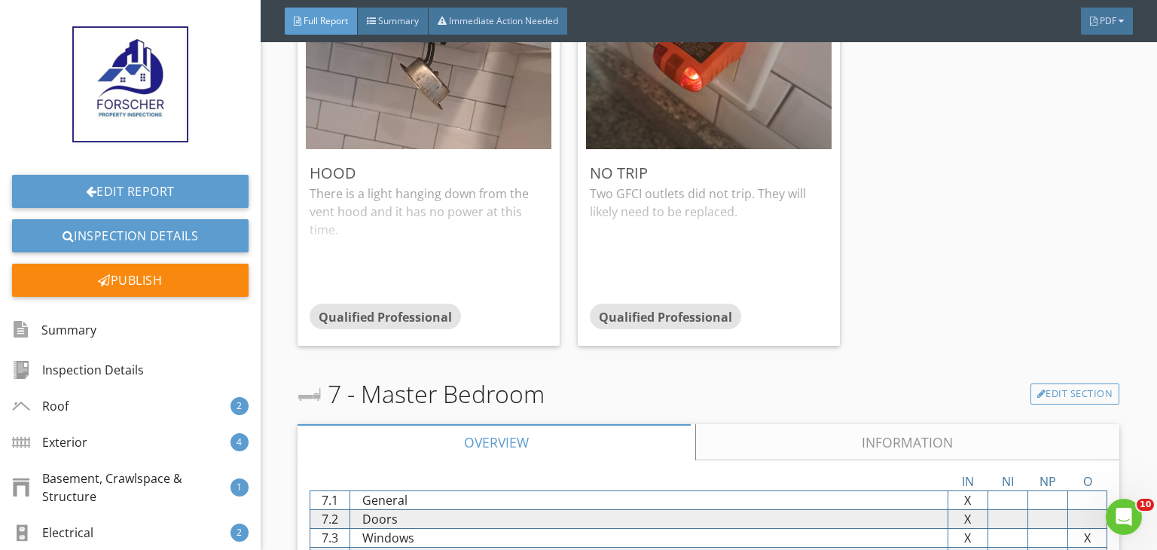
scroll to position [6824, 0]
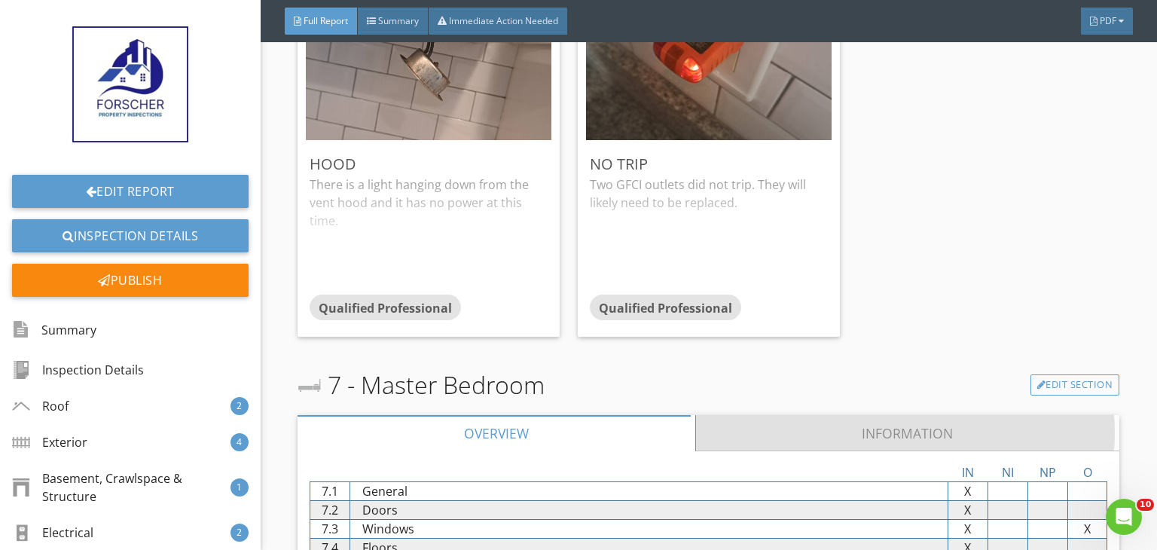
click at [762, 415] on link "Information" at bounding box center [908, 433] width 424 height 36
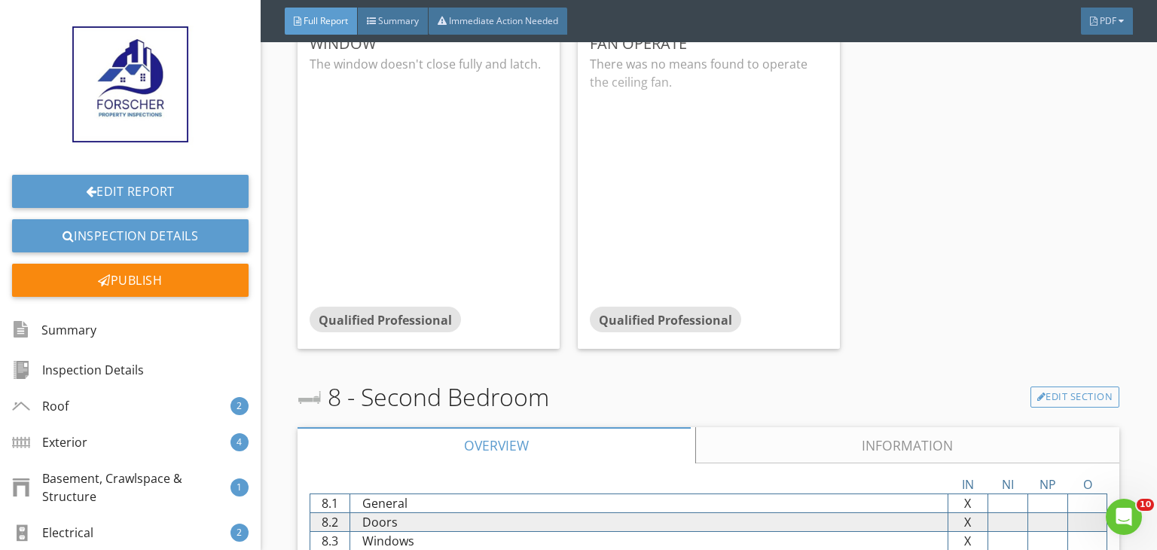
scroll to position [7426, 0]
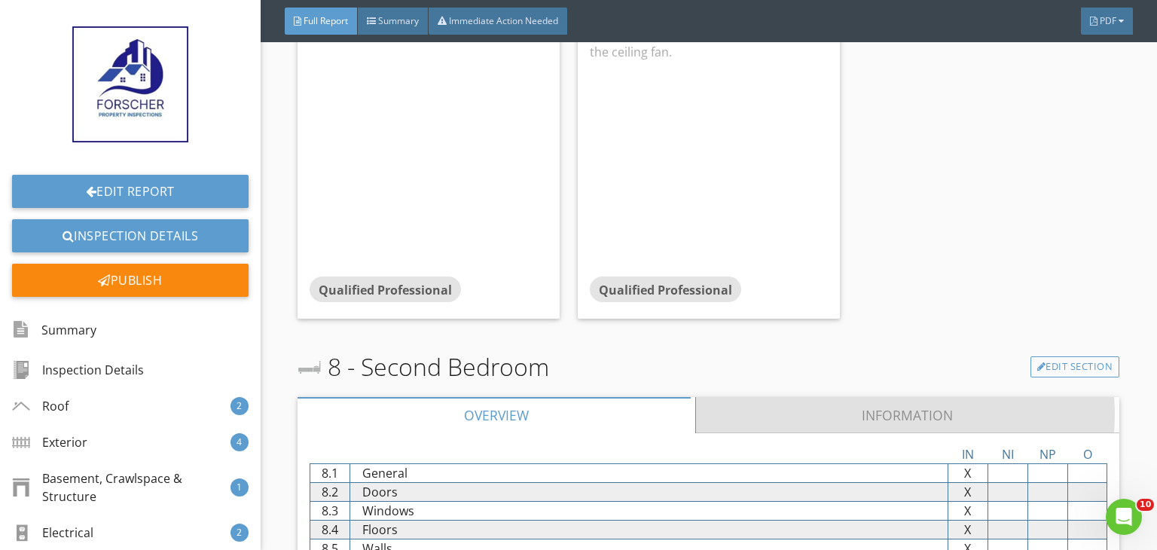
click at [770, 397] on link "Information" at bounding box center [908, 415] width 424 height 36
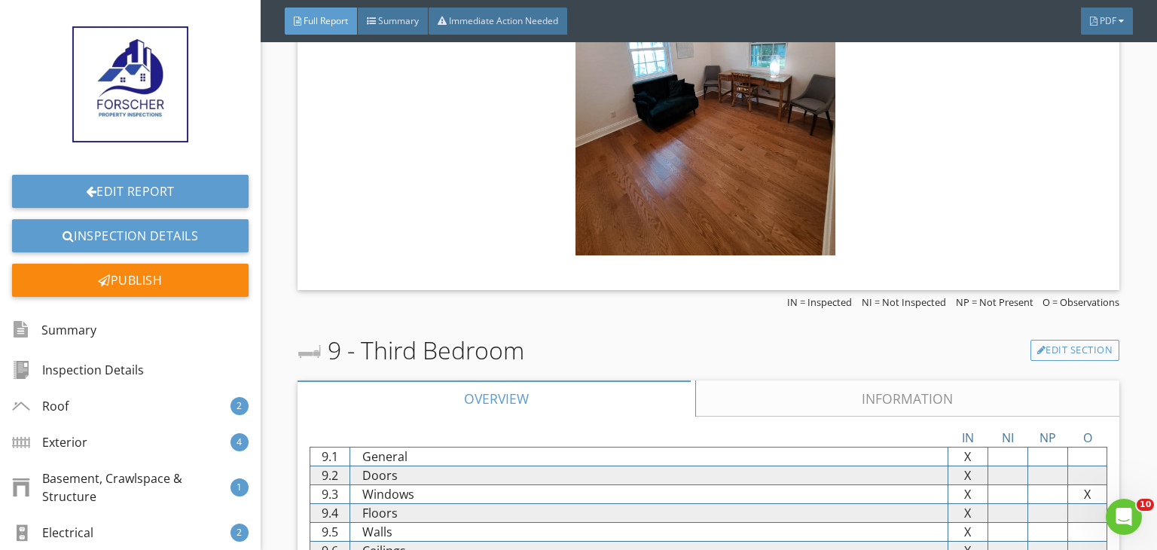
click at [770, 391] on link "Information" at bounding box center [908, 398] width 424 height 36
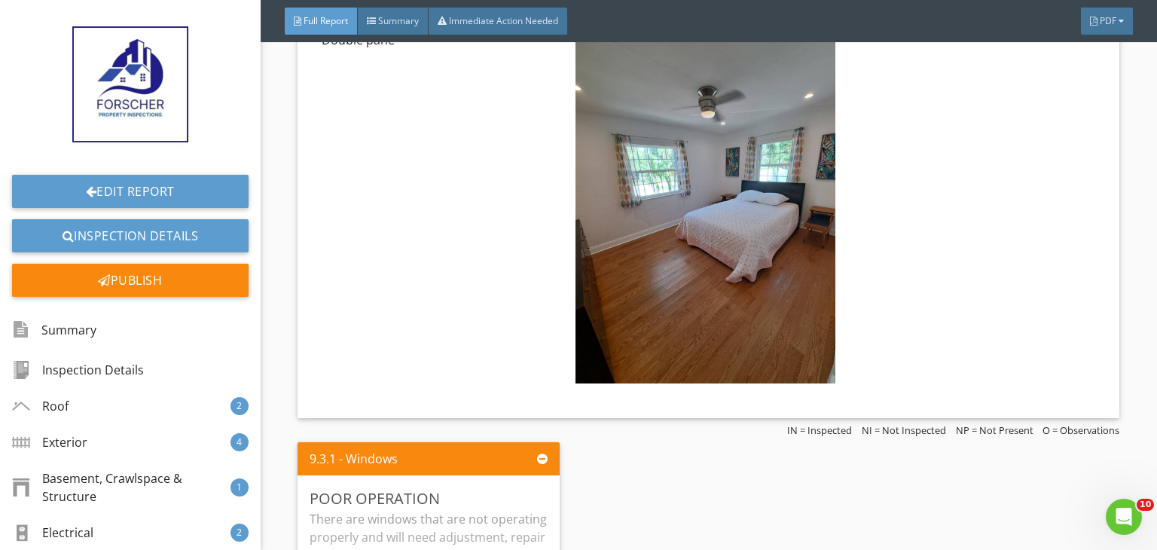
scroll to position [8541, 0]
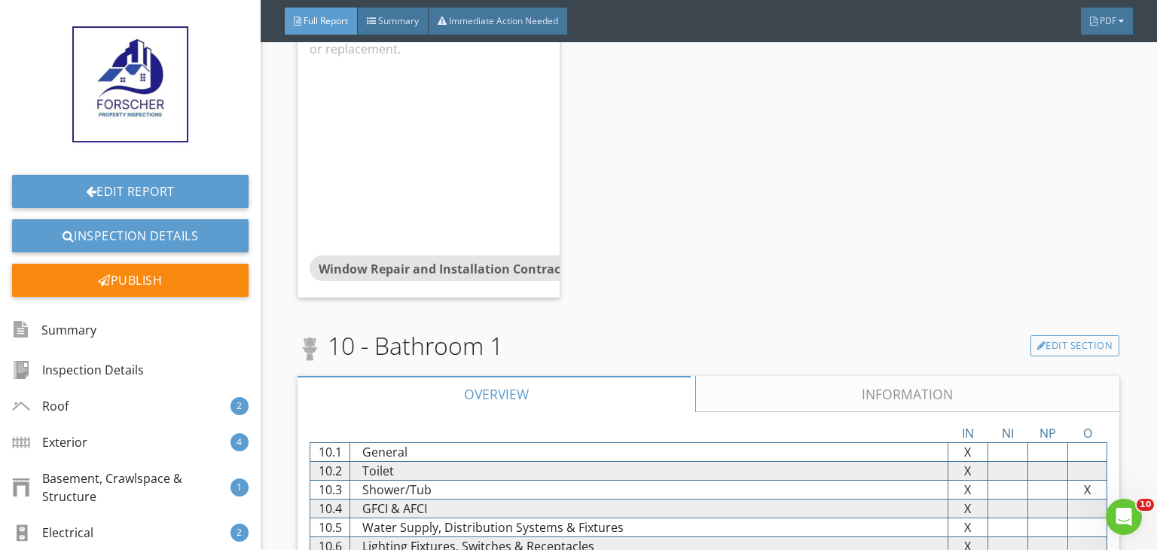
click at [770, 391] on link "Information" at bounding box center [908, 394] width 424 height 36
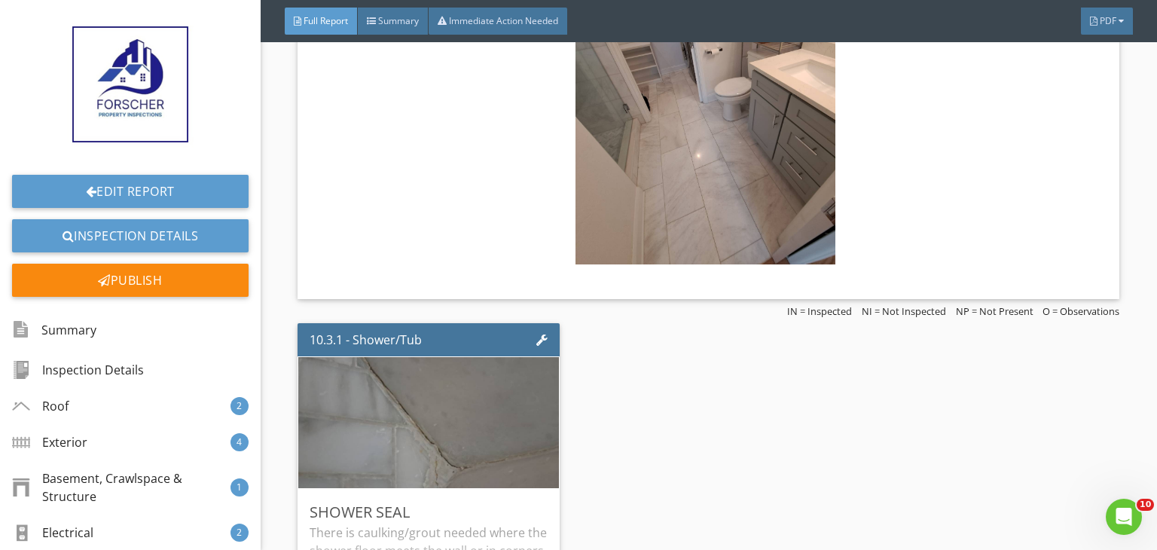
scroll to position [9505, 0]
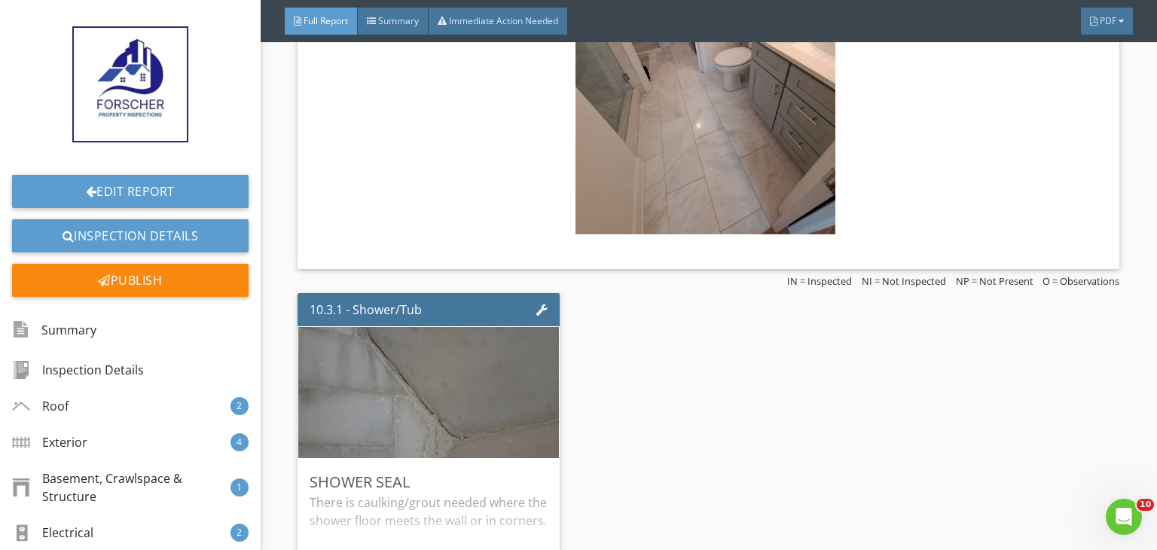
click at [770, 391] on div "10.3.1 - Shower/Tub Shower Seal There is caulking/grout needed where the shower…" at bounding box center [708, 474] width 822 height 374
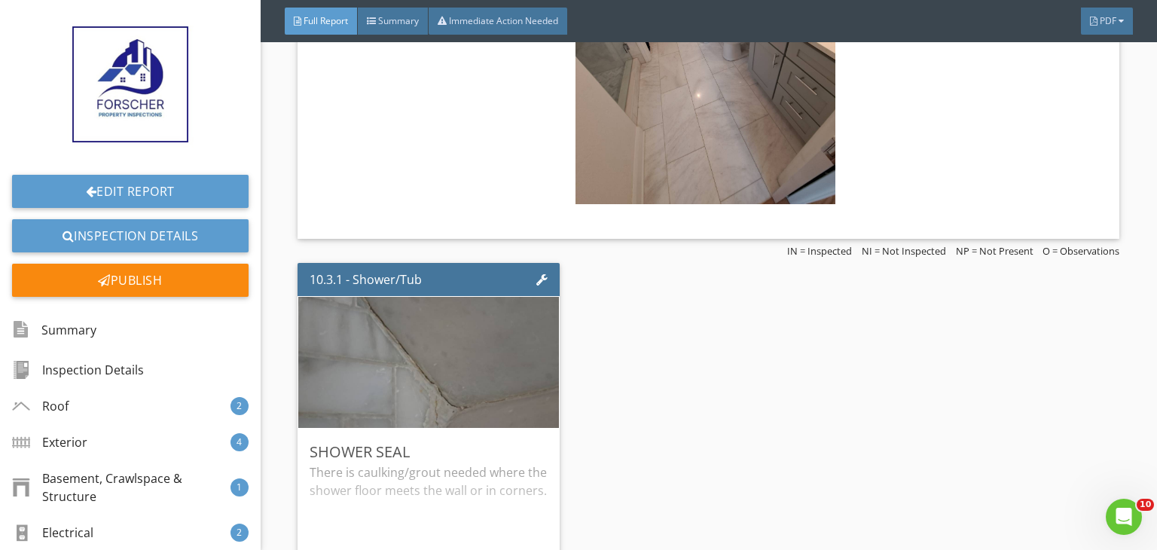
click at [770, 391] on div "10.3.1 - Shower/Tub Shower Seal There is caulking/grout needed where the shower…" at bounding box center [708, 444] width 822 height 374
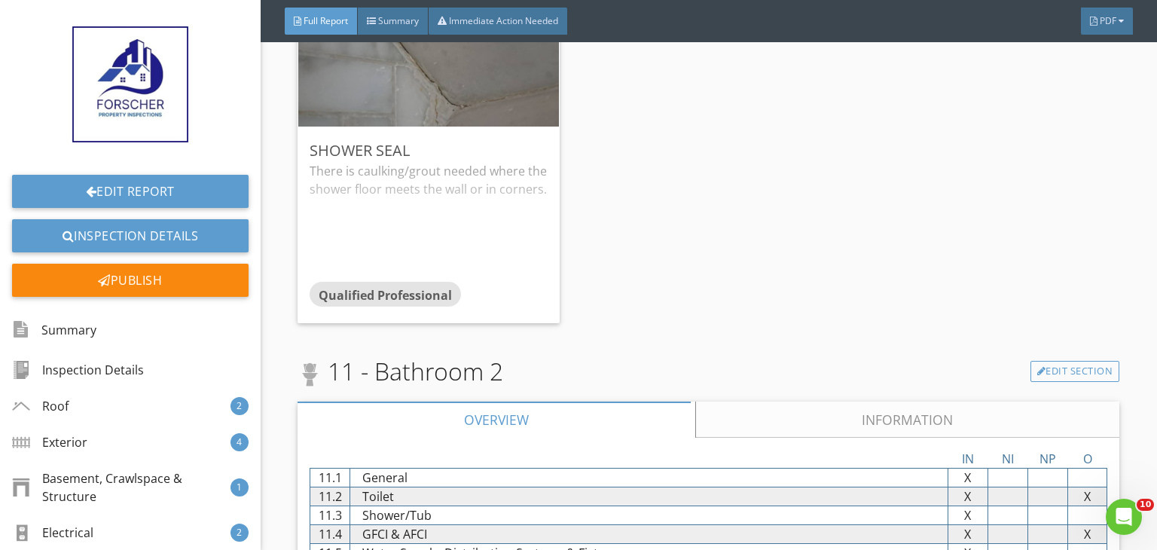
scroll to position [9867, 0]
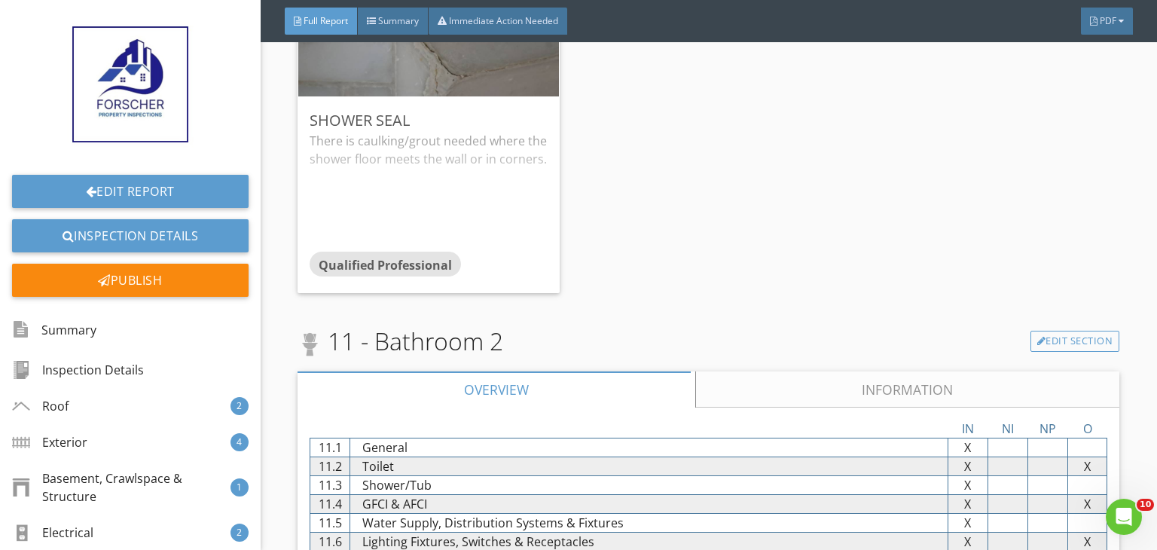
click at [770, 407] on div "IN NI NP O 11.1 General X X X X 11.2 Toilet X X X X 11.3 Shower/Tub X X X X 11.…" at bounding box center [708, 494] width 822 height 175
click at [773, 371] on link "Information" at bounding box center [908, 389] width 424 height 36
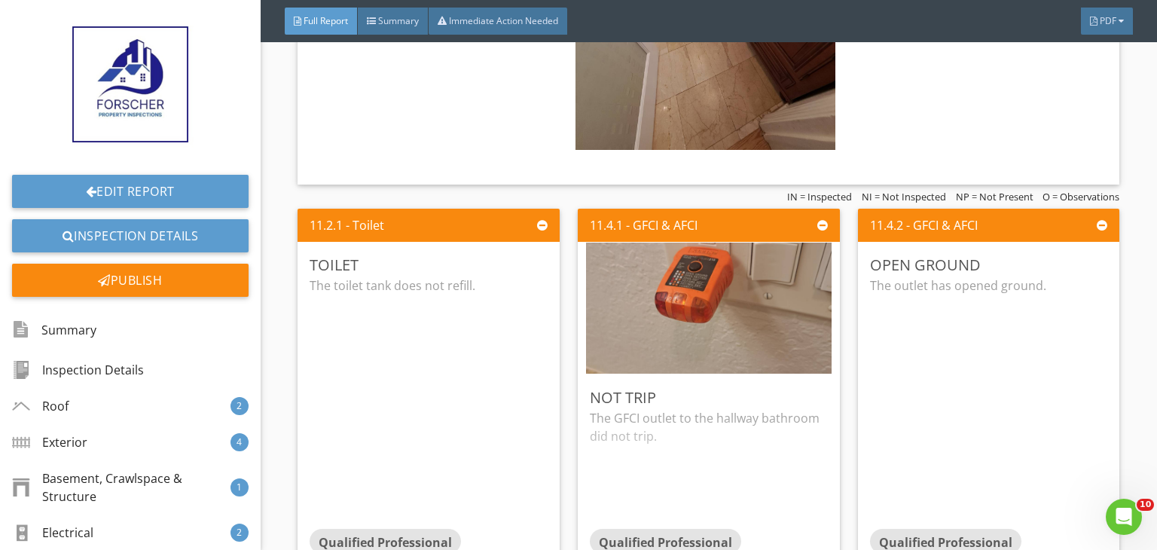
scroll to position [10529, 0]
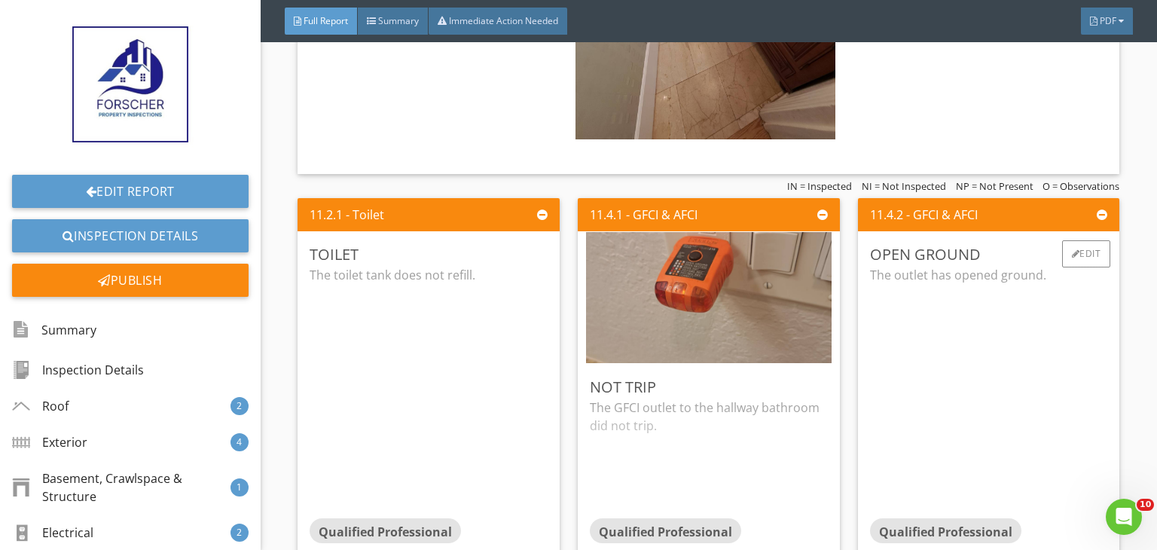
click at [921, 351] on div "The outlet has opened ground." at bounding box center [989, 392] width 238 height 252
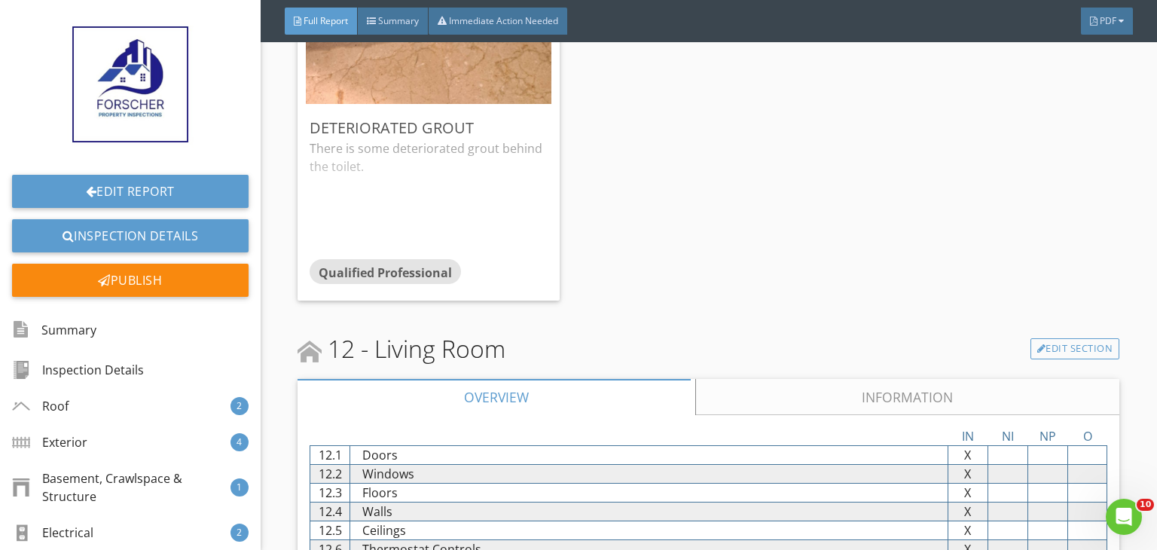
scroll to position [11192, 0]
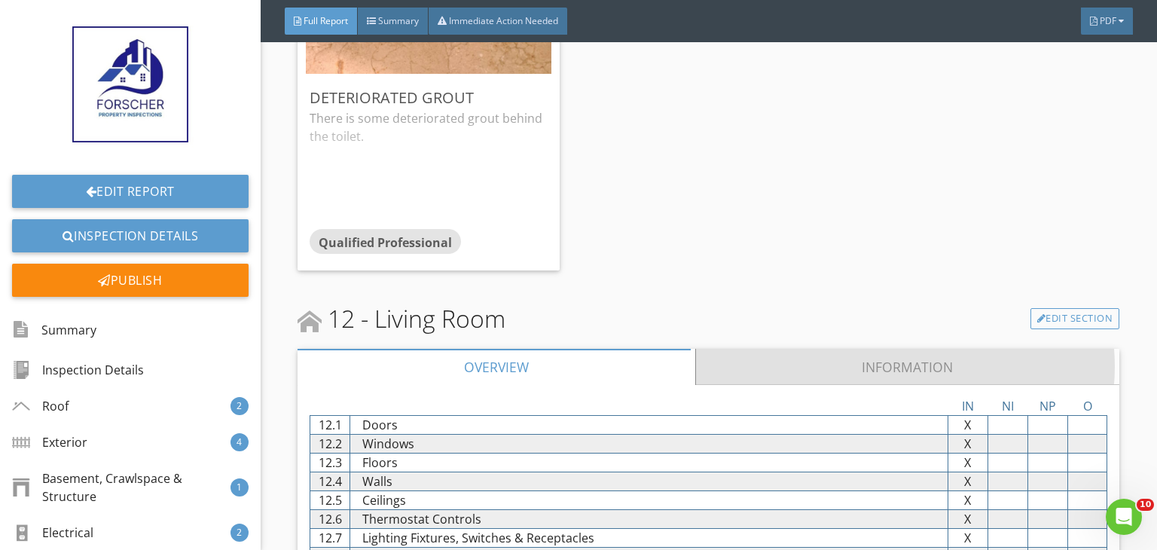
click at [850, 349] on link "Information" at bounding box center [908, 367] width 424 height 36
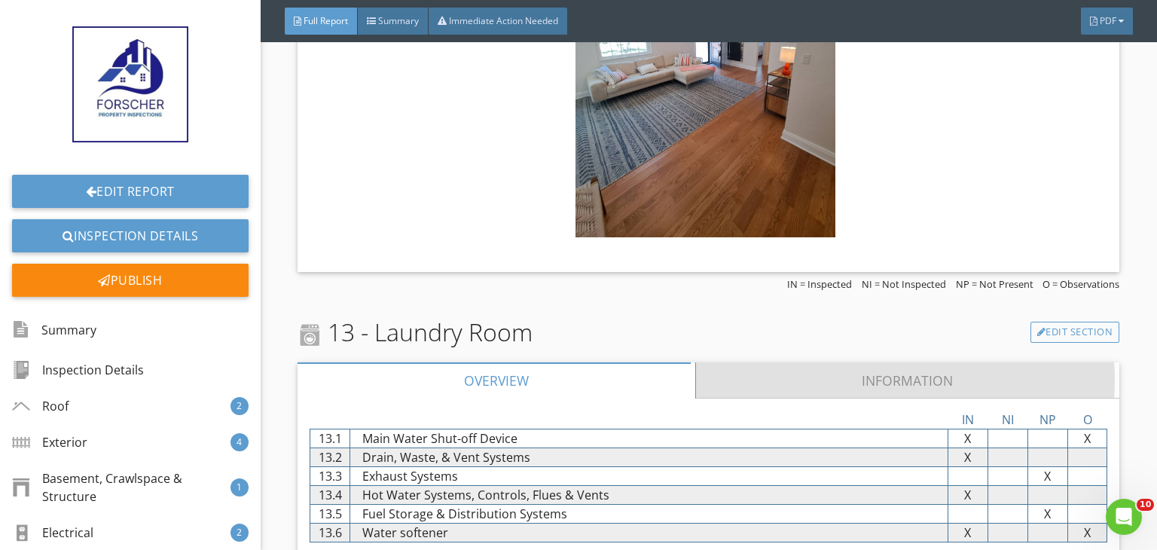
click at [850, 362] on link "Information" at bounding box center [908, 380] width 424 height 36
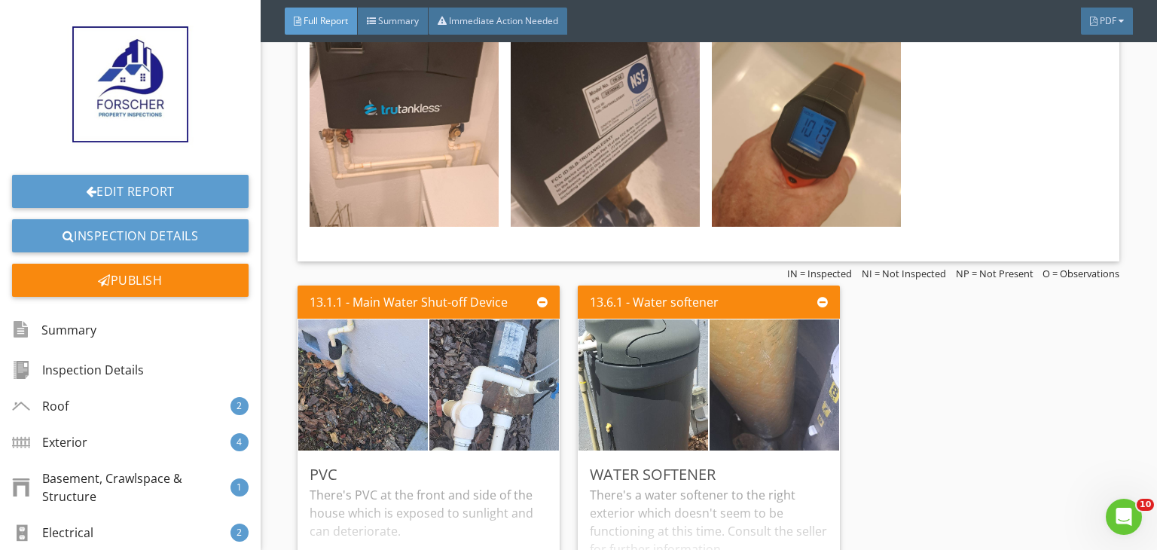
scroll to position [13933, 0]
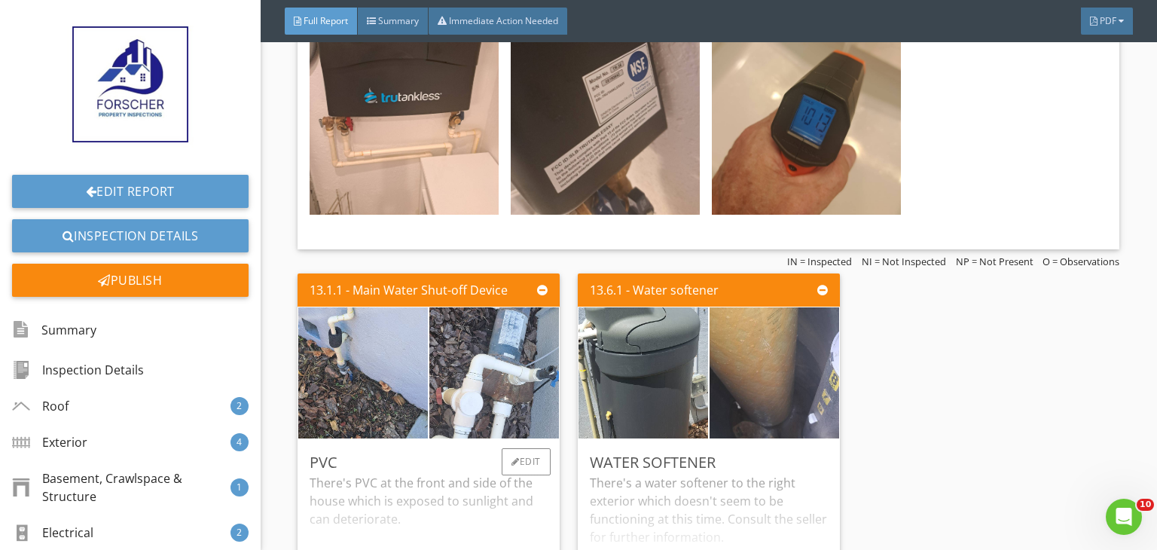
click at [510, 513] on div "There's PVC at the front and side of the house which is exposed to sunlight and…" at bounding box center [429, 533] width 238 height 119
click at [630, 505] on div "There's a water softener to the right exterior which doesn't seem to be functio…" at bounding box center [709, 533] width 238 height 119
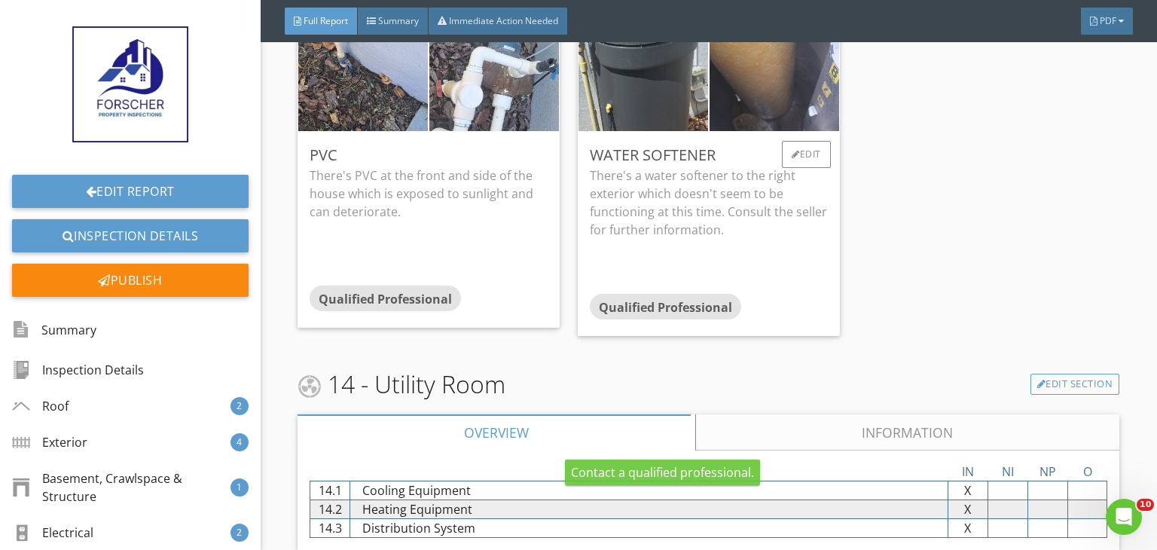
scroll to position [14295, 0]
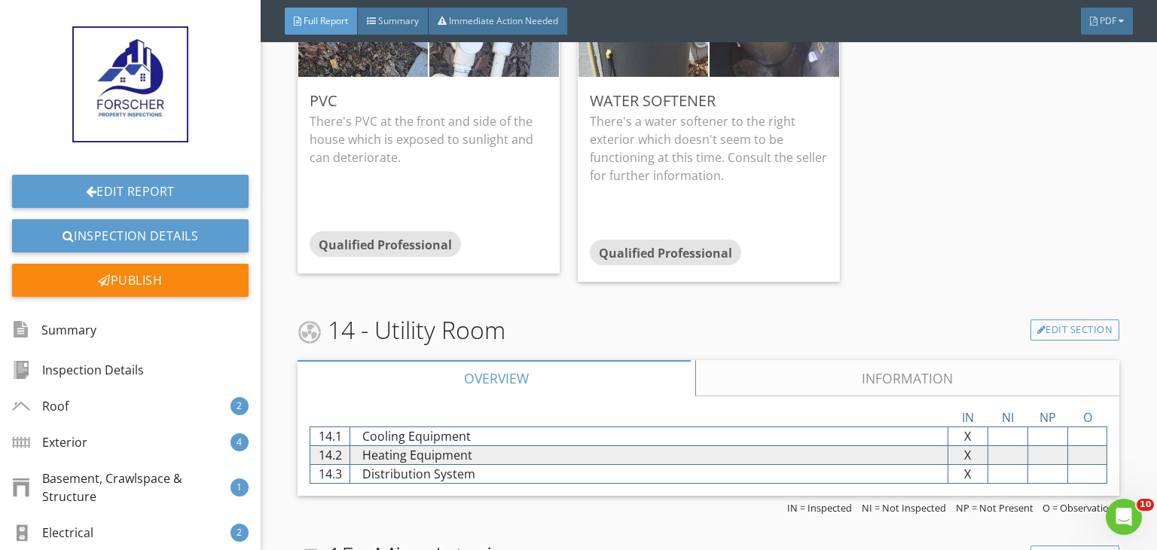
click at [773, 360] on link "Information" at bounding box center [908, 378] width 424 height 36
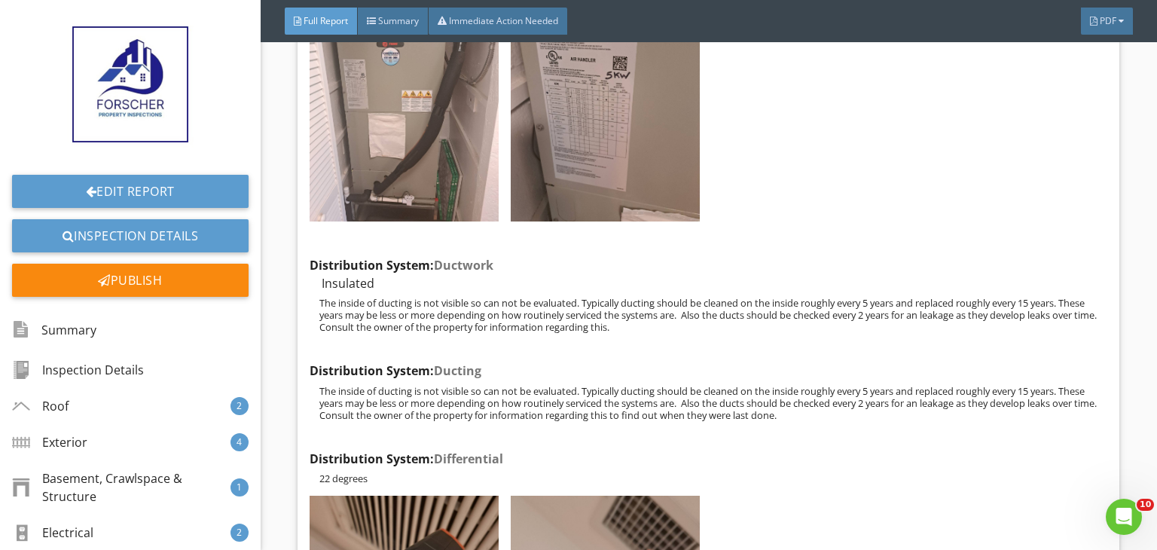
scroll to position [15349, 0]
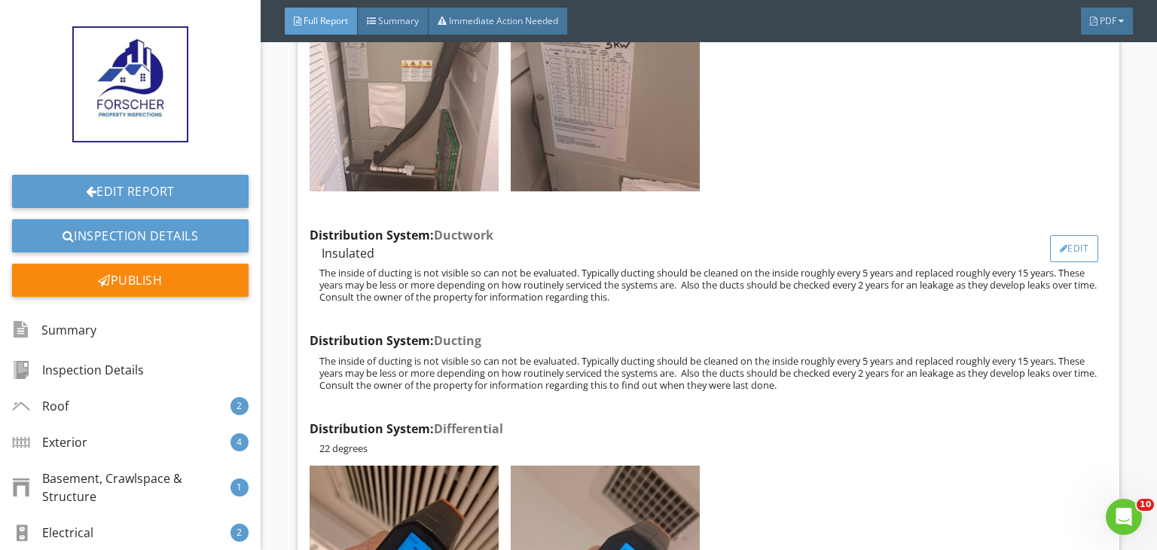
click at [1063, 235] on div "Edit" at bounding box center [1074, 248] width 49 height 27
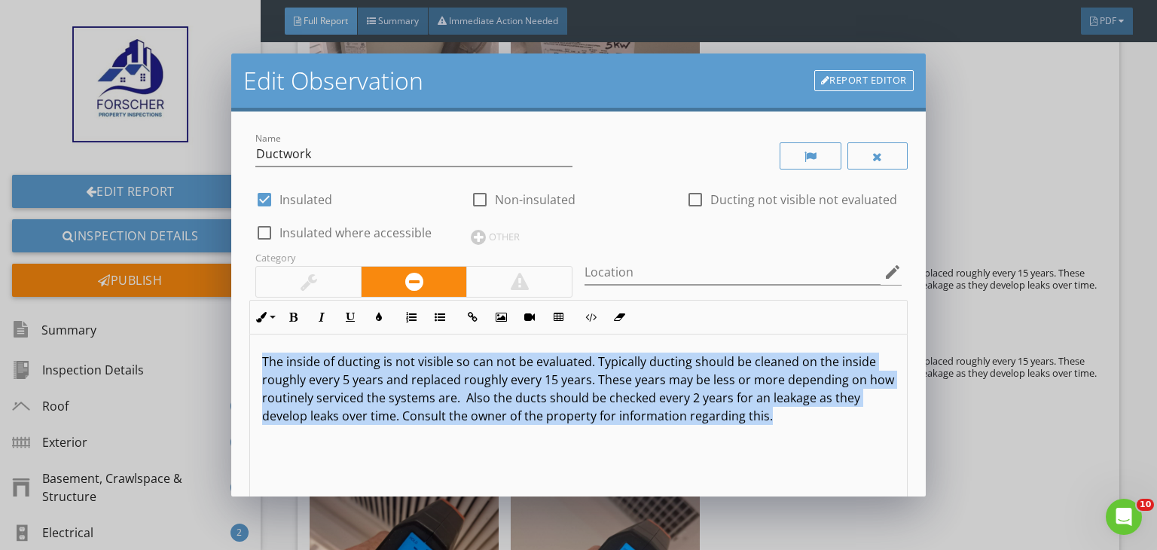
drag, startPoint x: 801, startPoint y: 416, endPoint x: 199, endPoint y: 340, distance: 607.4
click at [199, 340] on div "Edit Observation Report Editor Name Ductwork check_box Insulated check_box_outl…" at bounding box center [578, 275] width 1157 height 550
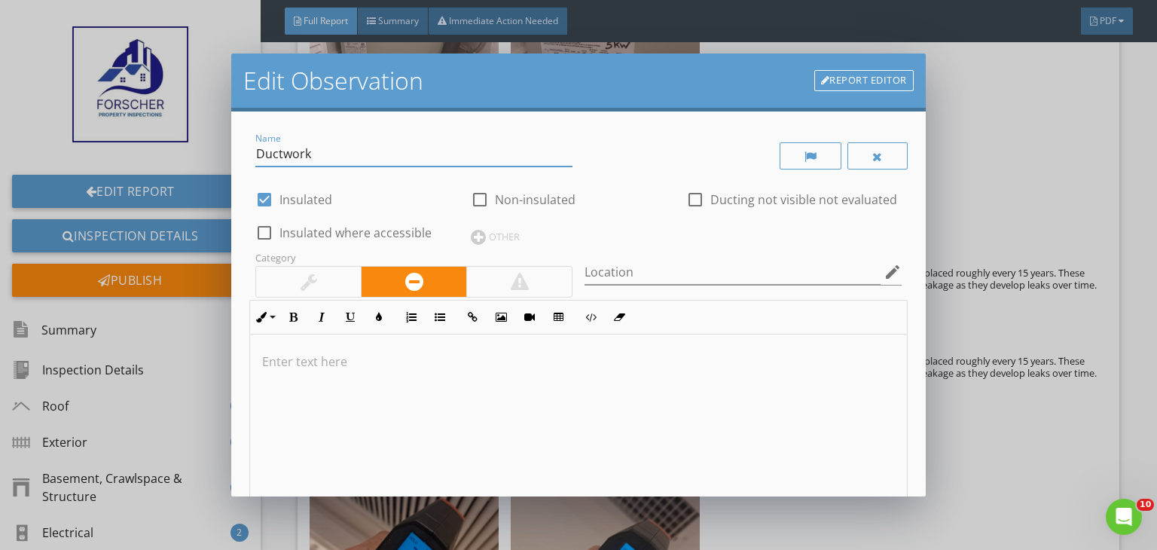
drag, startPoint x: 325, startPoint y: 151, endPoint x: 175, endPoint y: 185, distance: 154.4
click at [175, 185] on div "Edit Observation Report Editor Name Ductwork check_box Insulated check_box_outl…" at bounding box center [578, 275] width 1157 height 550
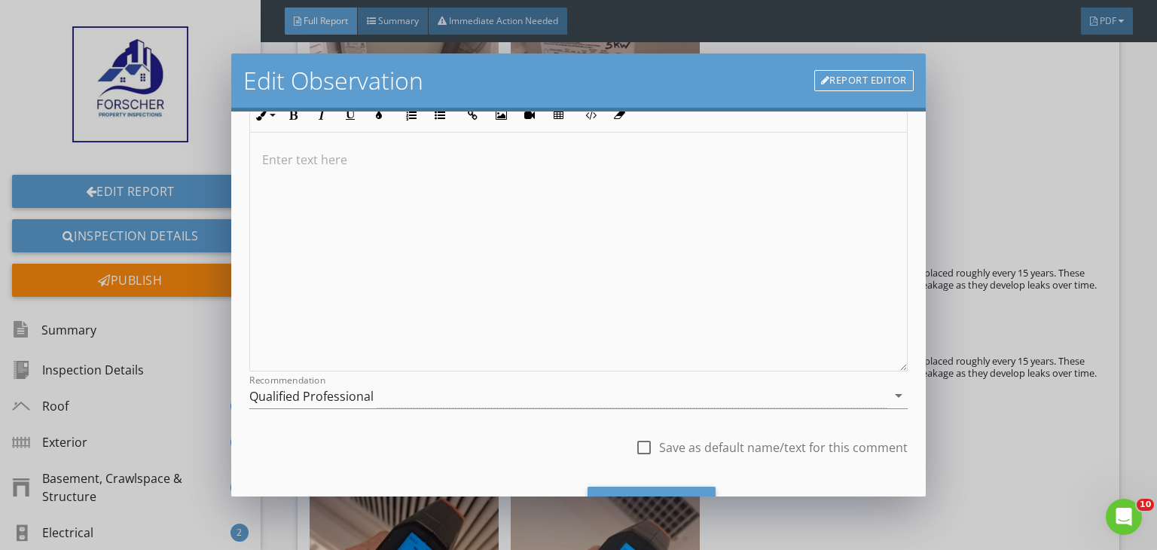
scroll to position [274, 0]
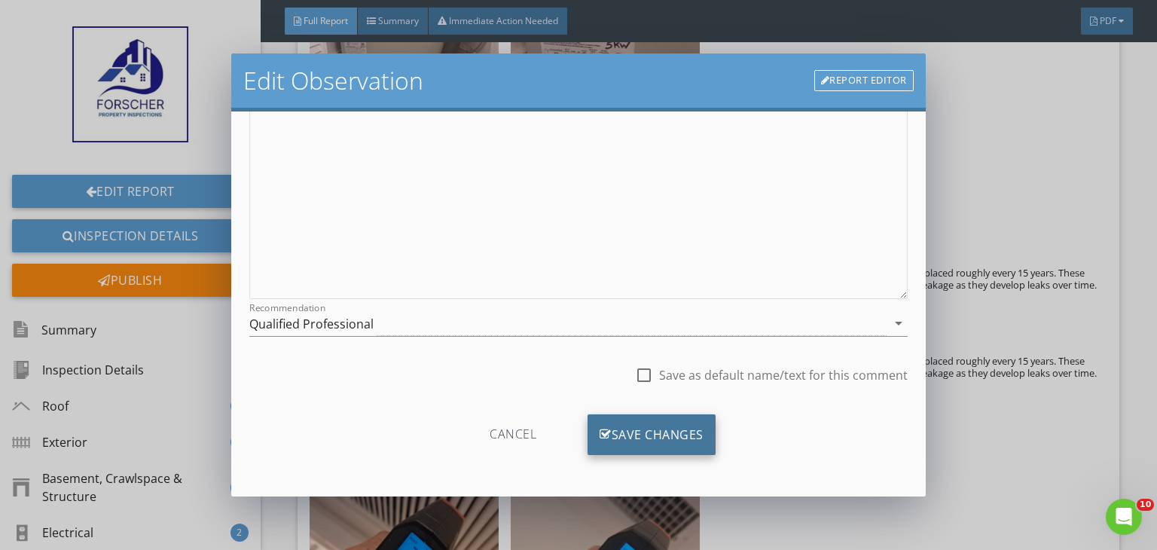
click at [633, 436] on div "Save Changes" at bounding box center [651, 434] width 128 height 41
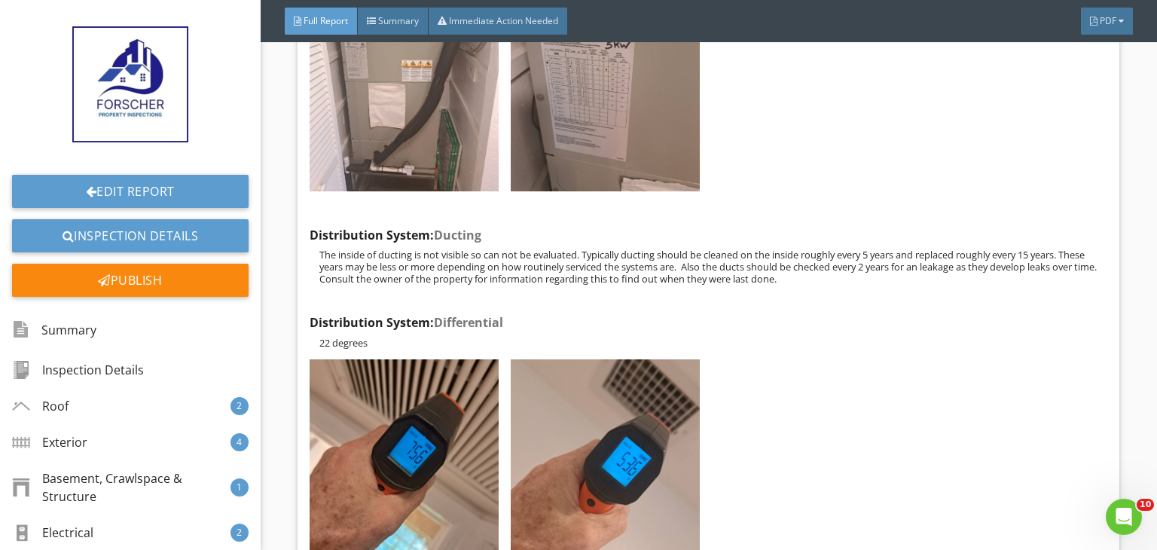
click at [633, 436] on img at bounding box center [605, 485] width 189 height 252
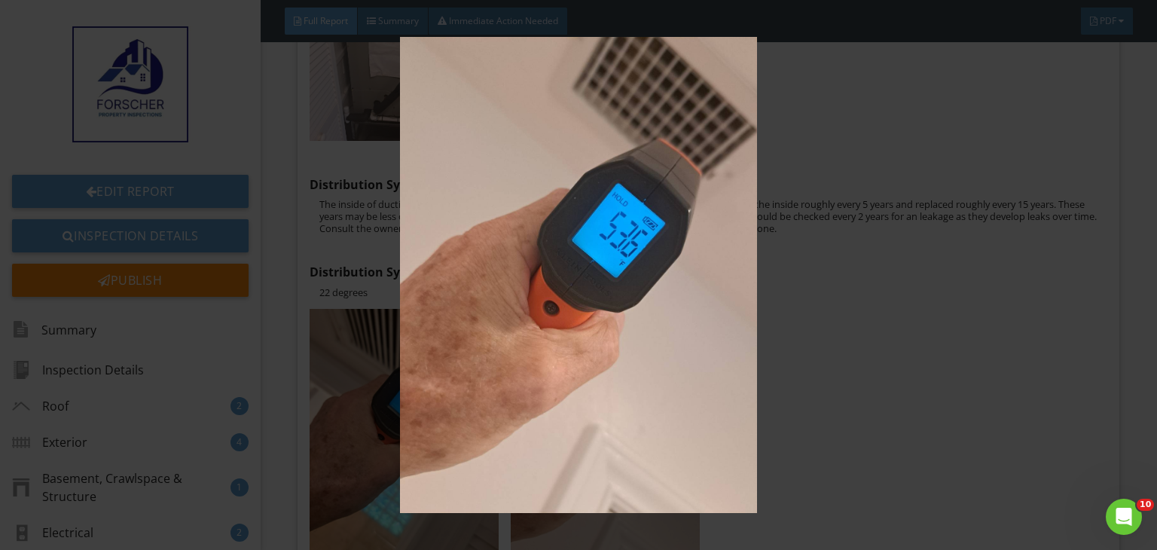
scroll to position [15409, 0]
click at [919, 373] on img at bounding box center [578, 275] width 1053 height 477
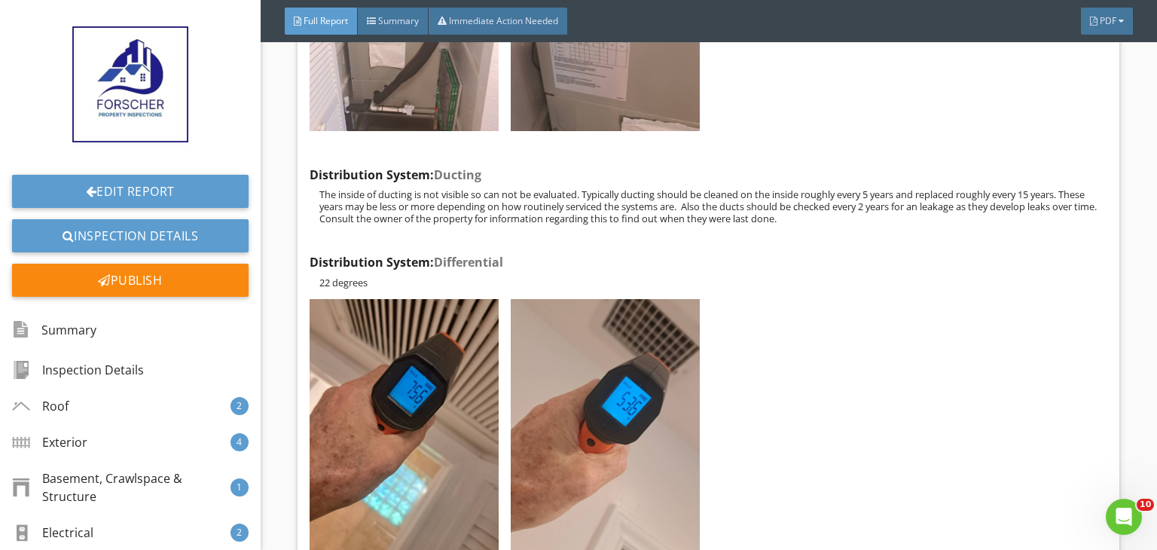
click at [919, 373] on div at bounding box center [706, 427] width 804 height 268
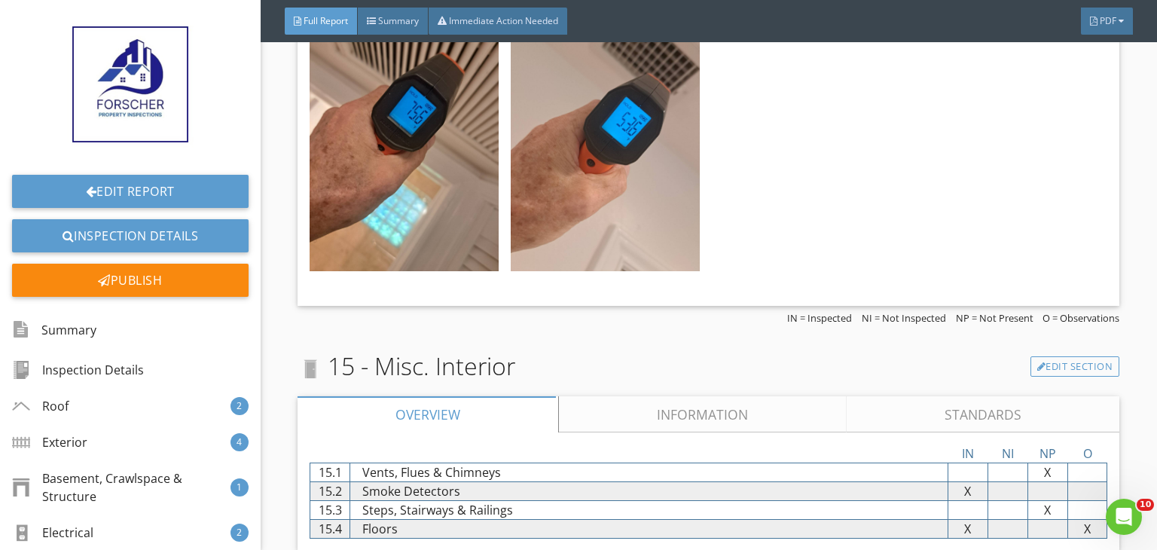
scroll to position [15771, 0]
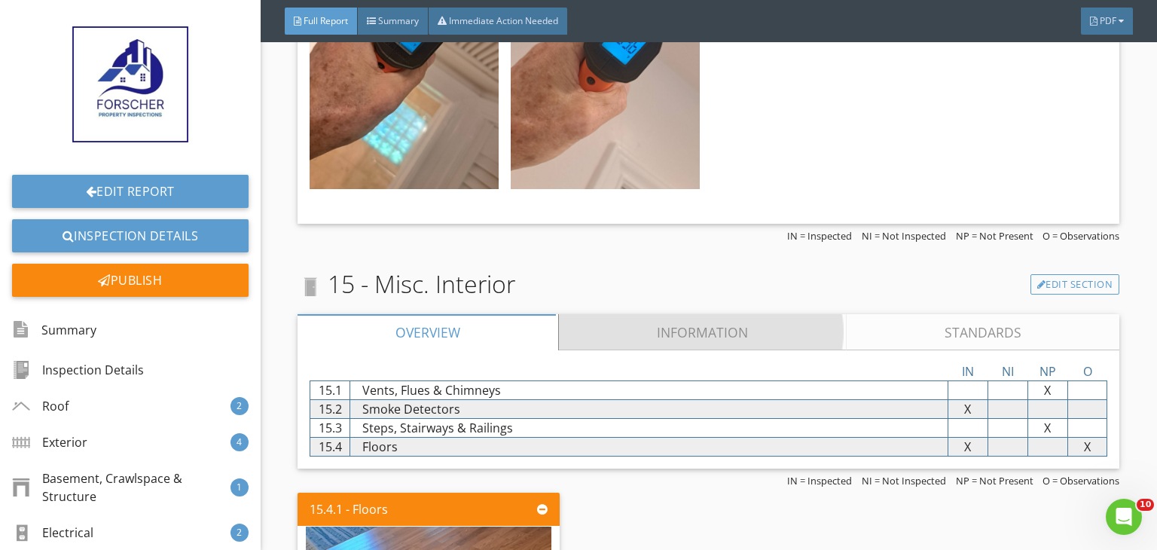
click at [669, 314] on link "Information" at bounding box center [703, 332] width 288 height 36
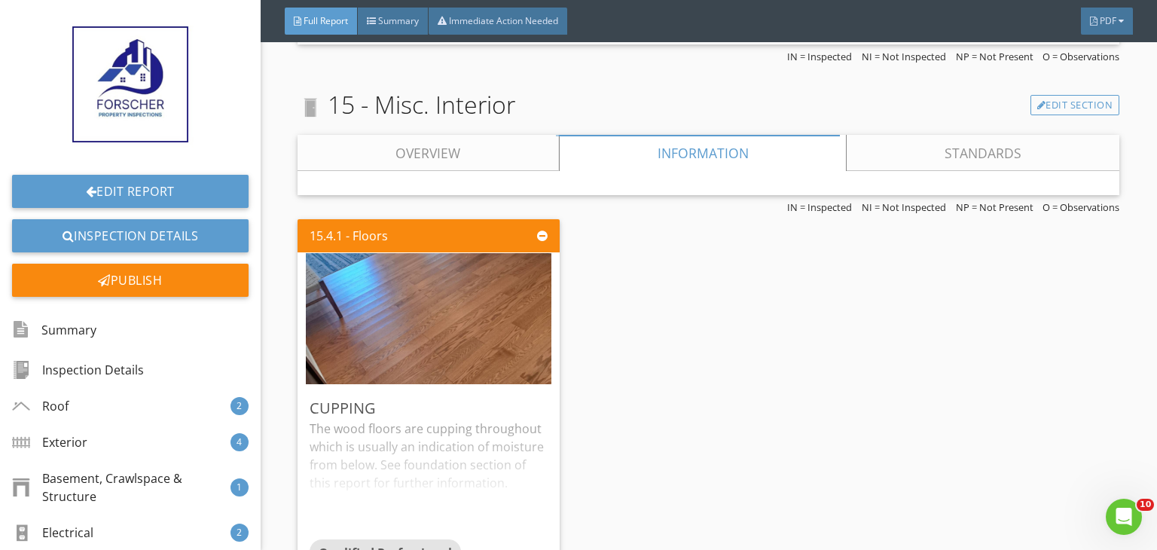
scroll to position [15952, 0]
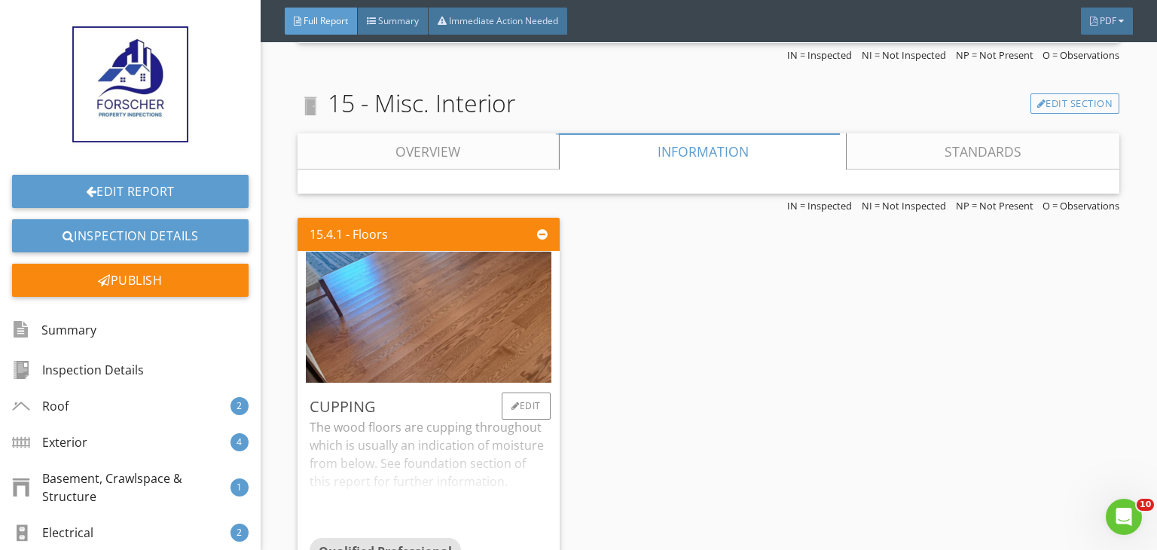
click at [496, 459] on div "The wood floors are cupping throughout which is usually an indication of moistu…" at bounding box center [429, 477] width 238 height 119
click at [606, 444] on div "15.4.1 - Floors Cupping The wood floors are cupping throughout which is usually…" at bounding box center [708, 403] width 822 height 382
click at [526, 392] on div "Edit" at bounding box center [526, 405] width 49 height 27
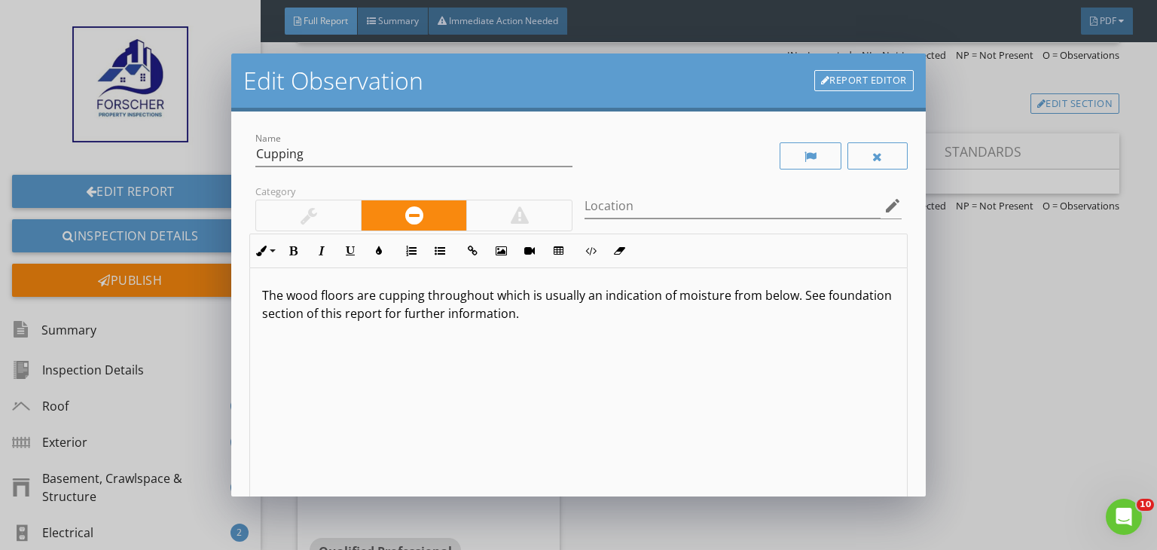
click at [577, 325] on div "The wood floors are cupping throughout which is usually an indication of moistu…" at bounding box center [578, 387] width 657 height 239
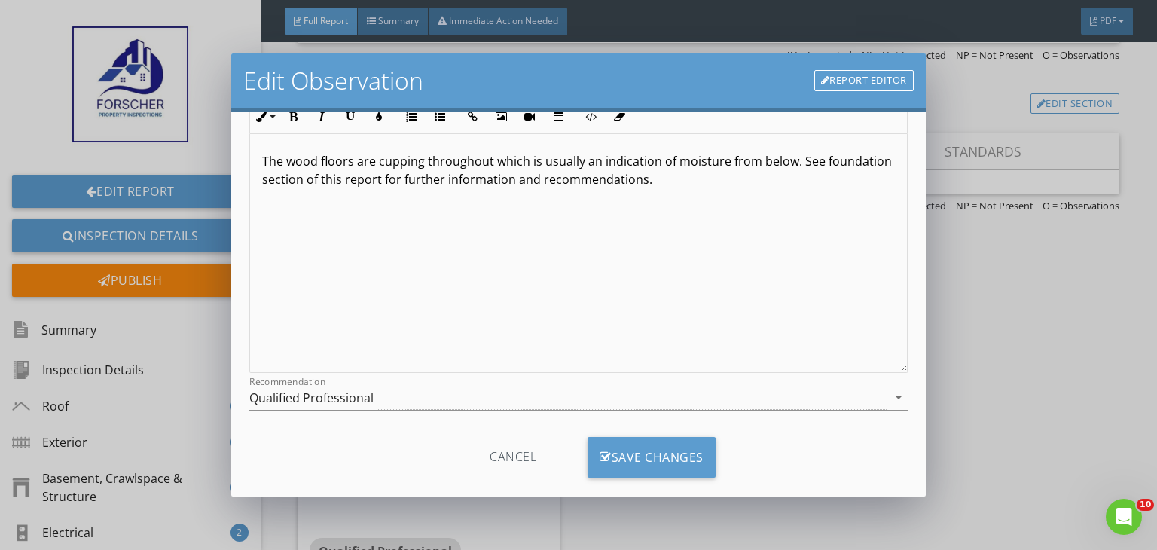
scroll to position [157, 0]
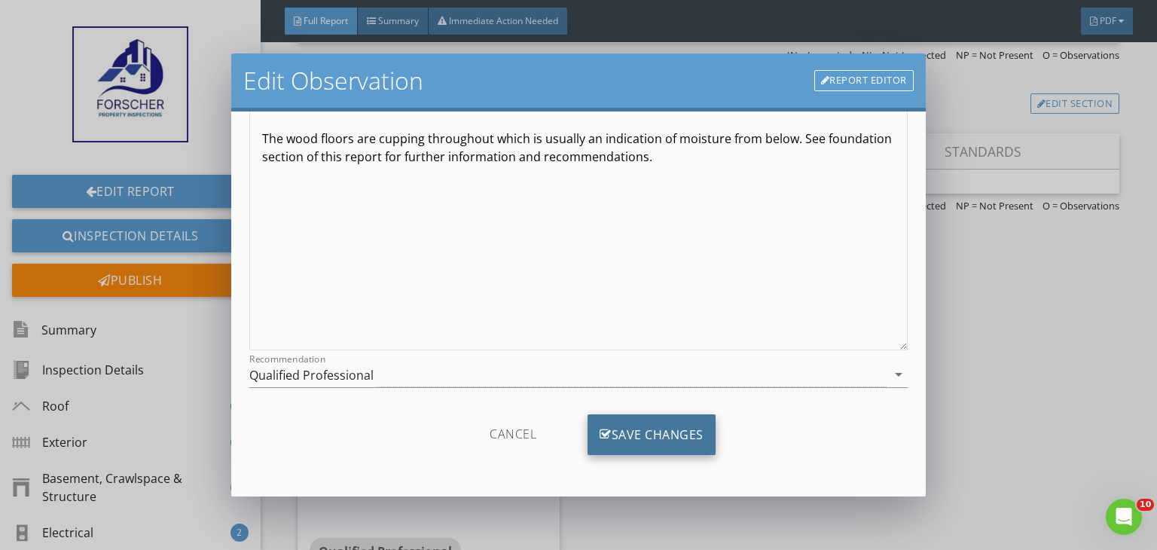
click at [689, 432] on div "Save Changes" at bounding box center [651, 434] width 128 height 41
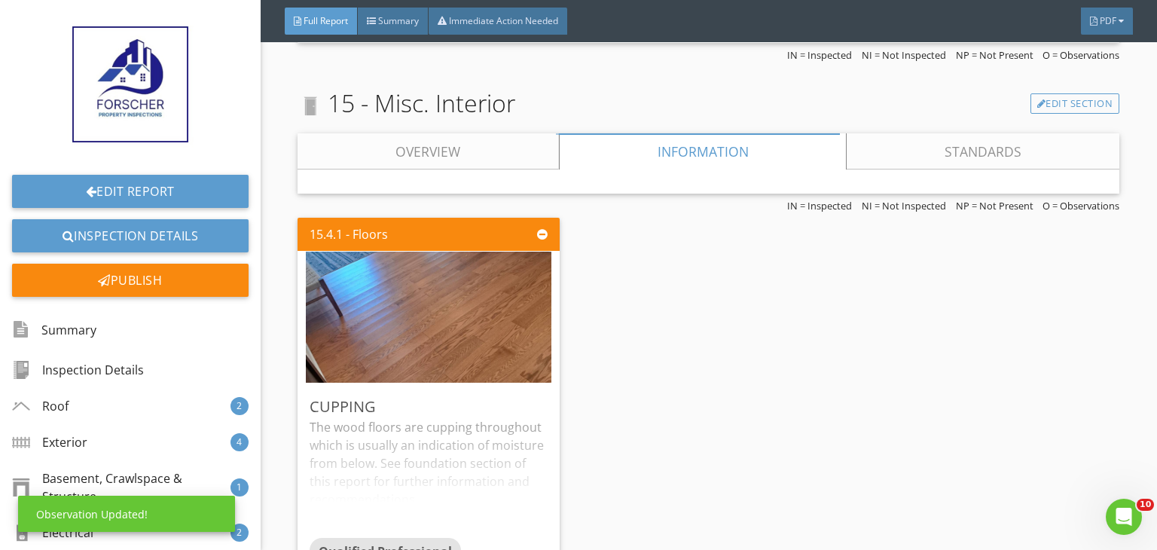
click at [687, 446] on div "15.4.1 - Floors Cupping The wood floors are cupping throughout which is usually…" at bounding box center [708, 399] width 822 height 374
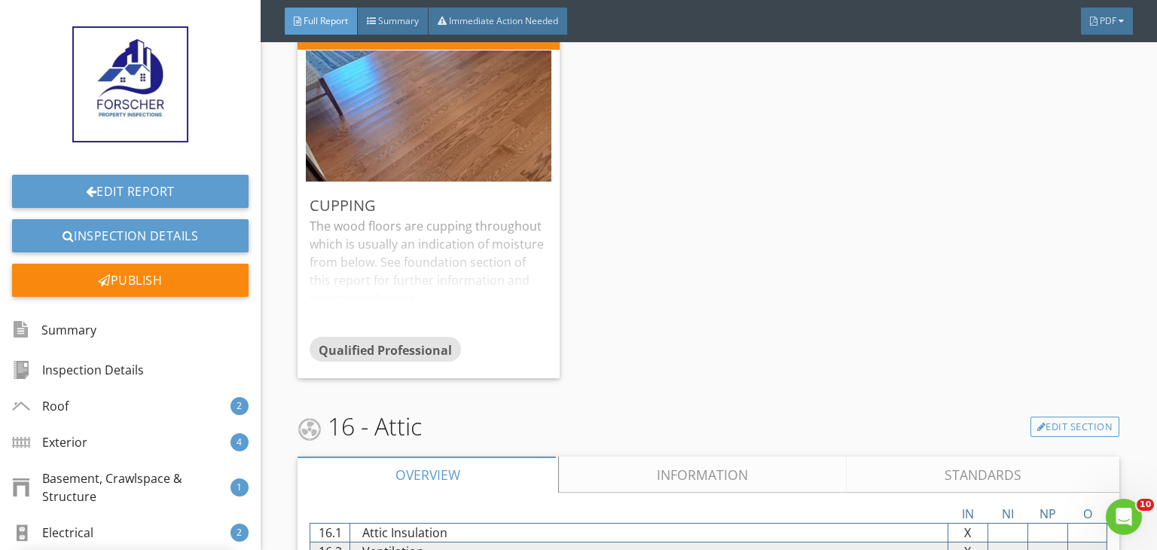
scroll to position [16193, 0]
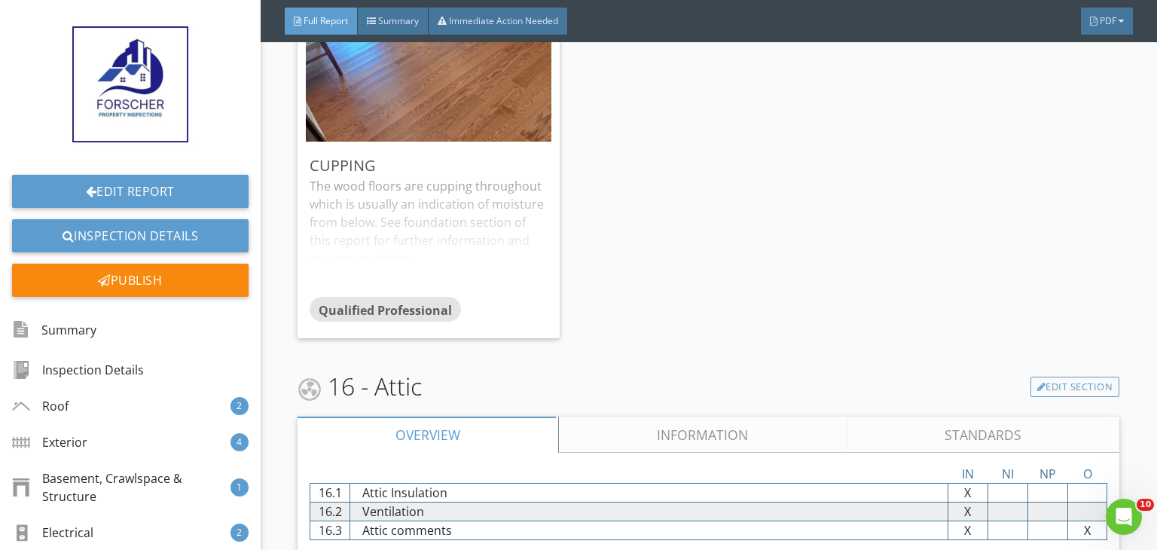
click at [670, 416] on link "Information" at bounding box center [703, 434] width 288 height 36
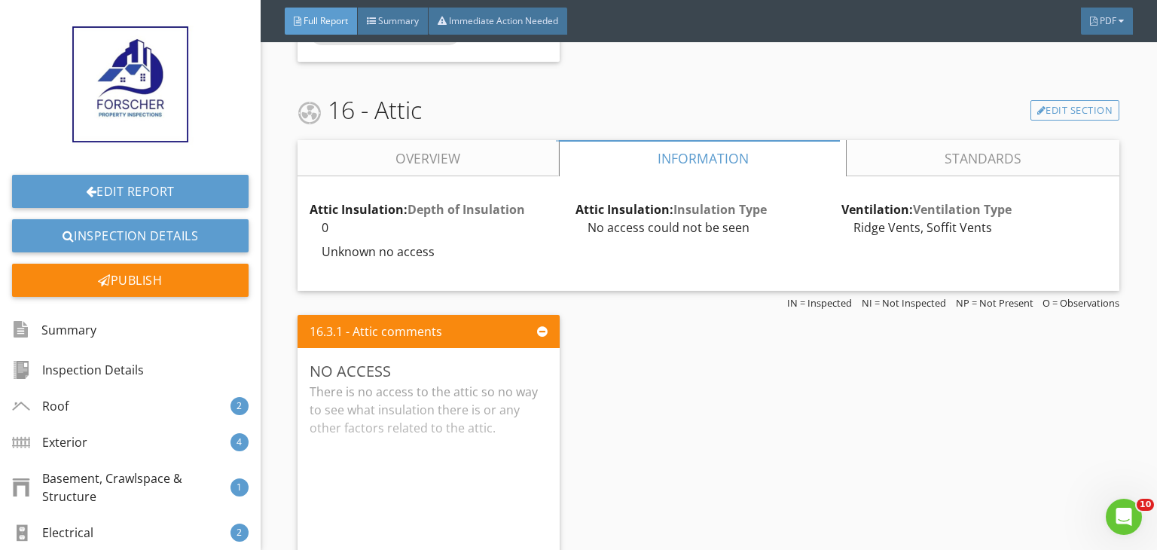
scroll to position [16494, 0]
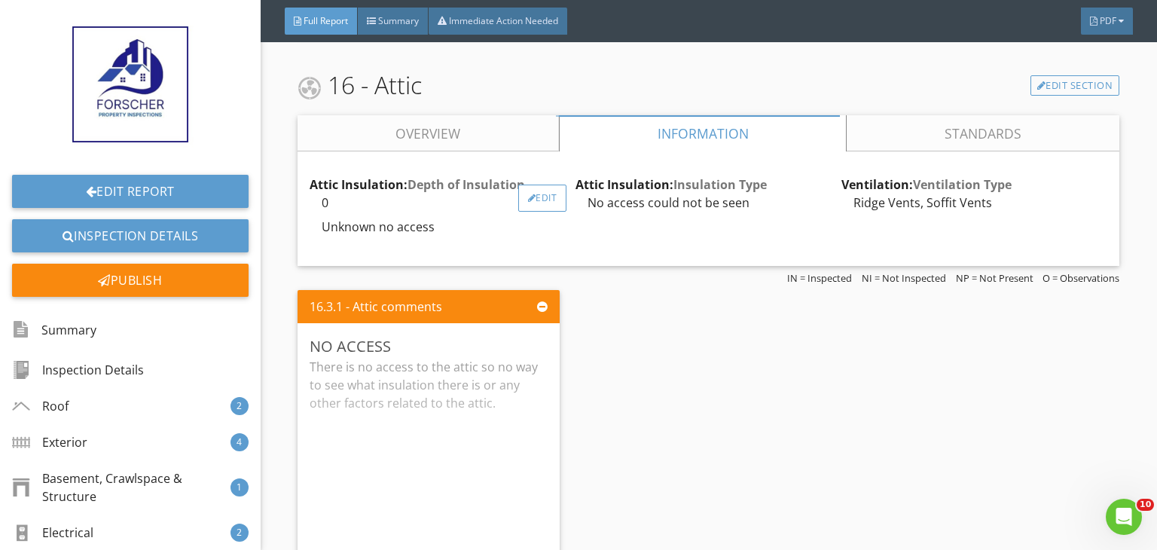
click at [528, 194] on div at bounding box center [532, 198] width 8 height 9
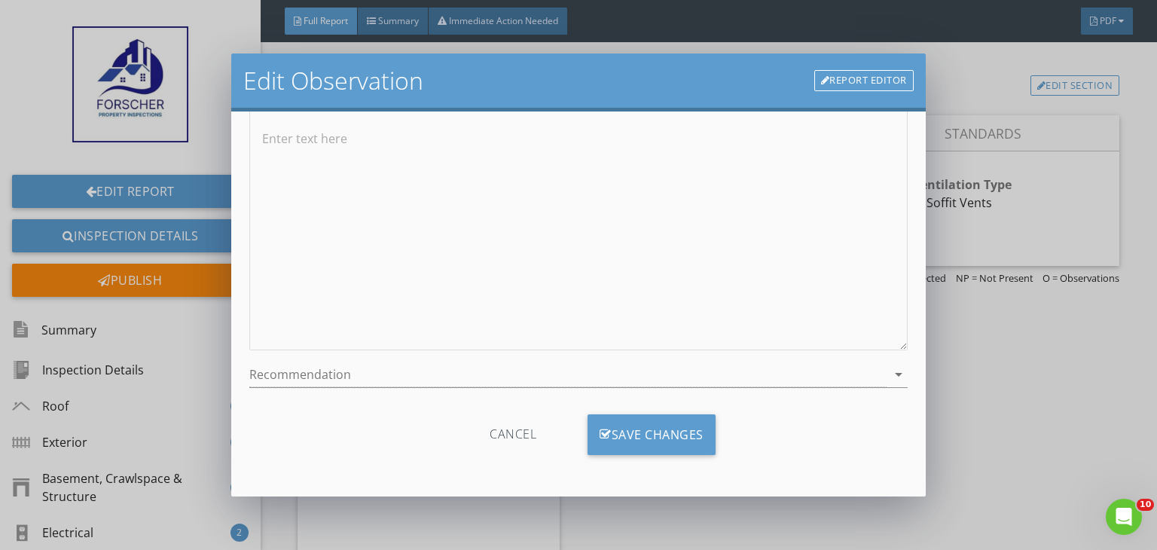
scroll to position [0, 0]
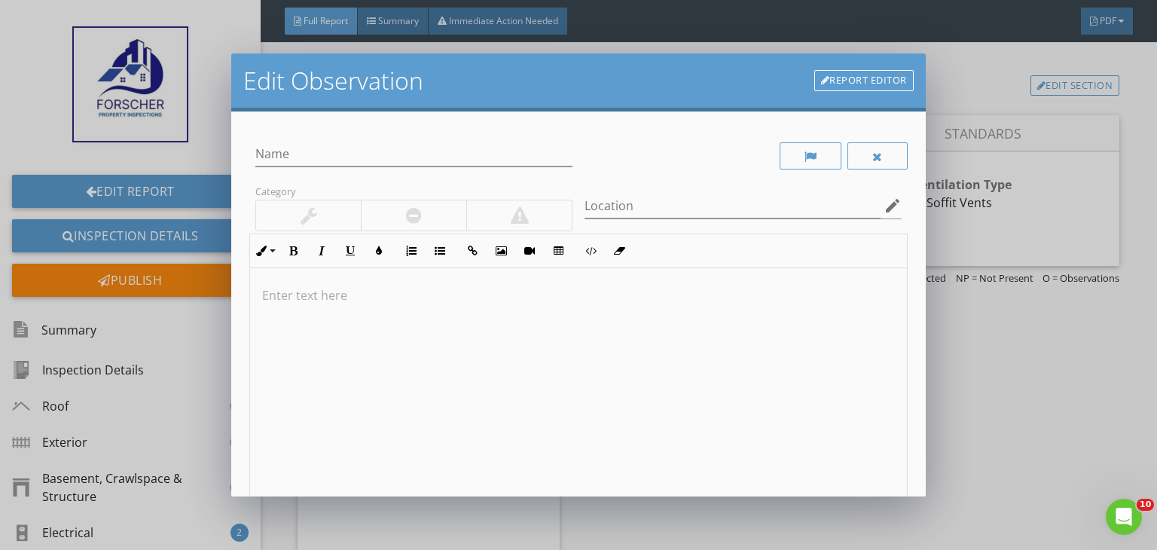
click at [995, 272] on div "Edit Observation Report Editor Name Category Location edit Inline Style XLarge …" at bounding box center [578, 275] width 1157 height 550
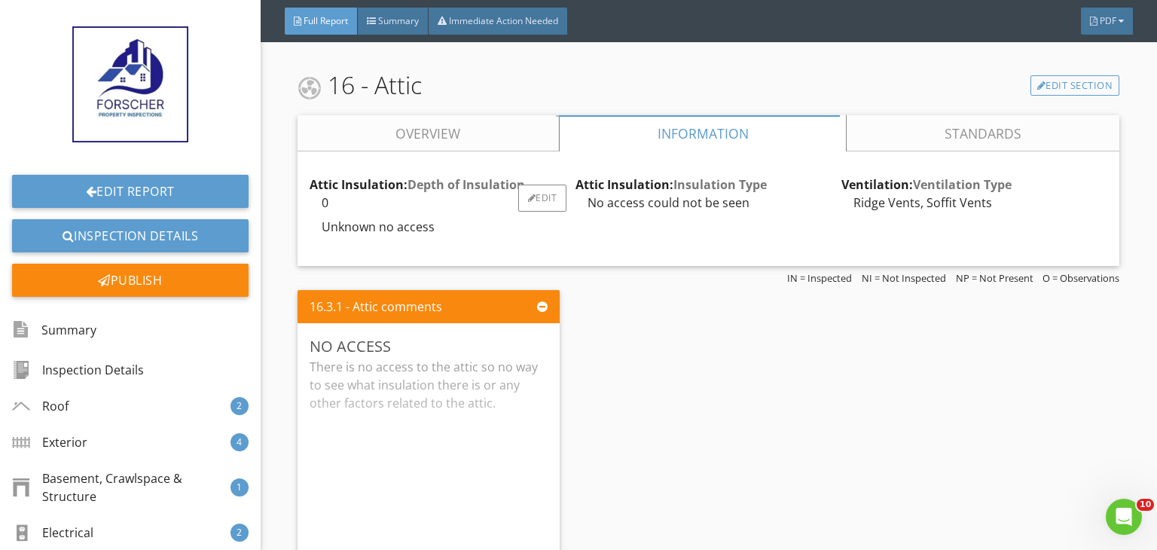
click at [322, 194] on div "0" at bounding box center [443, 203] width 266 height 18
click at [526, 185] on div "Edit" at bounding box center [542, 198] width 49 height 27
click at [1022, 279] on div at bounding box center [578, 275] width 1157 height 550
click at [807, 374] on div "16.3.1 - Attic comments No access There is no access to the attic so no way to …" at bounding box center [708, 471] width 822 height 374
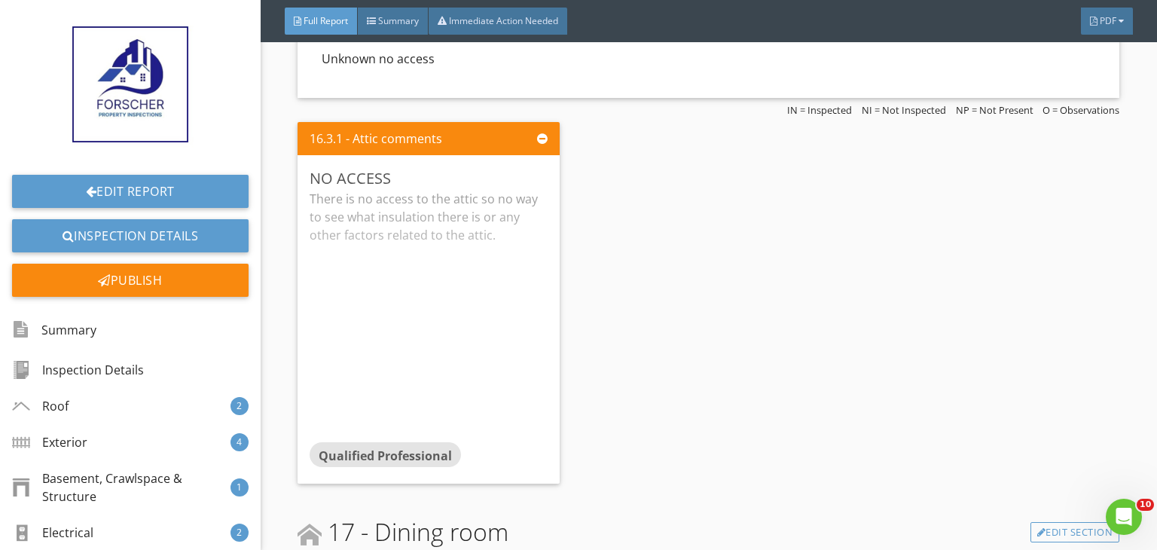
scroll to position [16675, 0]
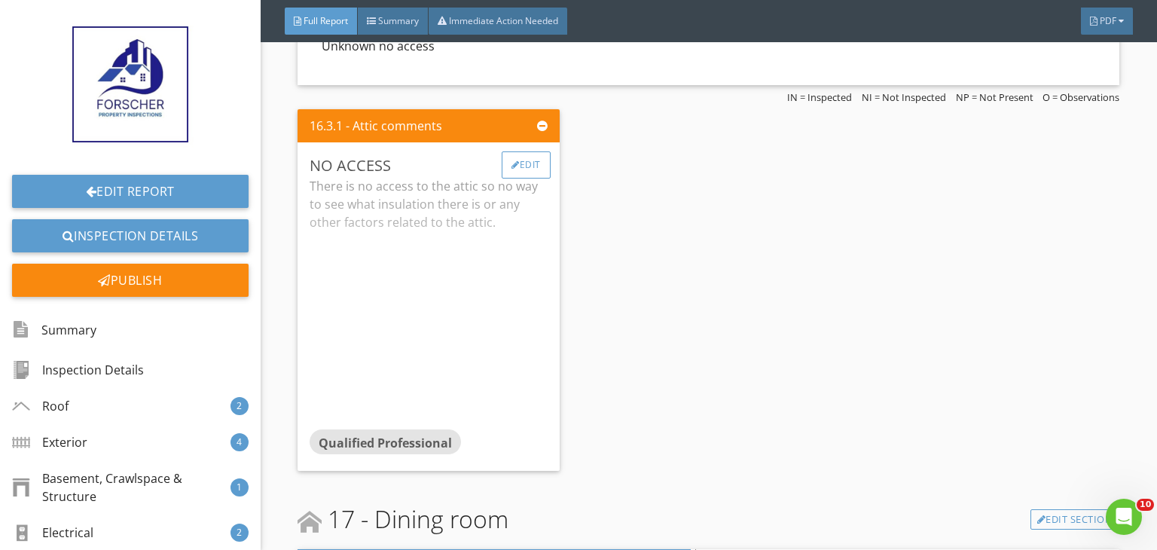
click at [529, 151] on div "Edit" at bounding box center [526, 164] width 49 height 27
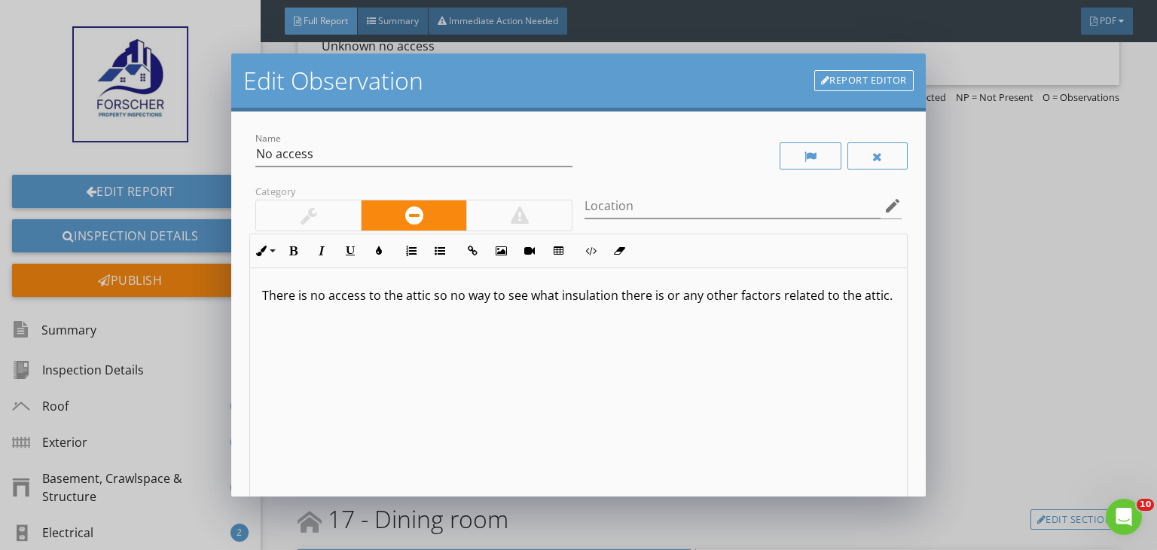
click at [331, 304] on p "There is no access to the attic so no way to see what insulation there is or an…" at bounding box center [578, 295] width 633 height 18
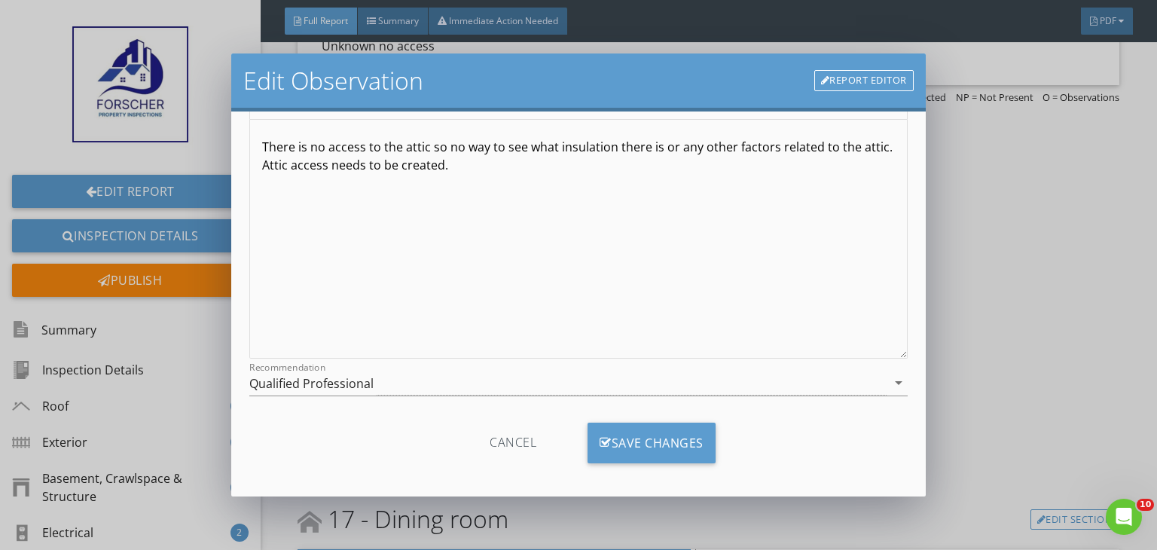
scroll to position [157, 0]
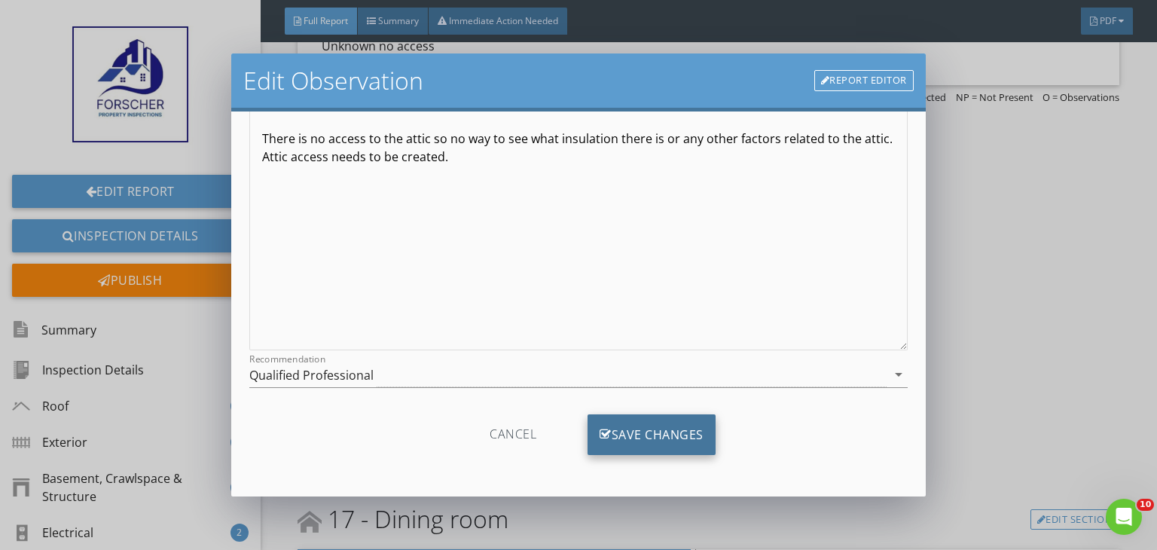
click at [696, 441] on div "Save Changes" at bounding box center [651, 434] width 128 height 41
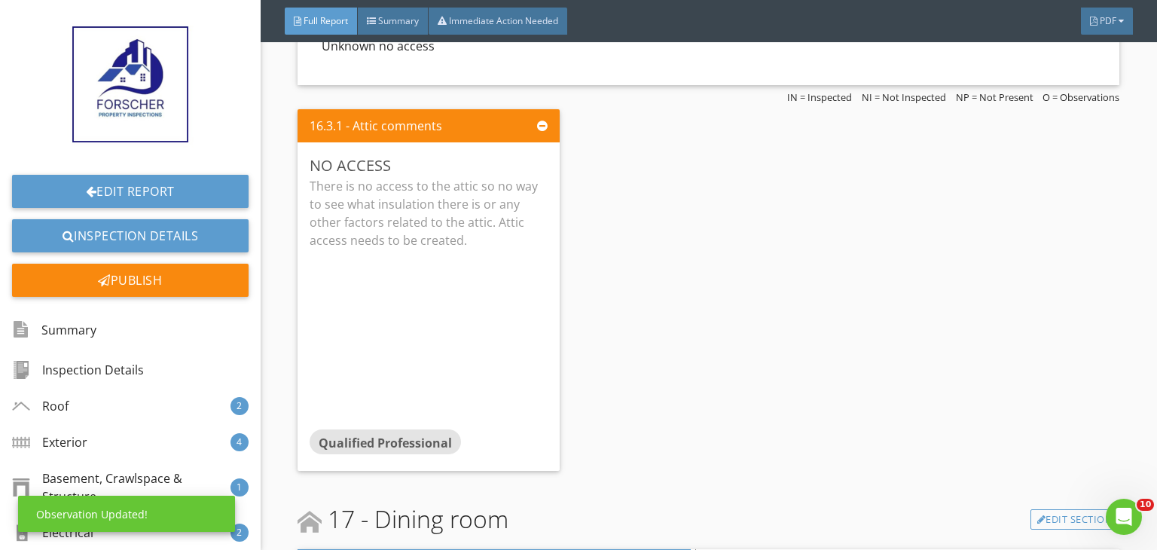
scroll to position [0, 0]
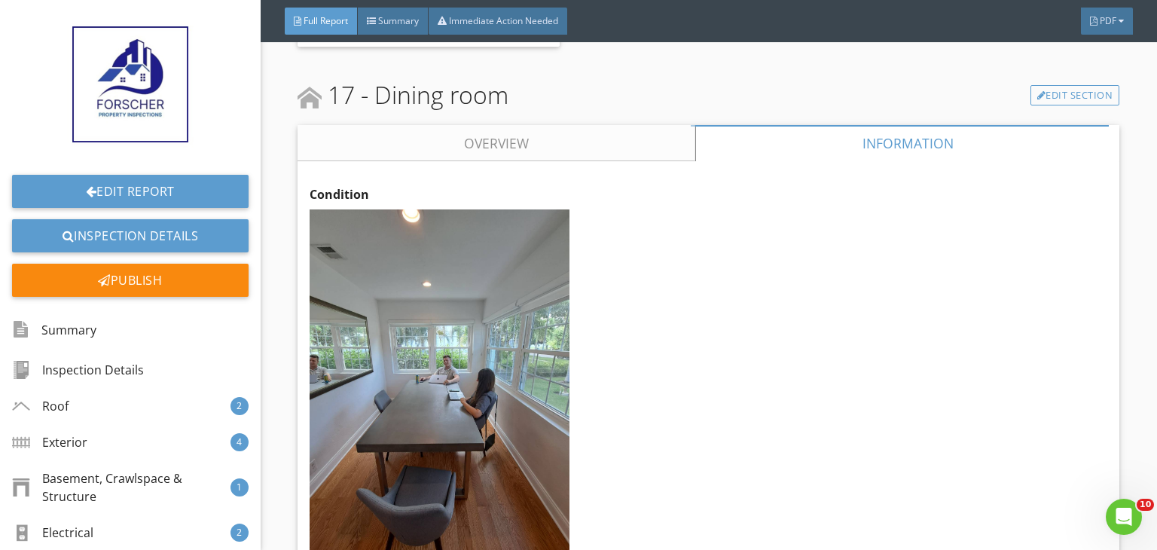
scroll to position [17108, 0]
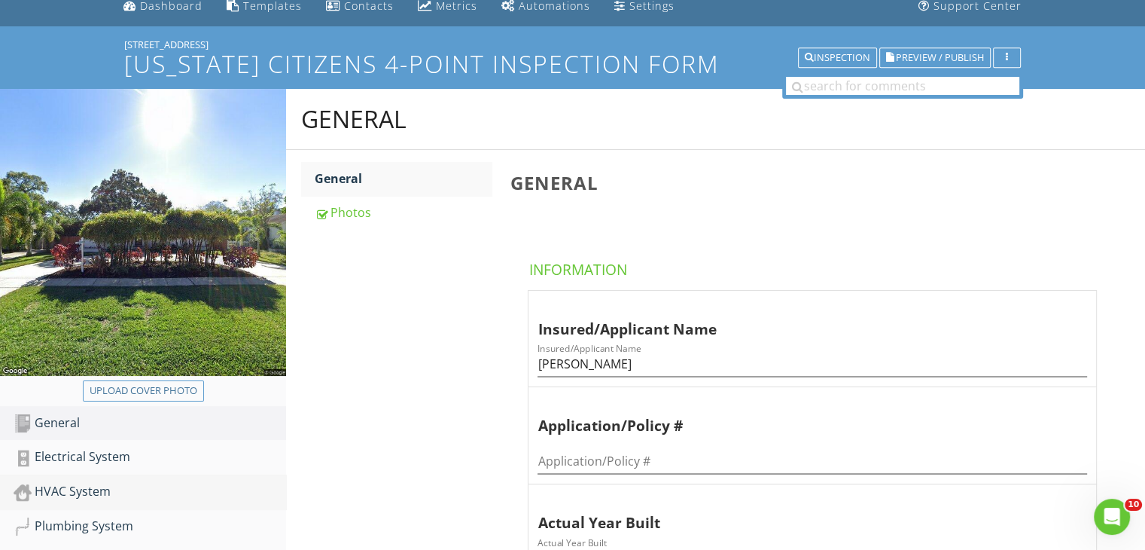
scroll to position [90, 0]
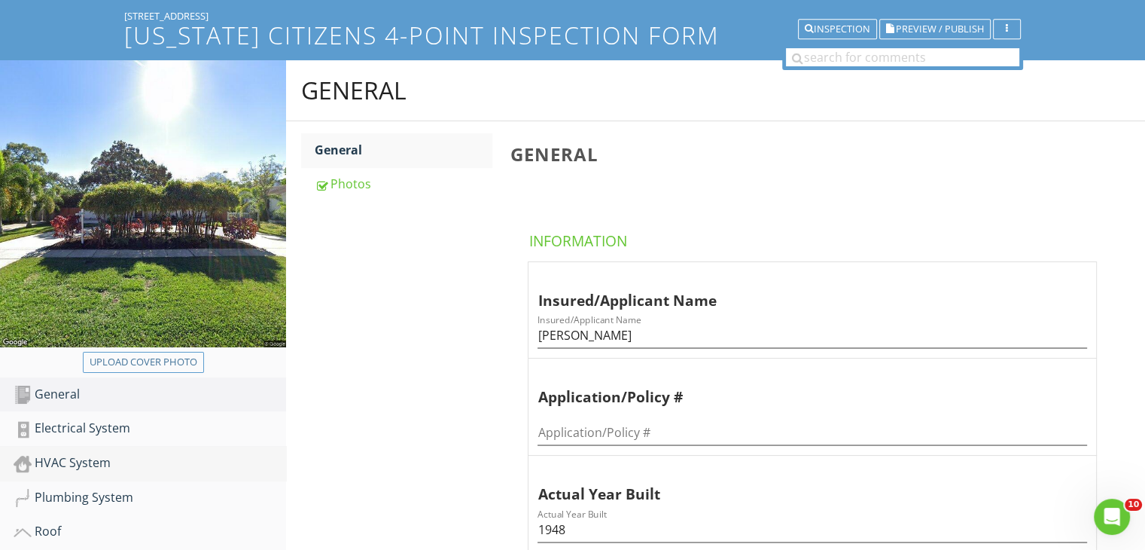
click at [100, 464] on div "HVAC System" at bounding box center [150, 463] width 273 height 20
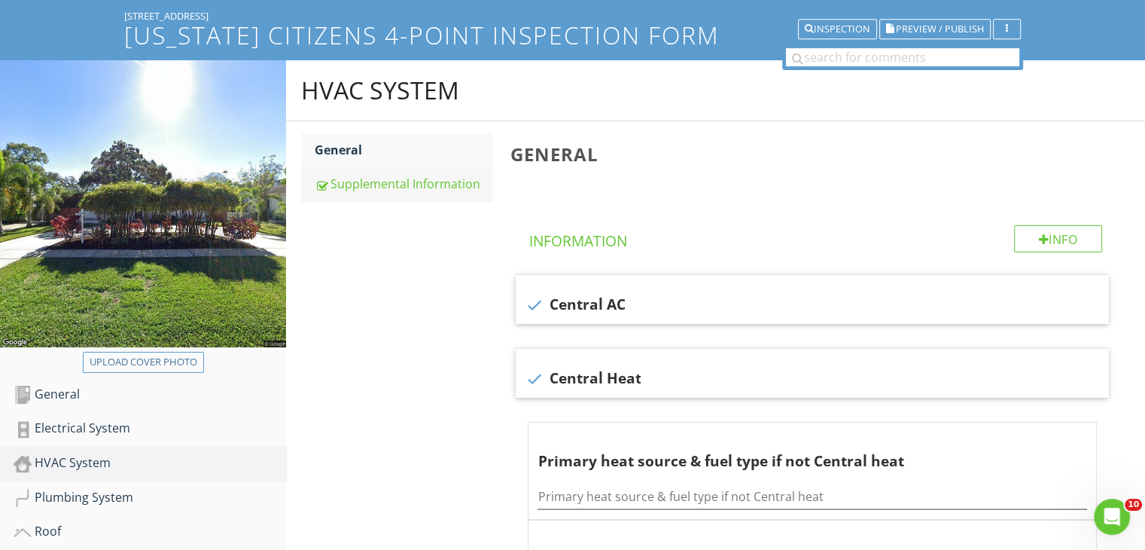
click at [365, 182] on div "Supplemental Information" at bounding box center [403, 184] width 177 height 18
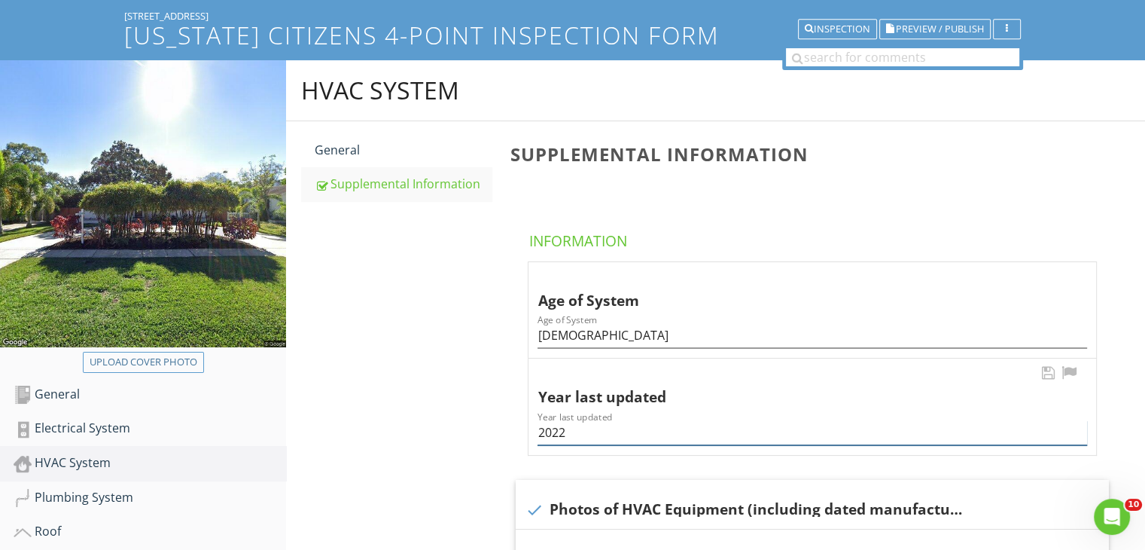
click at [569, 429] on input "2022" at bounding box center [813, 432] width 550 height 25
type input "2021"
click at [541, 336] on input "[DEMOGRAPHIC_DATA]" at bounding box center [813, 335] width 550 height 25
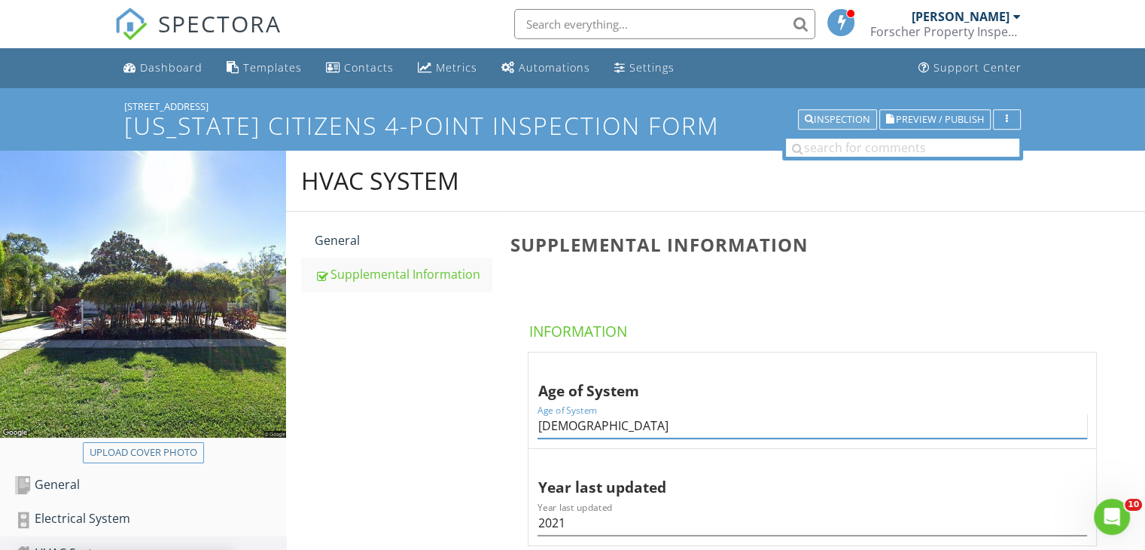
type input "[DEMOGRAPHIC_DATA]"
click at [841, 115] on div "Inspection" at bounding box center [838, 119] width 66 height 11
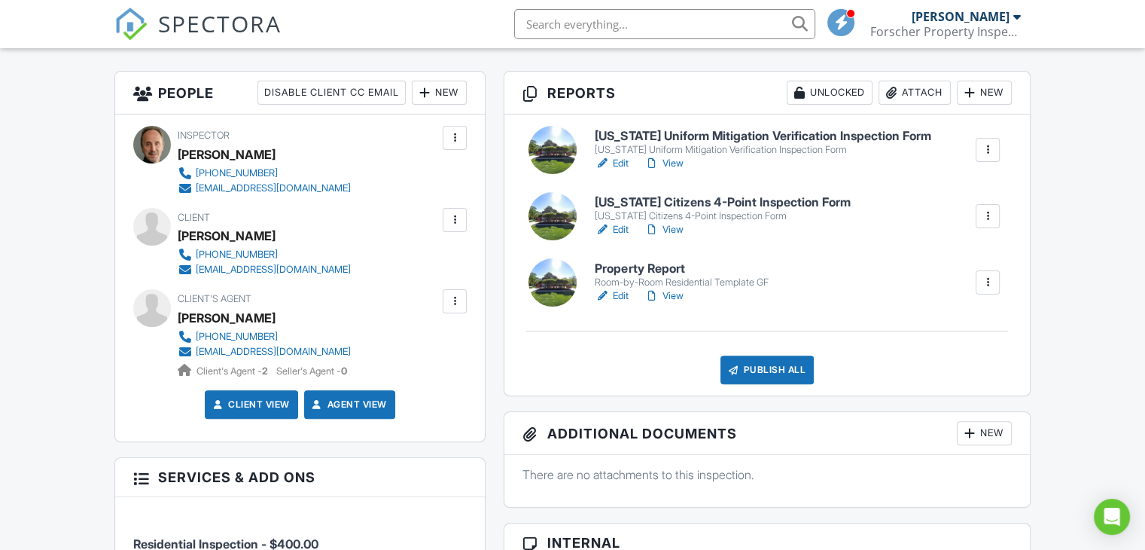
click at [669, 156] on link "View" at bounding box center [663, 163] width 39 height 15
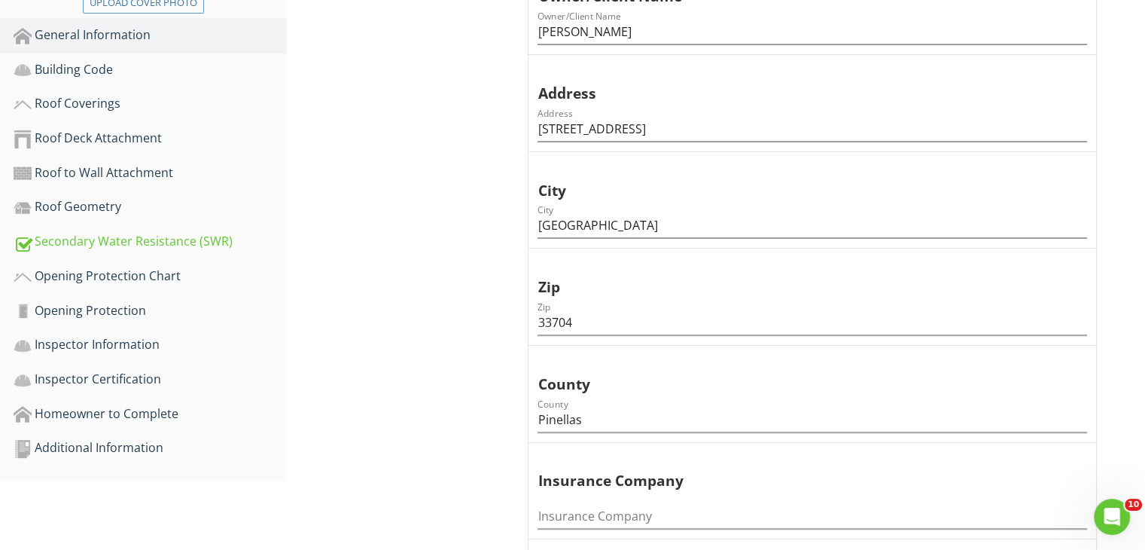
scroll to position [474, 0]
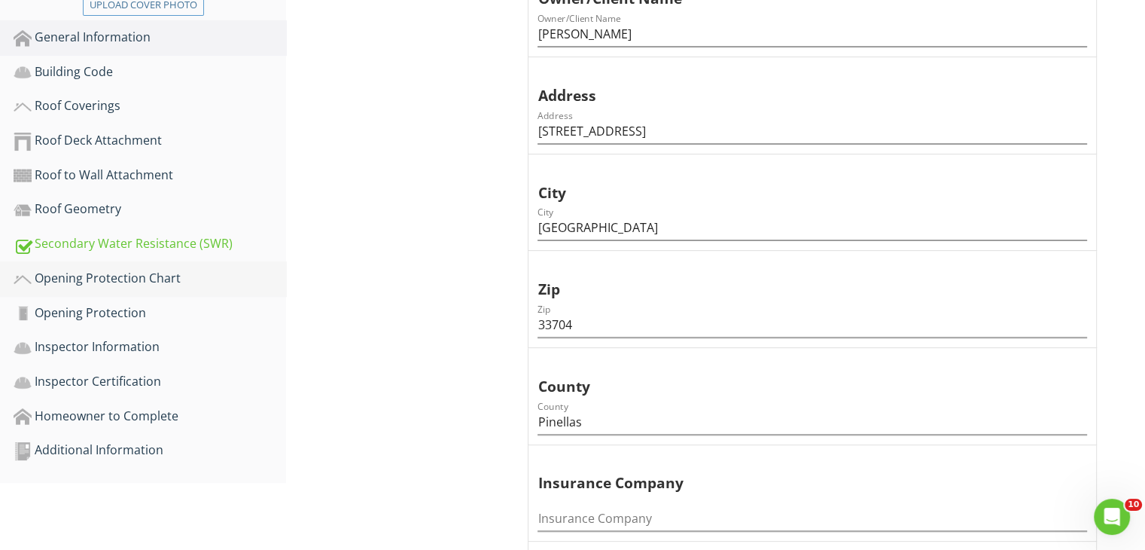
click at [131, 276] on div "Opening Protection Chart" at bounding box center [150, 279] width 273 height 20
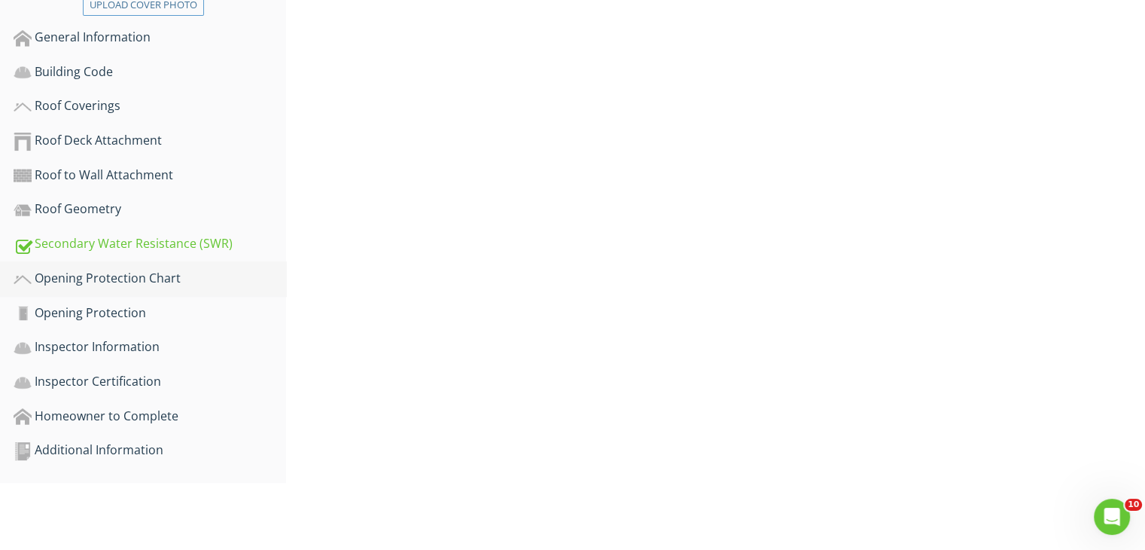
scroll to position [403, 0]
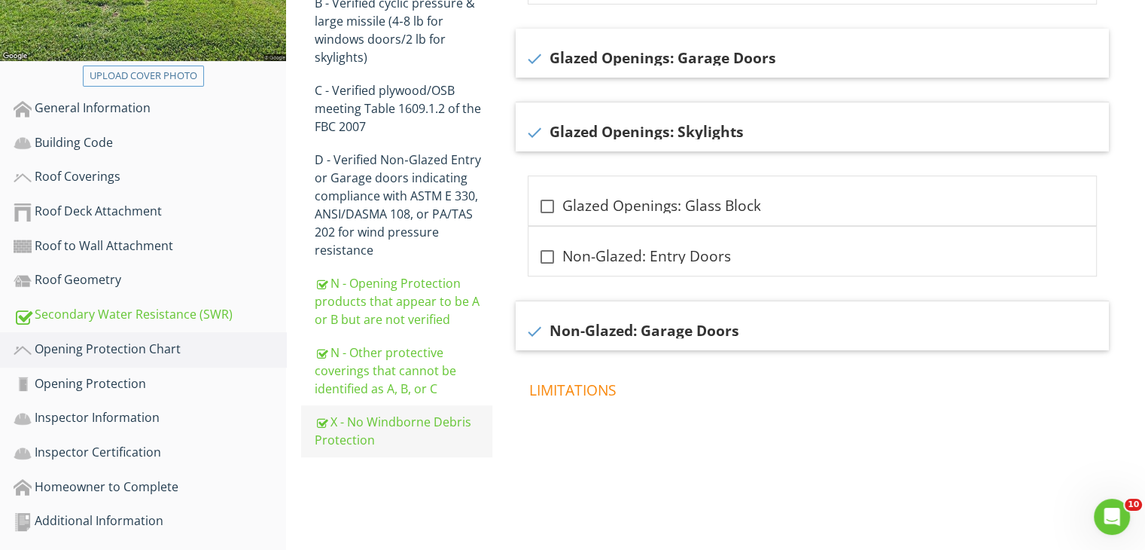
click at [392, 426] on div "X - No Windborne Debris Protection" at bounding box center [403, 431] width 177 height 36
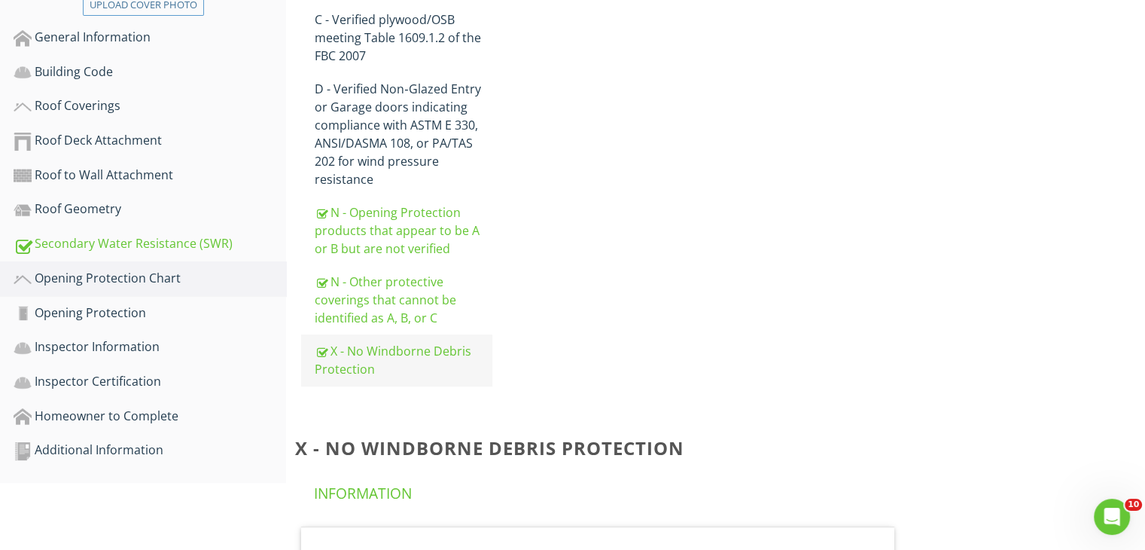
scroll to position [403, 0]
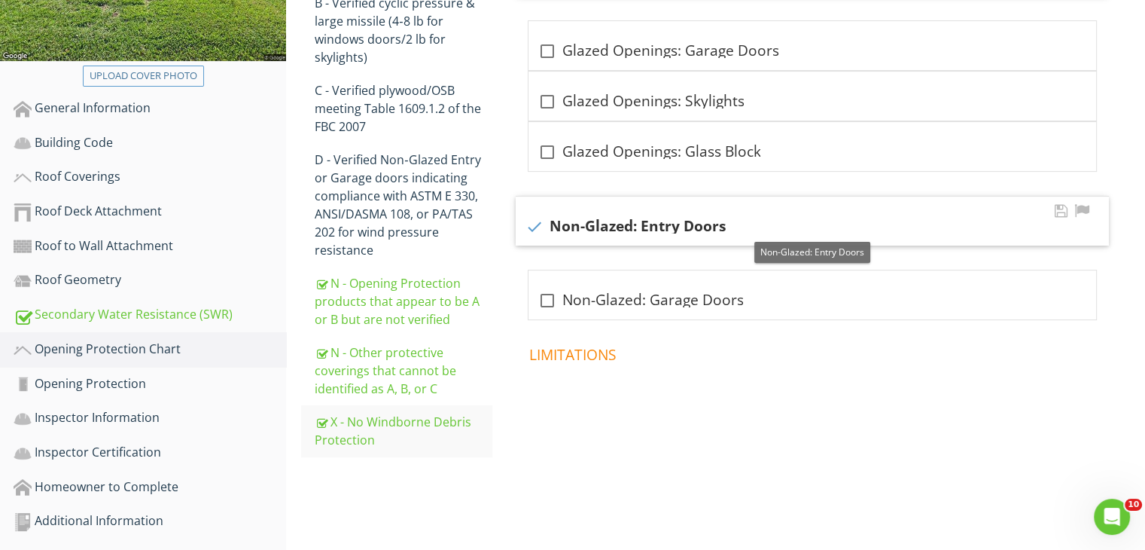
click at [529, 219] on div at bounding box center [534, 227] width 26 height 26
checkbox input "false"
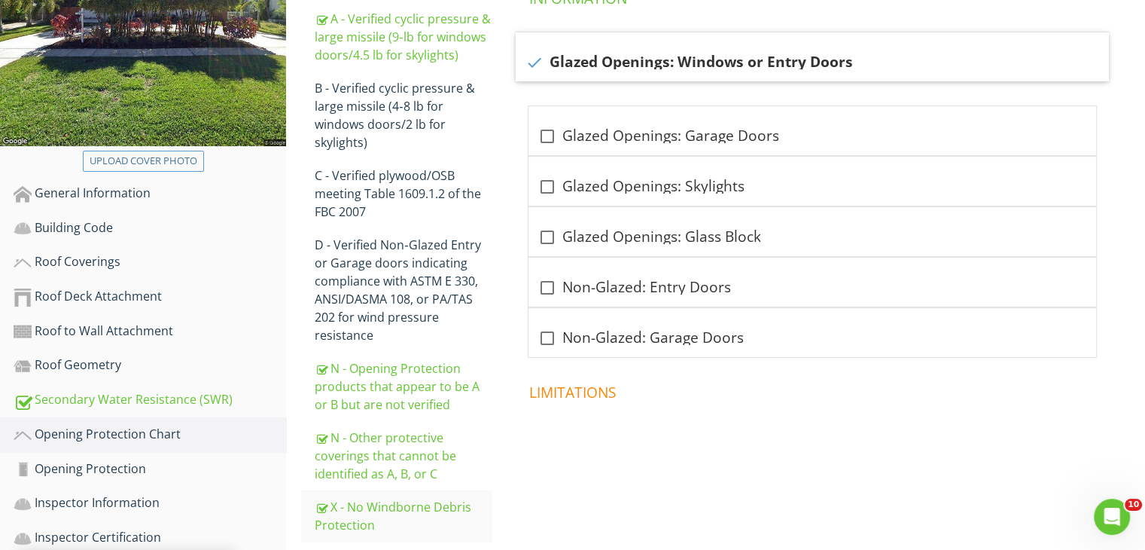
scroll to position [280, 0]
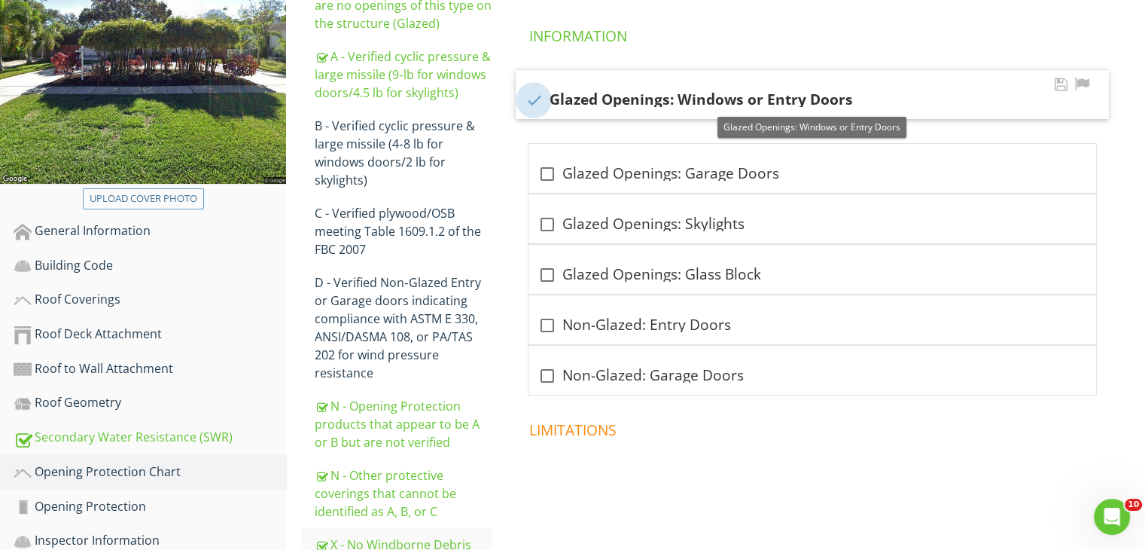
click at [539, 96] on div at bounding box center [534, 100] width 26 height 26
checkbox input "false"
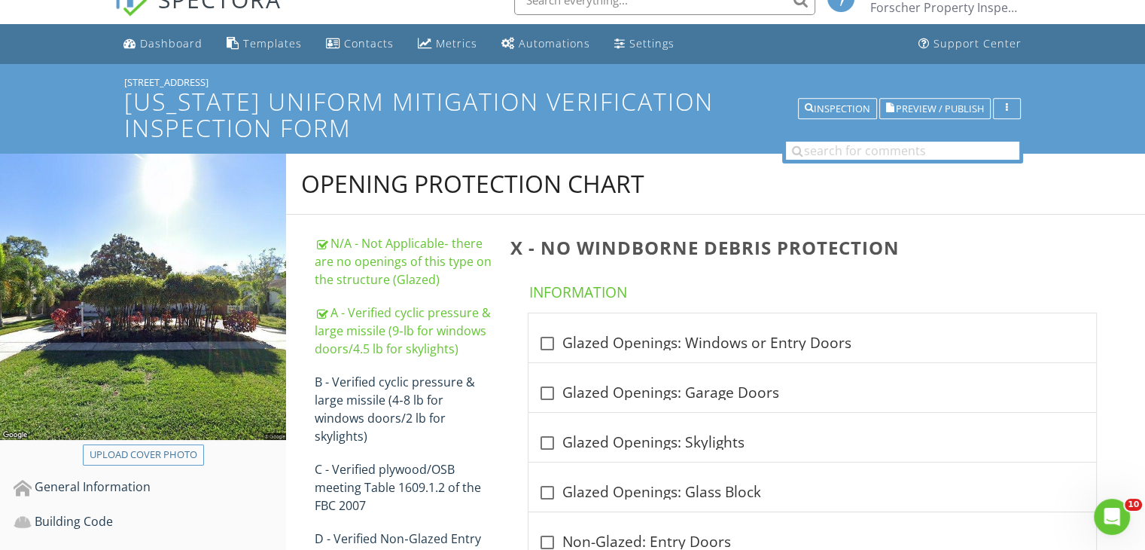
scroll to position [0, 0]
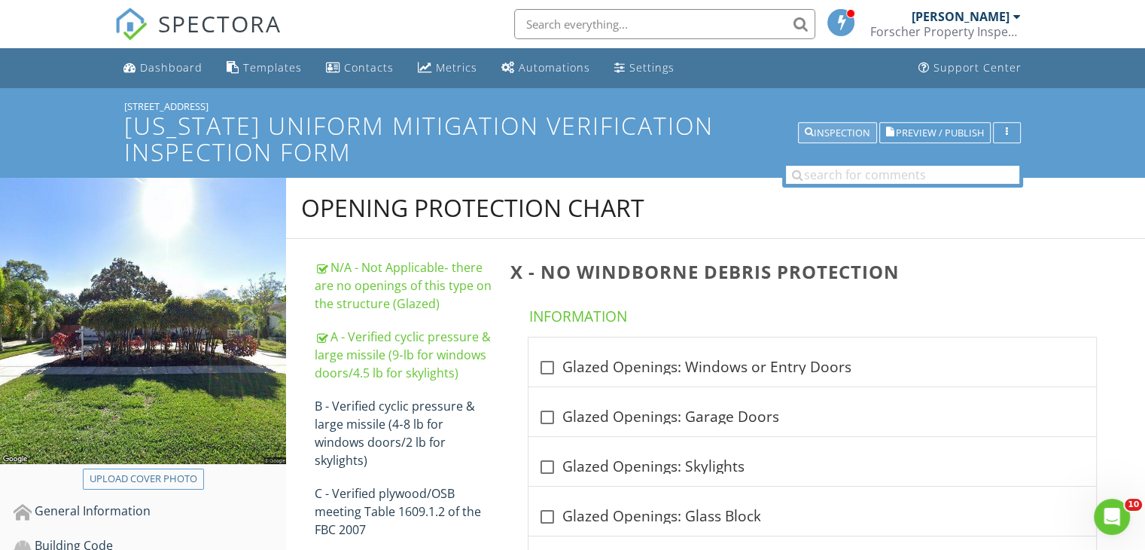
click at [847, 139] on div "Inspection" at bounding box center [838, 133] width 66 height 11
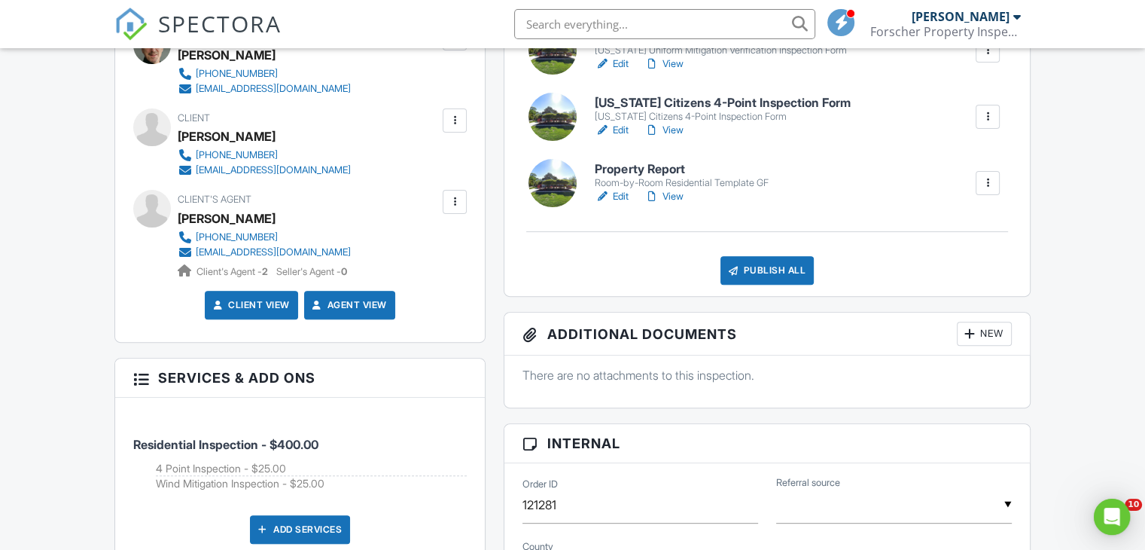
click at [672, 58] on link "View" at bounding box center [663, 63] width 39 height 15
click at [751, 272] on div "Publish All" at bounding box center [768, 270] width 94 height 29
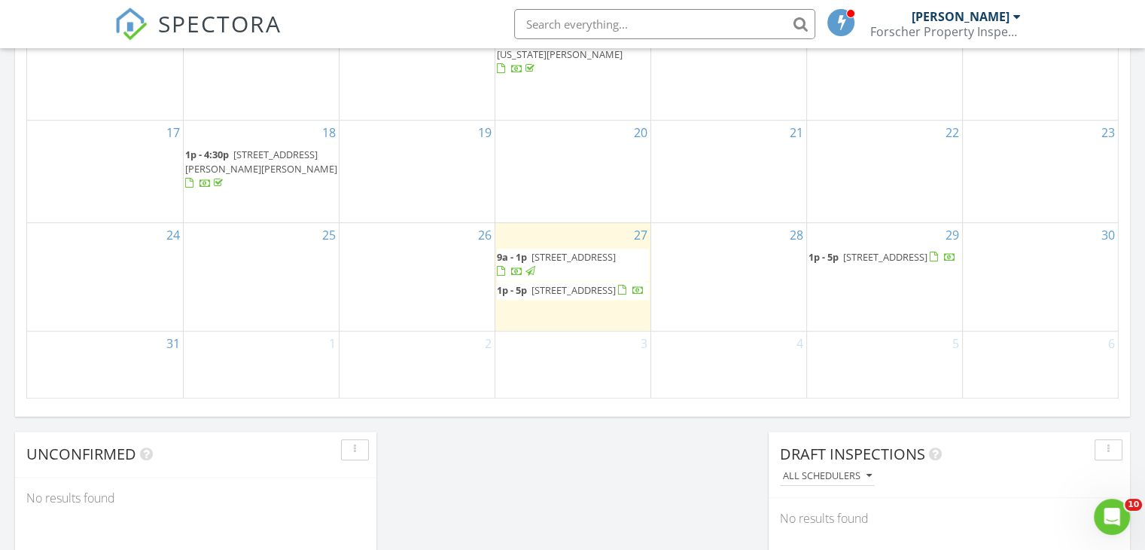
scroll to position [1112, 0]
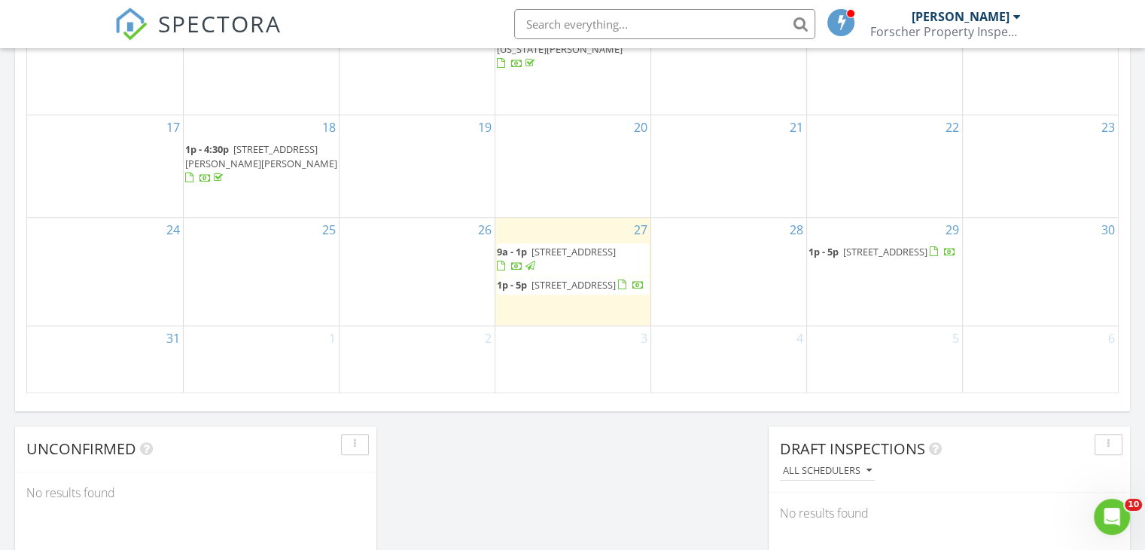
click at [1017, 17] on div at bounding box center [1018, 17] width 8 height 12
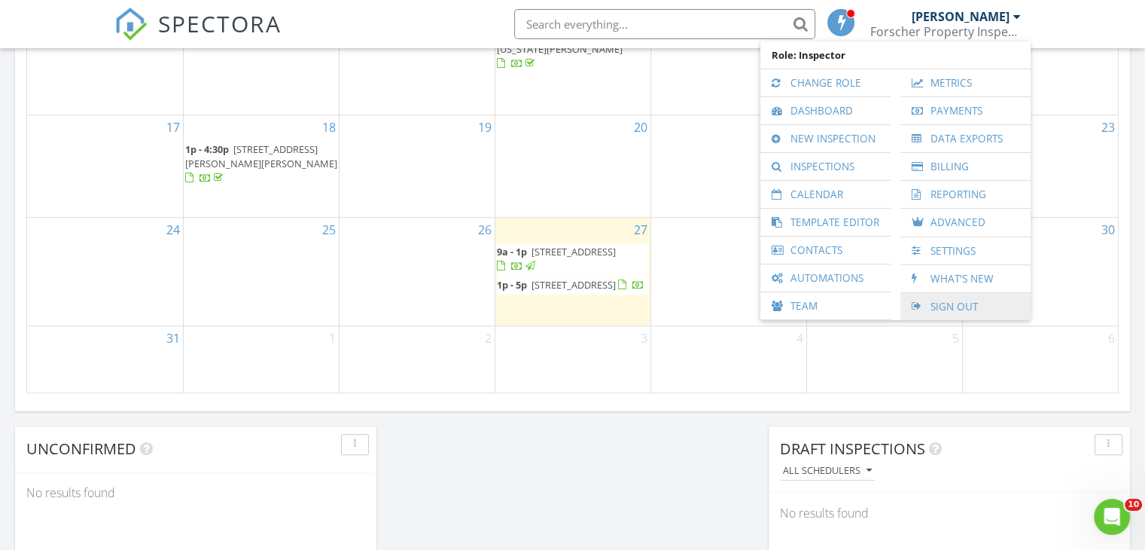
click at [954, 305] on link "Sign Out" at bounding box center [965, 306] width 115 height 27
